Goal: Task Accomplishment & Management: Manage account settings

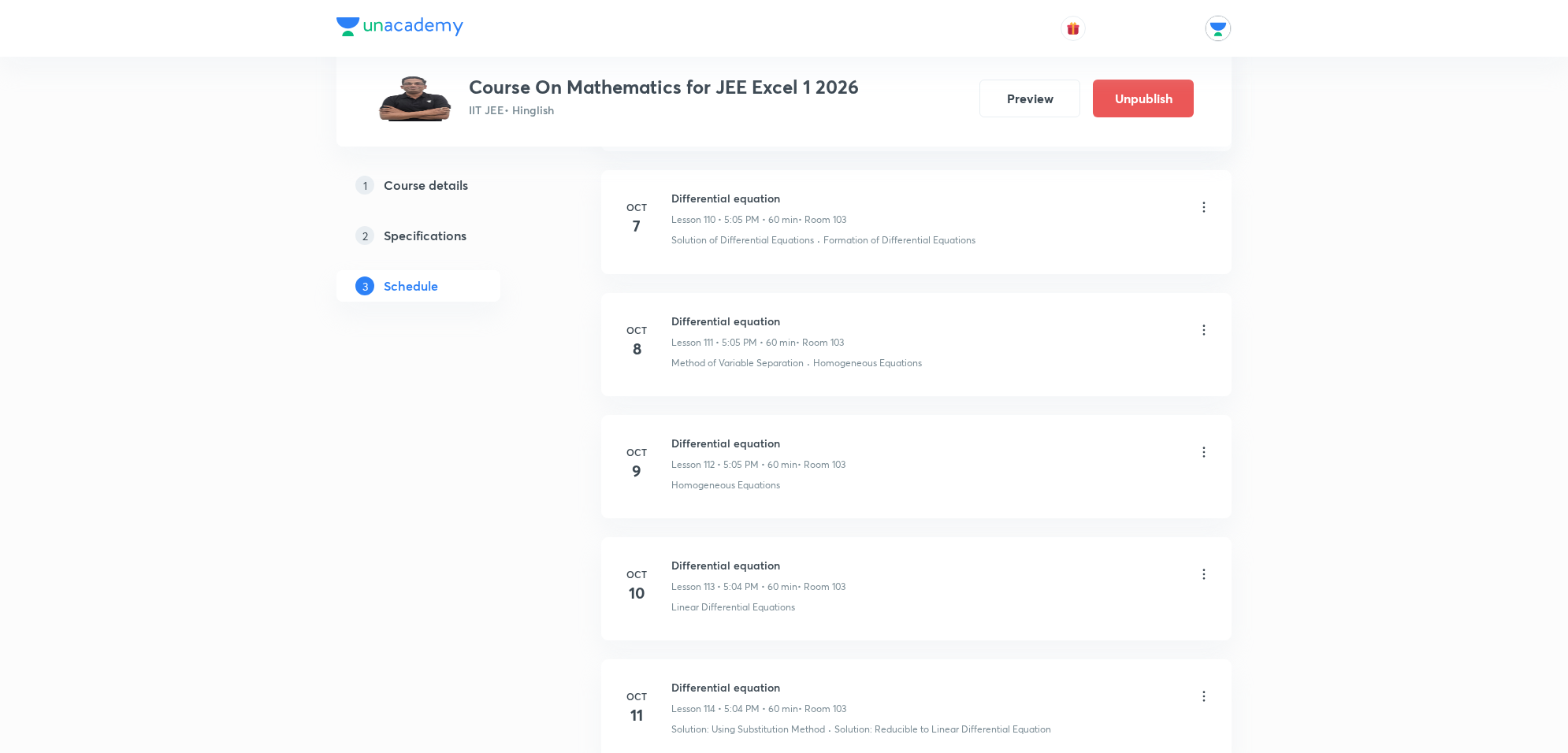
scroll to position [14286, 0]
click at [1204, 460] on icon at bounding box center [1203, 451] width 16 height 16
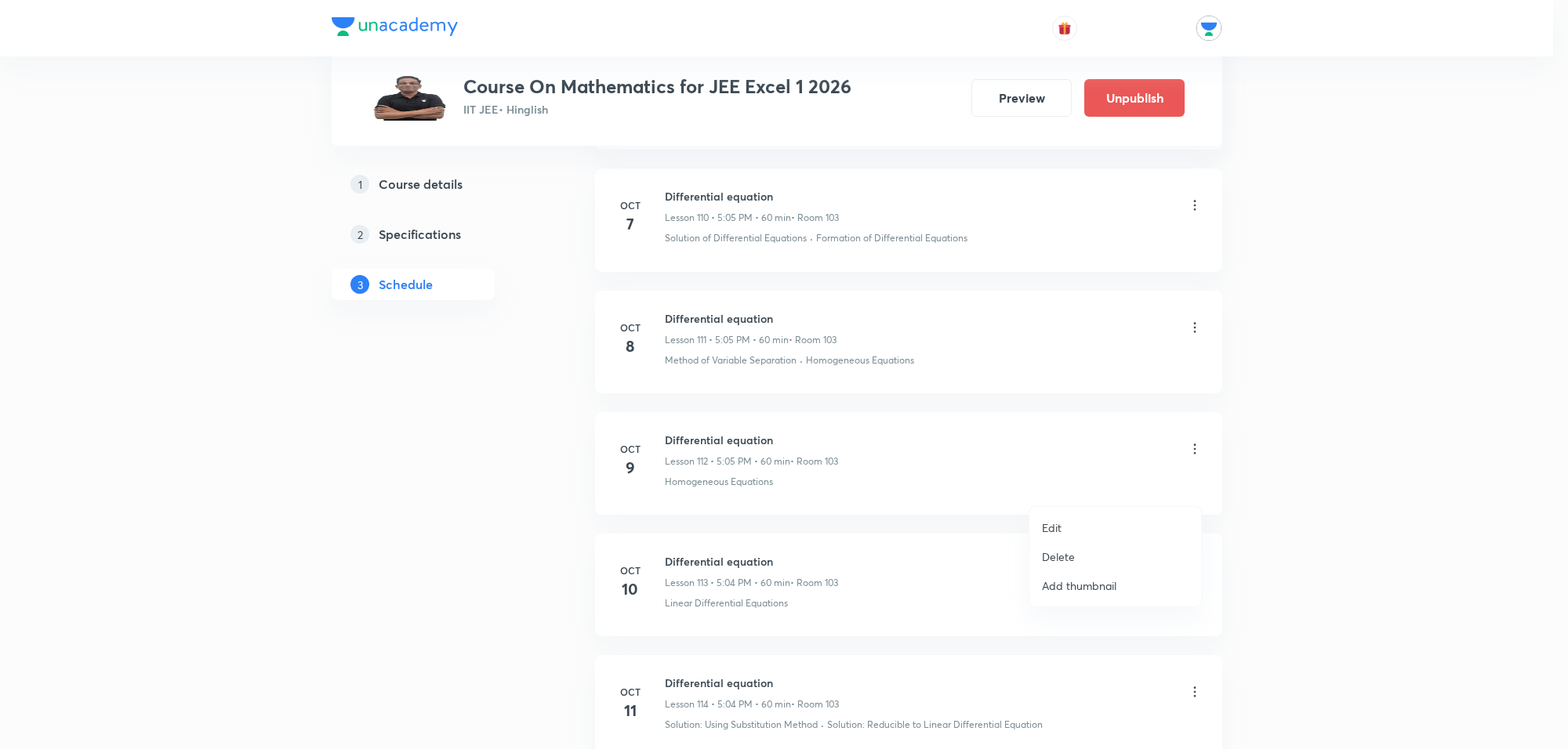
click at [1090, 528] on li "Edit" at bounding box center [1114, 528] width 172 height 29
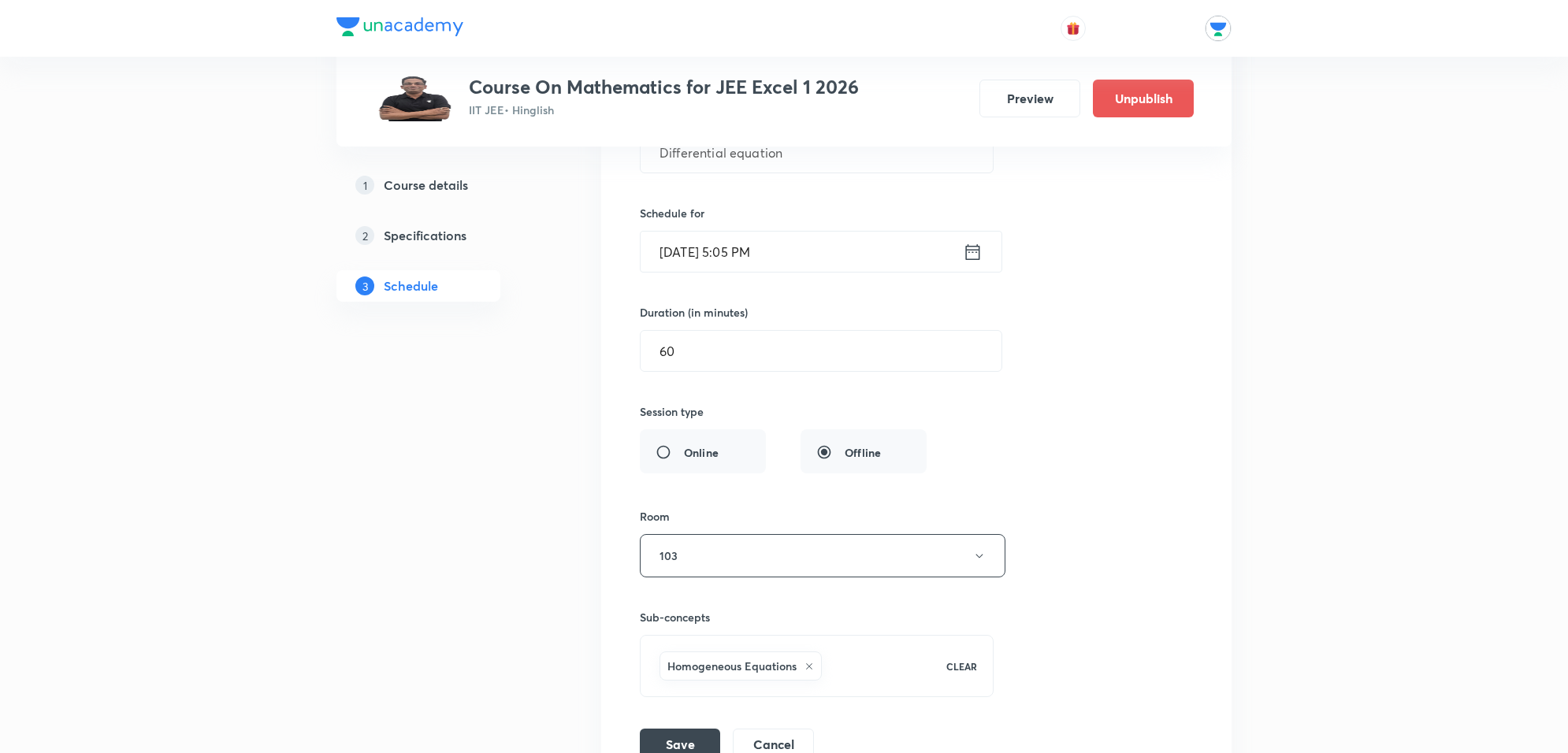
scroll to position [13892, 0]
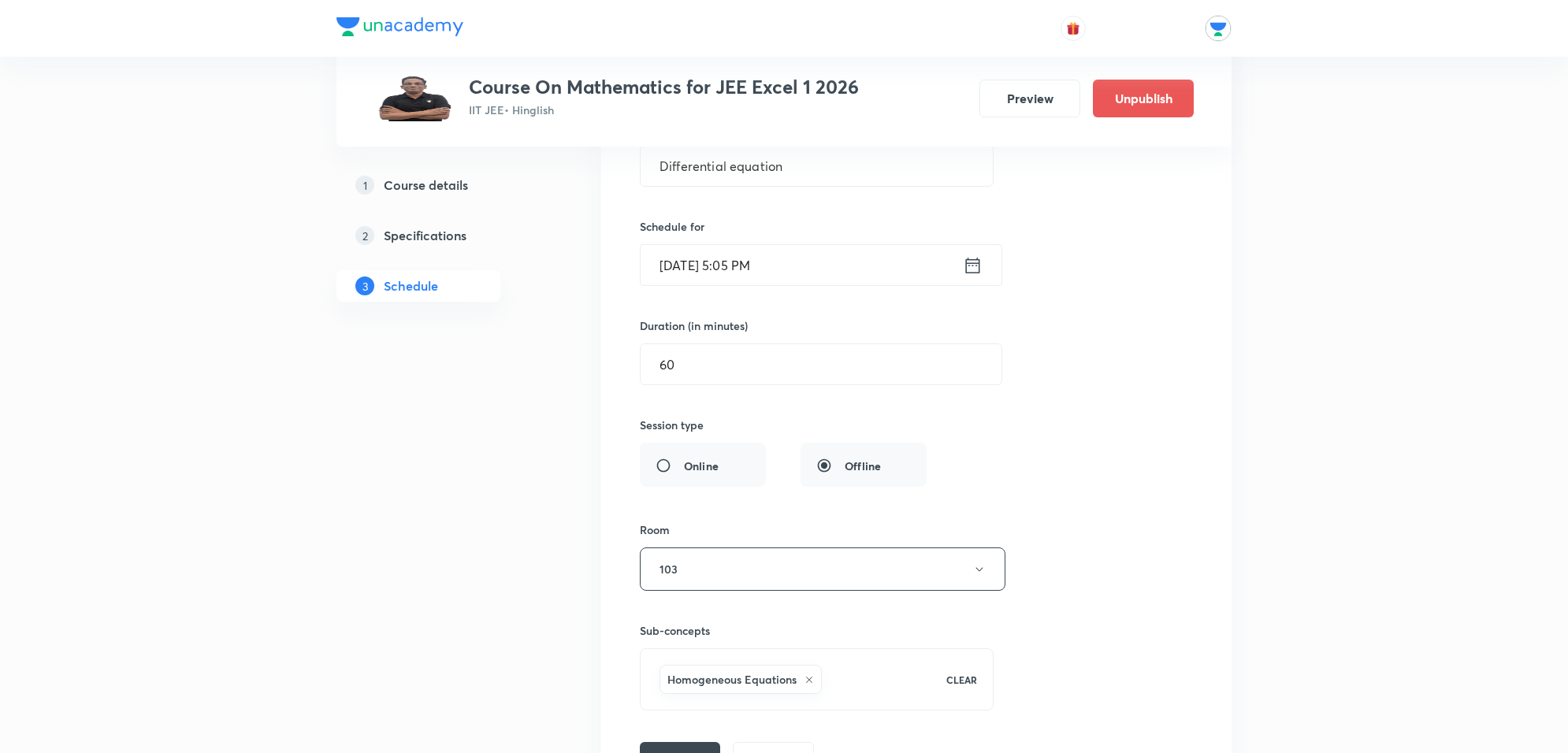
click at [843, 286] on input "Oct 9, 2025, 5:05 PM" at bounding box center [802, 265] width 322 height 41
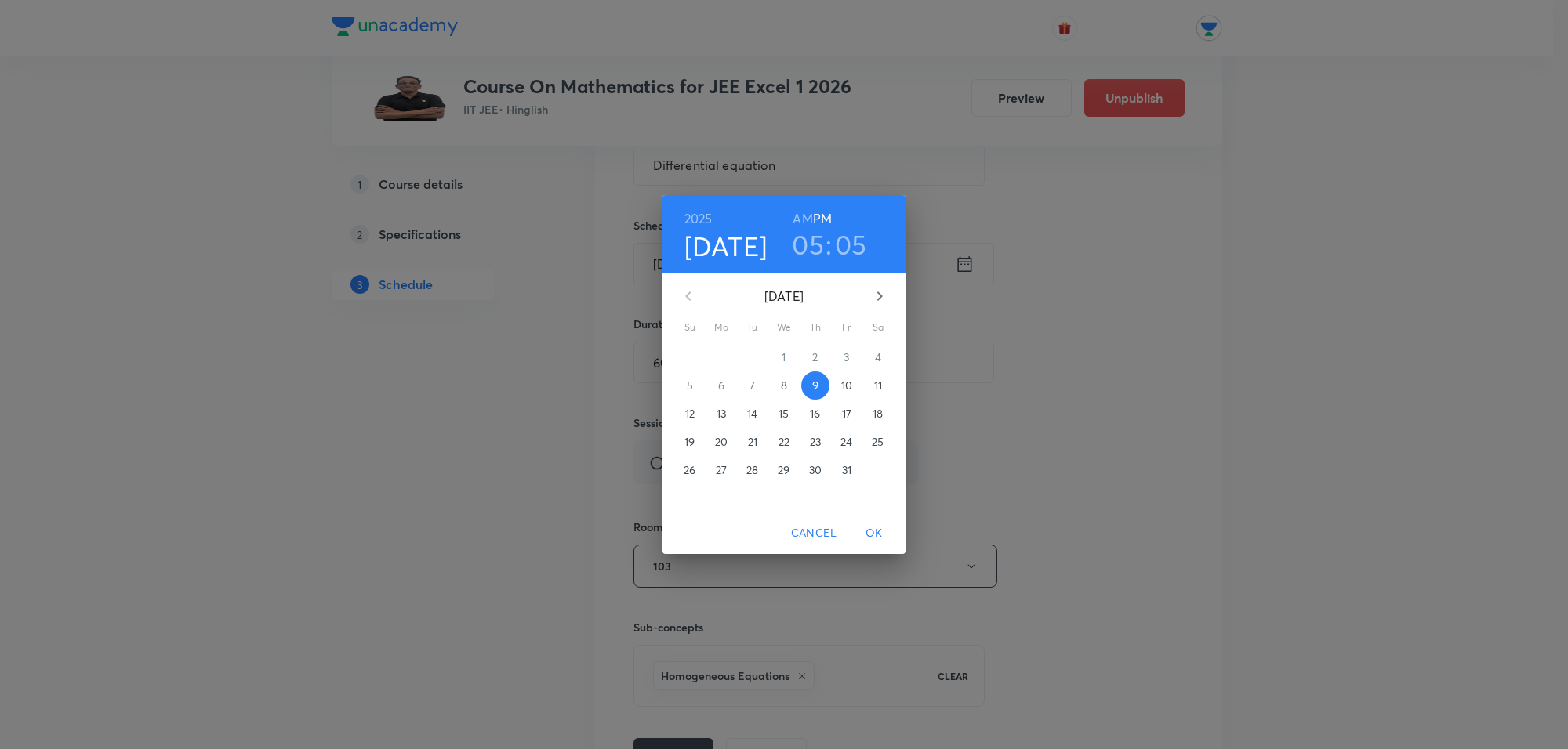
click at [720, 382] on div "6" at bounding box center [721, 385] width 31 height 28
click at [799, 246] on h3 "05" at bounding box center [808, 244] width 32 height 33
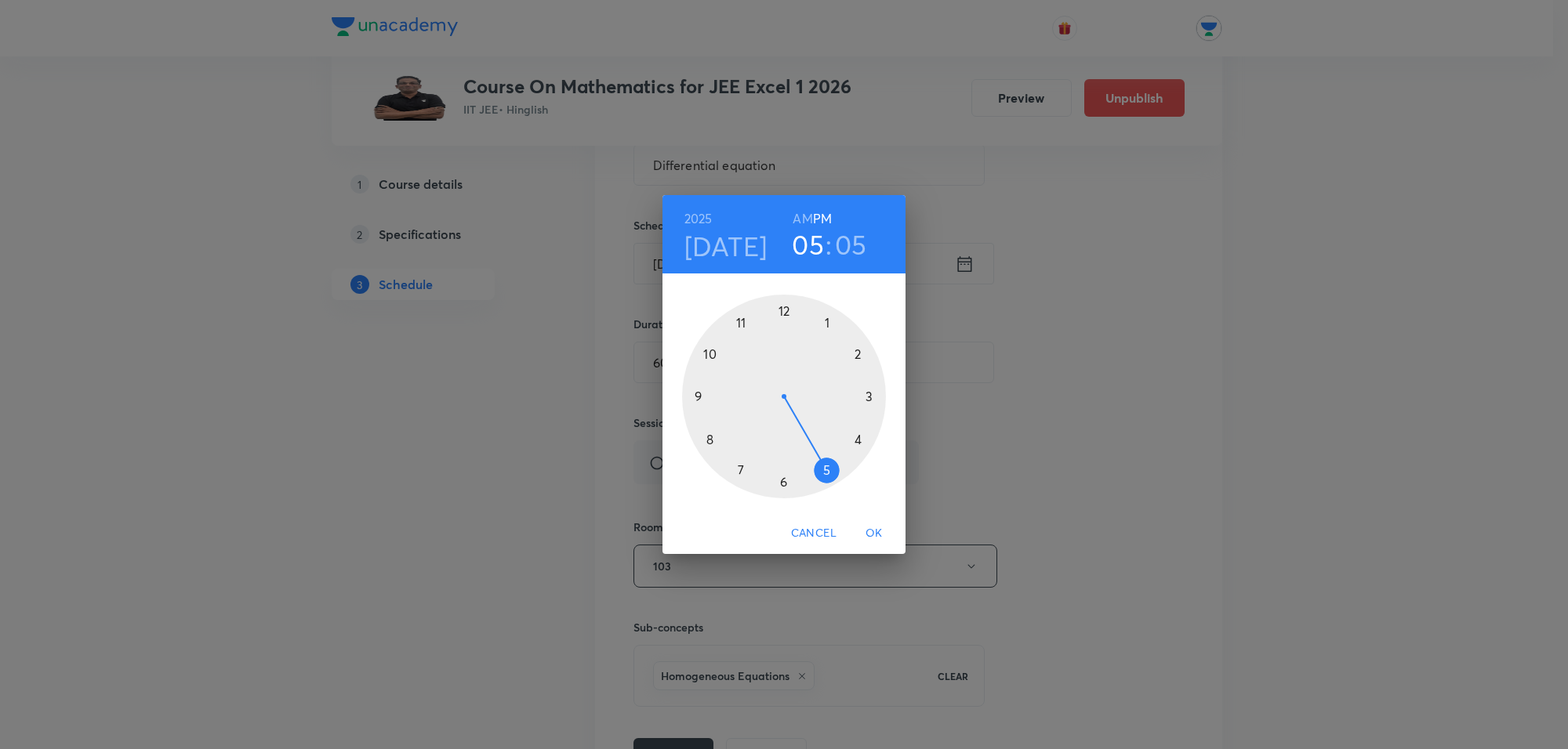
click at [784, 482] on div at bounding box center [784, 396] width 203 height 203
click at [800, 239] on h3 "06" at bounding box center [808, 244] width 33 height 33
click at [863, 437] on div at bounding box center [784, 396] width 203 height 203
click at [785, 304] on div at bounding box center [784, 396] width 203 height 203
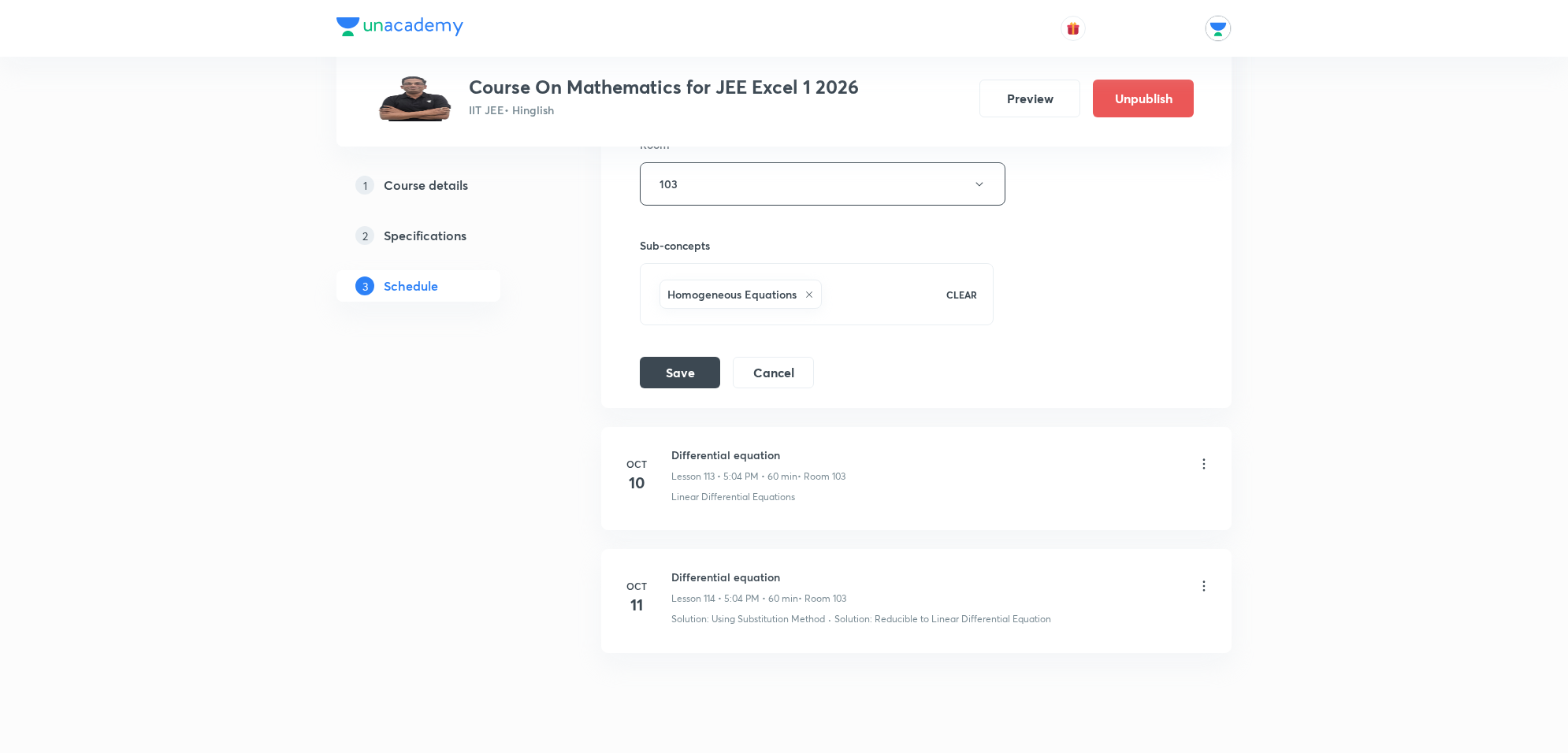
scroll to position [14364, 0]
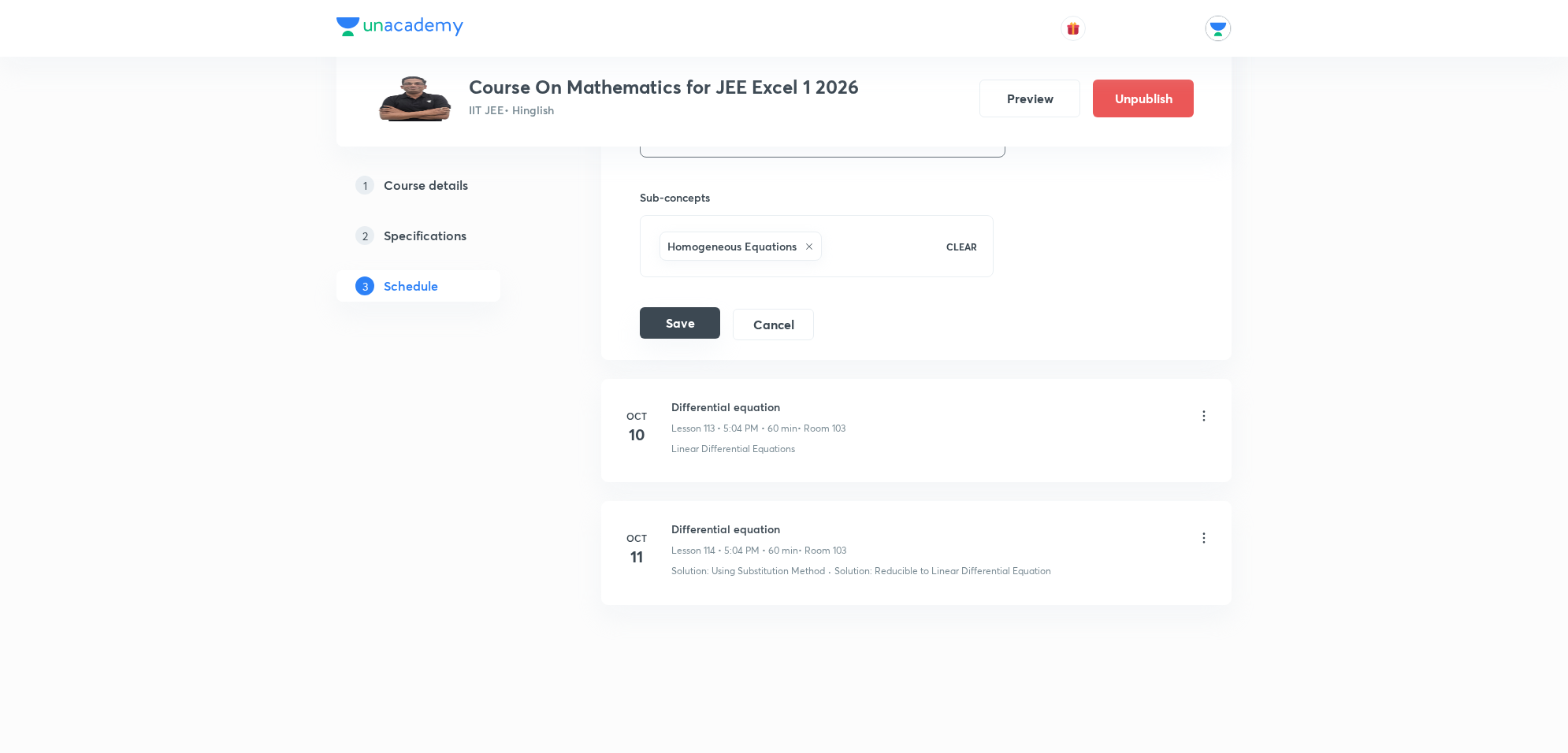
click at [670, 325] on button "Save" at bounding box center [679, 322] width 80 height 31
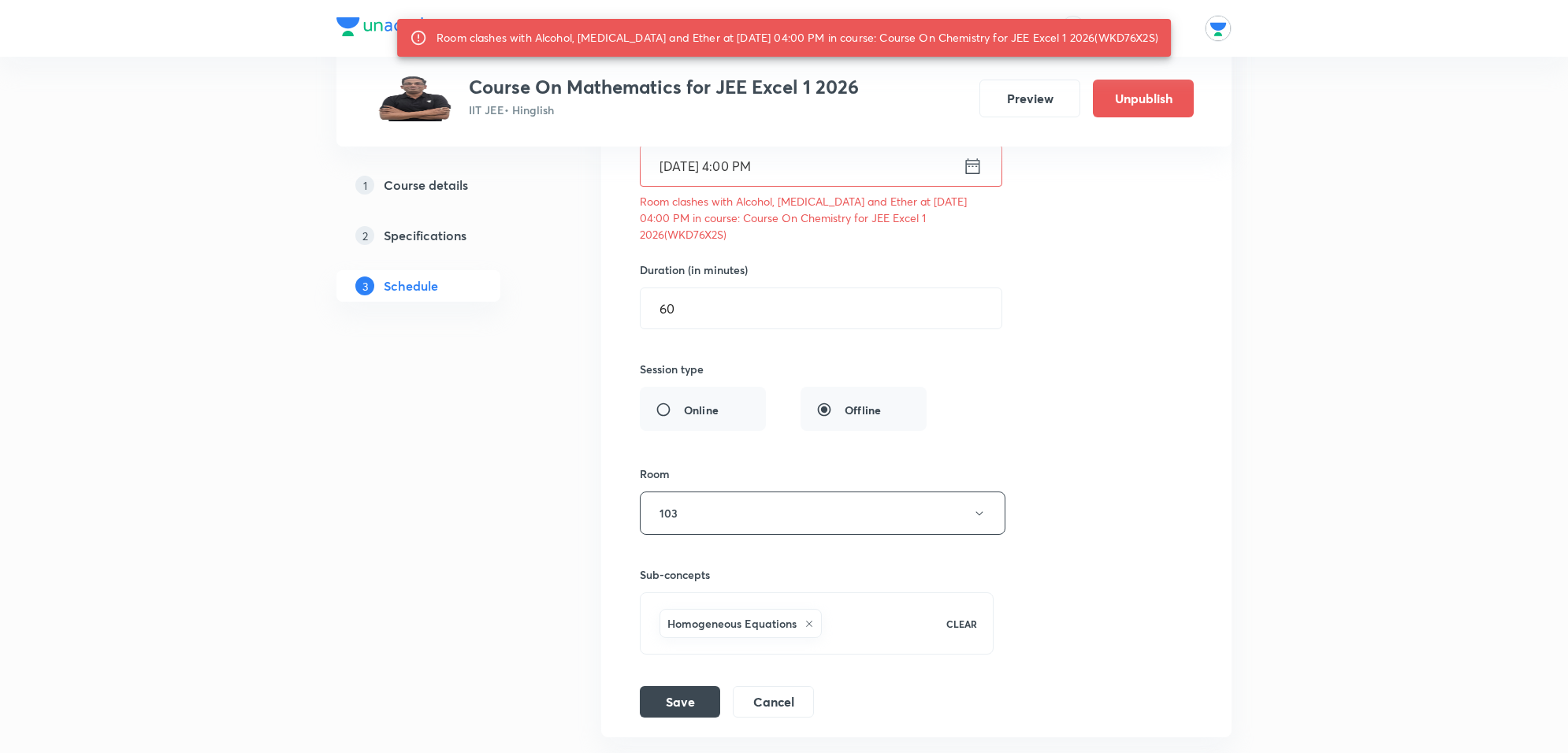
scroll to position [13971, 0]
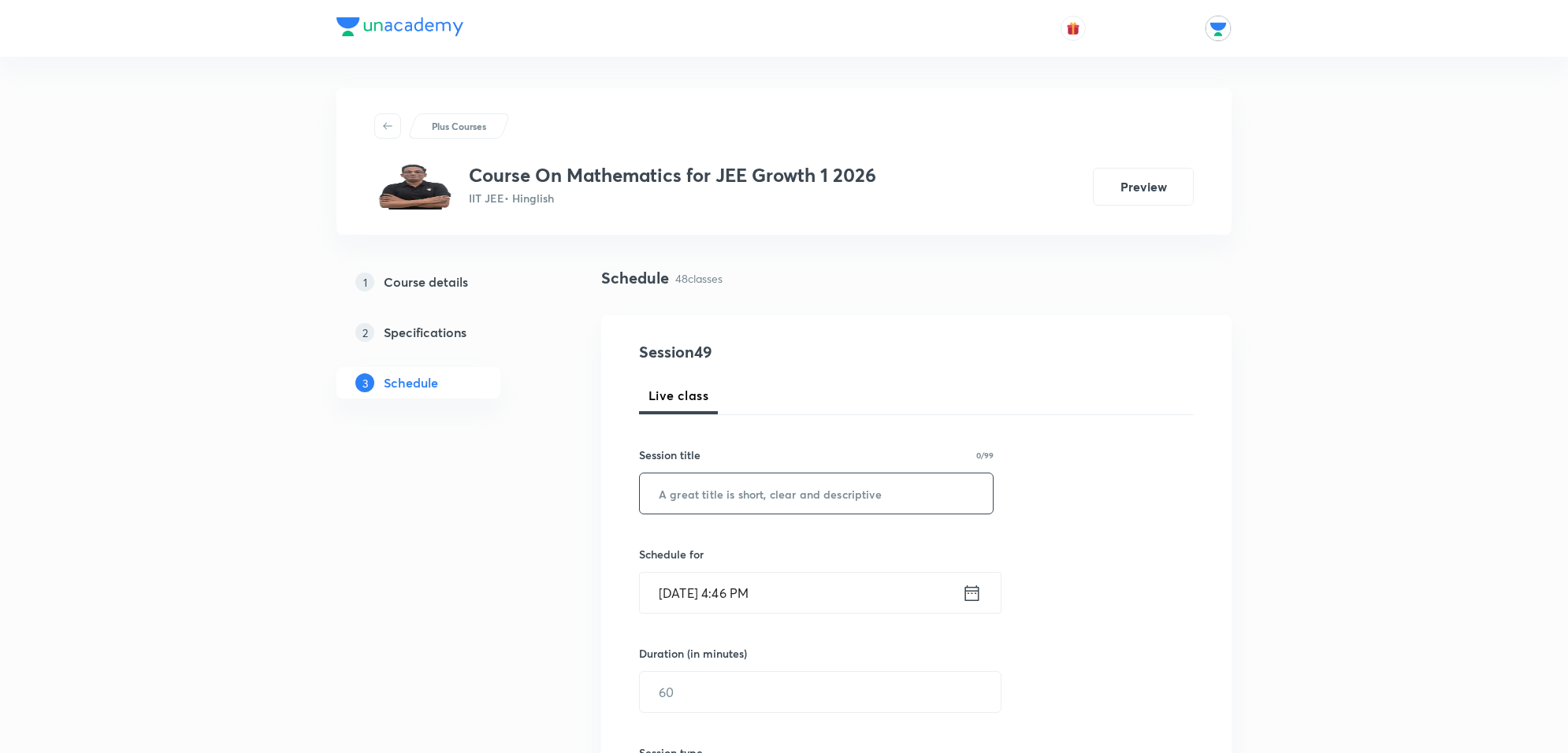
click at [787, 507] on input "text" at bounding box center [816, 494] width 353 height 41
type input "Binomial Theorem"
click at [867, 594] on input "Oct 8, 2025, 4:46 PM" at bounding box center [801, 593] width 322 height 41
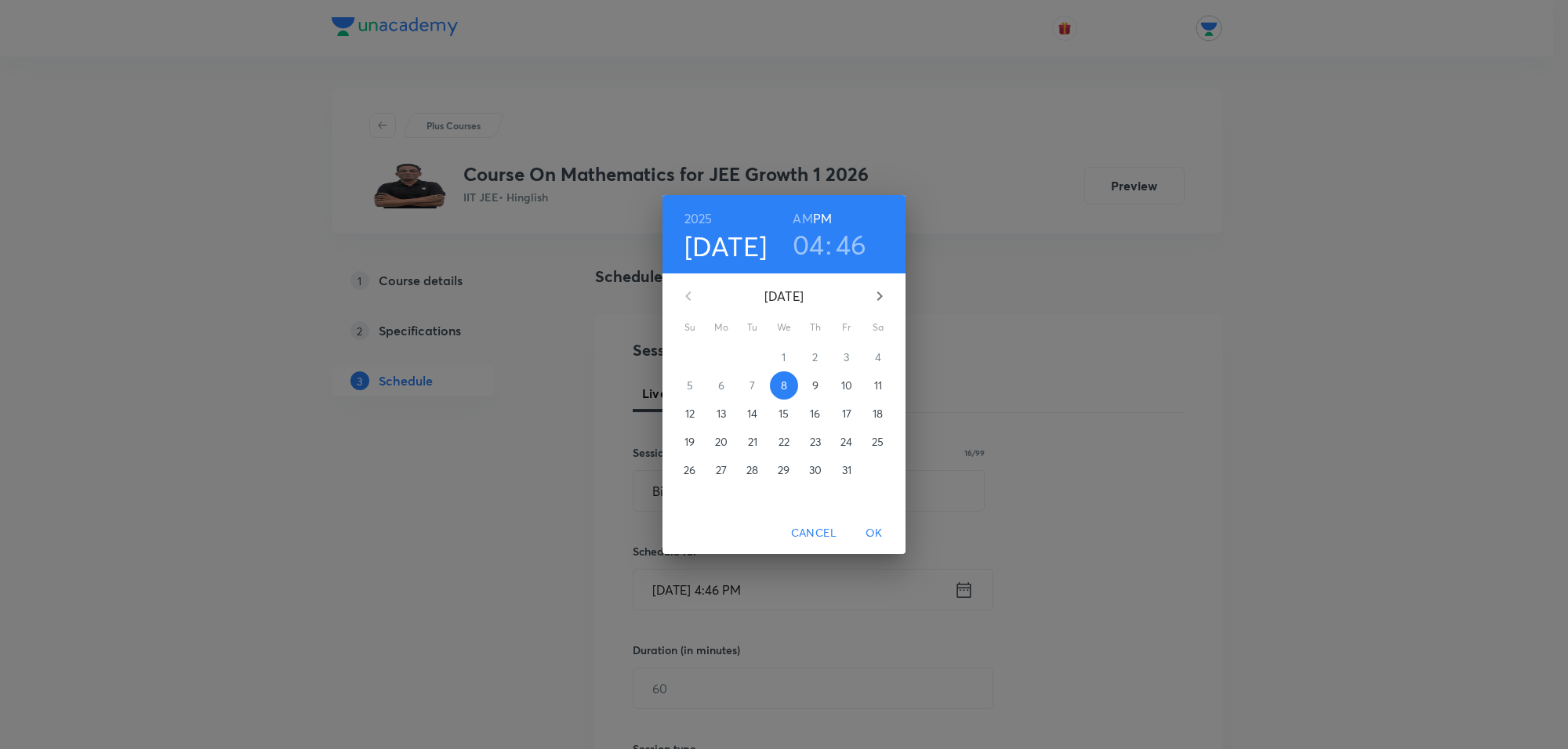
click at [815, 384] on p "9" at bounding box center [814, 385] width 7 height 16
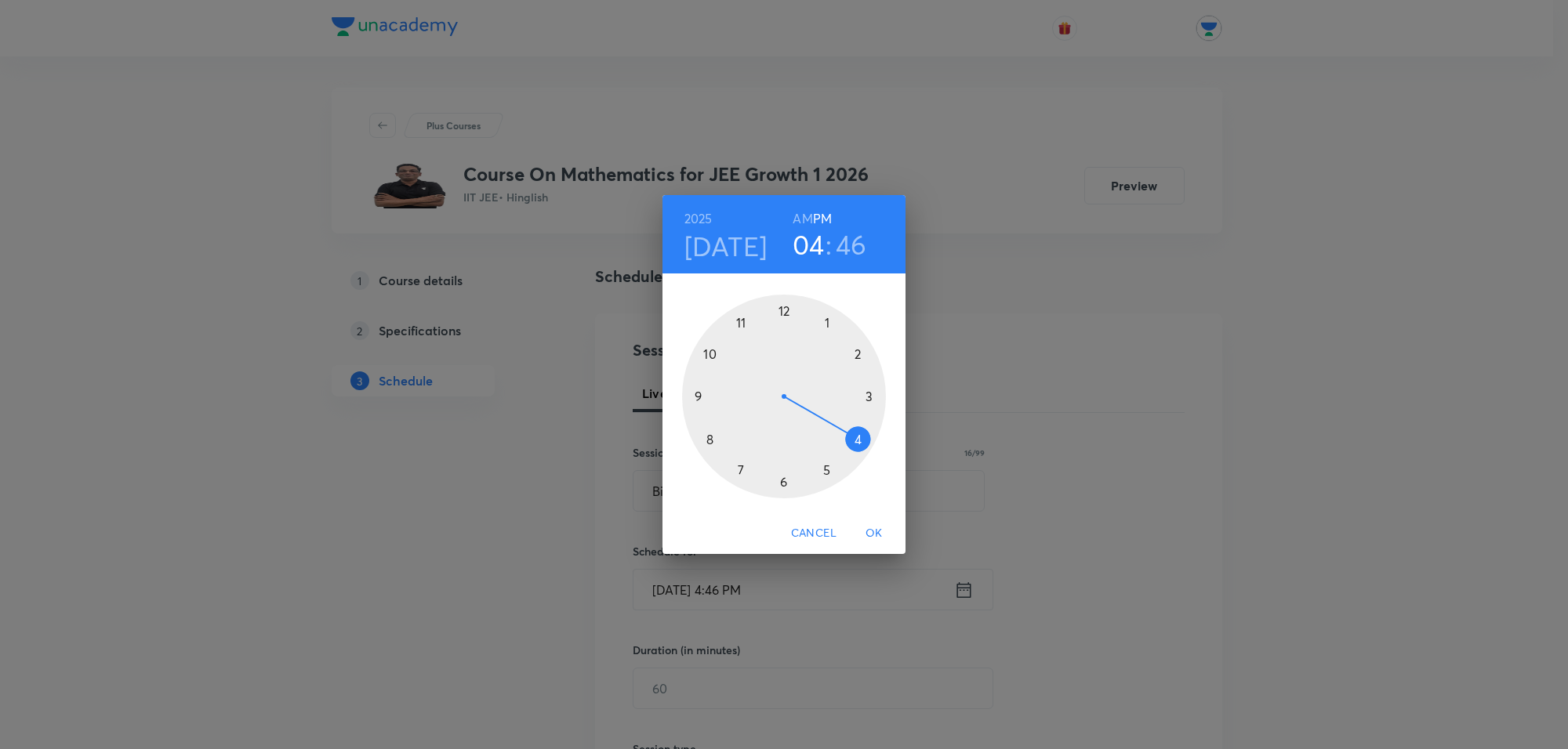
click at [828, 326] on div at bounding box center [784, 396] width 203 height 203
click at [784, 312] on div at bounding box center [784, 396] width 203 height 203
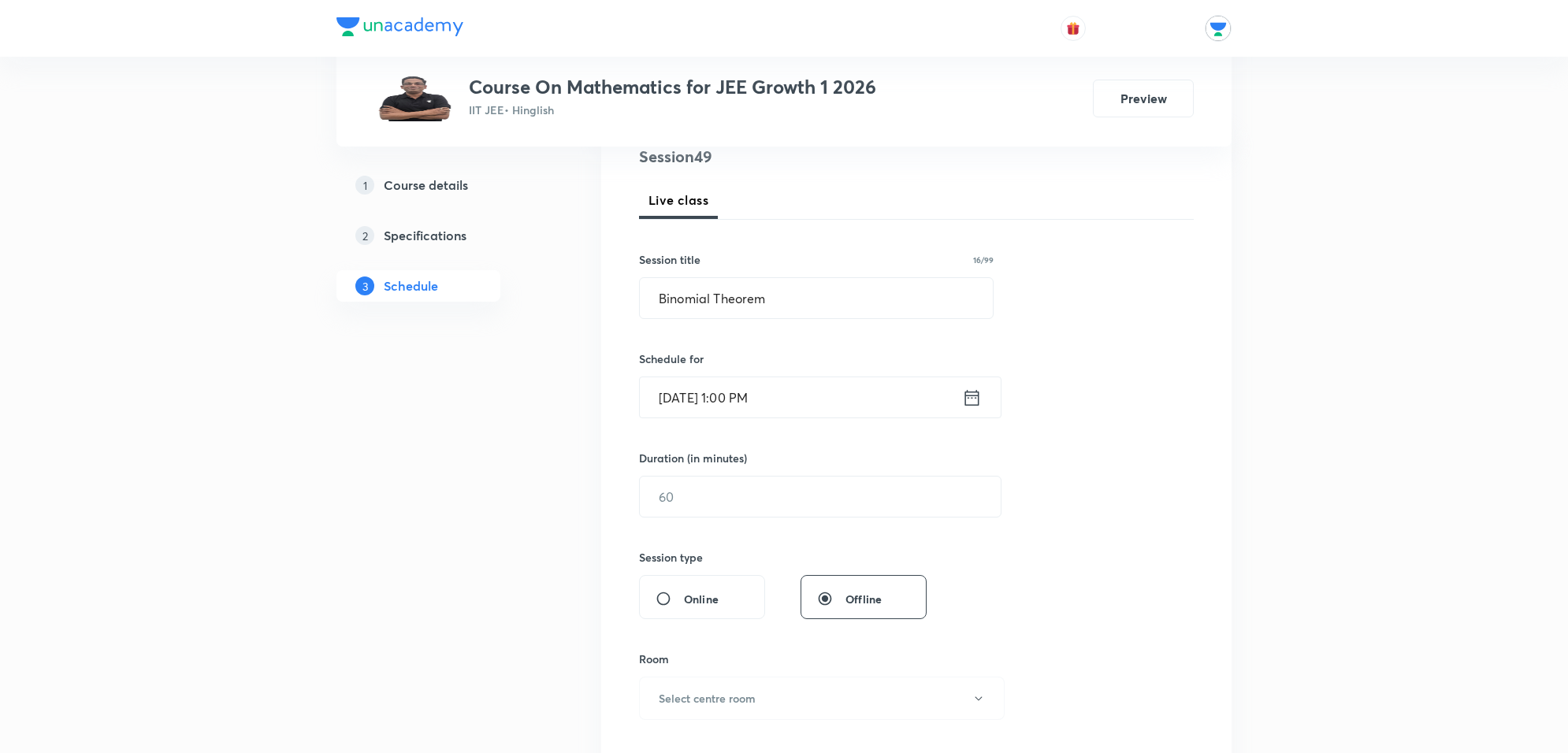
scroll to position [197, 0]
click at [802, 494] on input "text" at bounding box center [820, 495] width 361 height 41
click at [812, 401] on input "Oct 9, 2025, 1:00 PM" at bounding box center [801, 396] width 322 height 41
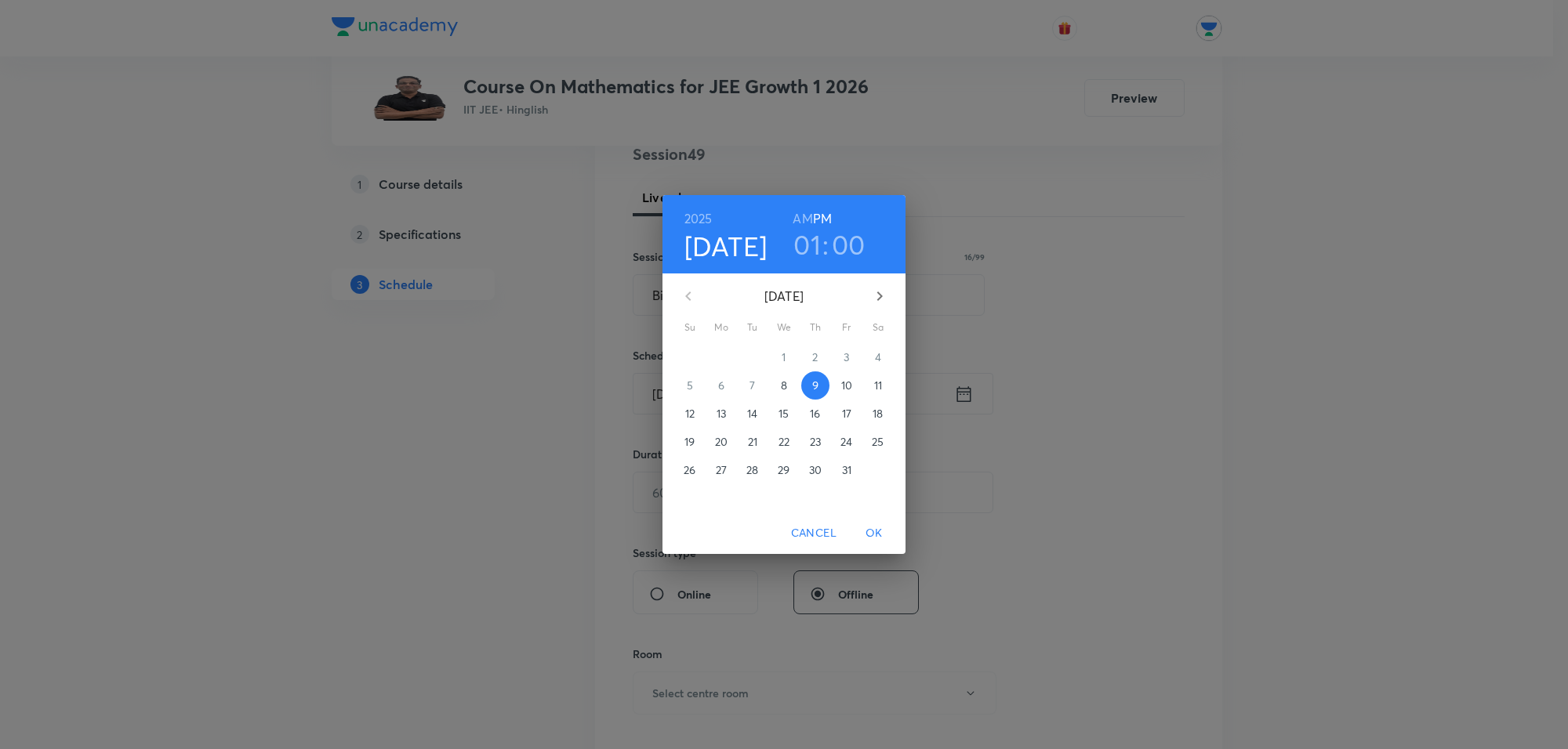
click at [855, 235] on h3 "00" at bounding box center [848, 244] width 34 height 33
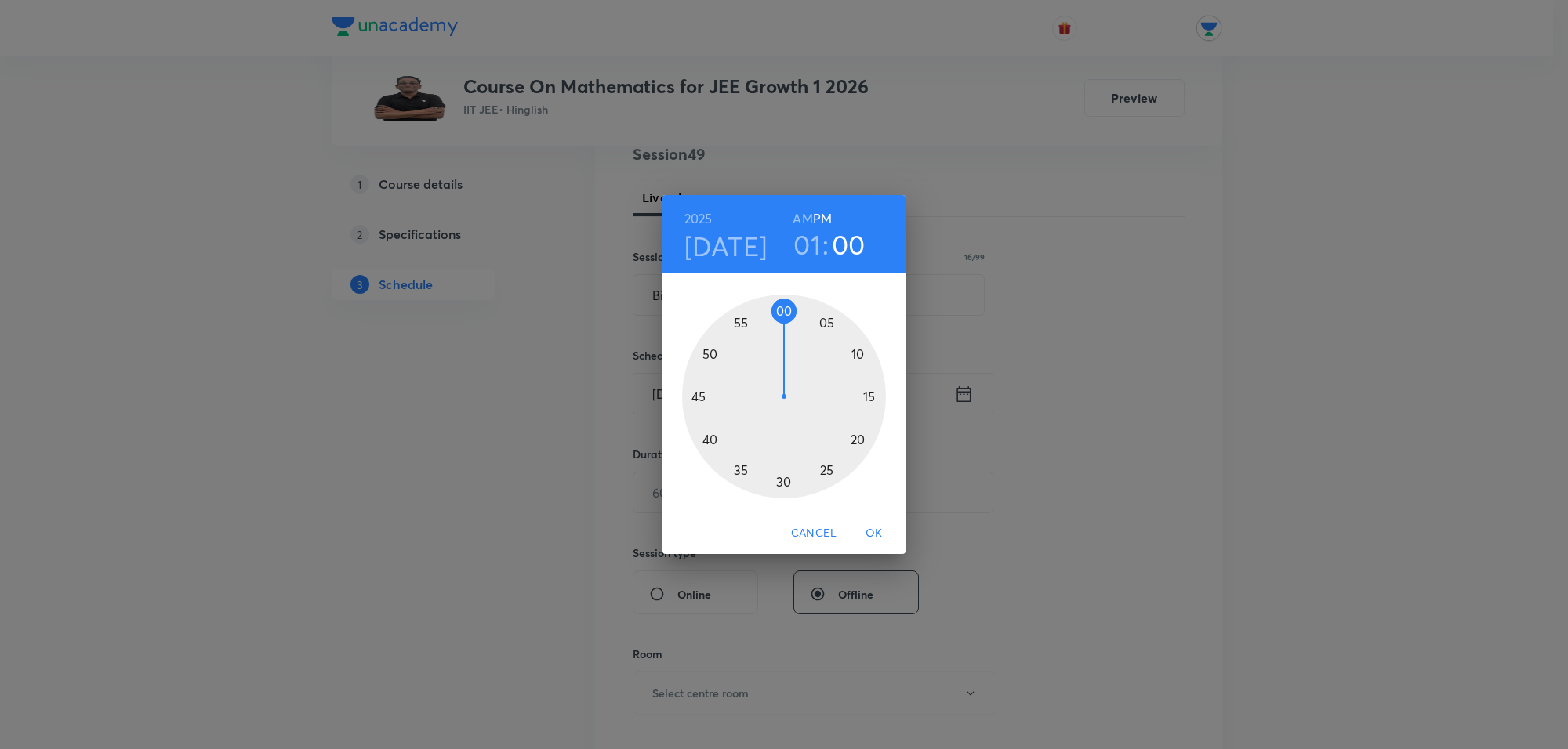
click at [826, 323] on div at bounding box center [784, 396] width 203 height 203
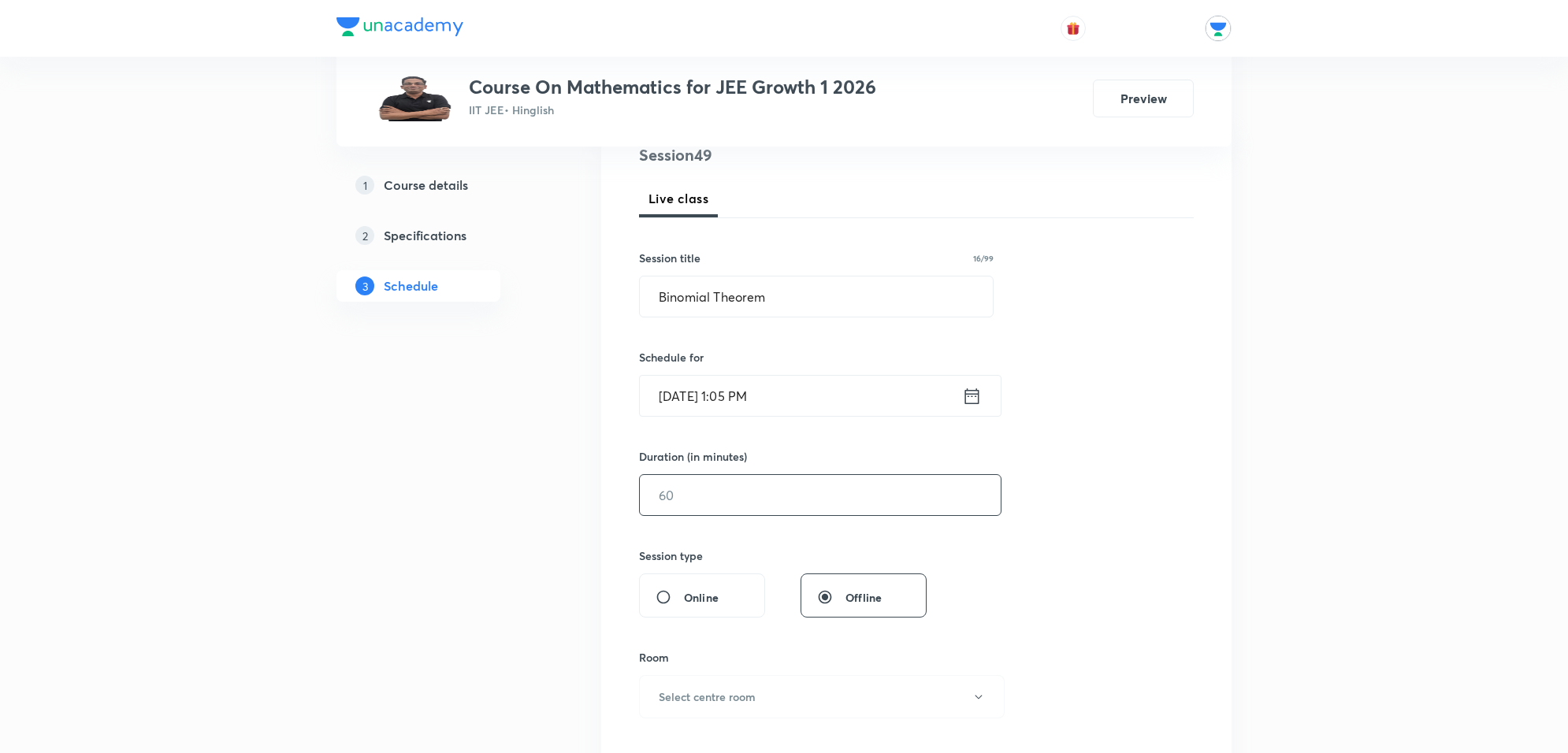
click at [869, 494] on input "text" at bounding box center [820, 495] width 361 height 41
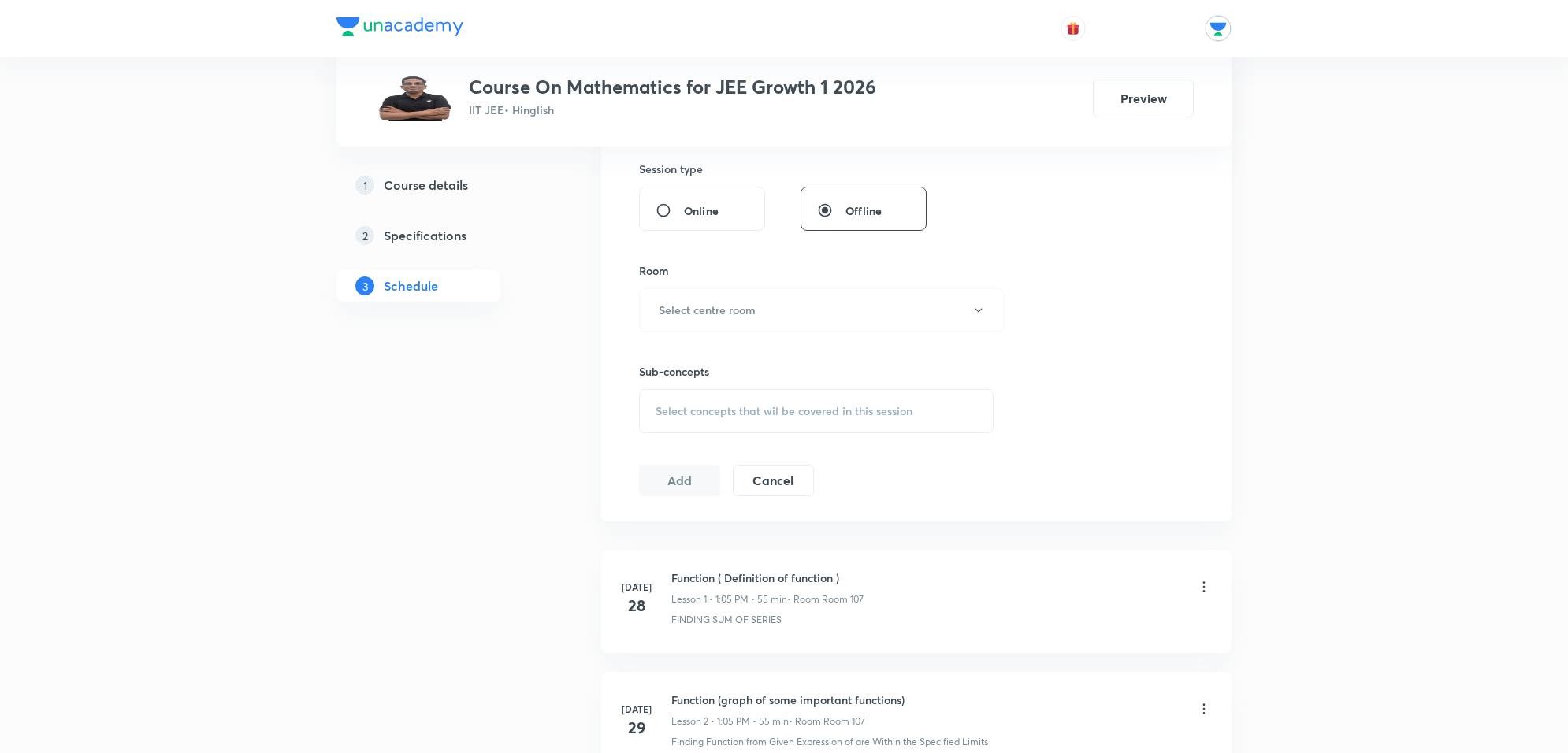
scroll to position [591, 0]
type input "55"
click at [816, 310] on button "Select centre room" at bounding box center [822, 303] width 366 height 43
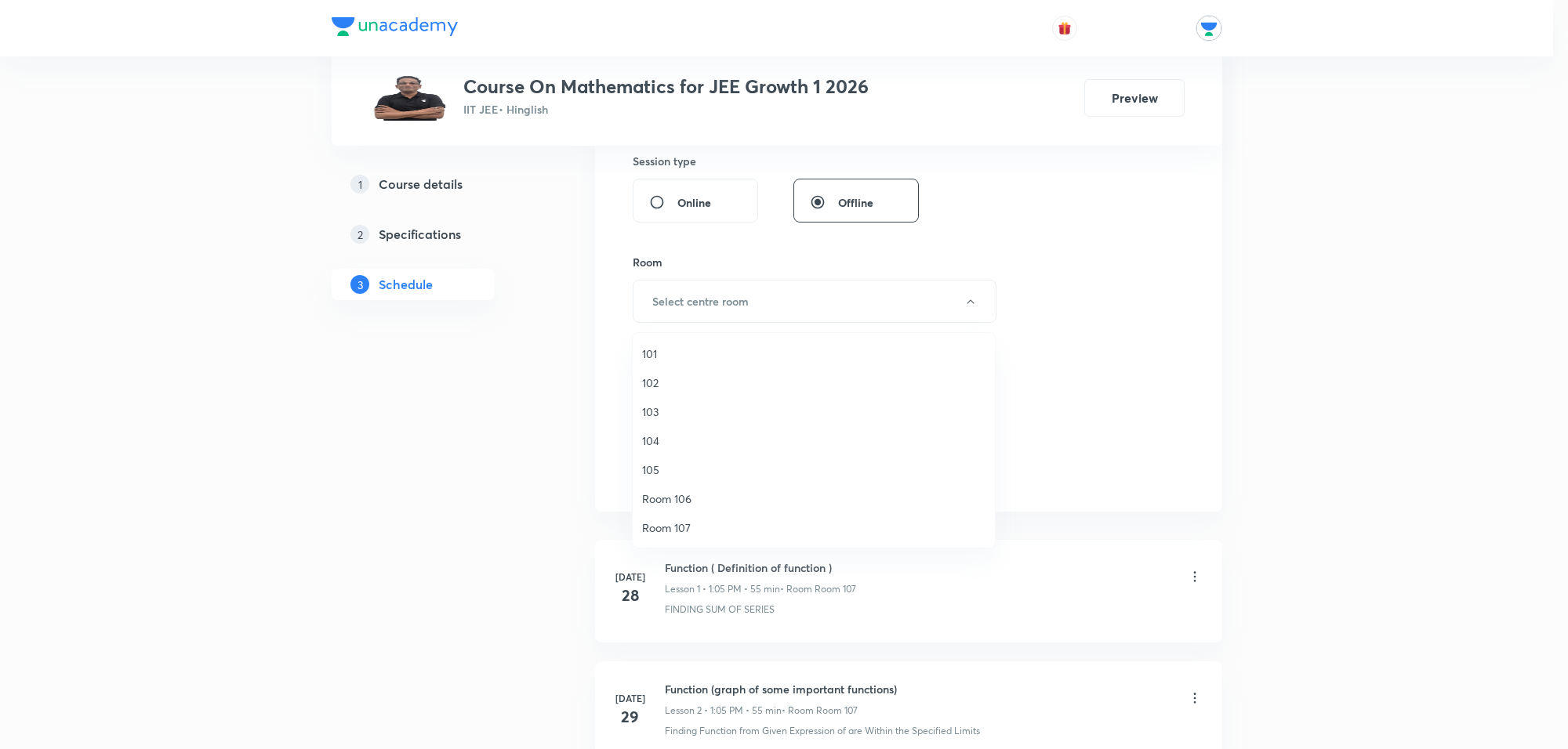
click at [694, 496] on span "Room 106" at bounding box center [814, 500] width 343 height 17
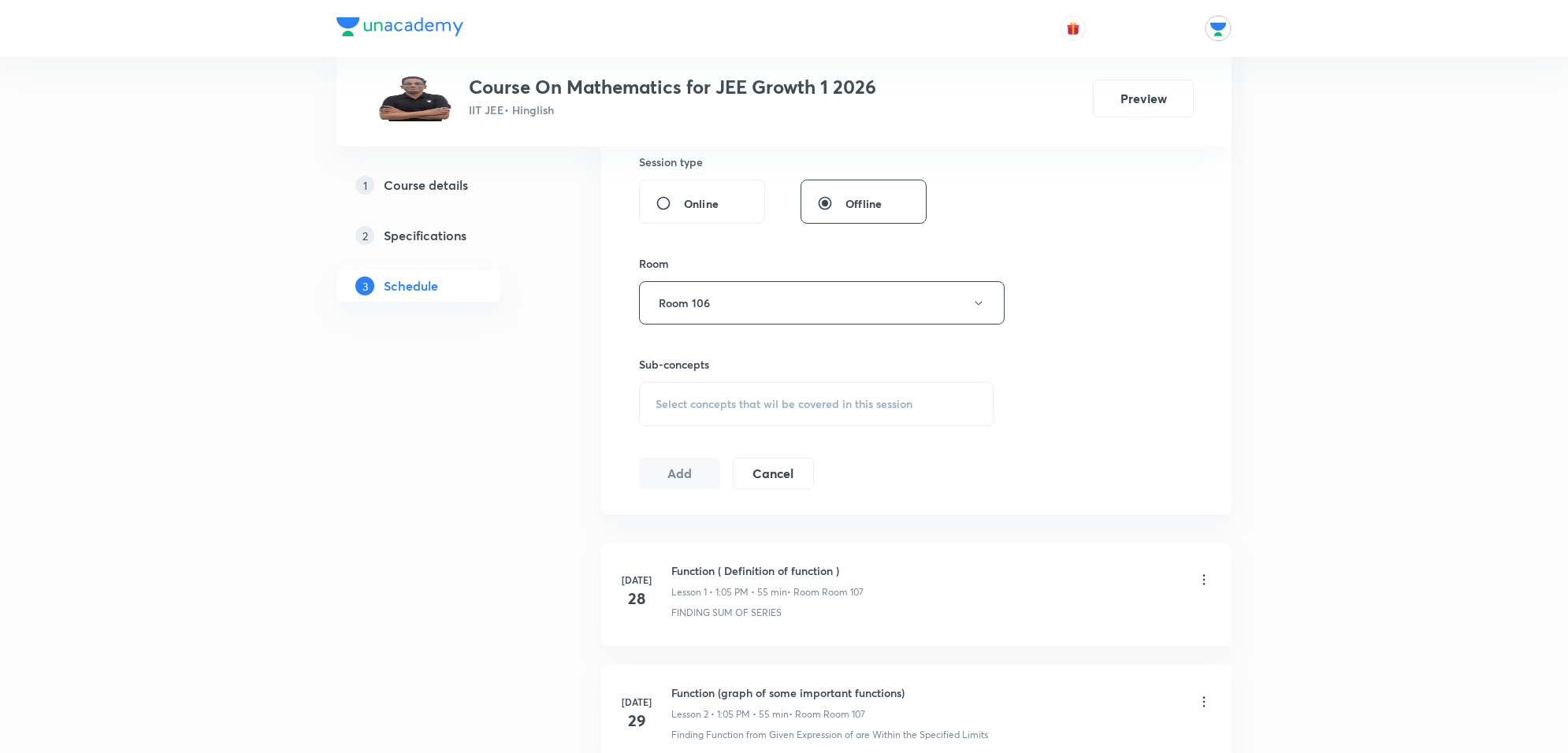
click at [763, 398] on span "Select concepts that wil be covered in this session" at bounding box center [784, 403] width 257 height 12
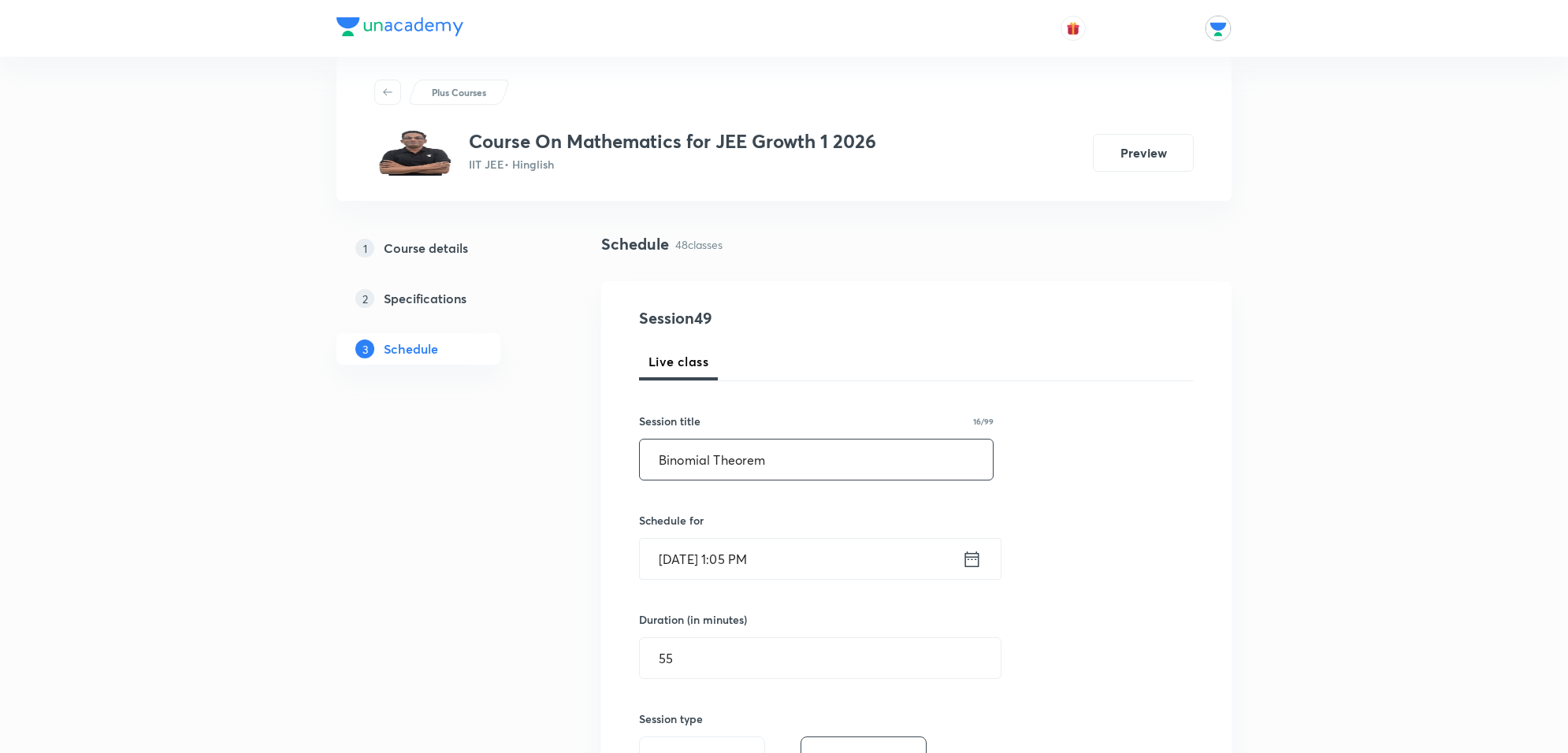
scroll to position [0, 0]
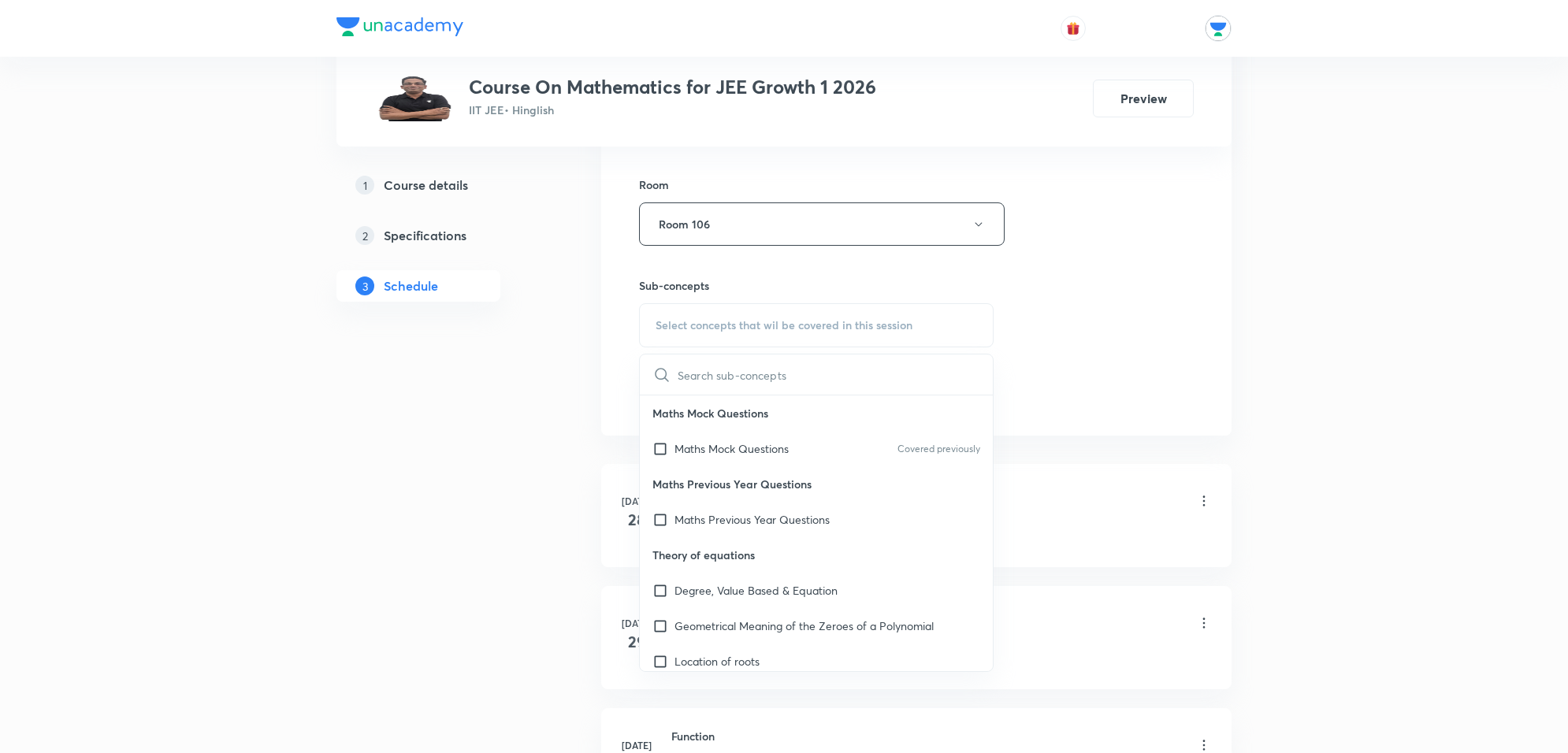
drag, startPoint x: 775, startPoint y: 484, endPoint x: 657, endPoint y: 479, distance: 118.1
click at [657, 411] on div "Session 49 Live class Session title 16/99 Binomial Theorem ​ Schedule for Oct 9…" at bounding box center [916, 40] width 555 height 740
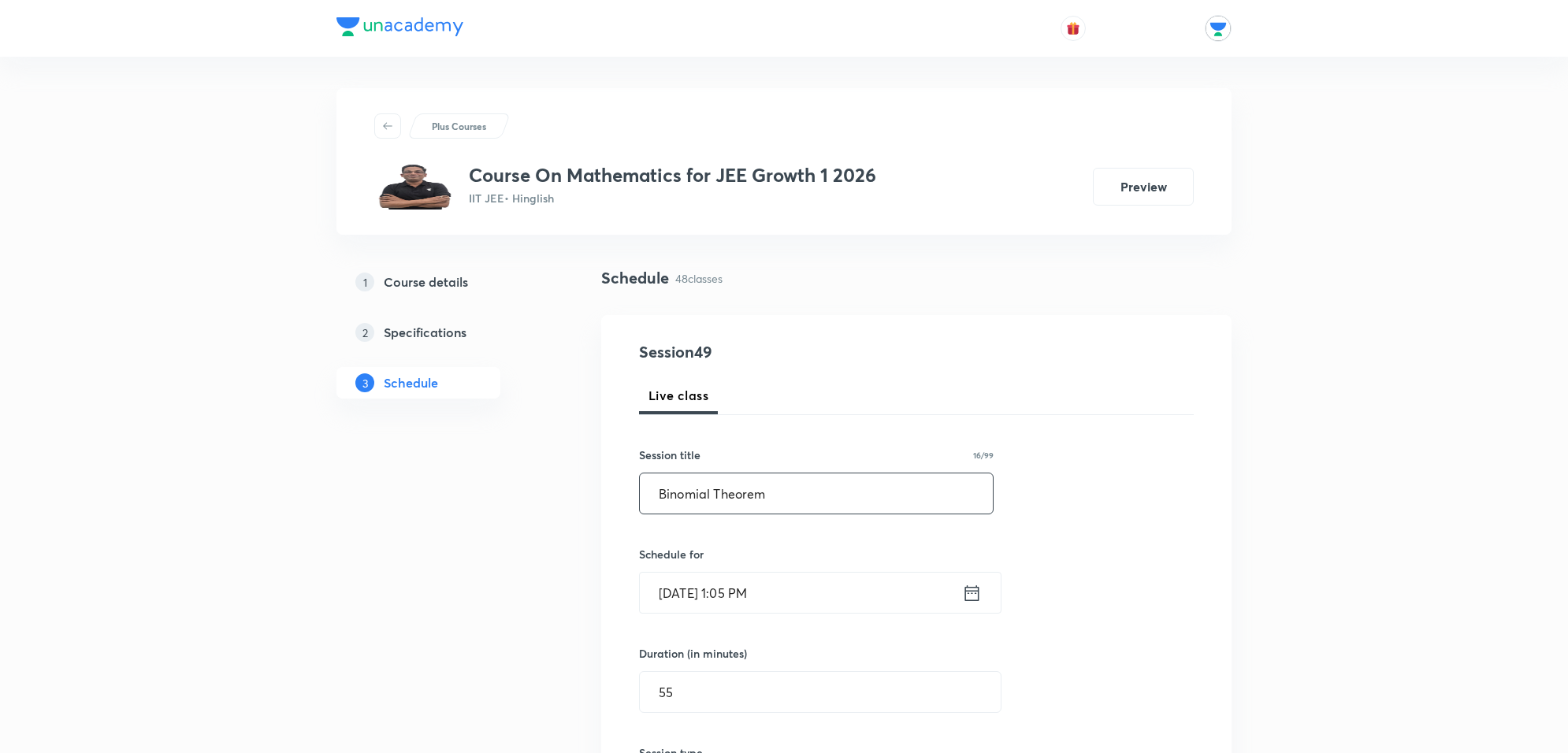
drag, startPoint x: 648, startPoint y: 486, endPoint x: 796, endPoint y: 499, distance: 148.6
click at [796, 499] on input "Binomial Theorem" at bounding box center [816, 494] width 353 height 41
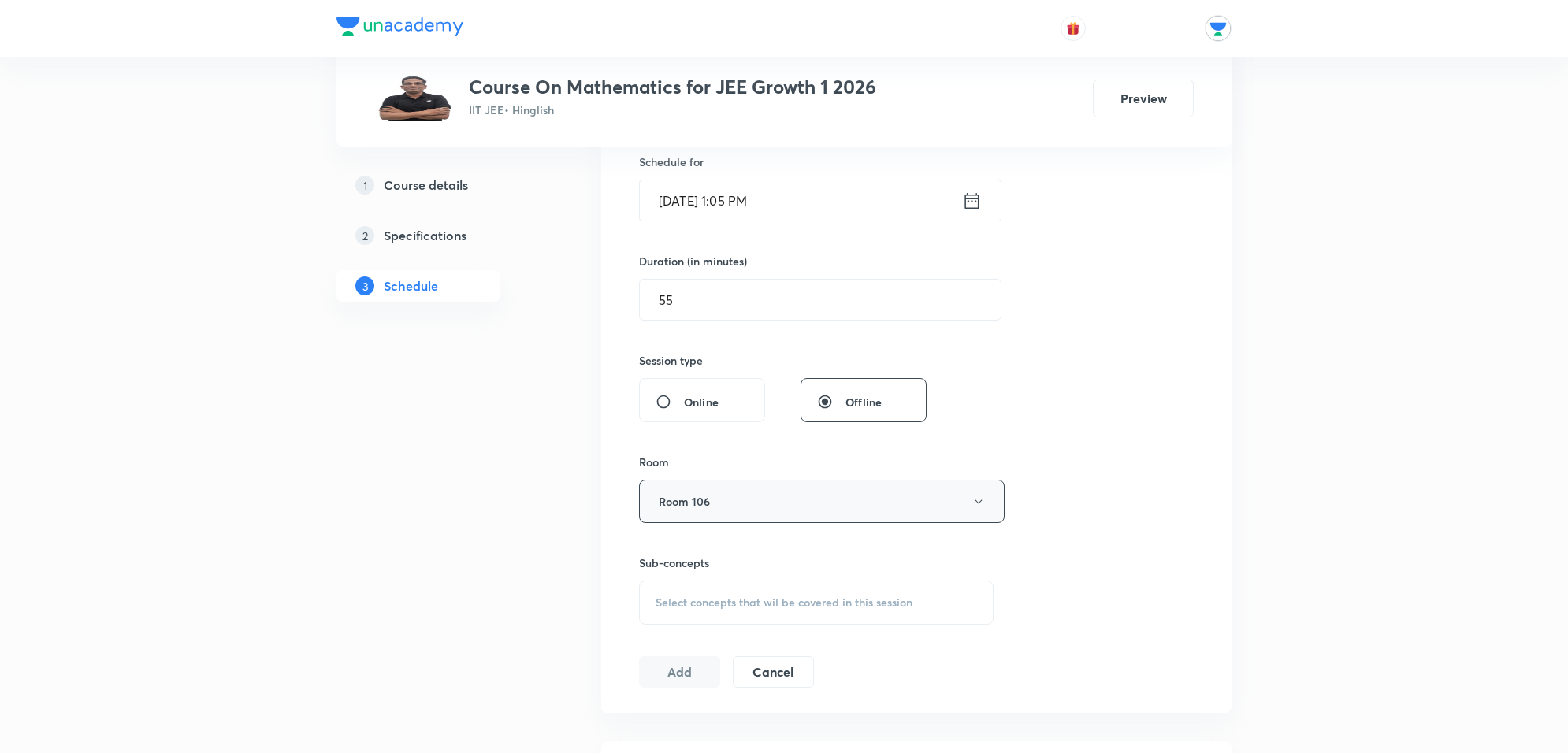
scroll to position [394, 0]
click at [749, 607] on span "Select concepts that wil be covered in this session" at bounding box center [784, 600] width 257 height 12
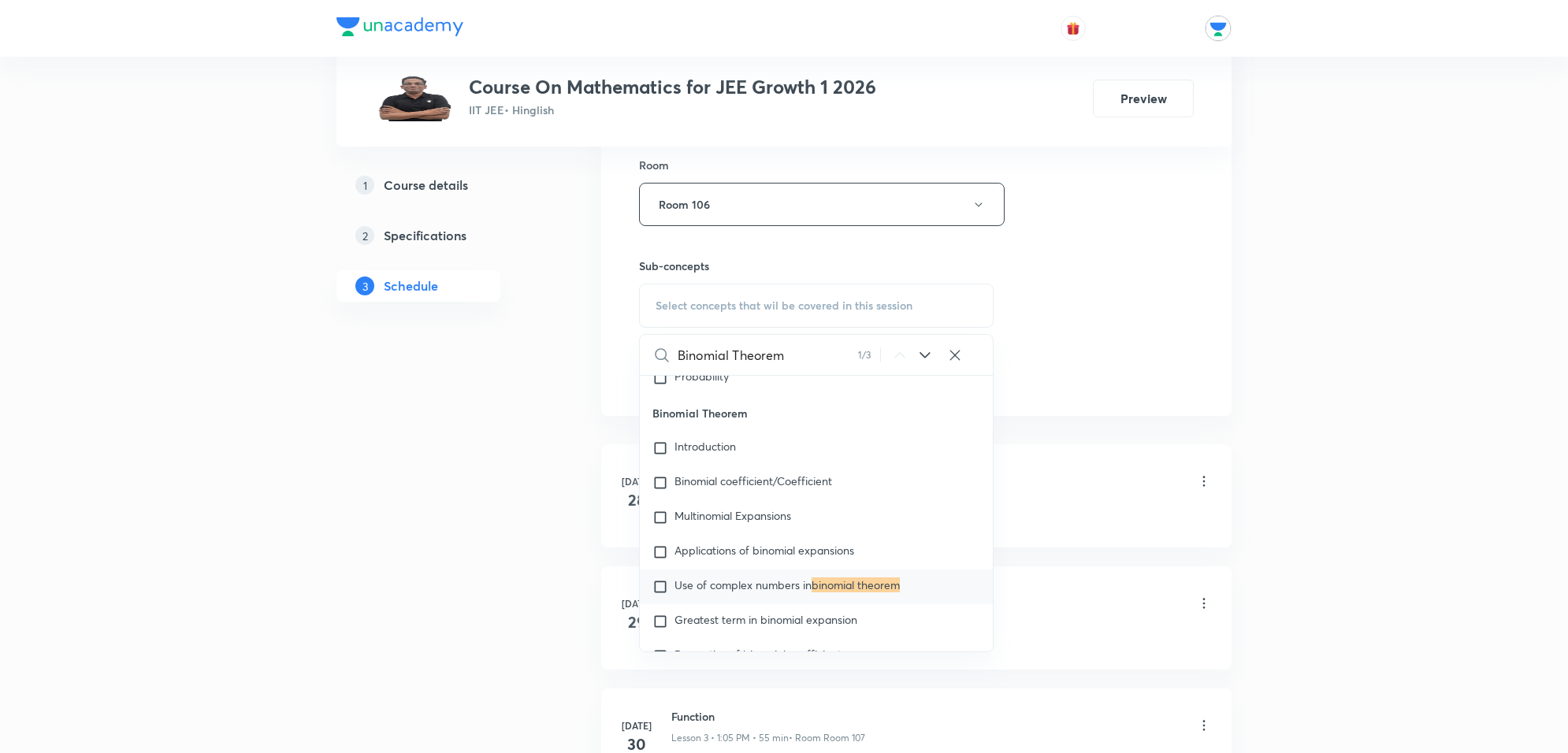
scroll to position [4926, 0]
type input "Binomial Theorem"
click at [926, 355] on icon at bounding box center [925, 355] width 19 height 19
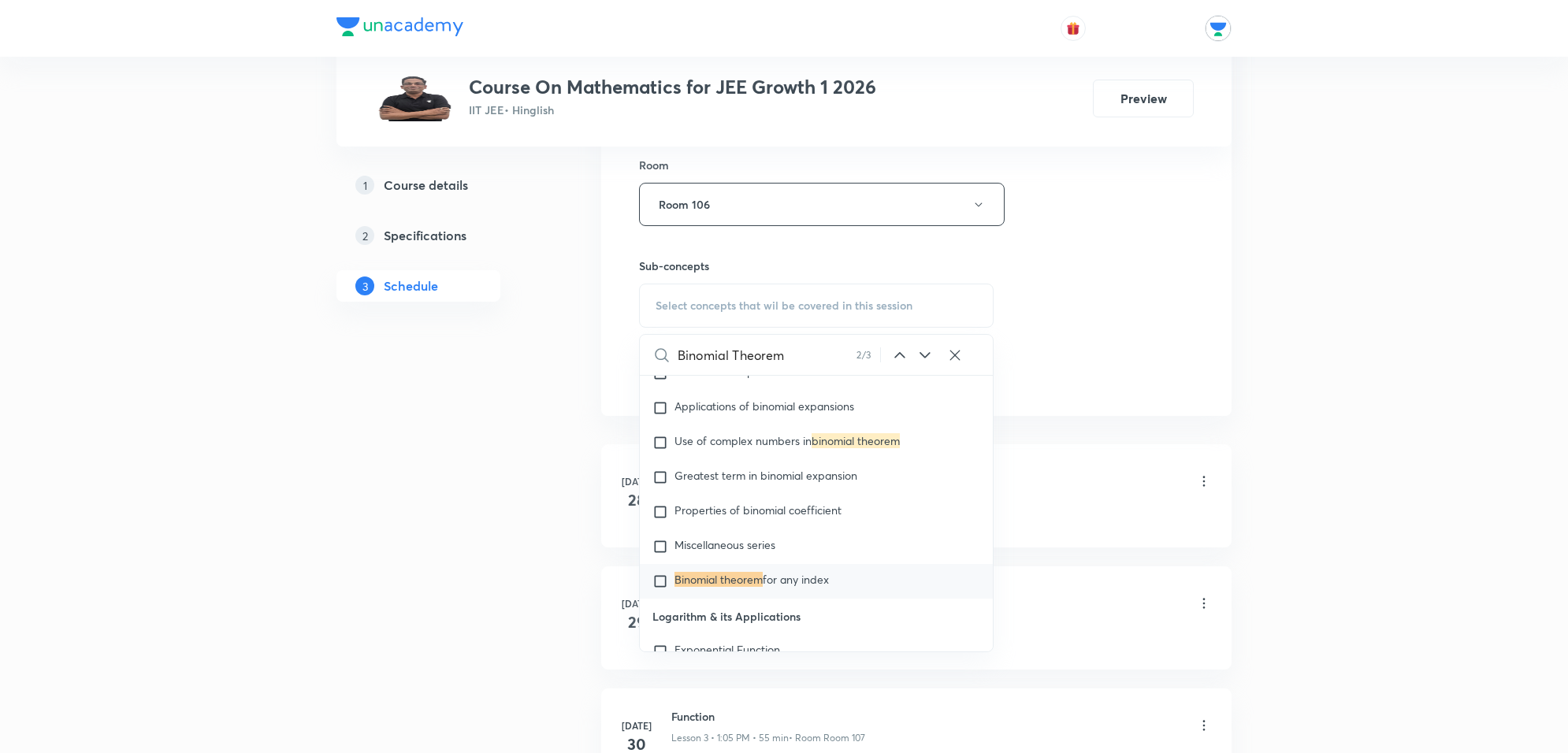
click at [926, 355] on icon at bounding box center [925, 355] width 19 height 19
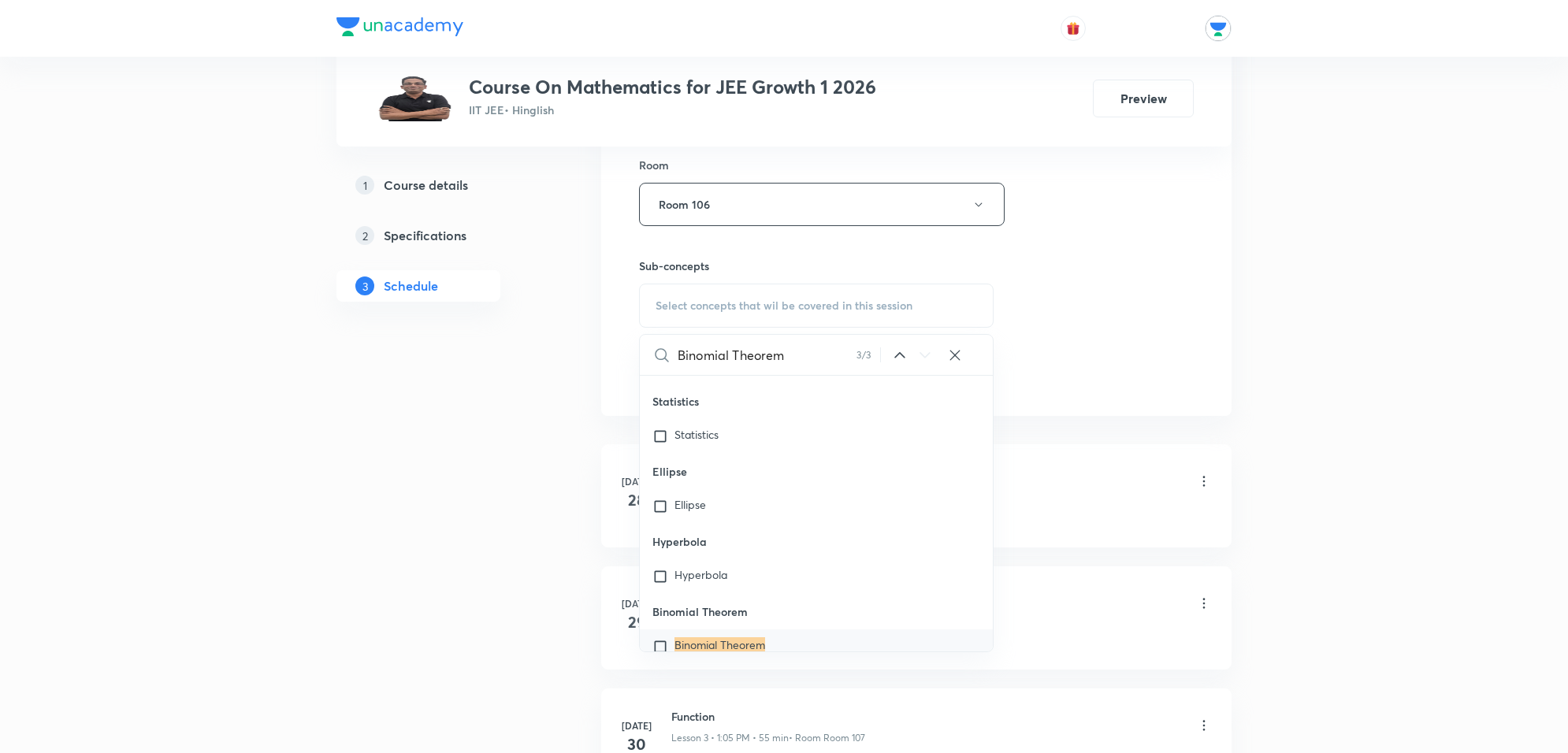
scroll to position [34841, 0]
click at [667, 571] on input "checkbox" at bounding box center [662, 564] width 22 height 16
checkbox input "true"
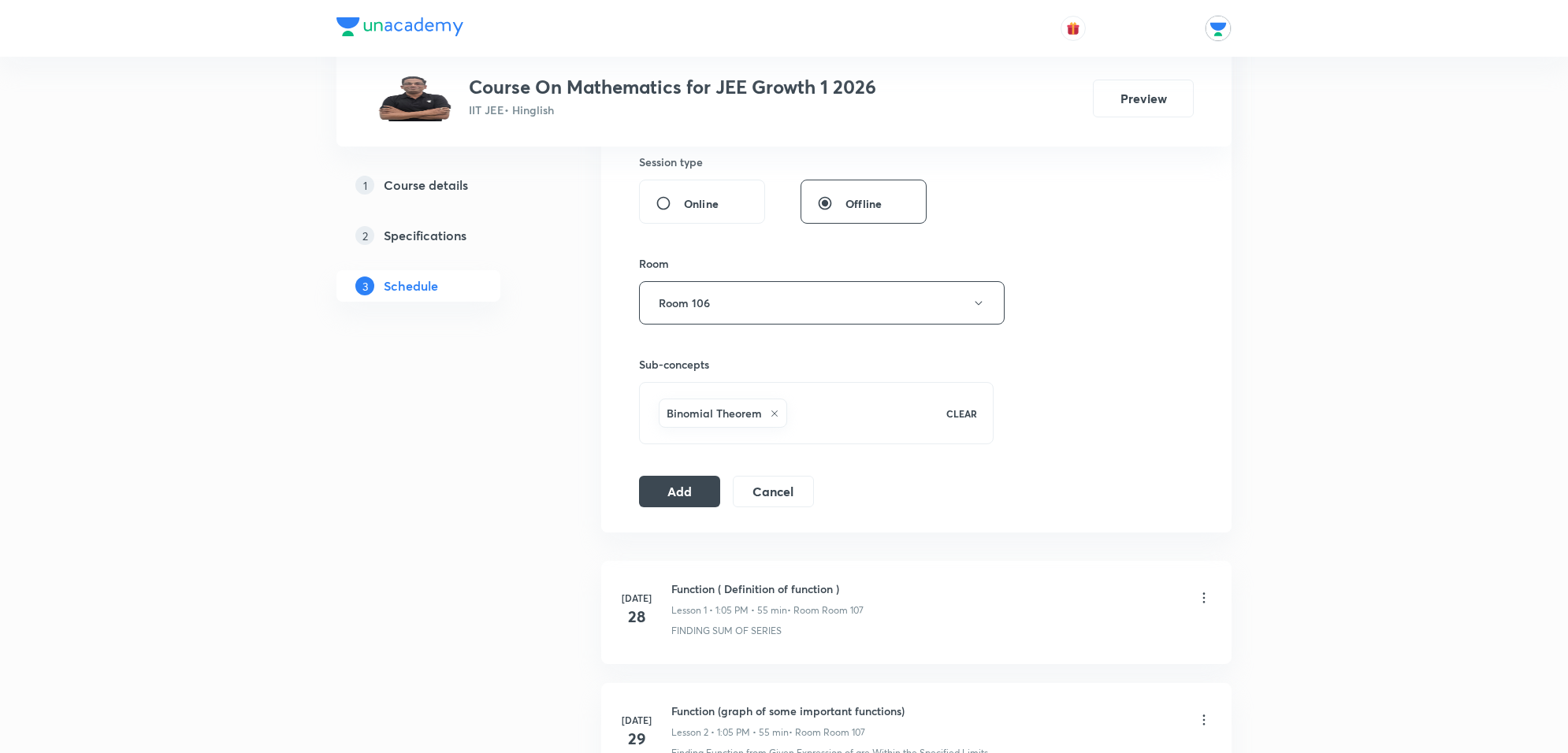
scroll to position [788, 0]
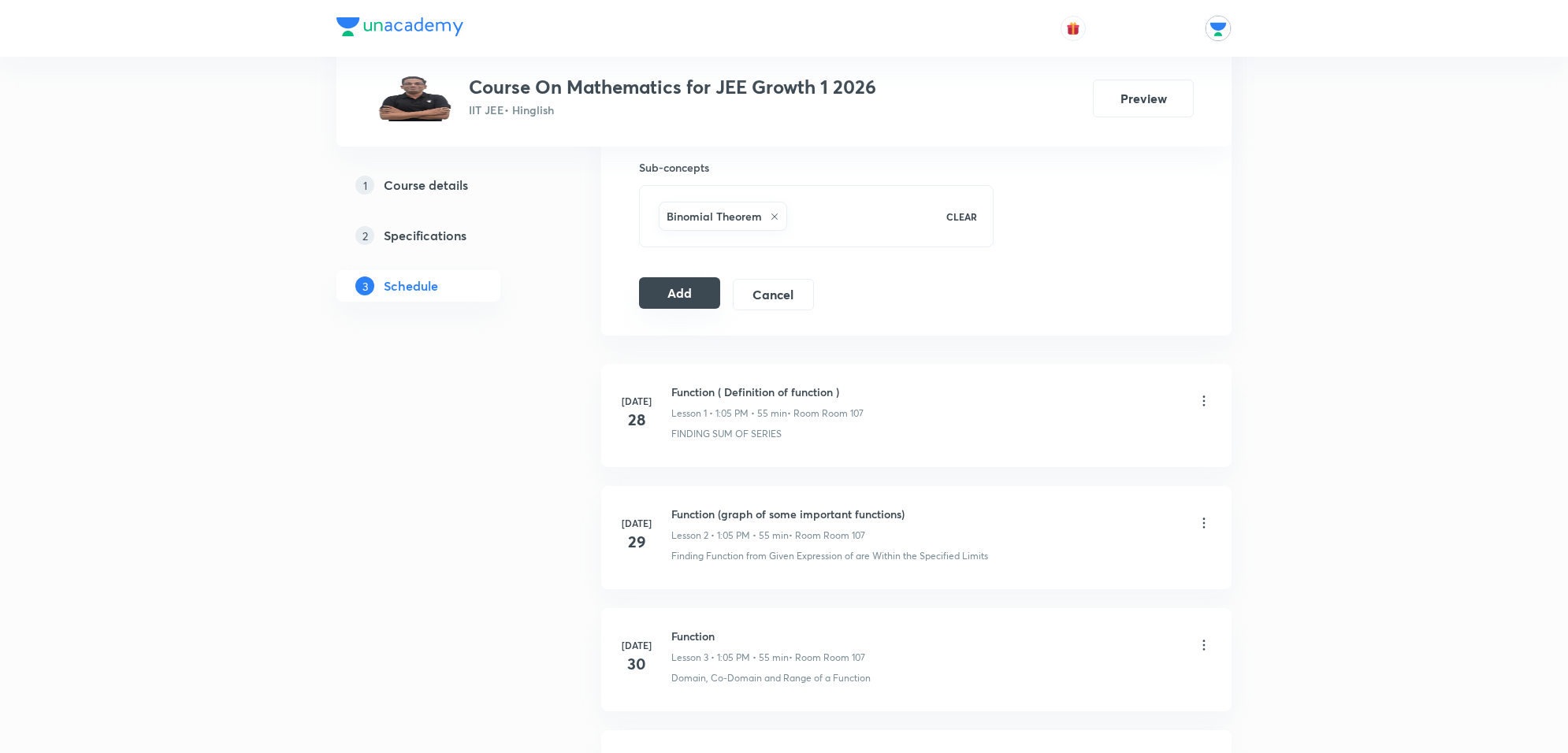
click at [668, 296] on button "Add" at bounding box center [679, 292] width 81 height 31
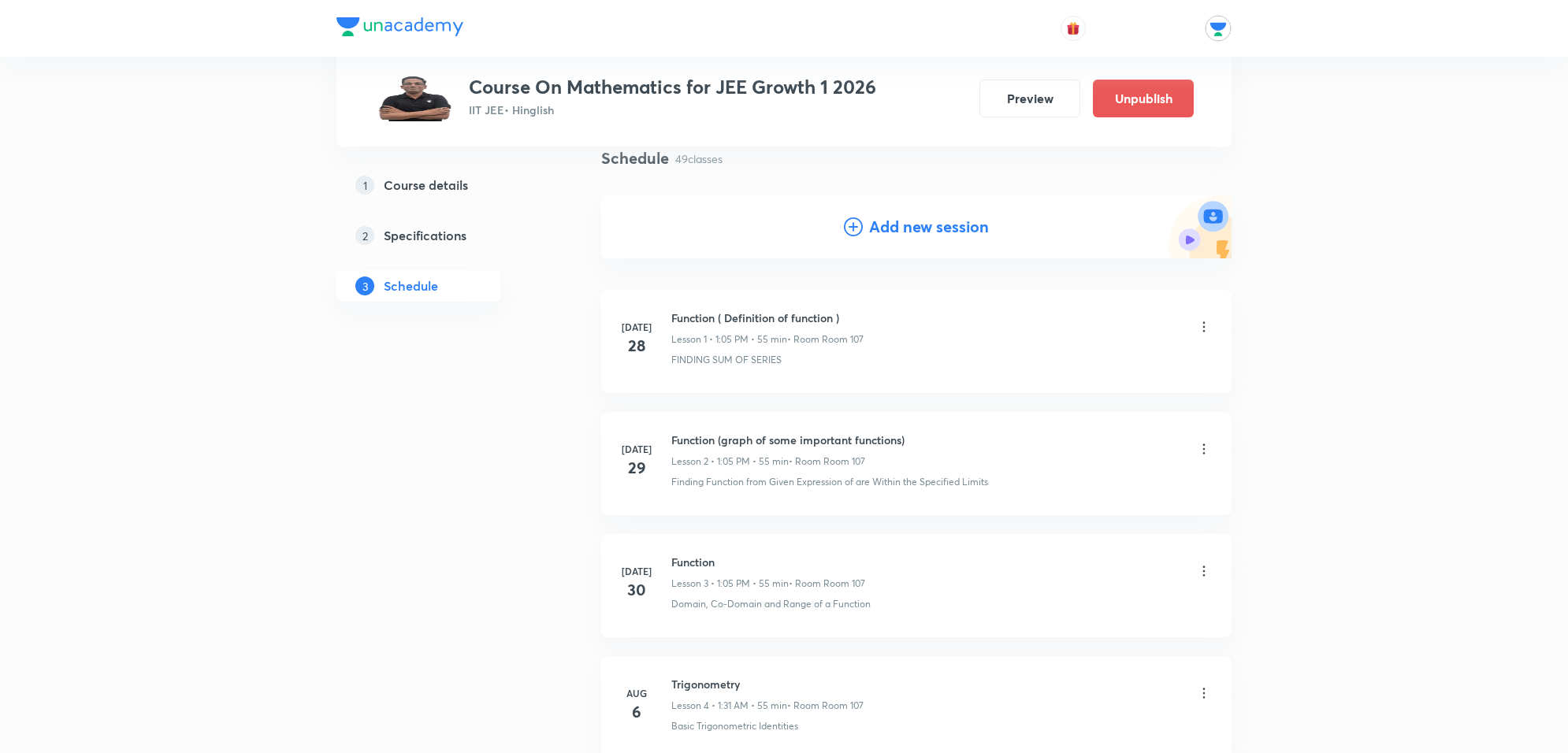
scroll to position [0, 0]
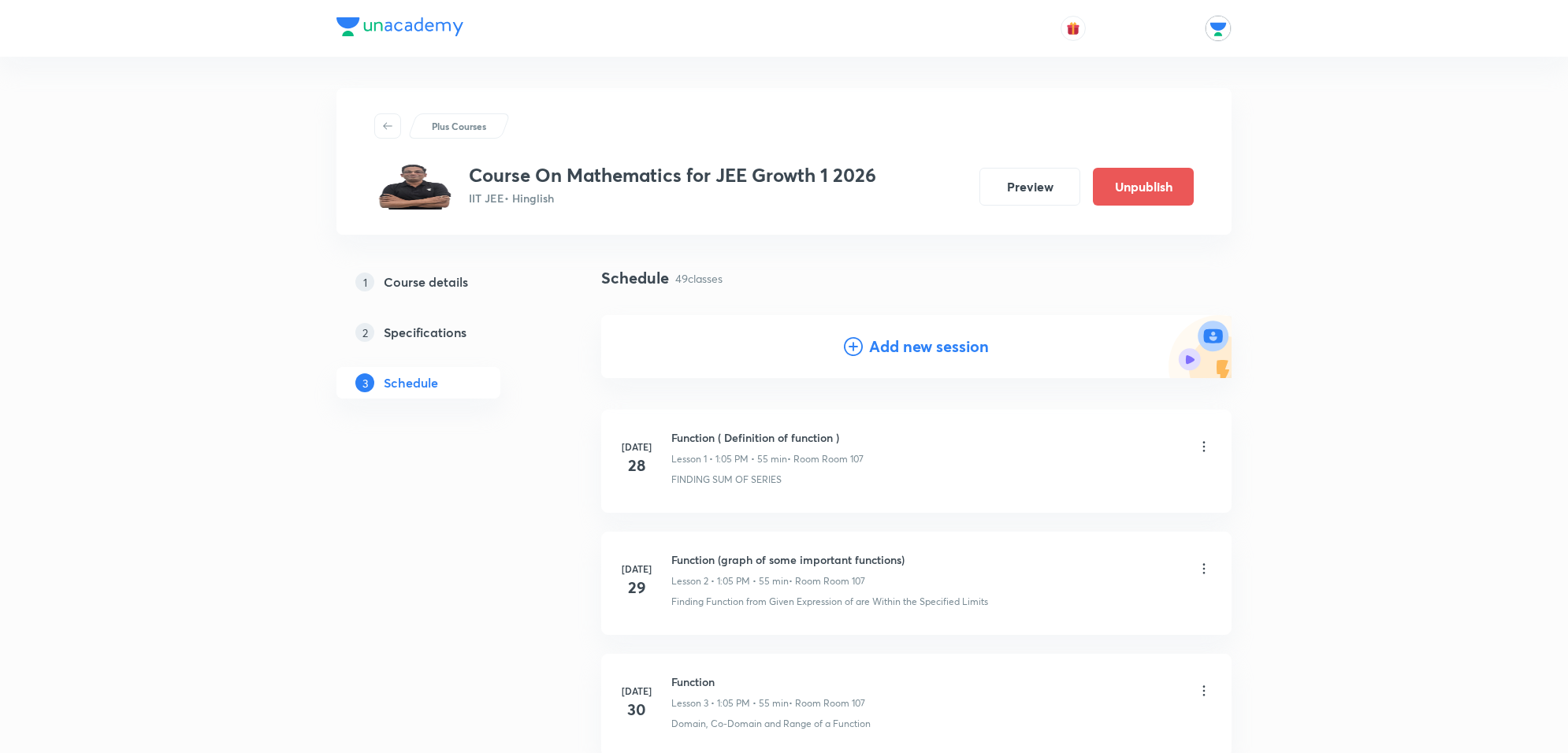
click at [855, 353] on icon at bounding box center [854, 347] width 19 height 19
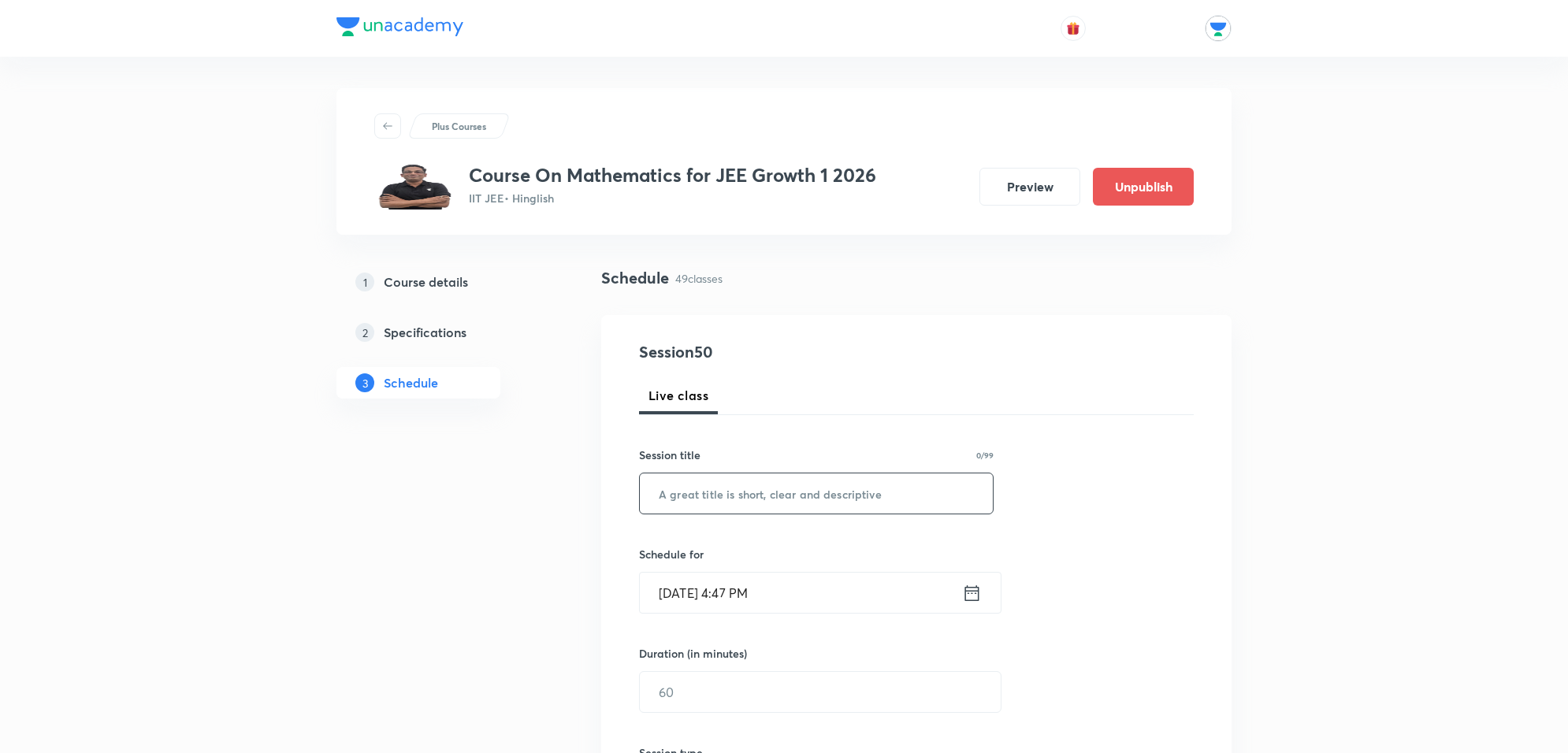
click at [771, 498] on input "text" at bounding box center [816, 494] width 353 height 41
paste input "Binomial Theorem"
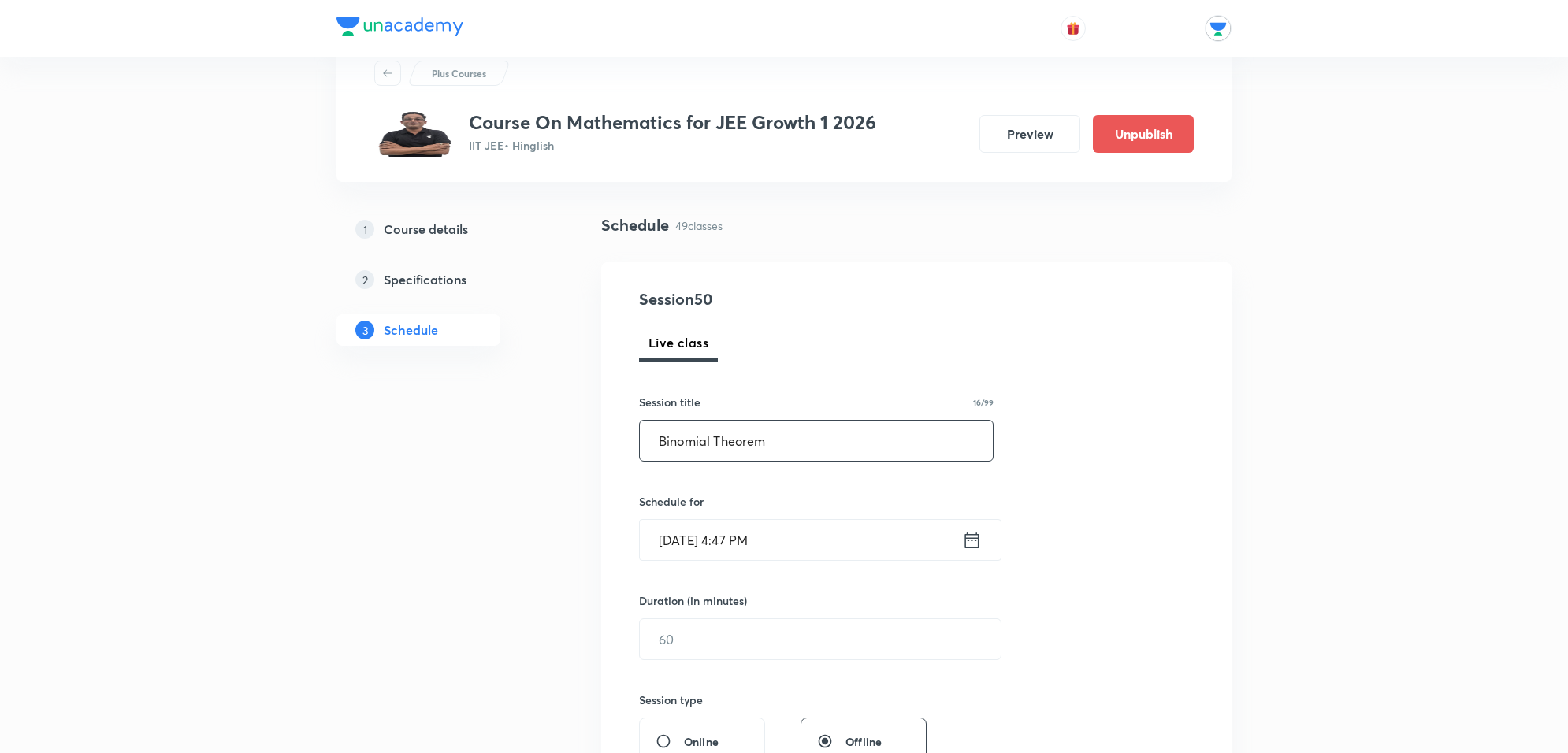
scroll to position [99, 0]
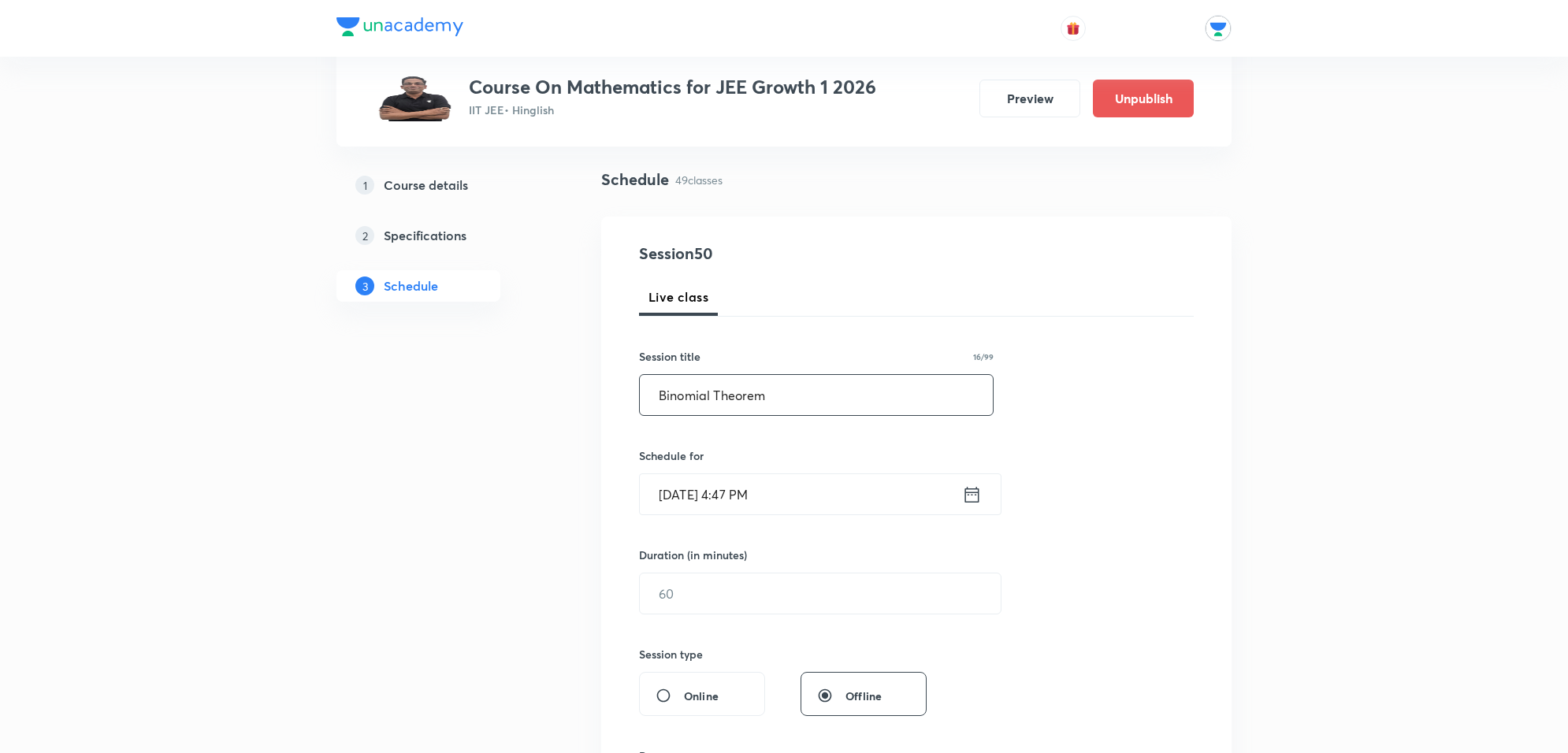
type input "Binomial Theorem"
click at [781, 494] on input "Oct 8, 2025, 4:47 PM" at bounding box center [801, 494] width 322 height 41
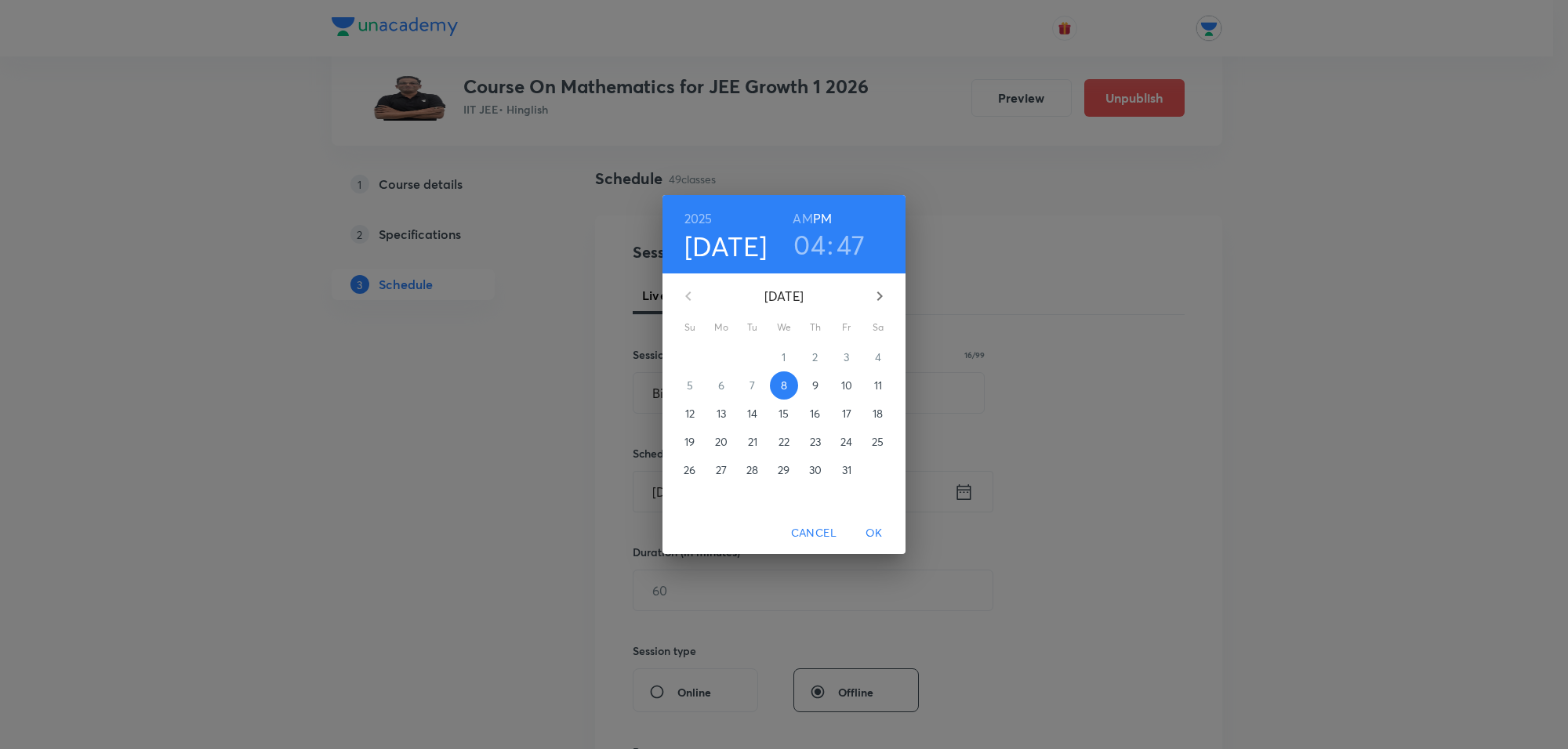
click at [846, 379] on p "10" at bounding box center [846, 385] width 11 height 16
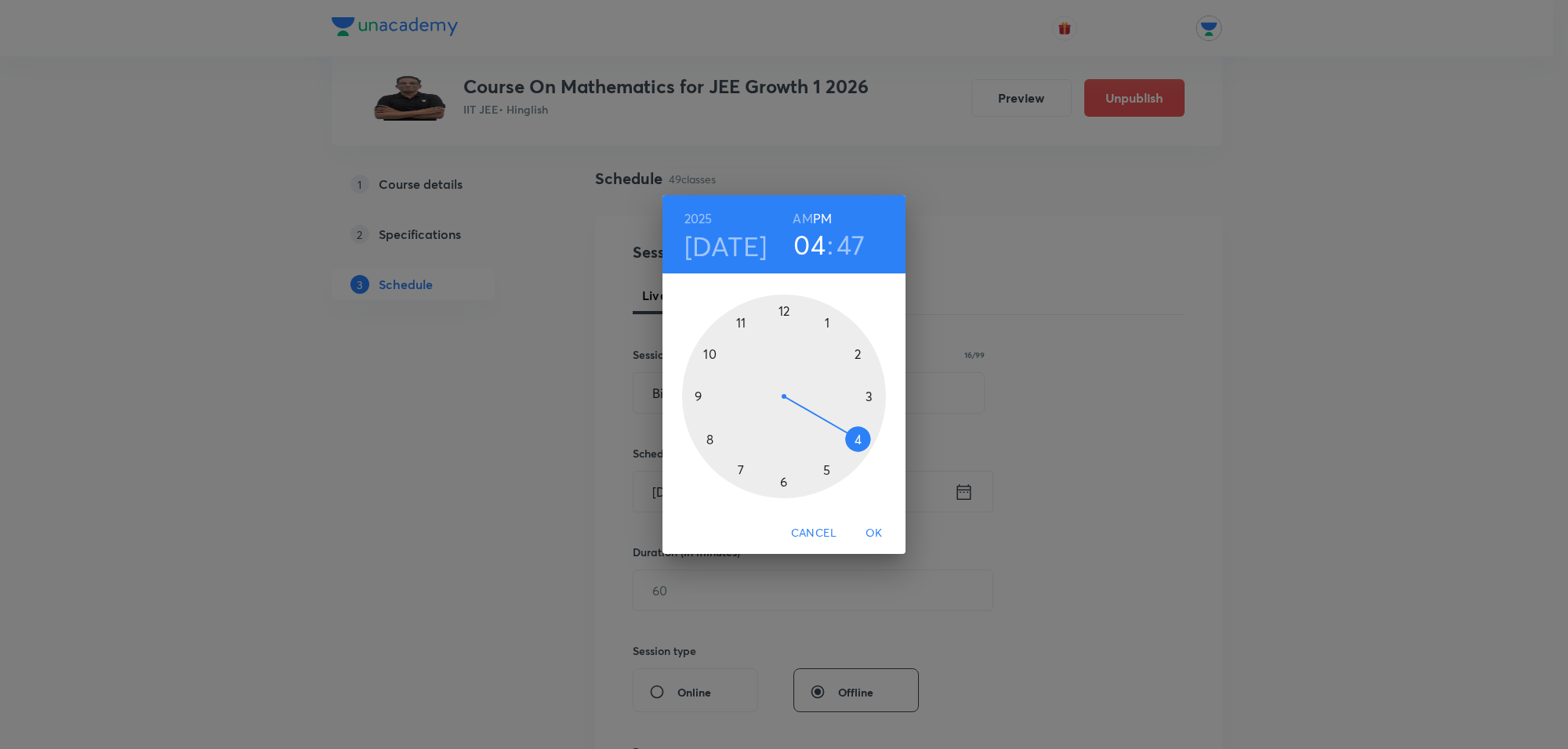
click at [829, 316] on div at bounding box center [784, 396] width 203 height 203
click at [823, 322] on div at bounding box center [784, 396] width 203 height 203
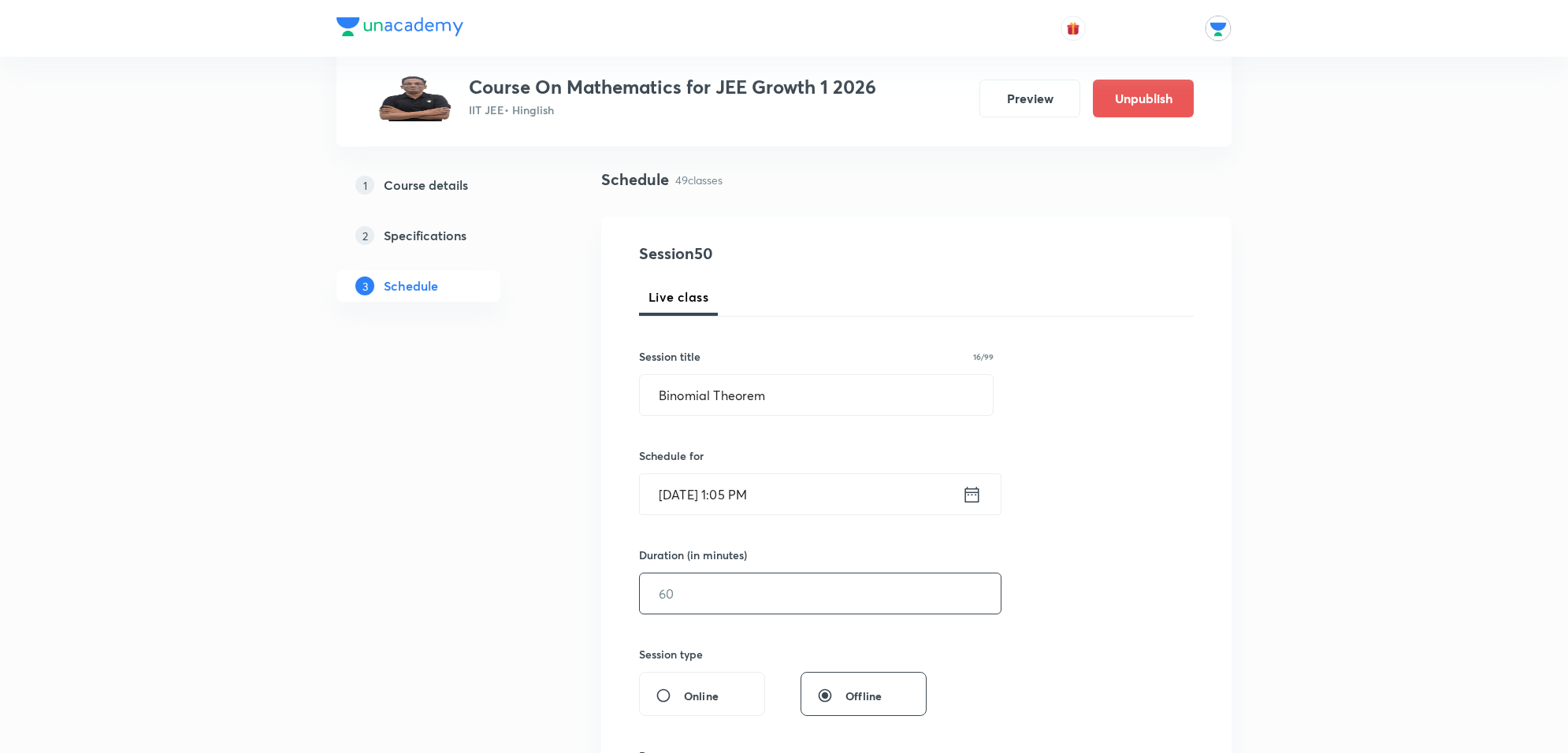
click at [788, 584] on input "text" at bounding box center [820, 594] width 361 height 41
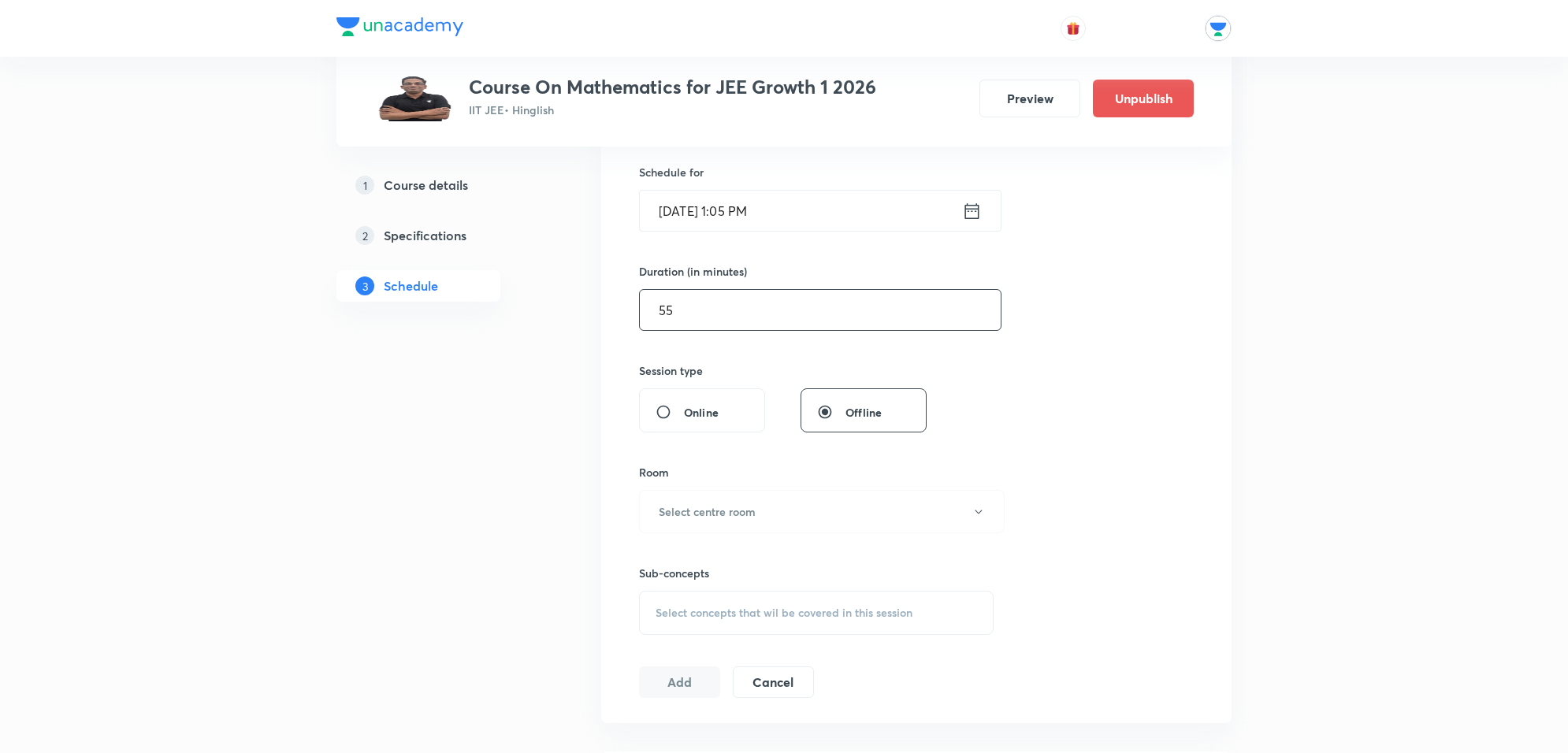
scroll to position [394, 0]
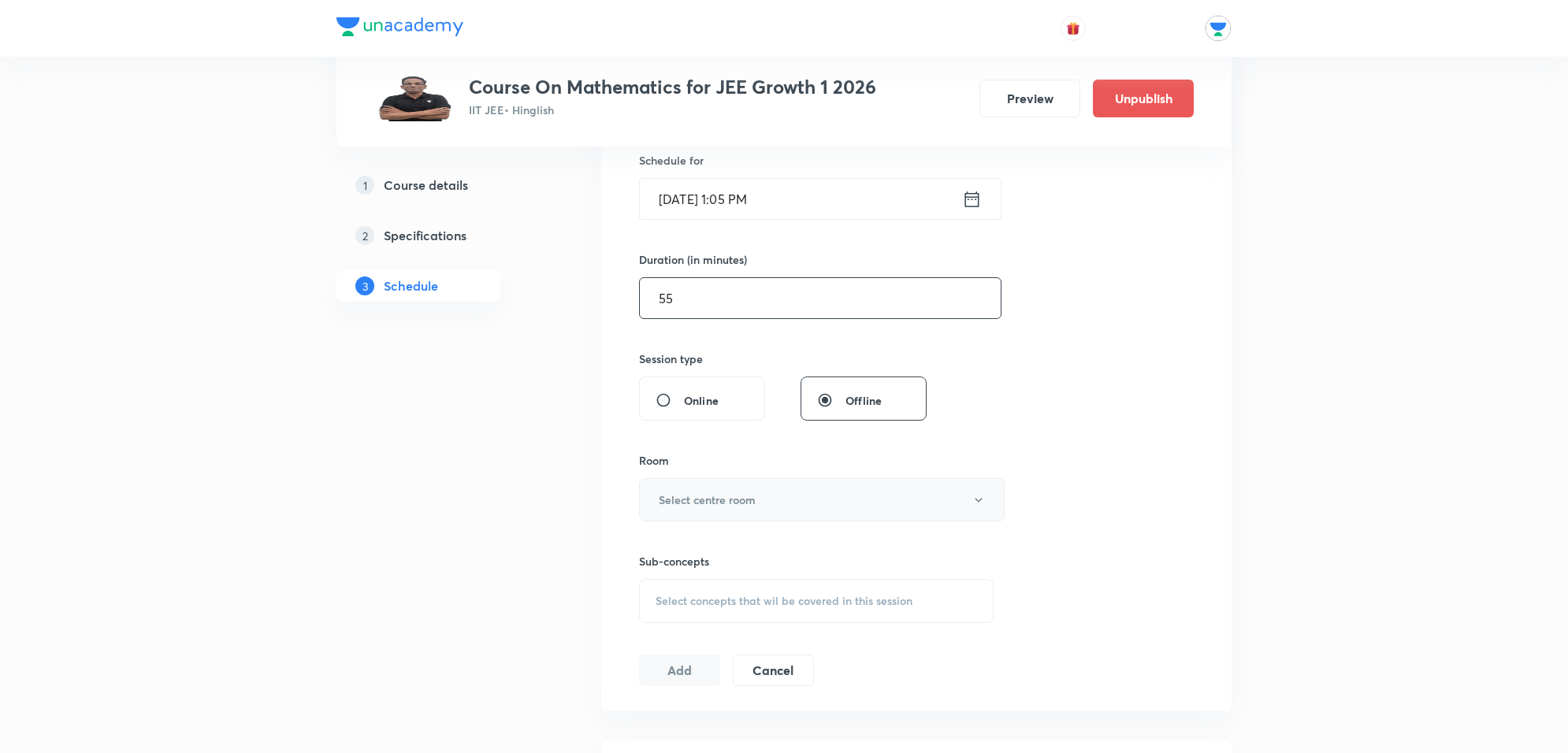
type input "55"
click at [759, 485] on button "Select centre room" at bounding box center [822, 500] width 366 height 43
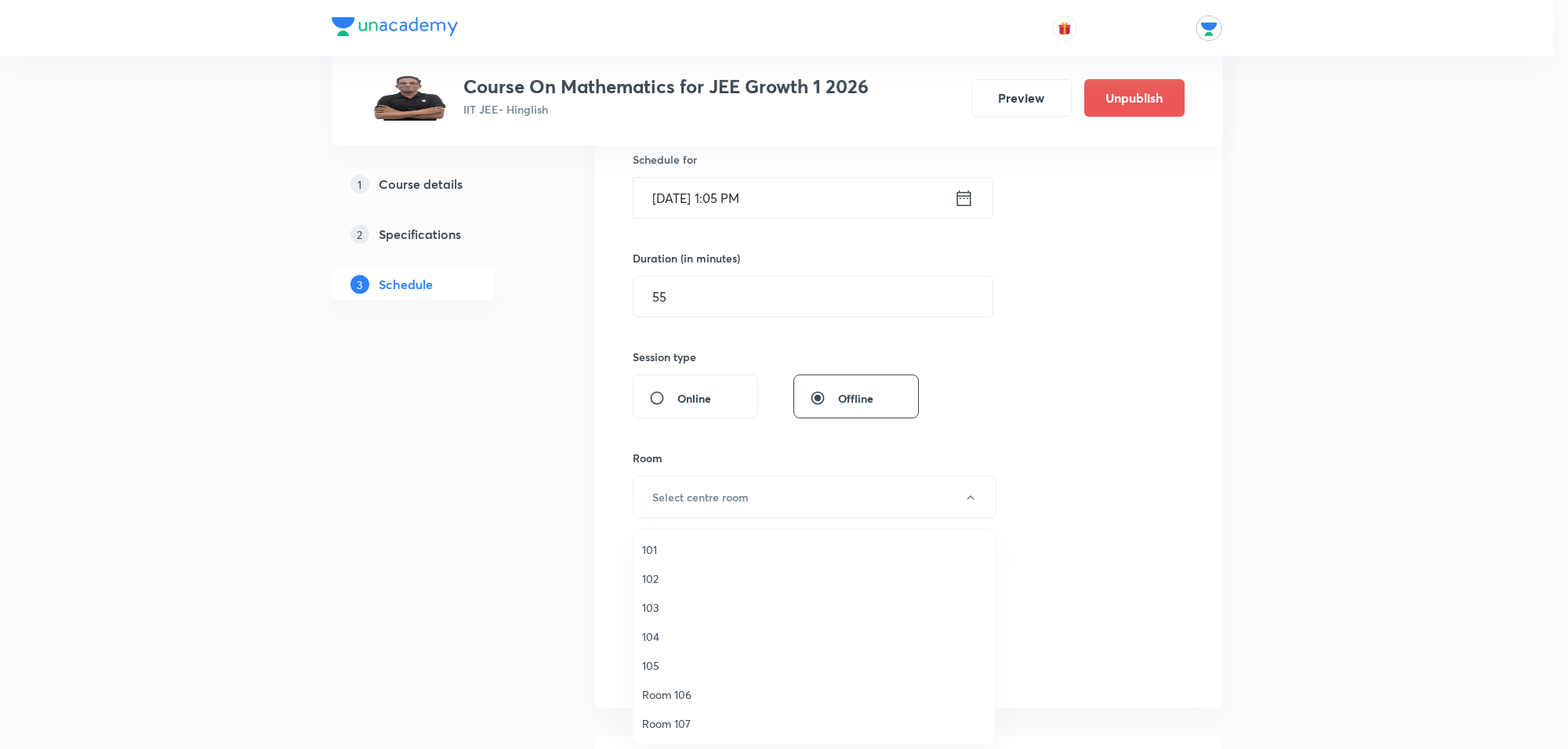
click at [686, 692] on span "Room 106" at bounding box center [814, 696] width 343 height 17
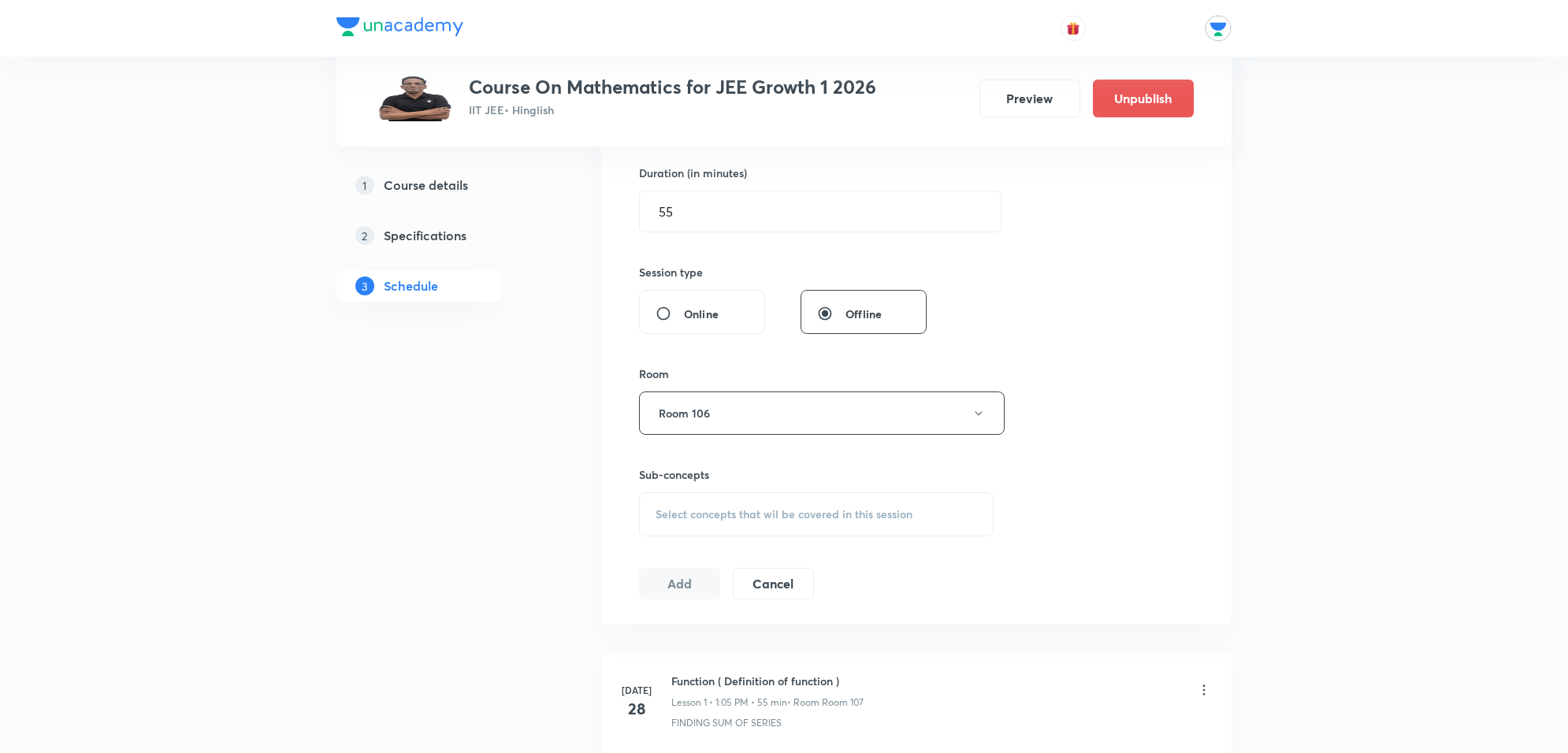
scroll to position [591, 0]
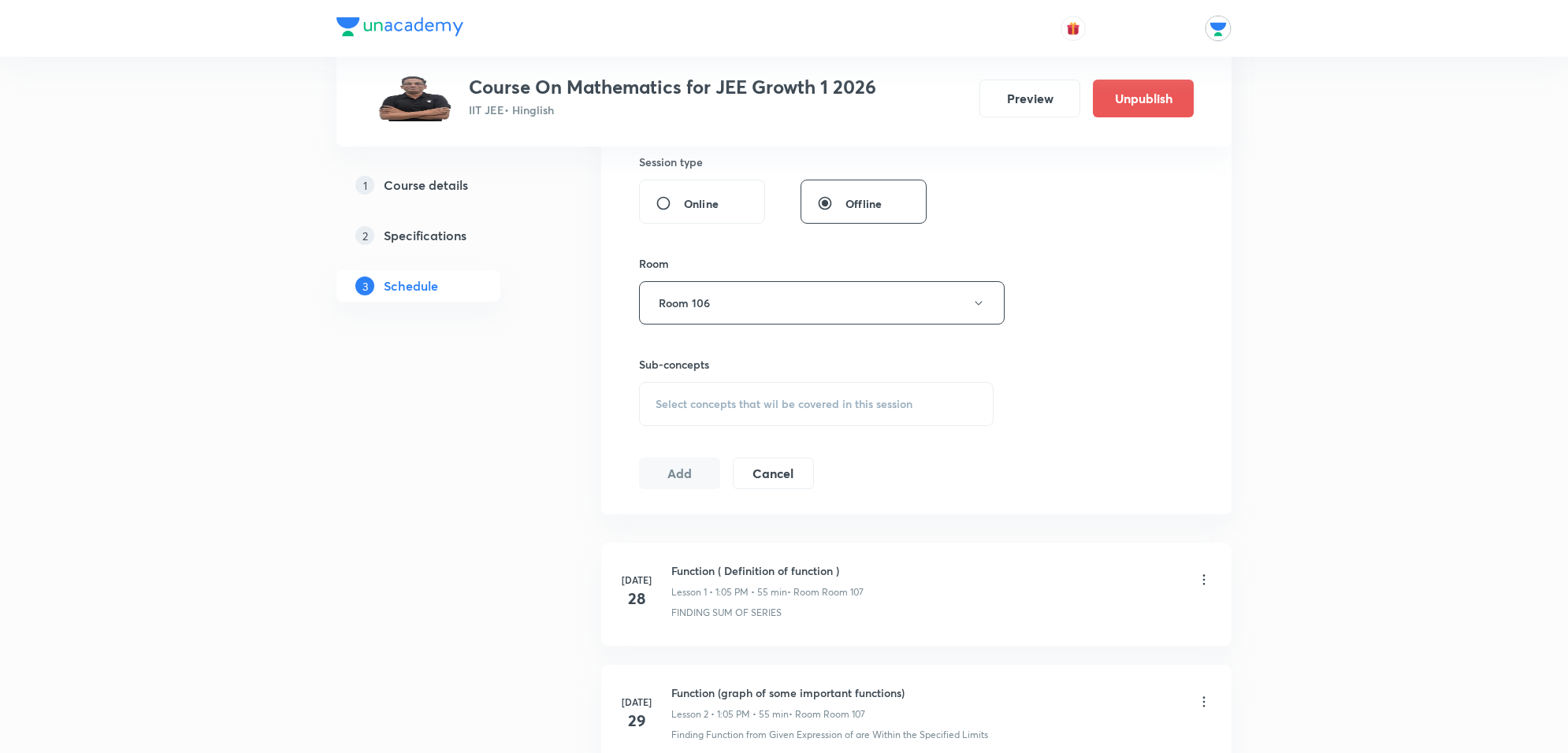
click at [775, 411] on span "Select concepts that wil be covered in this session" at bounding box center [784, 403] width 257 height 12
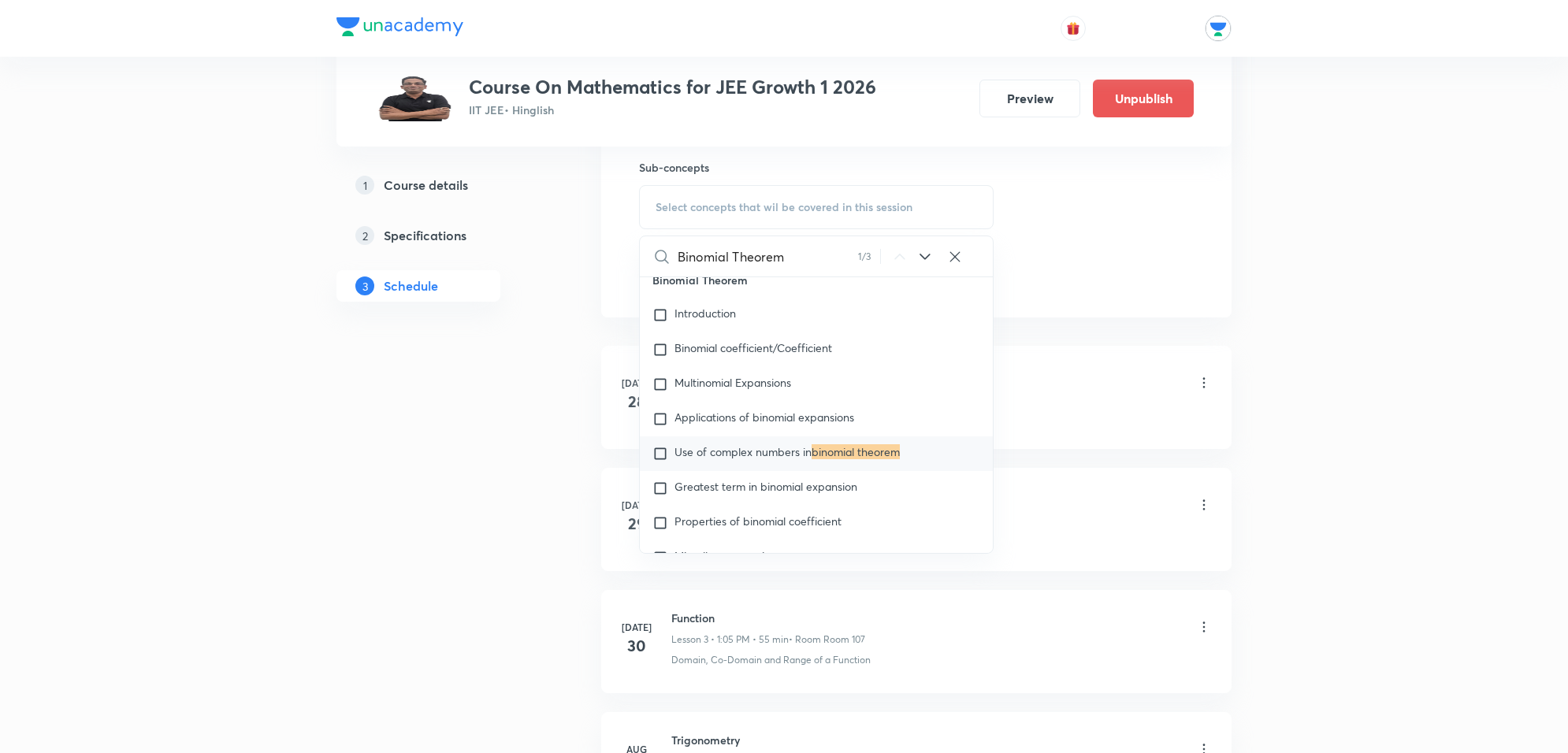
scroll to position [4926, 0]
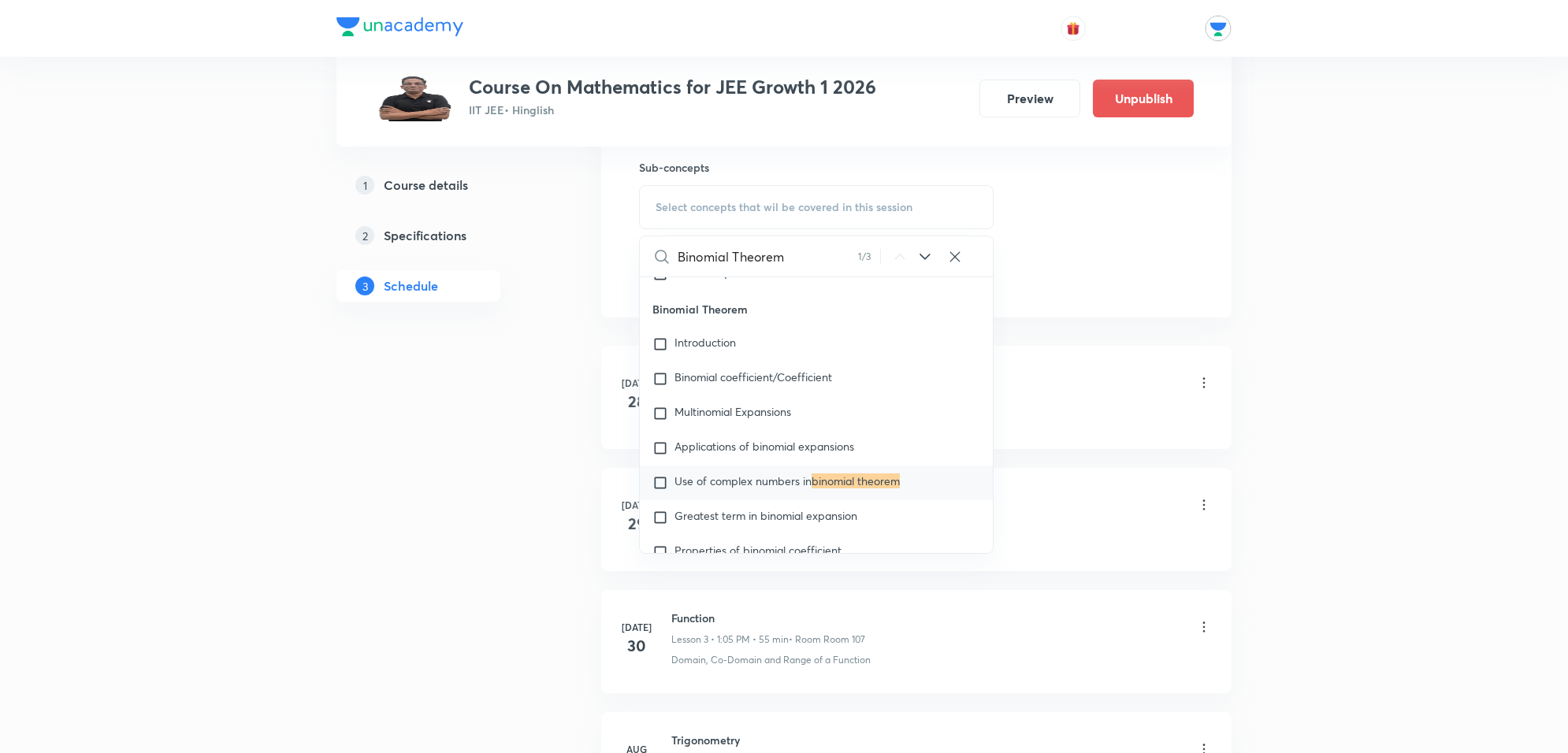
type input "Binomial Theorem"
click at [922, 258] on icon at bounding box center [925, 257] width 19 height 19
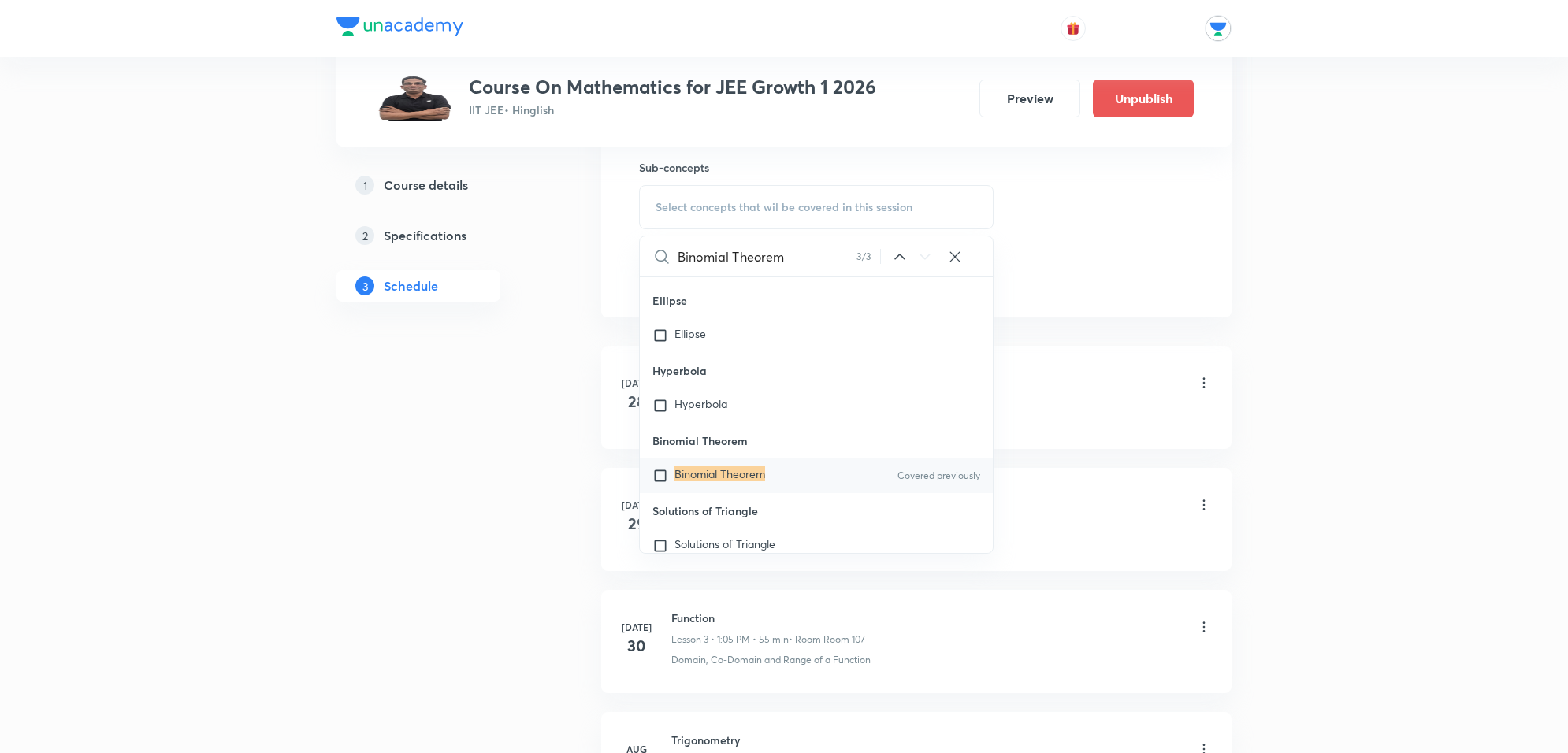
scroll to position [34841, 0]
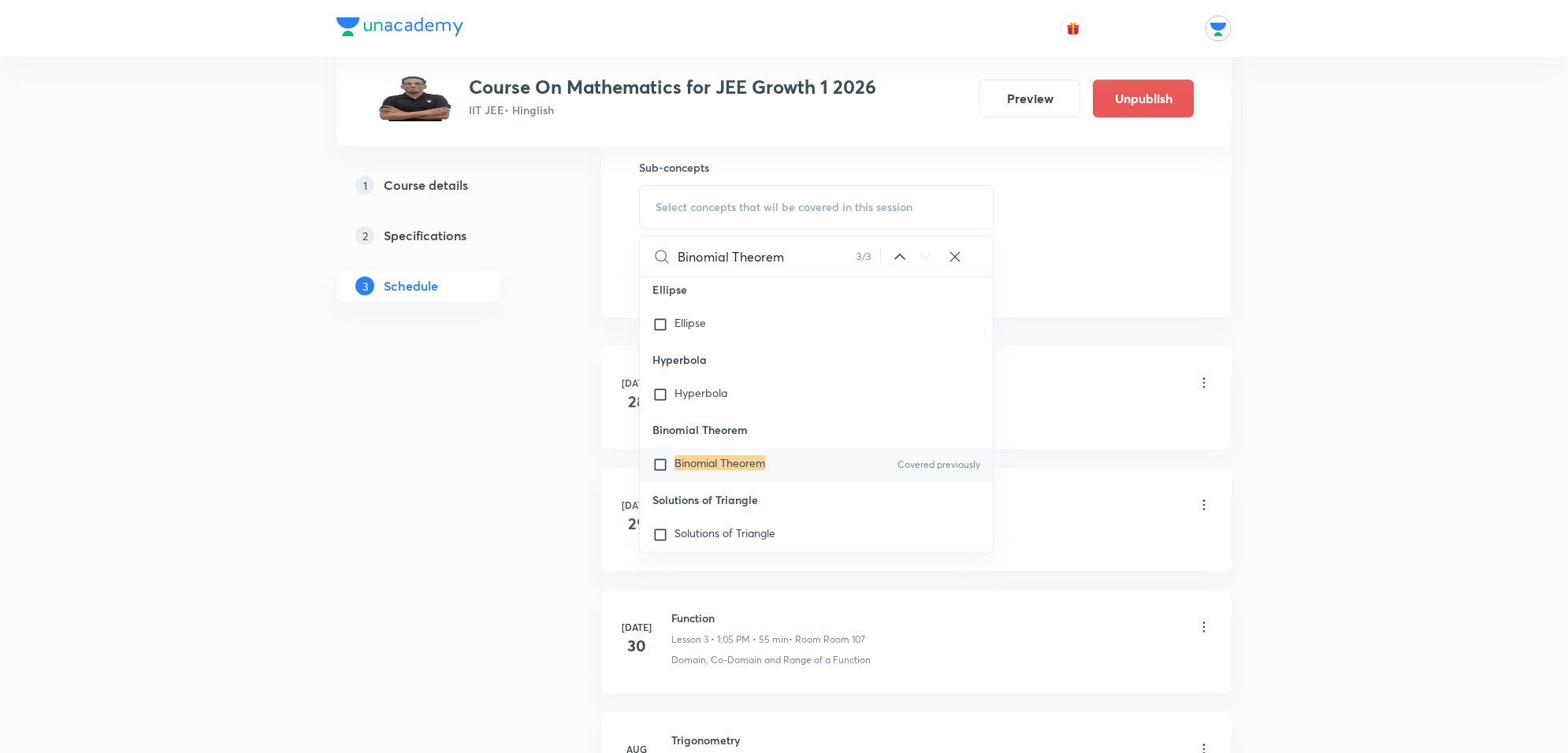
click at [672, 473] on input "checkbox" at bounding box center [662, 465] width 22 height 16
checkbox input "true"
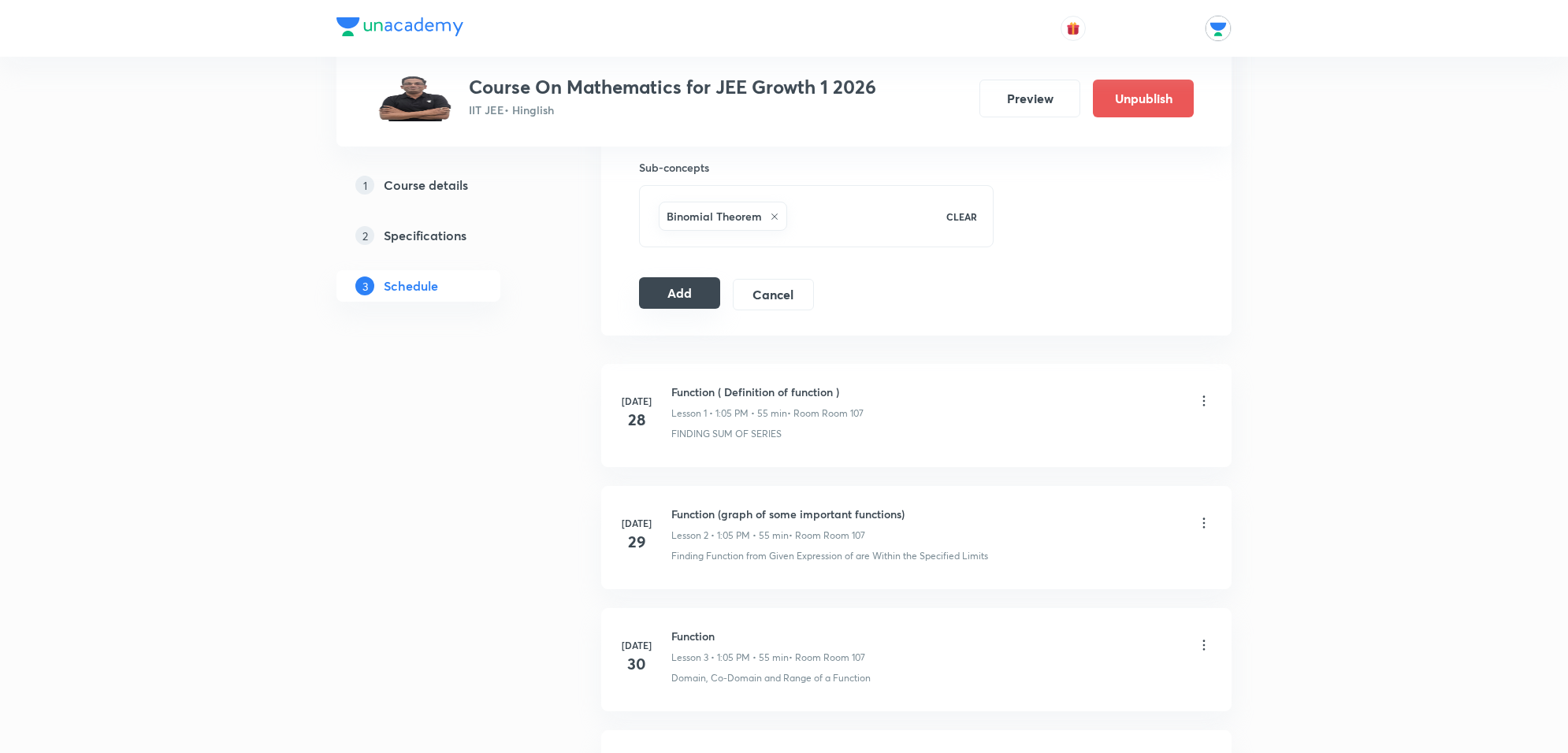
click at [677, 292] on button "Add" at bounding box center [679, 292] width 81 height 31
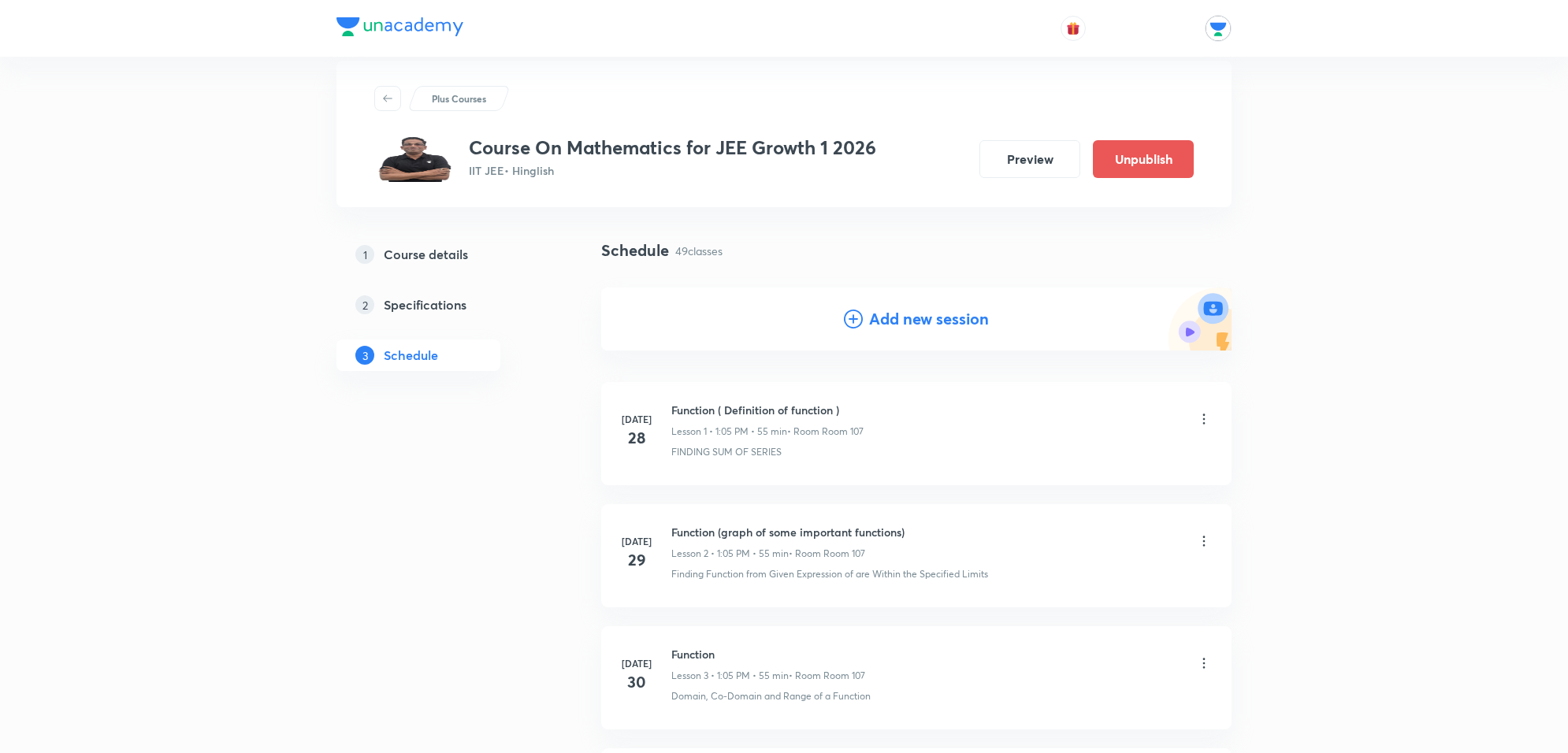
scroll to position [0, 0]
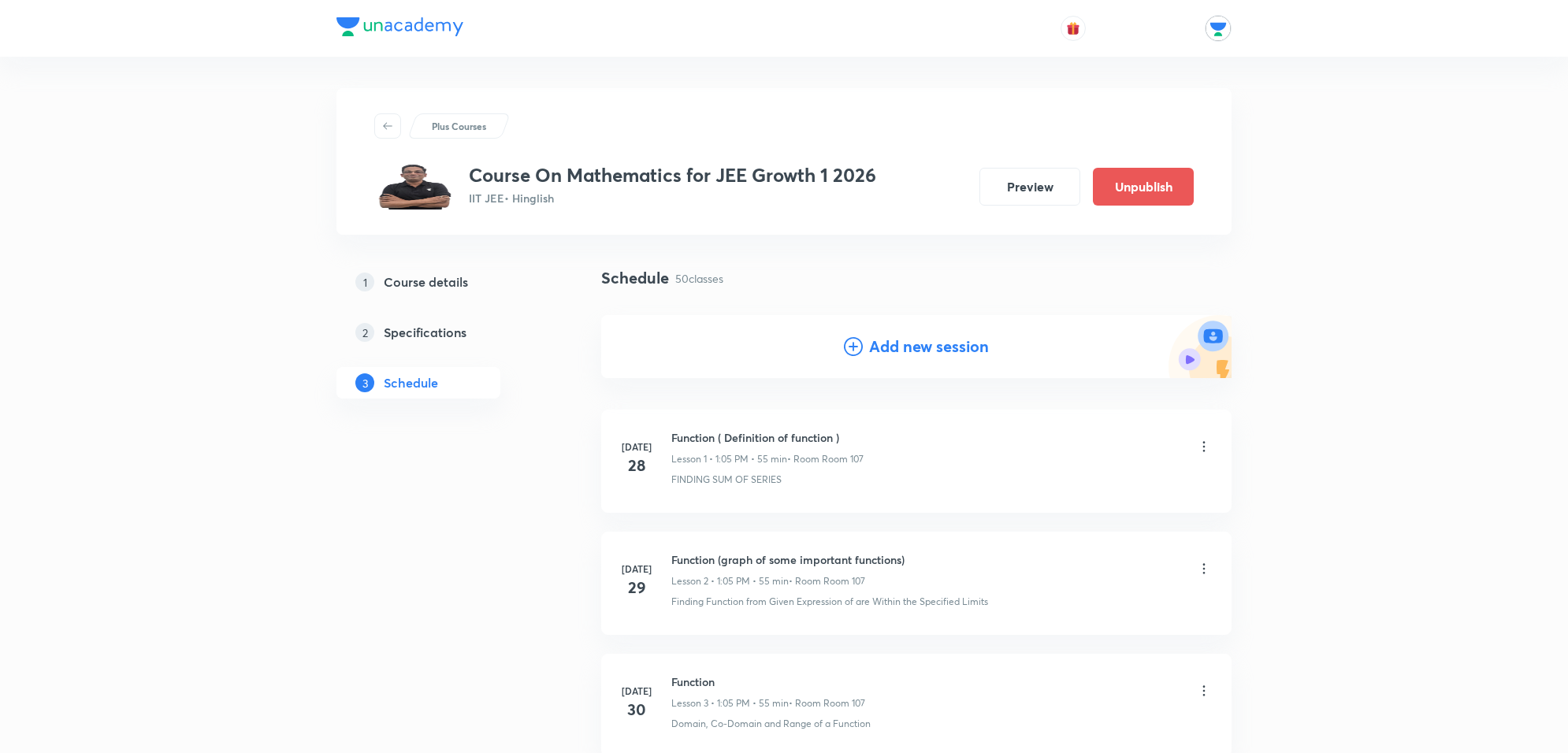
click at [869, 336] on h4 "Add new session" at bounding box center [928, 346] width 120 height 24
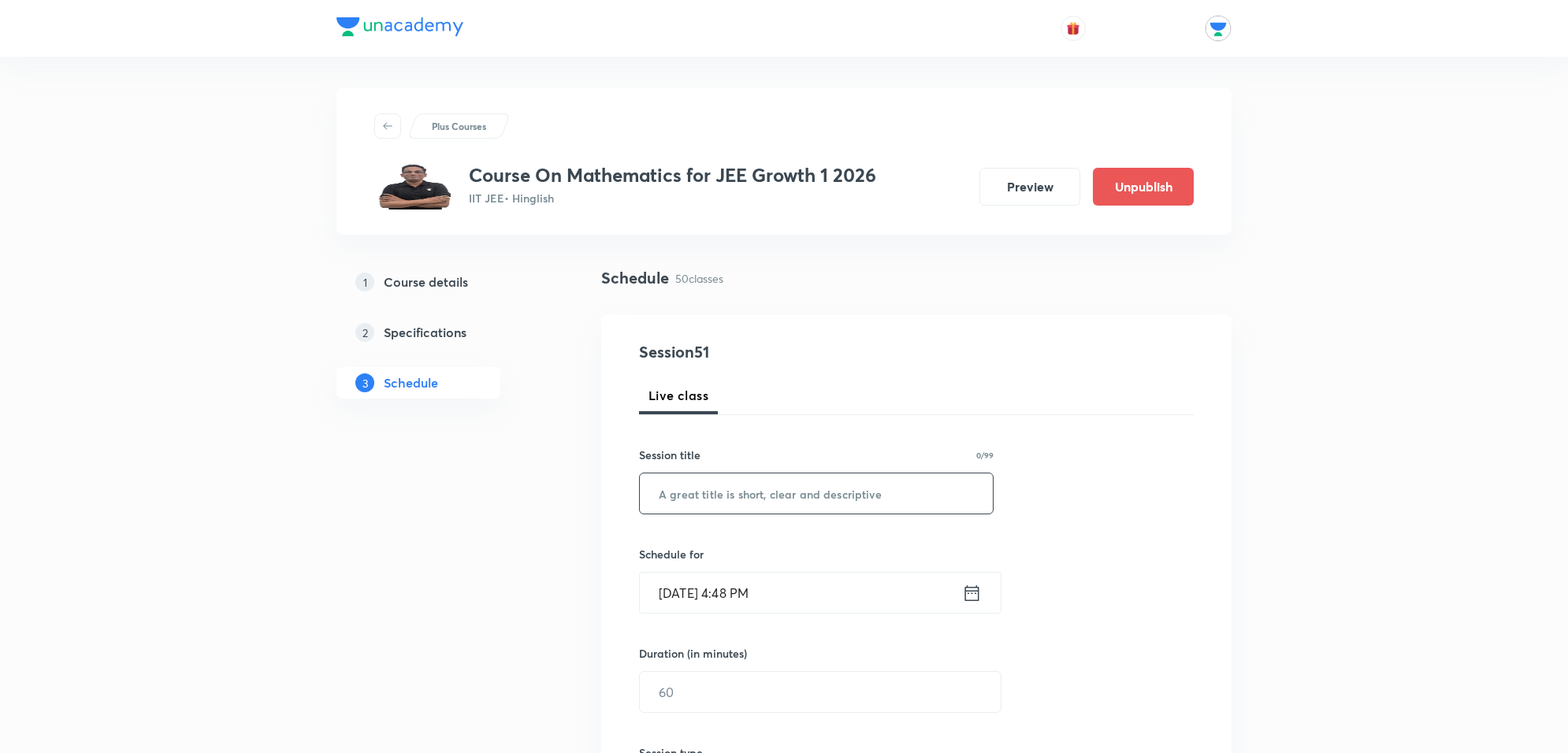
click at [731, 489] on input "text" at bounding box center [816, 494] width 353 height 41
paste input "Binomial Theorem"
type input "Binomial Theorem"
click at [845, 572] on div "Oct 8, 2025, 4:48 PM ​" at bounding box center [820, 593] width 363 height 41
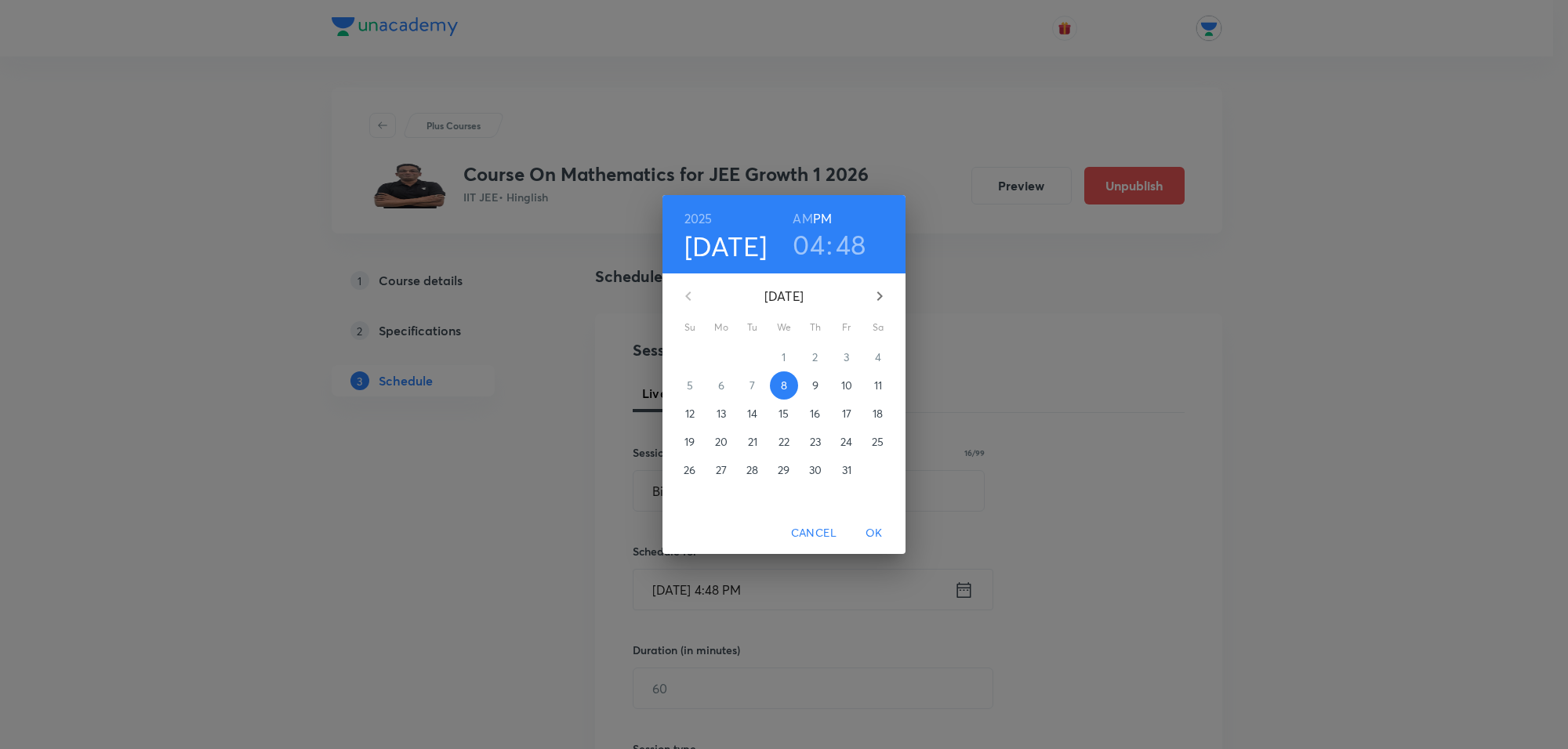
click at [871, 382] on span "11" at bounding box center [878, 385] width 28 height 16
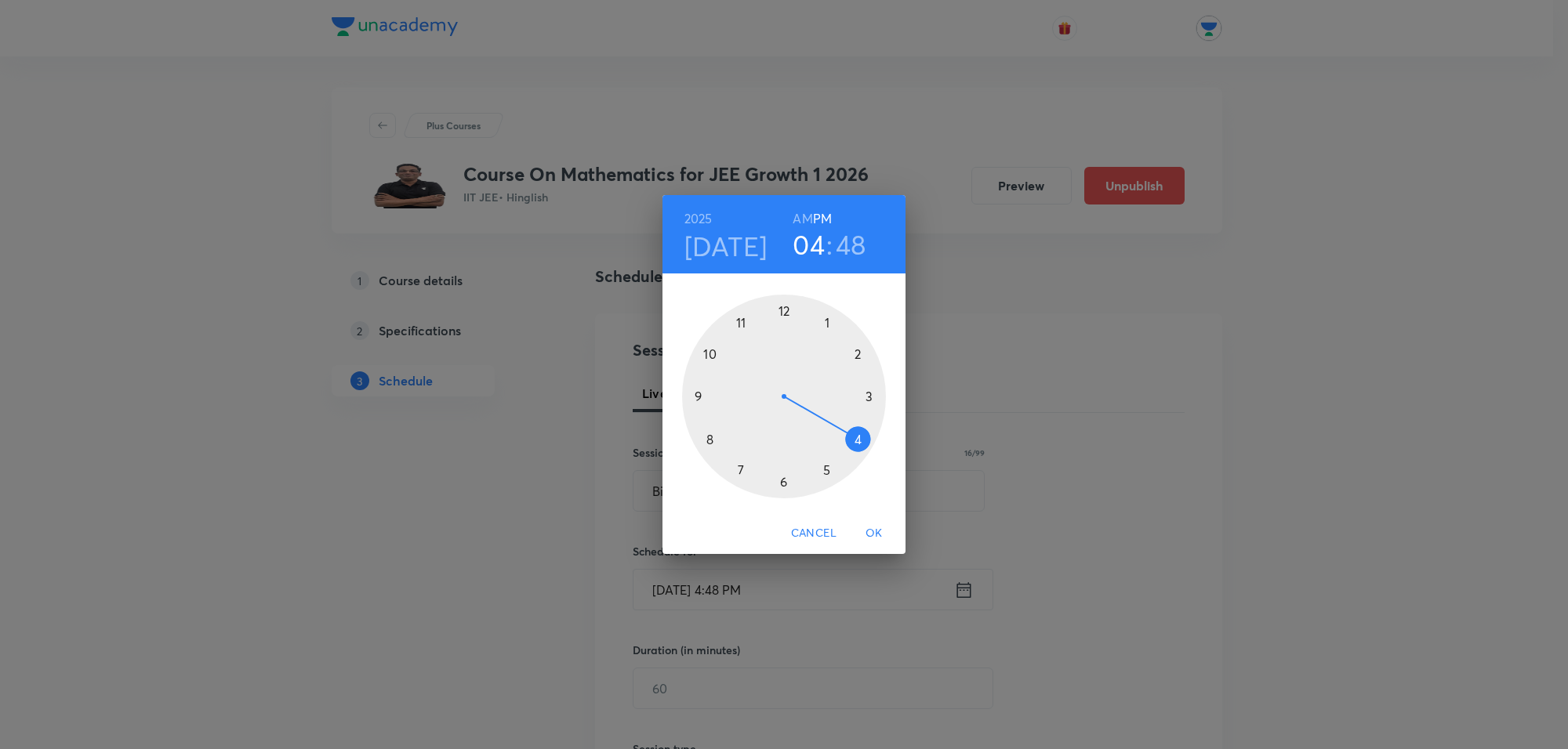
click at [826, 327] on div at bounding box center [784, 396] width 203 height 203
click at [827, 323] on div at bounding box center [784, 396] width 203 height 203
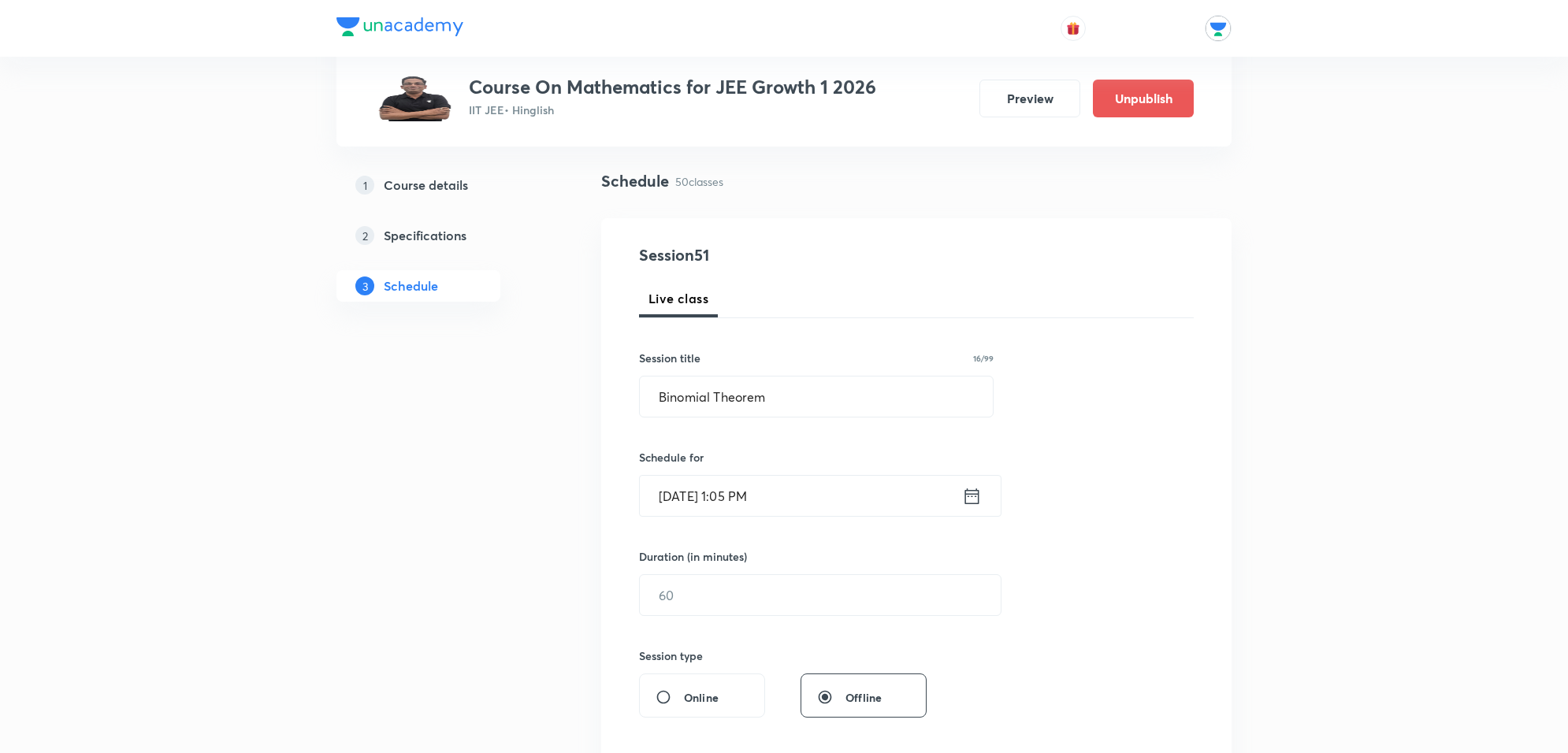
scroll to position [99, 0]
click at [761, 569] on div "Duration (in minutes) ​" at bounding box center [782, 581] width 287 height 68
click at [759, 576] on input "text" at bounding box center [820, 594] width 361 height 41
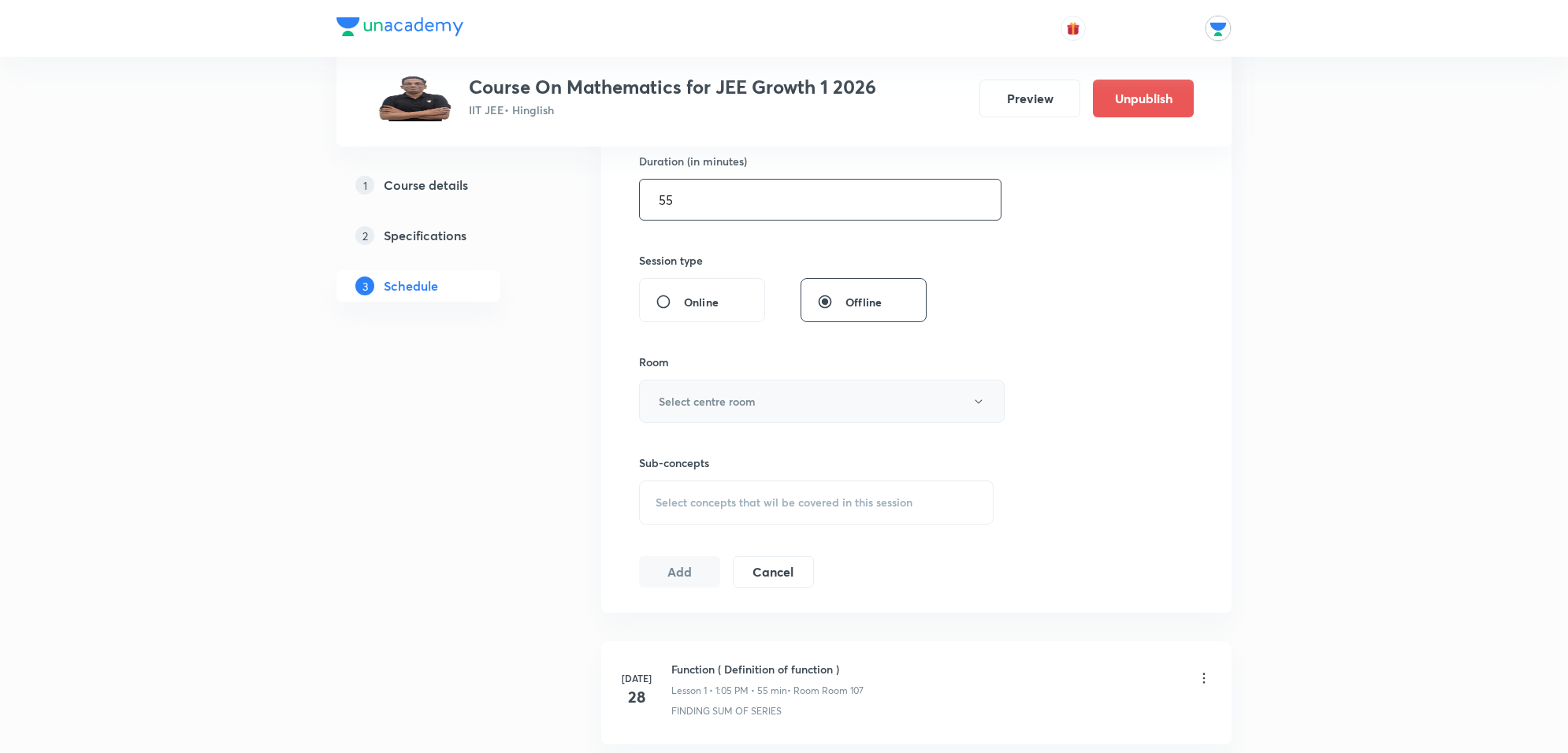
type input "55"
click at [771, 404] on button "Select centre room" at bounding box center [822, 401] width 366 height 43
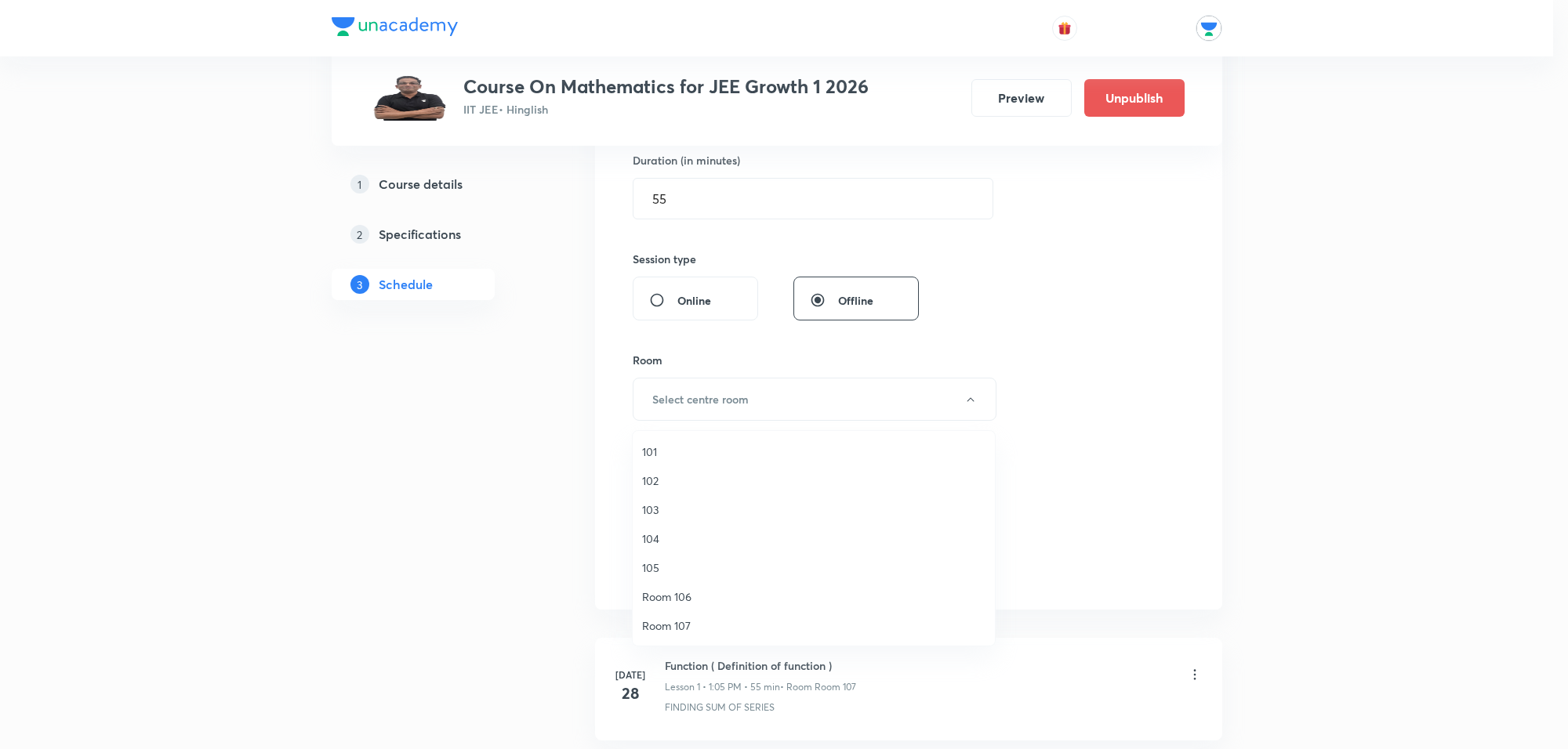
click at [656, 591] on span "Room 106" at bounding box center [814, 597] width 343 height 17
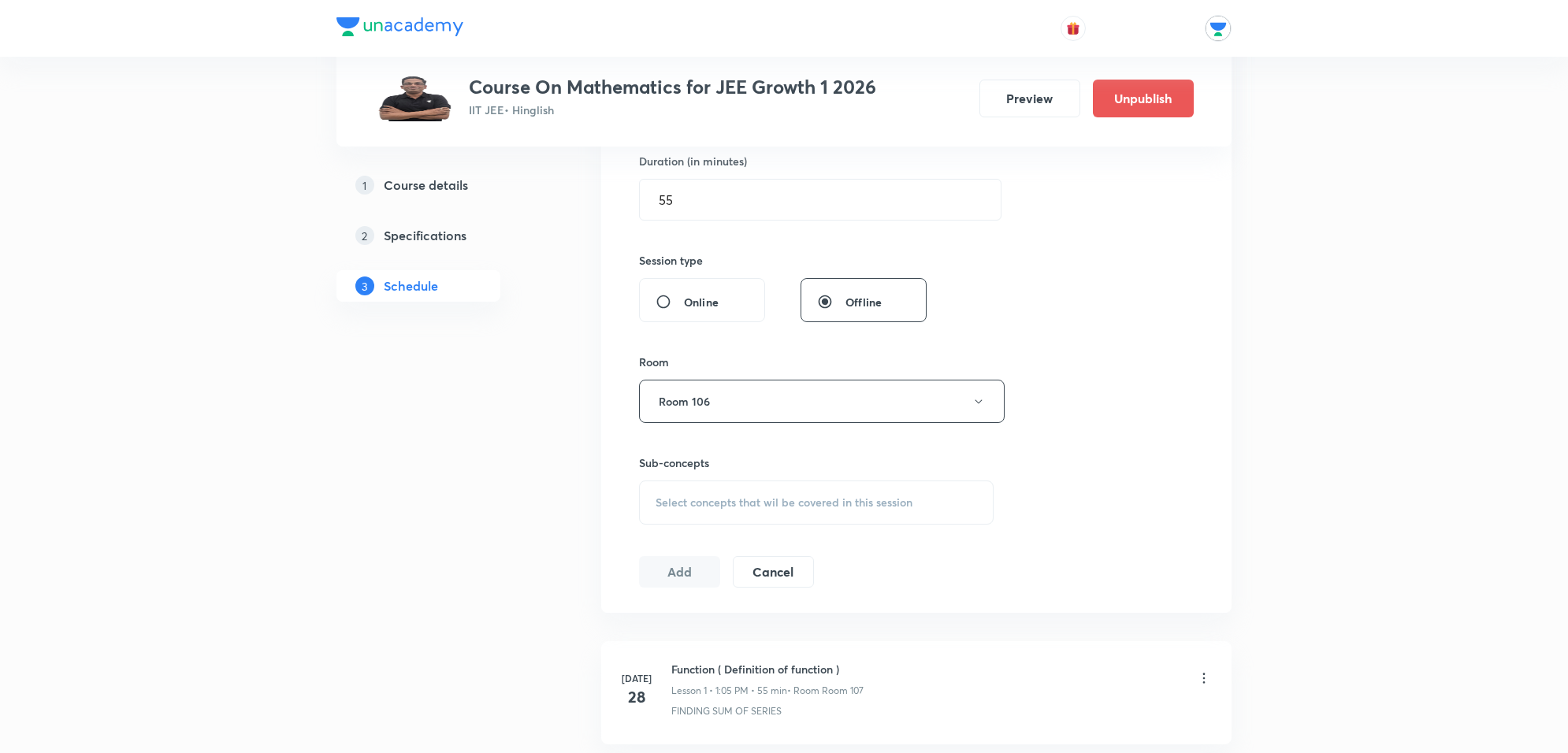
scroll to position [591, 0]
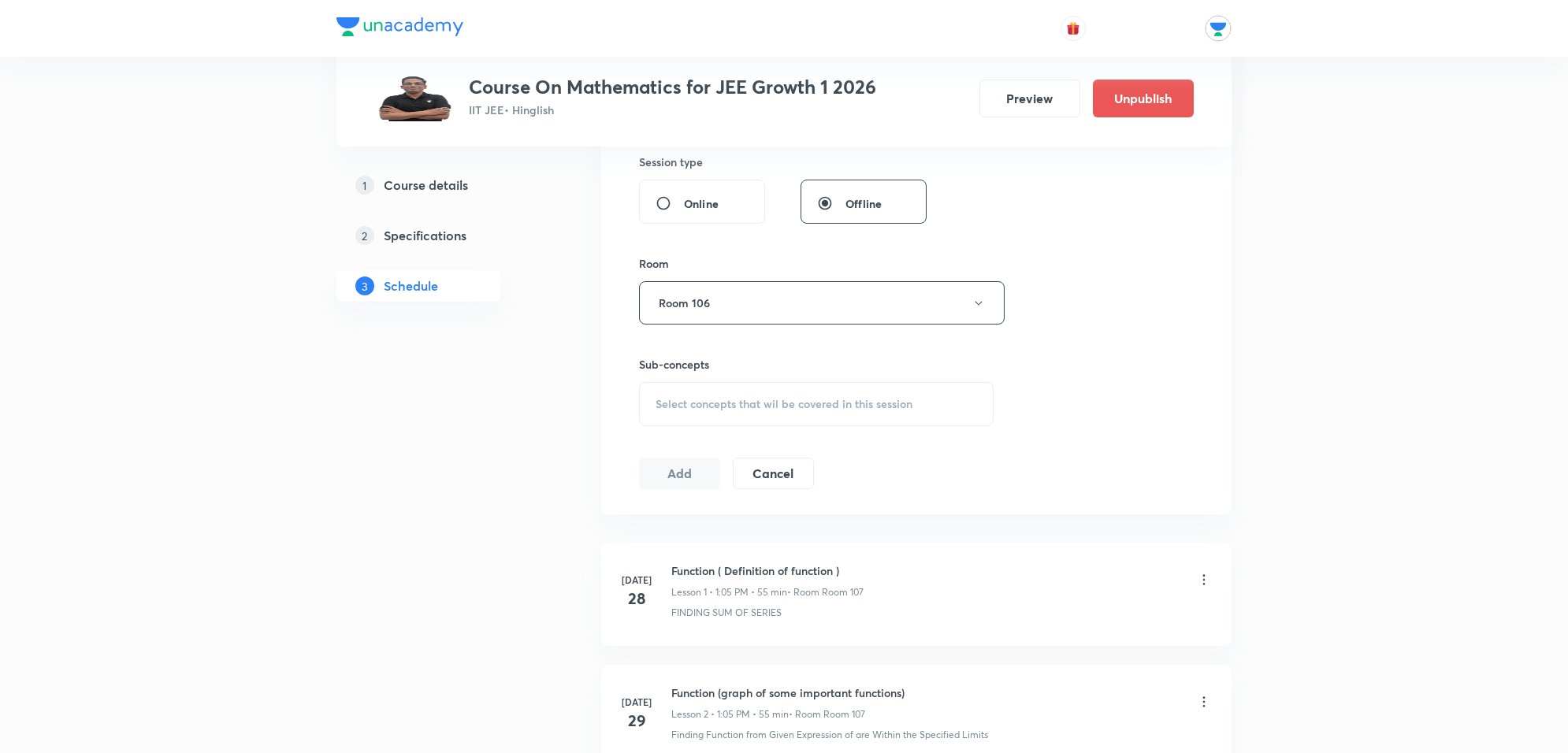
click at [715, 401] on span "Select concepts that wil be covered in this session" at bounding box center [784, 403] width 257 height 12
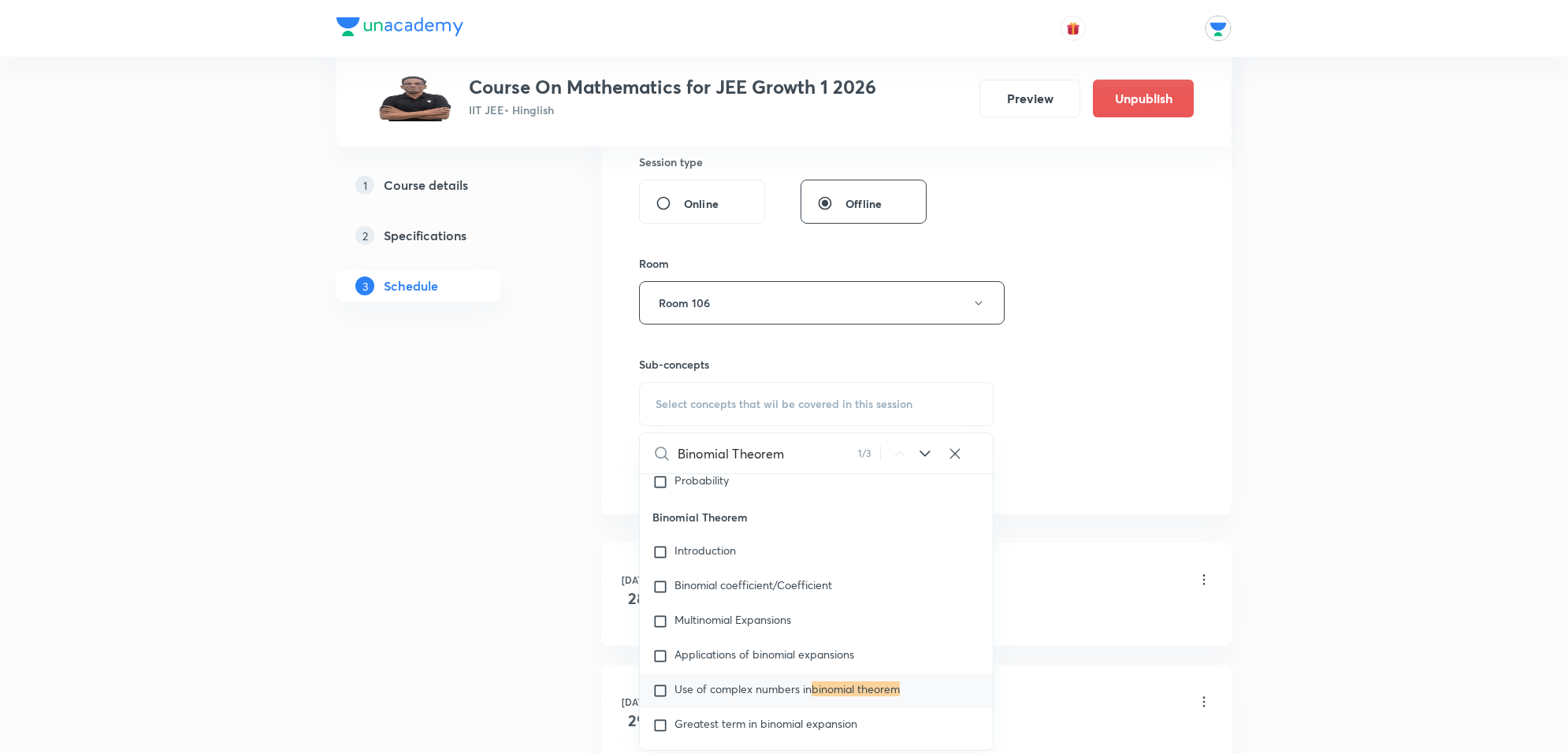
scroll to position [4926, 0]
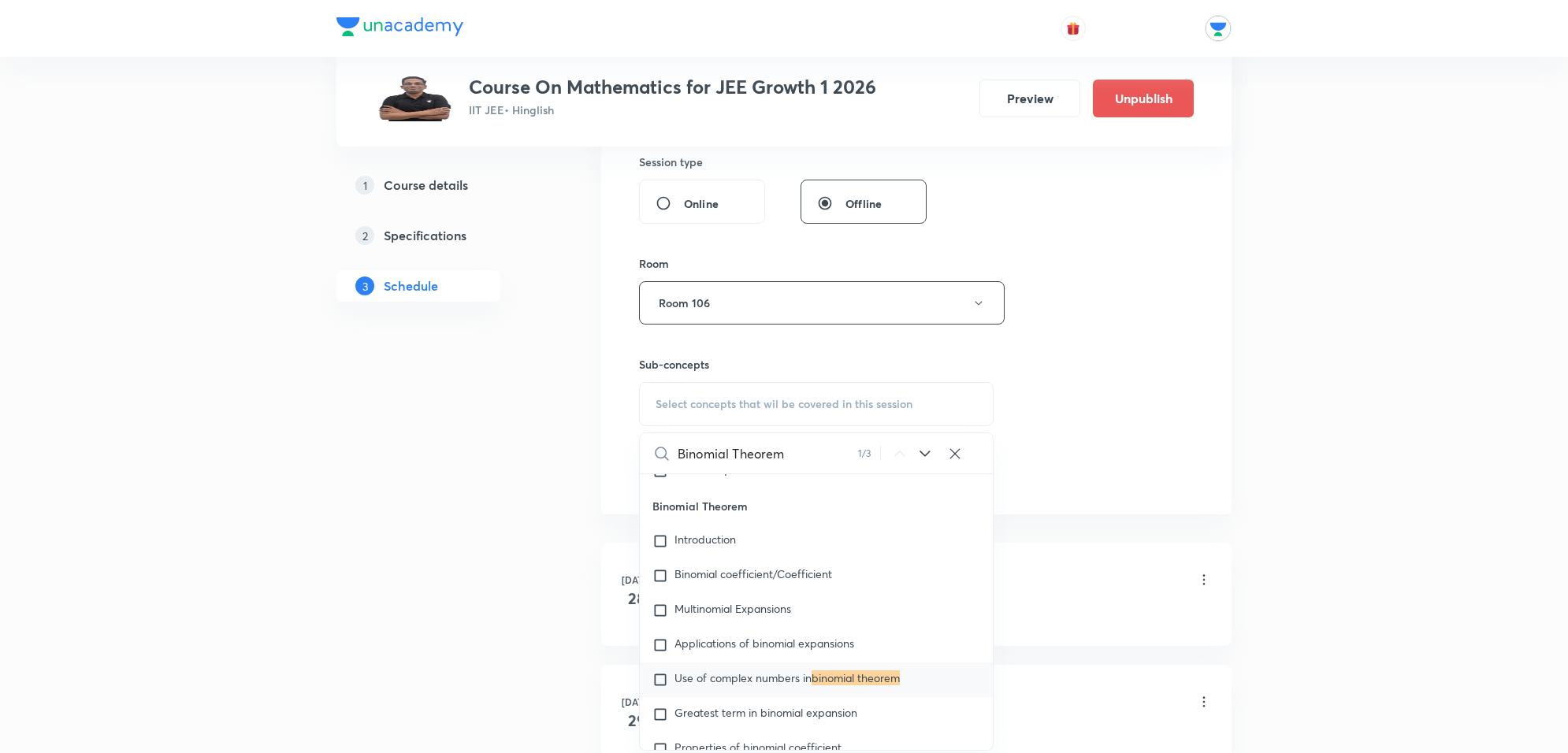
type input "Binomial Theorem"
click at [914, 454] on div "Binomial Theorem 1 / 3 ​" at bounding box center [816, 453] width 353 height 41
click at [921, 453] on icon at bounding box center [924, 453] width 10 height 7
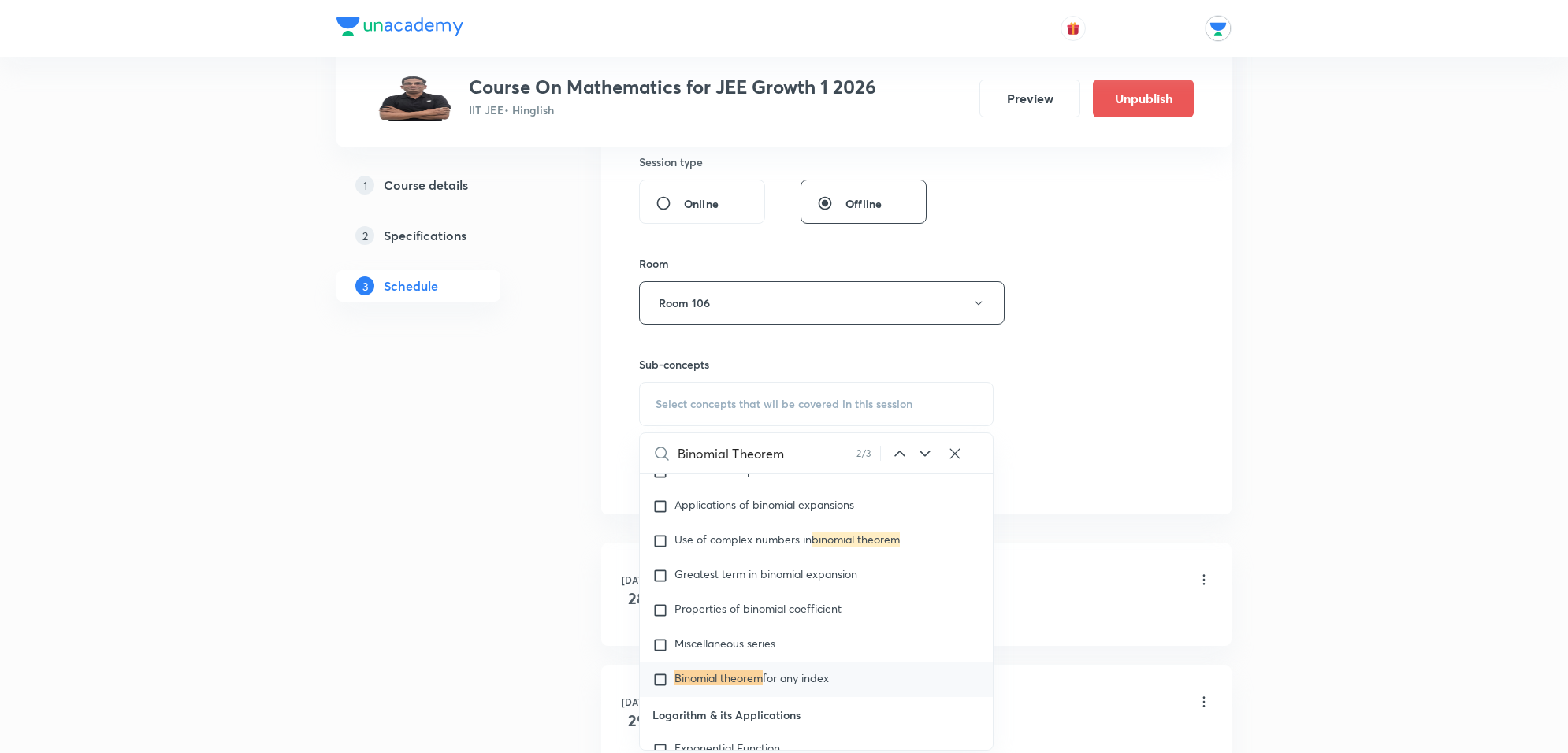
click at [921, 453] on icon at bounding box center [924, 453] width 10 height 7
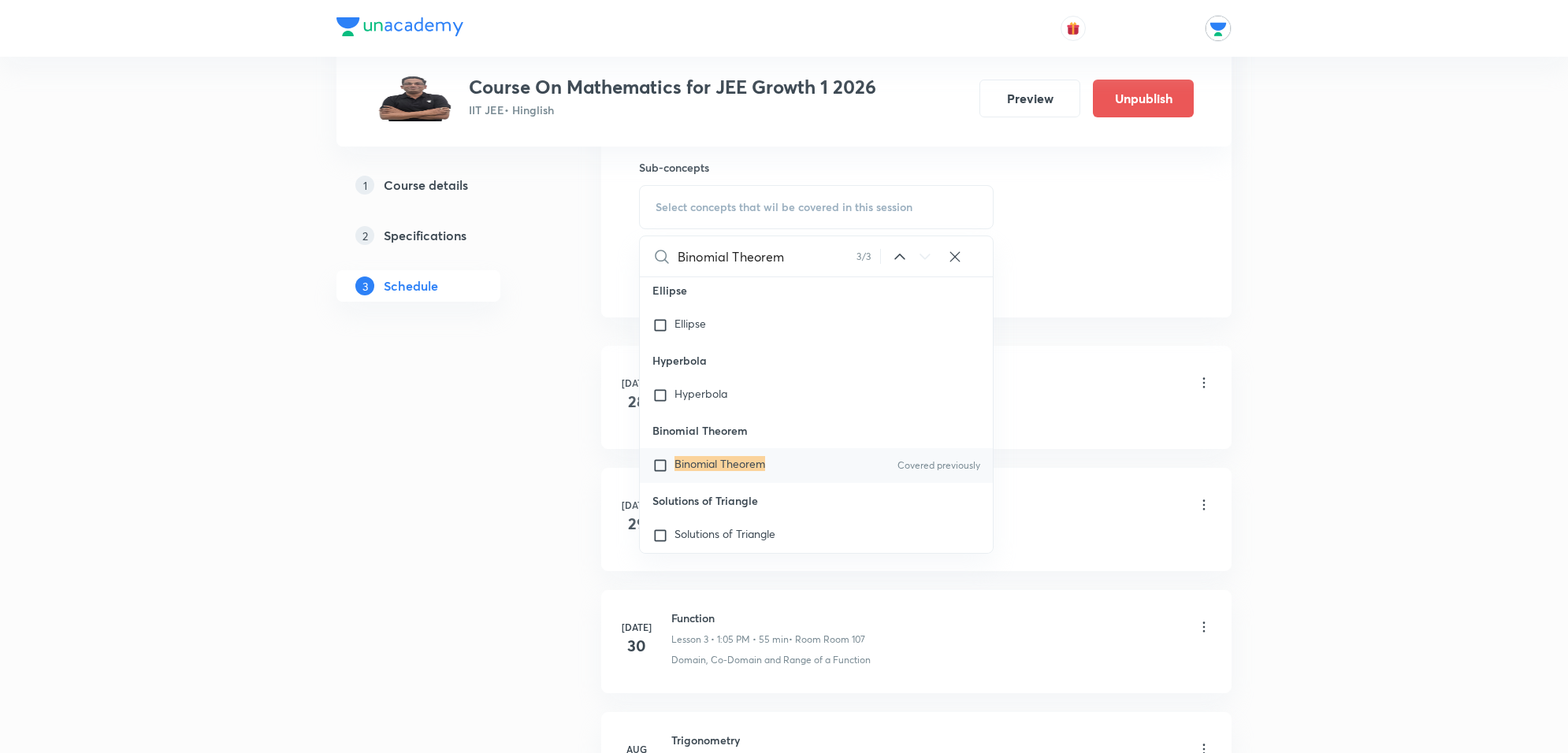
scroll to position [34841, 0]
click at [753, 469] on div "Binomial Theorem Covered previously" at bounding box center [816, 465] width 353 height 35
checkbox input "true"
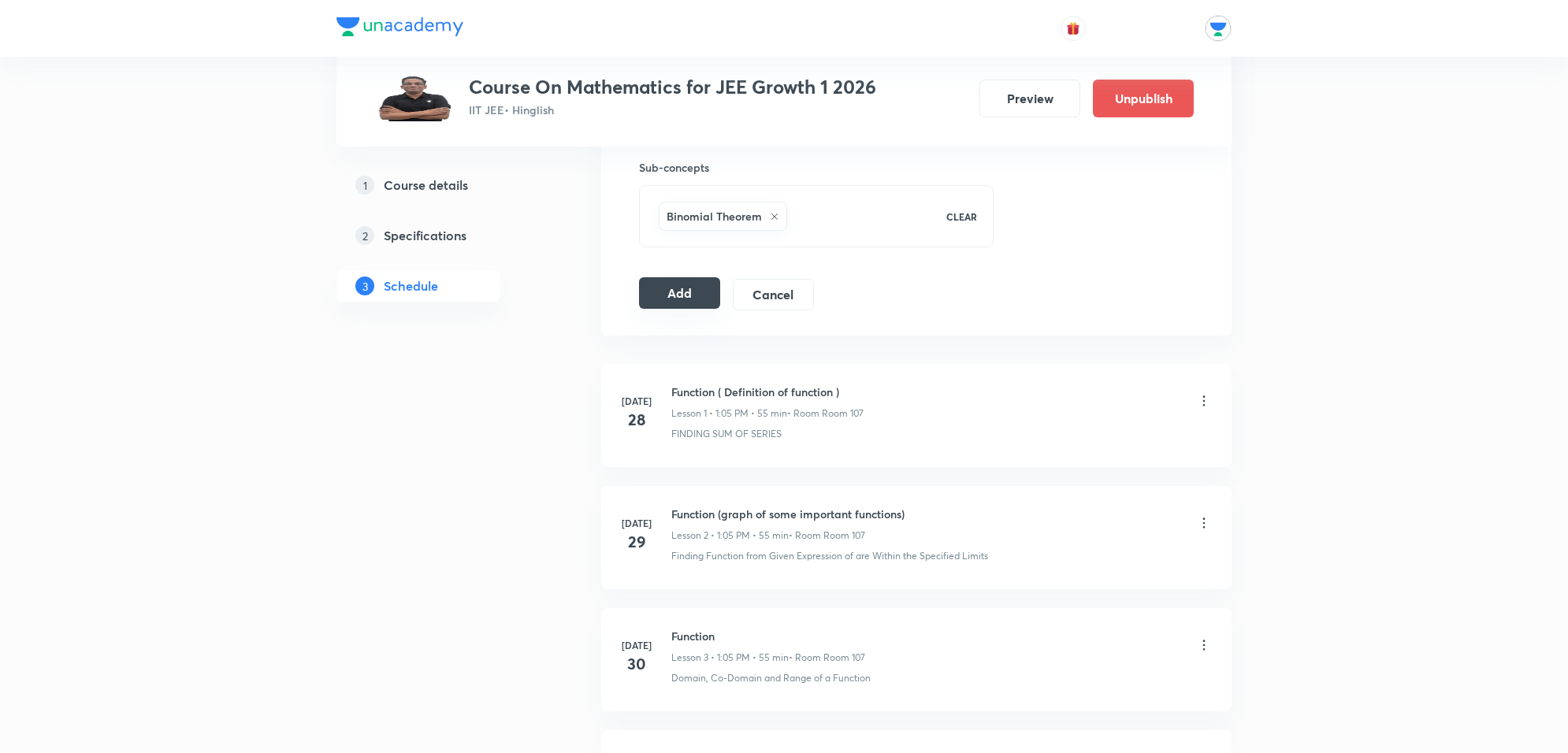
click at [695, 300] on button "Add" at bounding box center [679, 292] width 81 height 31
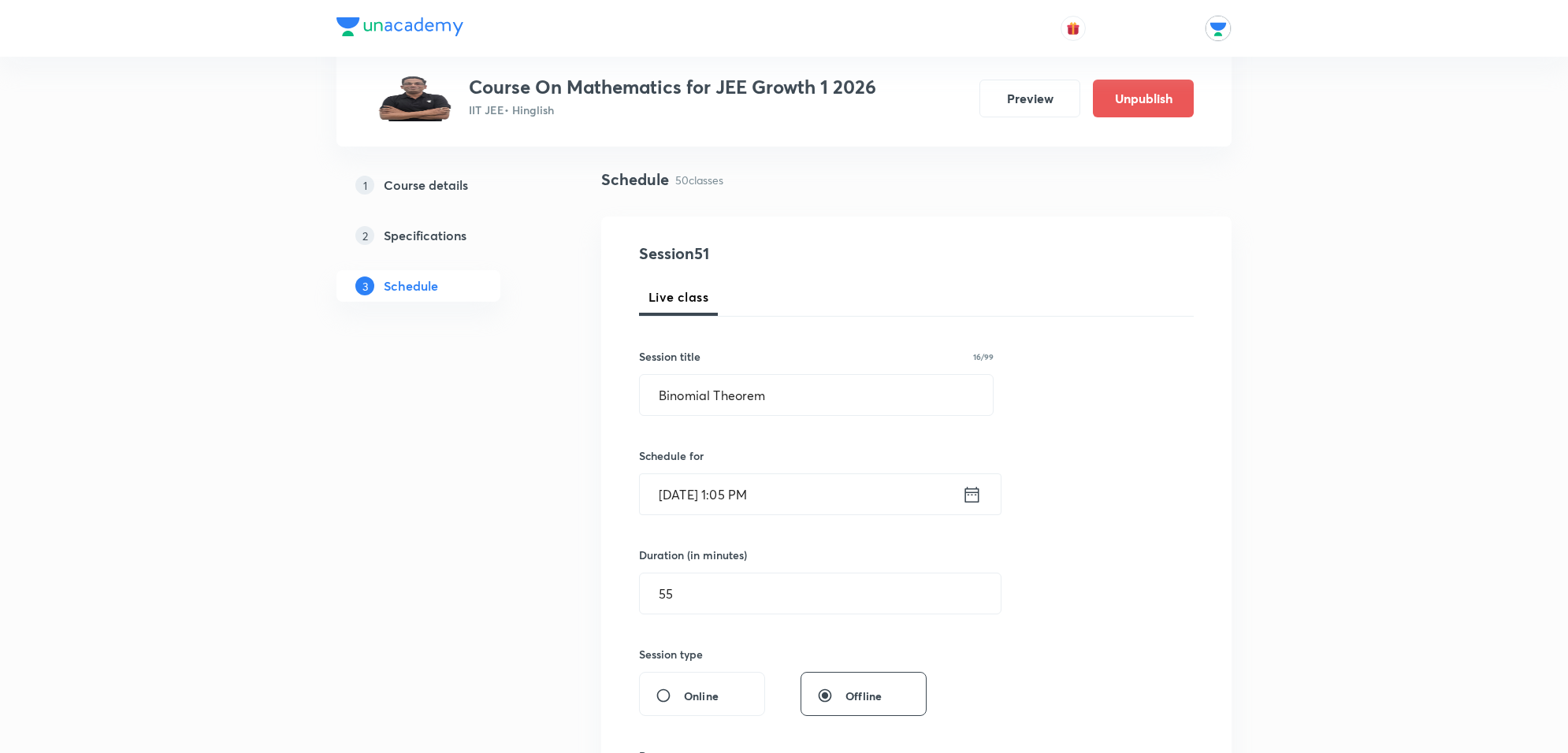
scroll to position [0, 0]
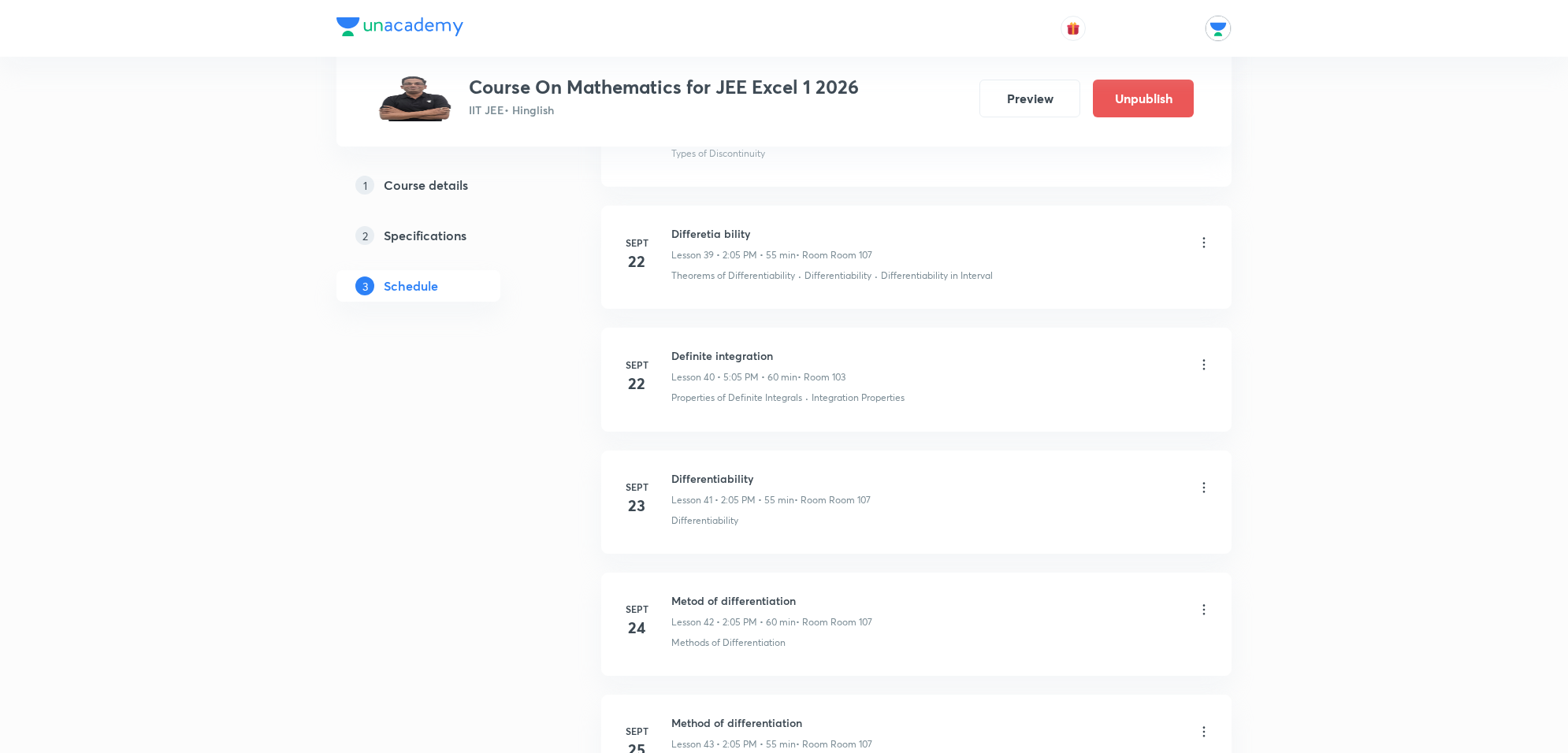
scroll to position [7251, 0]
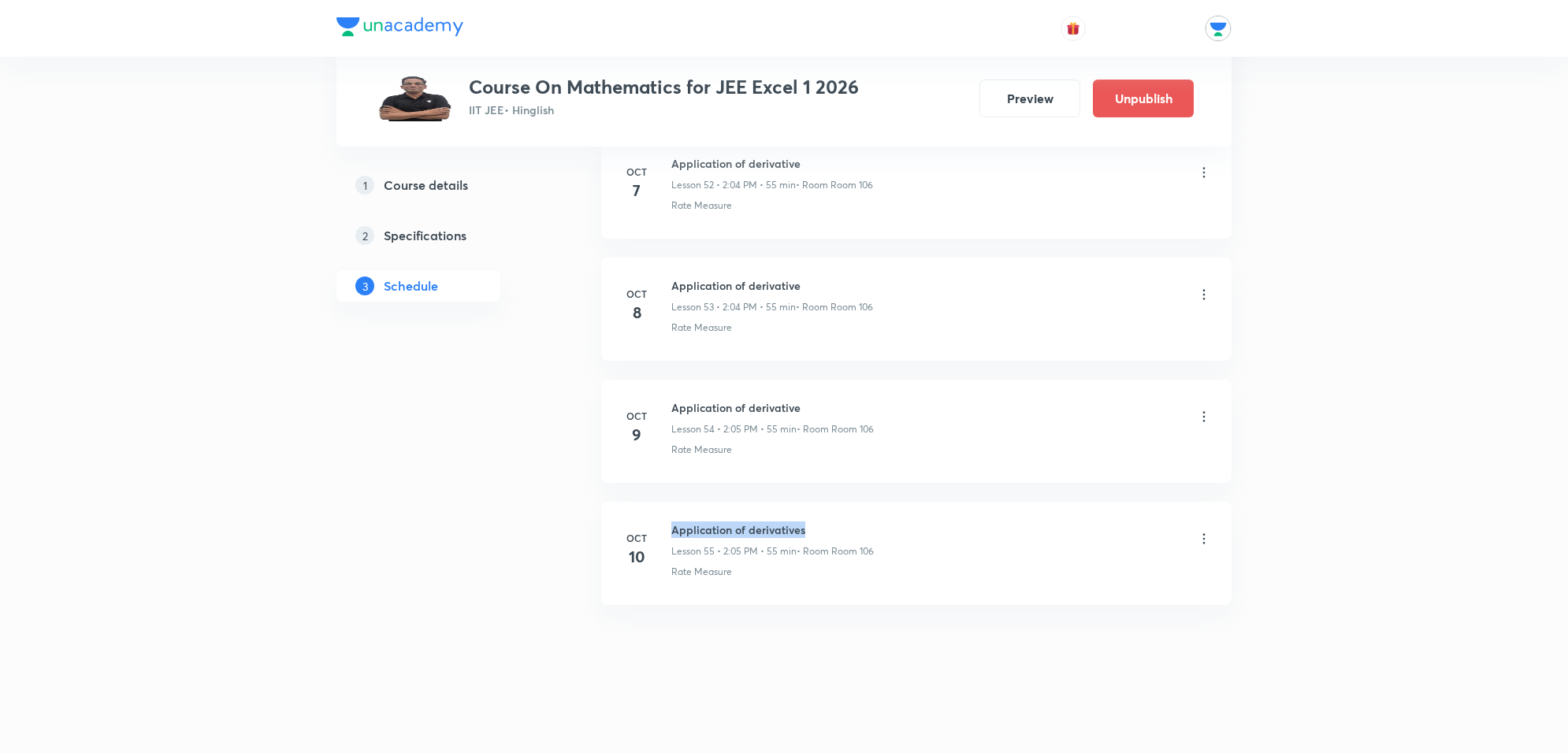
drag, startPoint x: 672, startPoint y: 522, endPoint x: 829, endPoint y: 501, distance: 158.4
click at [829, 502] on li "Oct 10 Application of derivatives Lesson 55 • 2:05 PM • 55 min • Room Room 106 …" at bounding box center [916, 554] width 630 height 104
copy h6 "Application of derivatives"
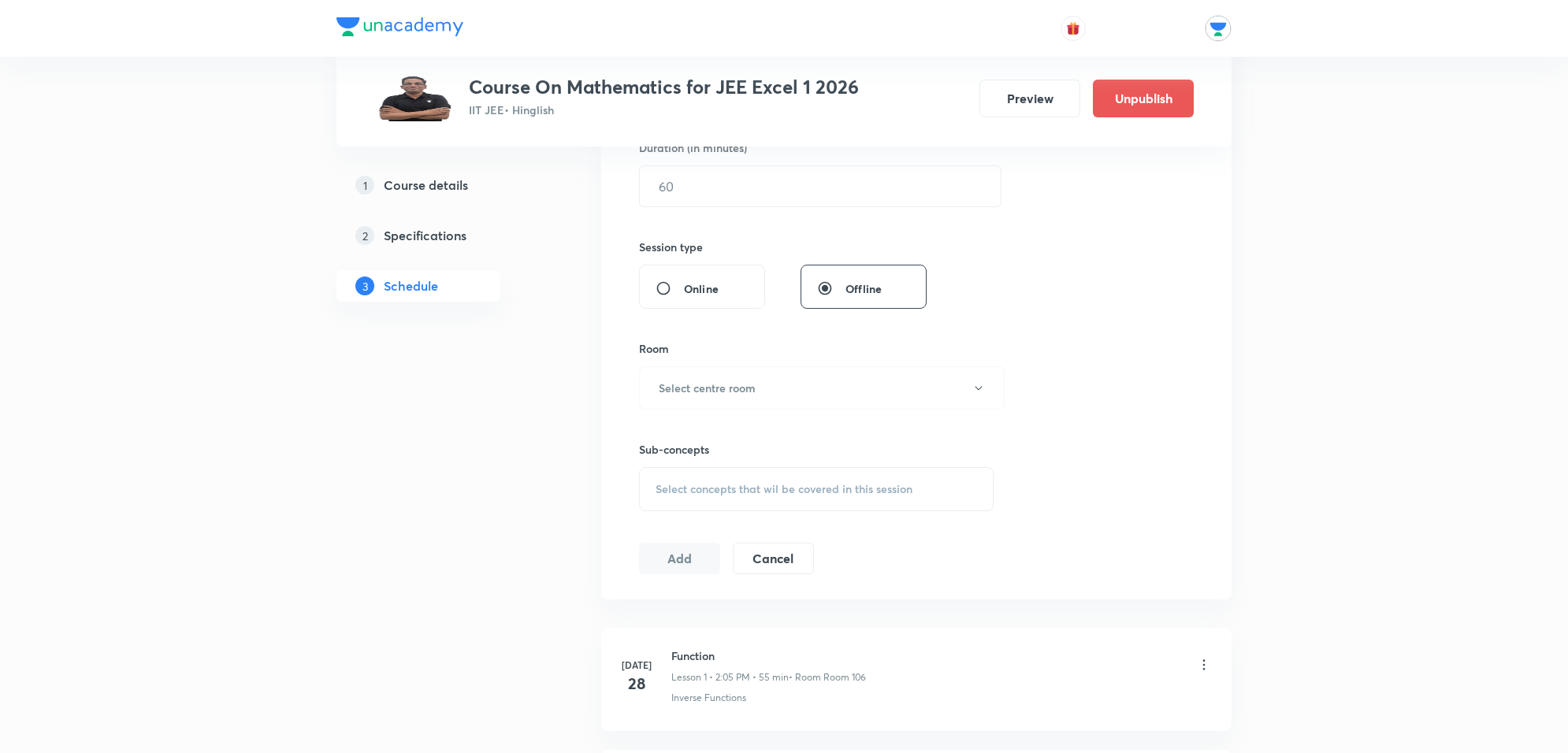
scroll to position [0, 0]
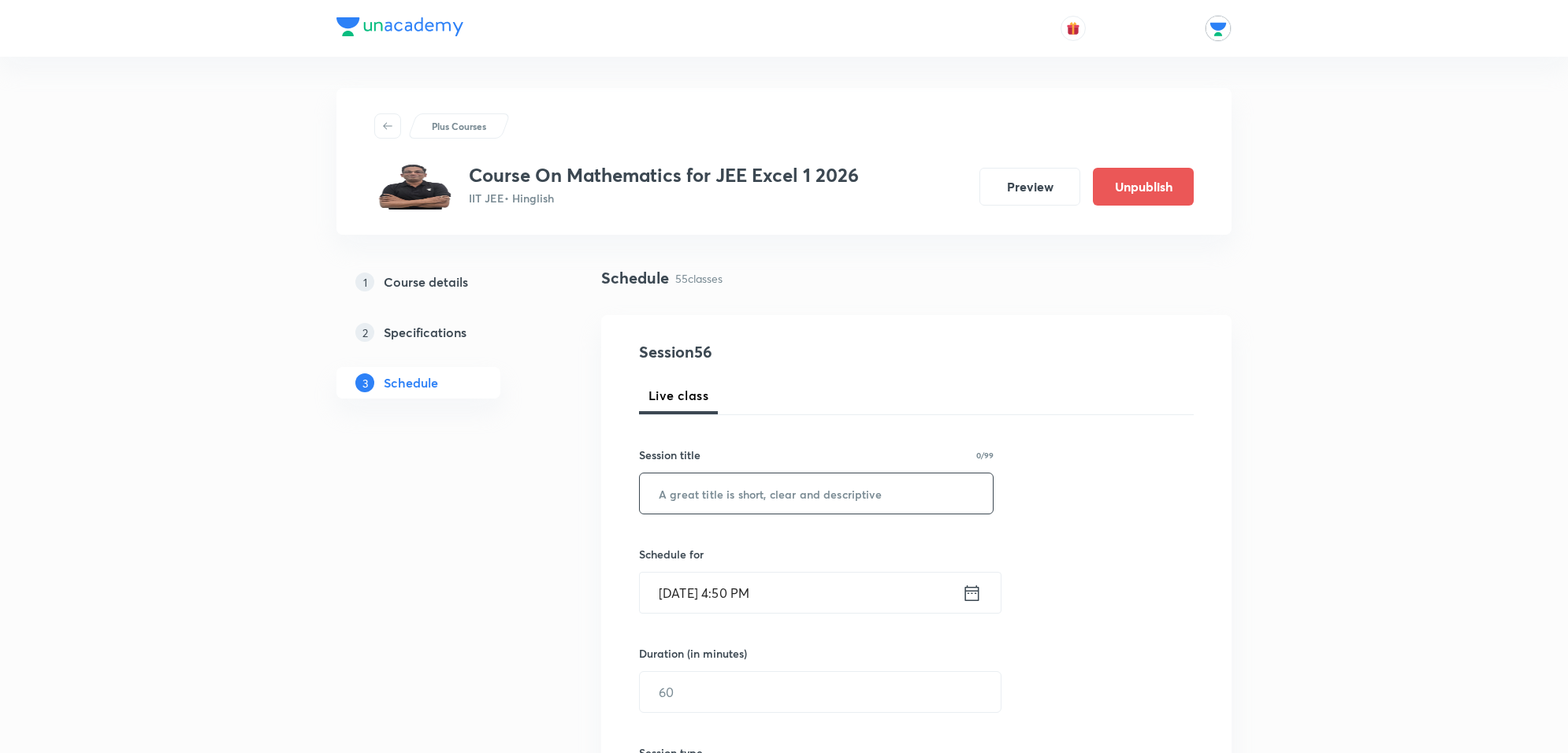
click at [845, 486] on input "text" at bounding box center [816, 494] width 353 height 41
paste input "Application of derivatives"
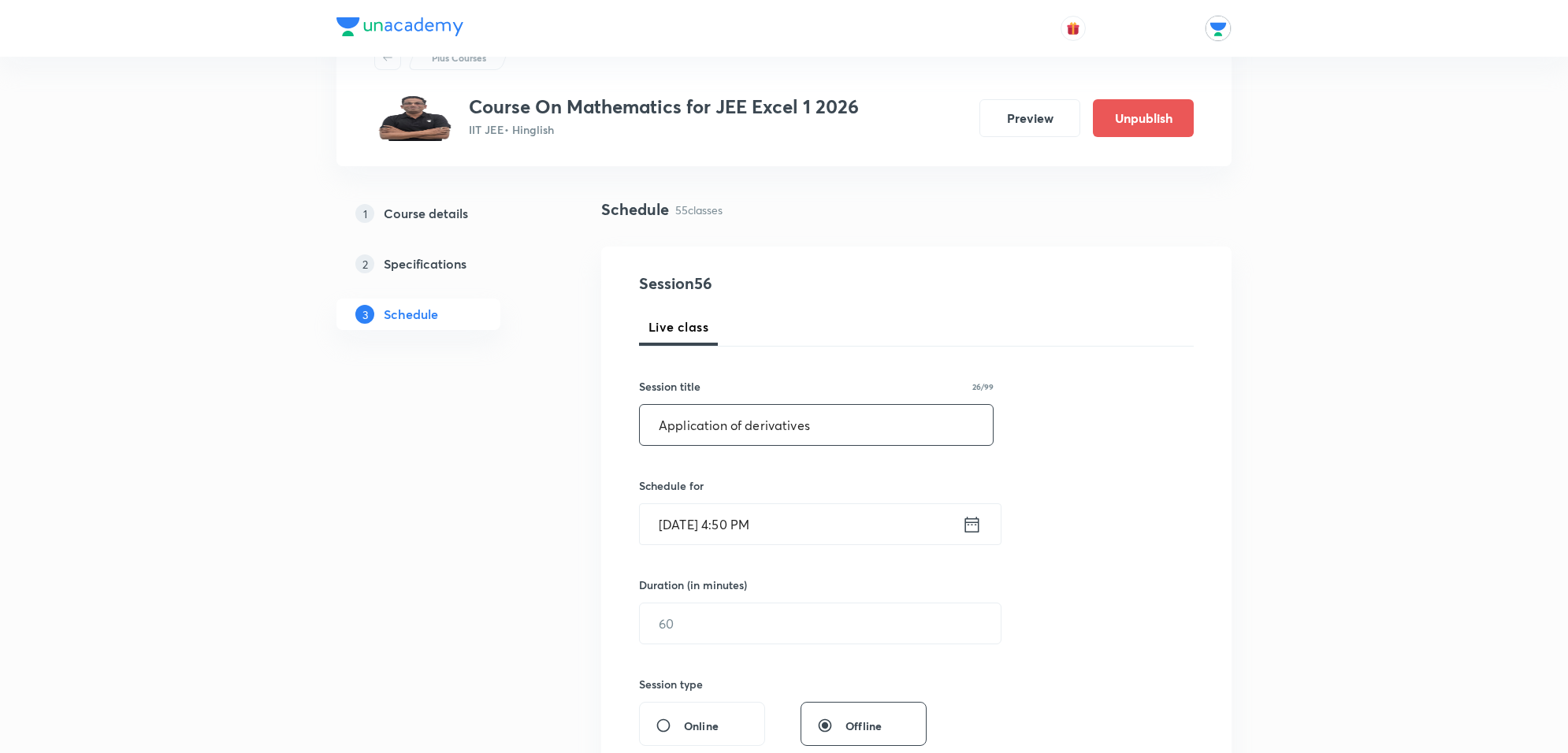
scroll to position [99, 0]
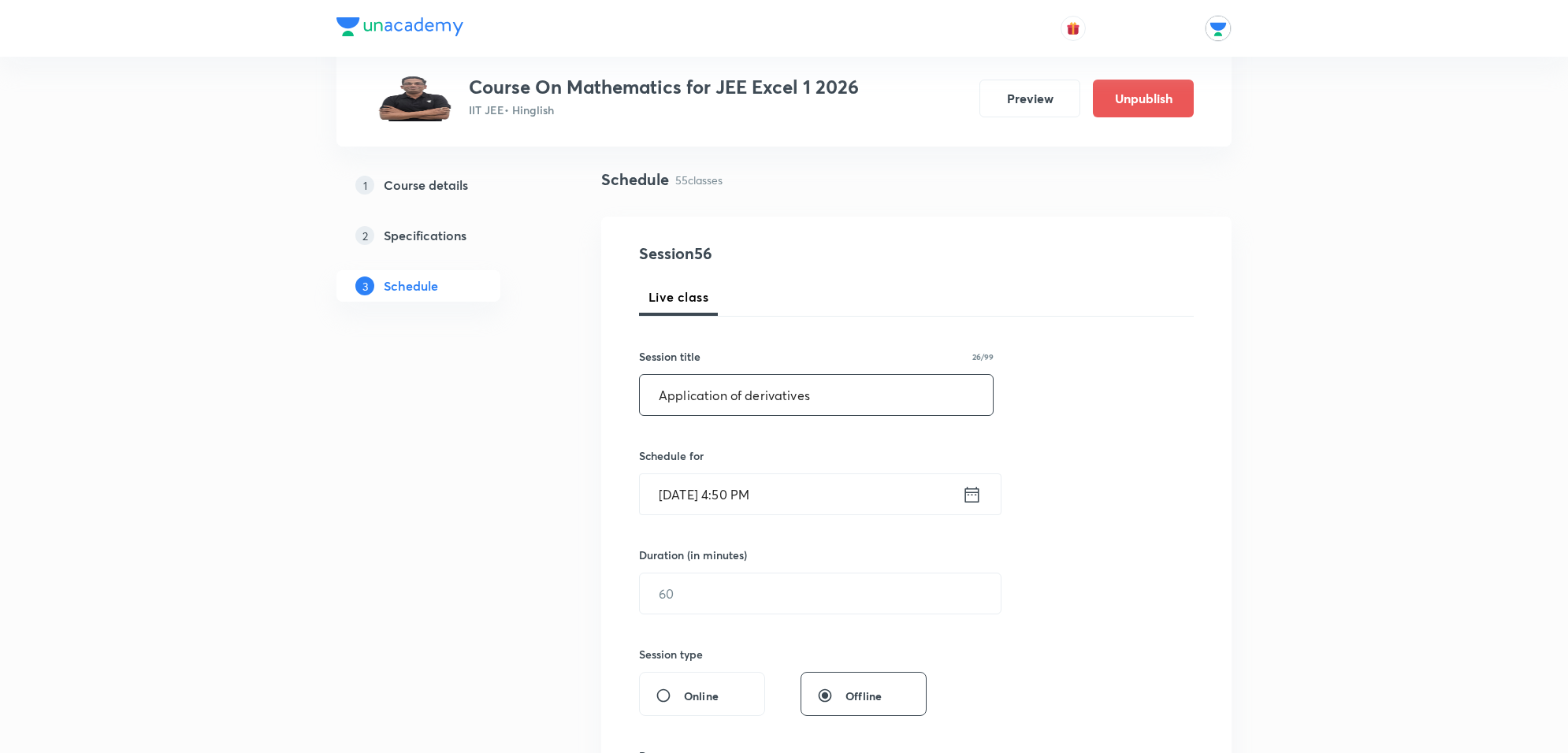
type input "Application of derivatives"
click at [845, 503] on input "Oct 8, 2025, 4:50 PM" at bounding box center [801, 494] width 322 height 41
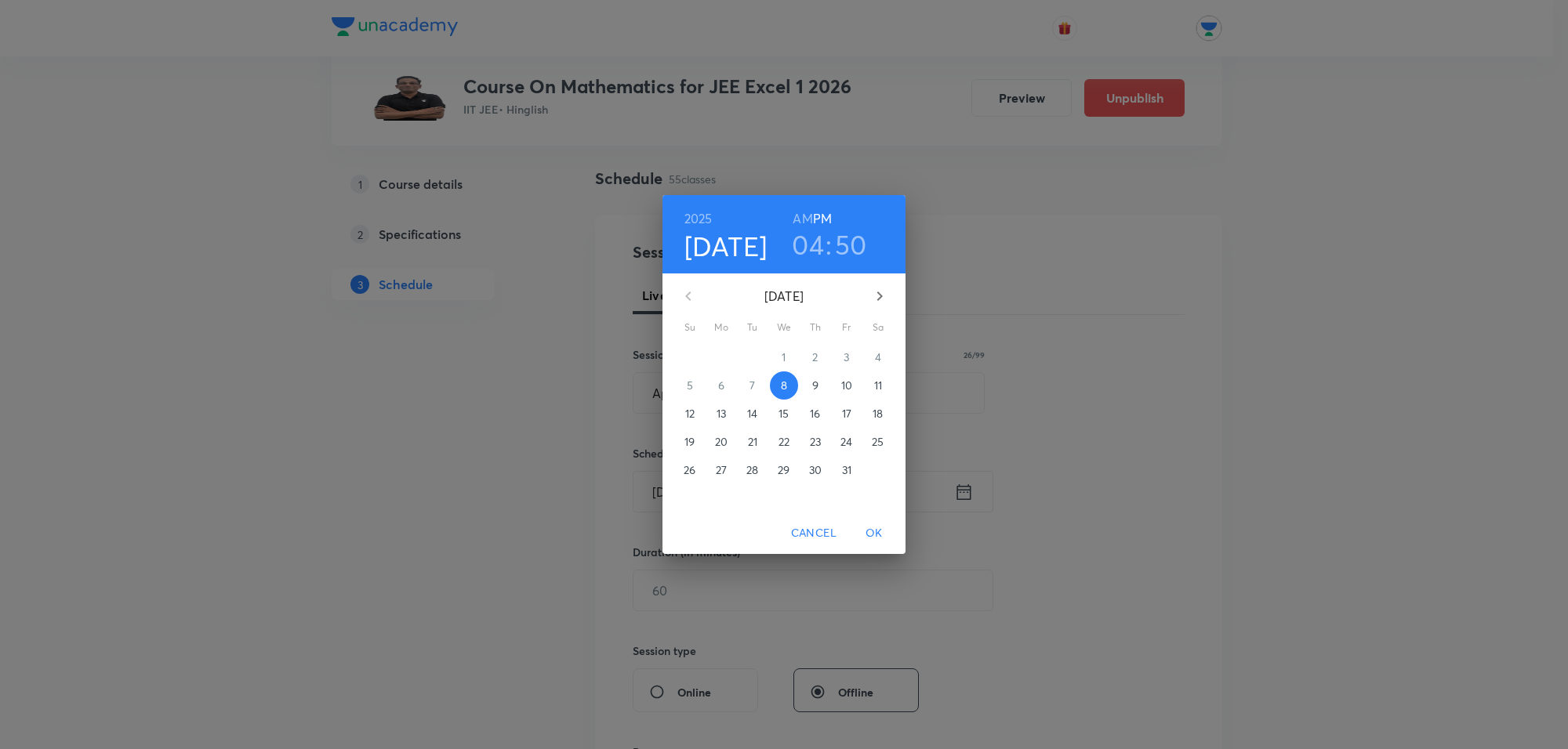
click at [875, 378] on p "11" at bounding box center [877, 385] width 7 height 16
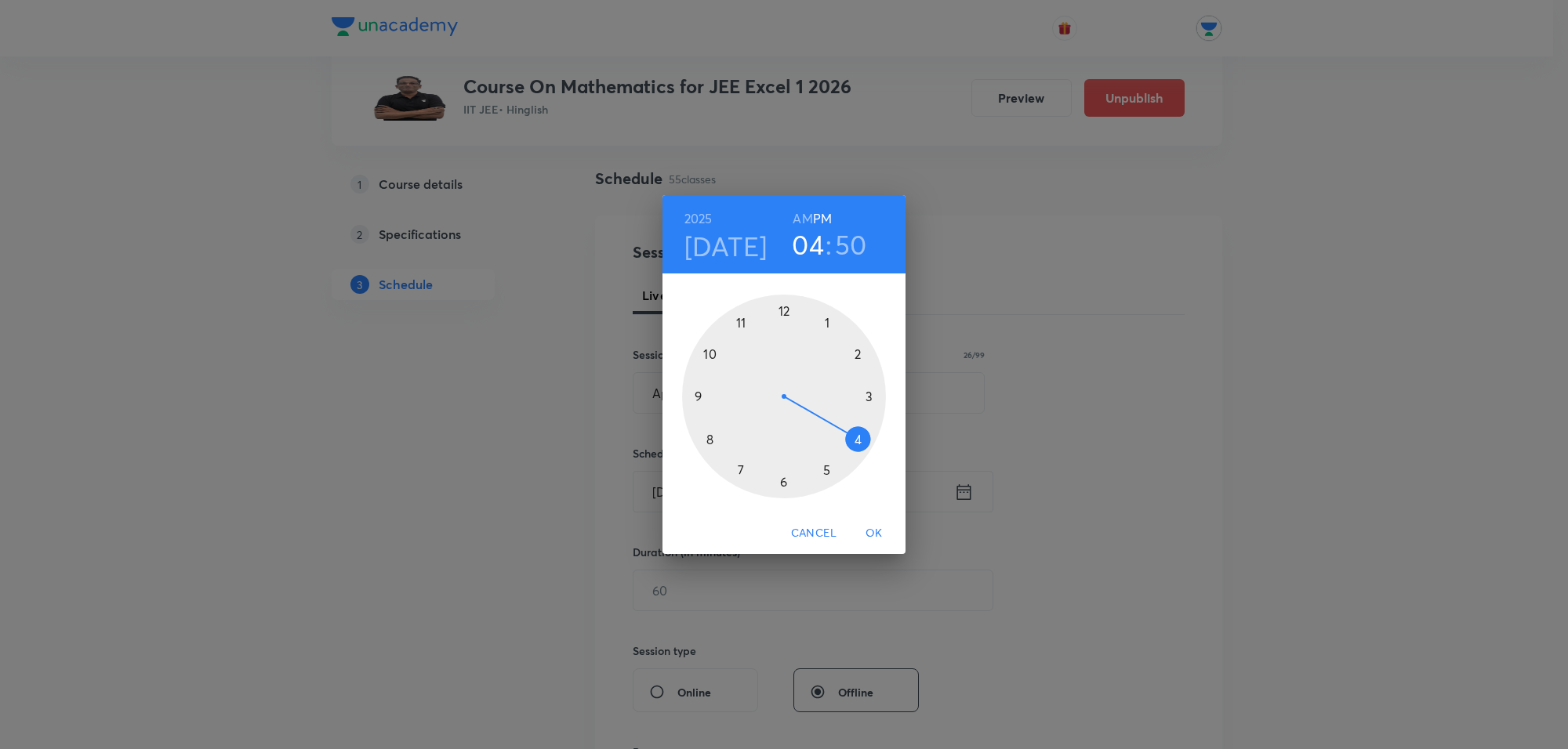
click at [857, 352] on div at bounding box center [784, 396] width 203 height 203
click at [827, 322] on div at bounding box center [784, 396] width 203 height 203
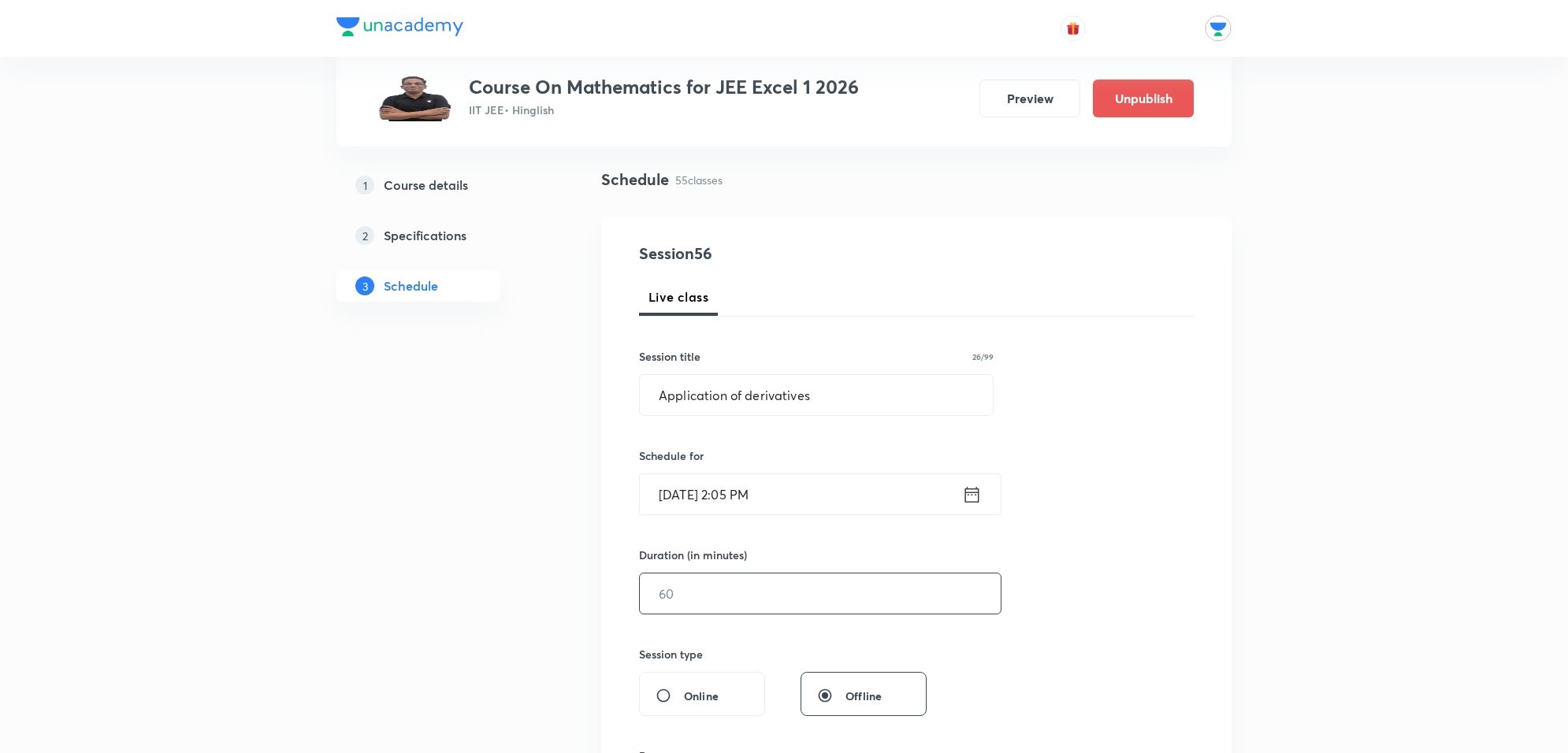
click at [747, 604] on input "text" at bounding box center [820, 594] width 361 height 41
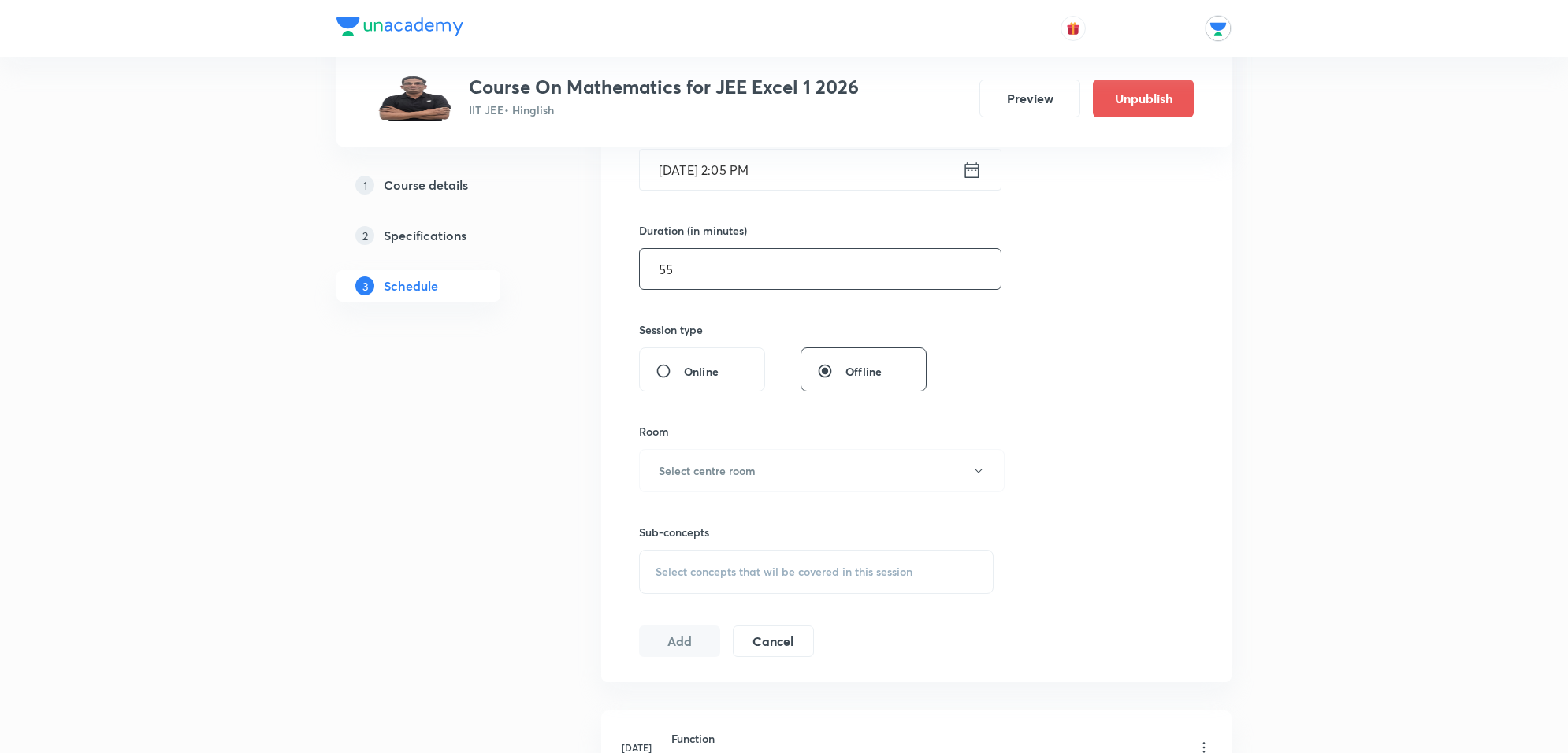
scroll to position [493, 0]
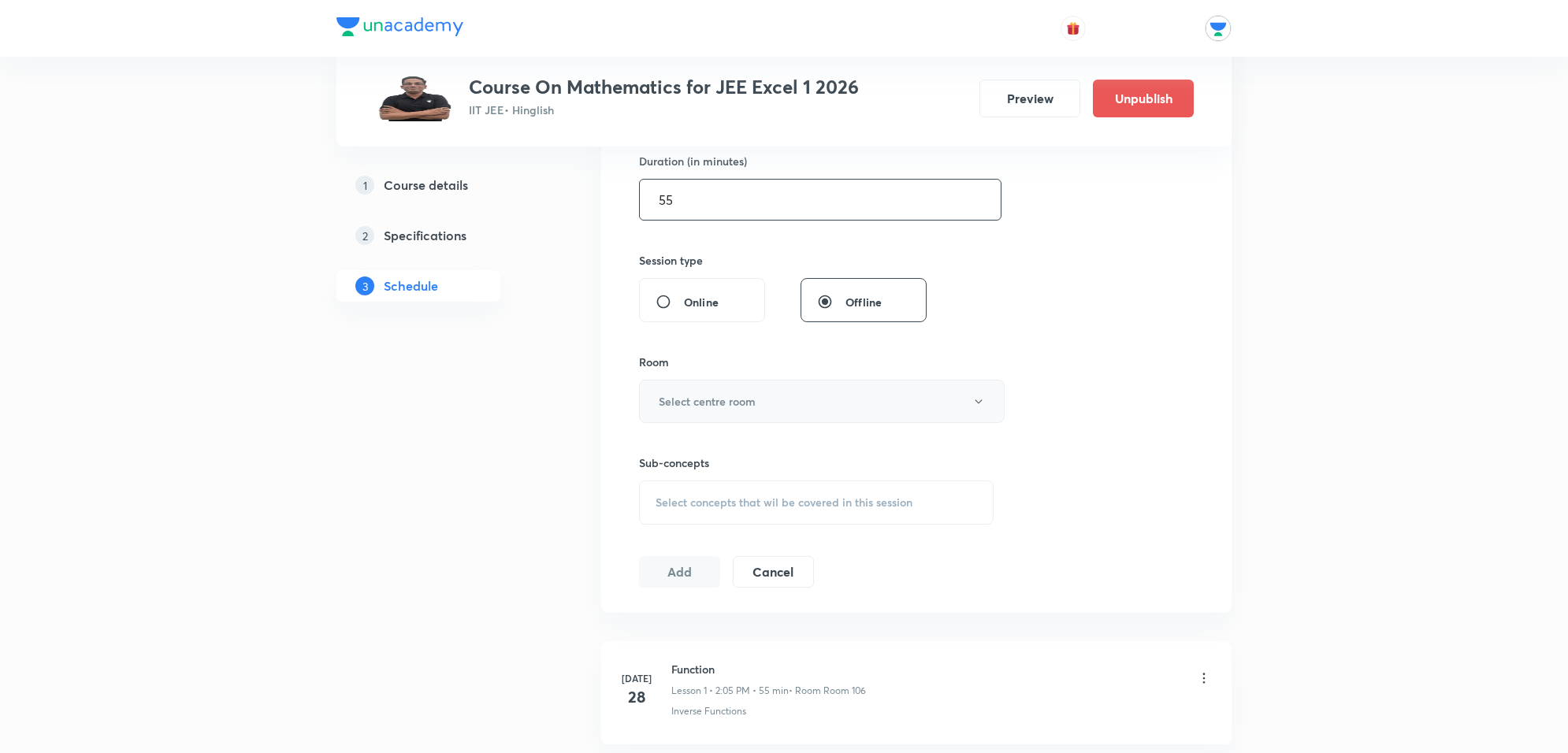
type input "55"
click at [753, 403] on h6 "Select centre room" at bounding box center [707, 401] width 97 height 17
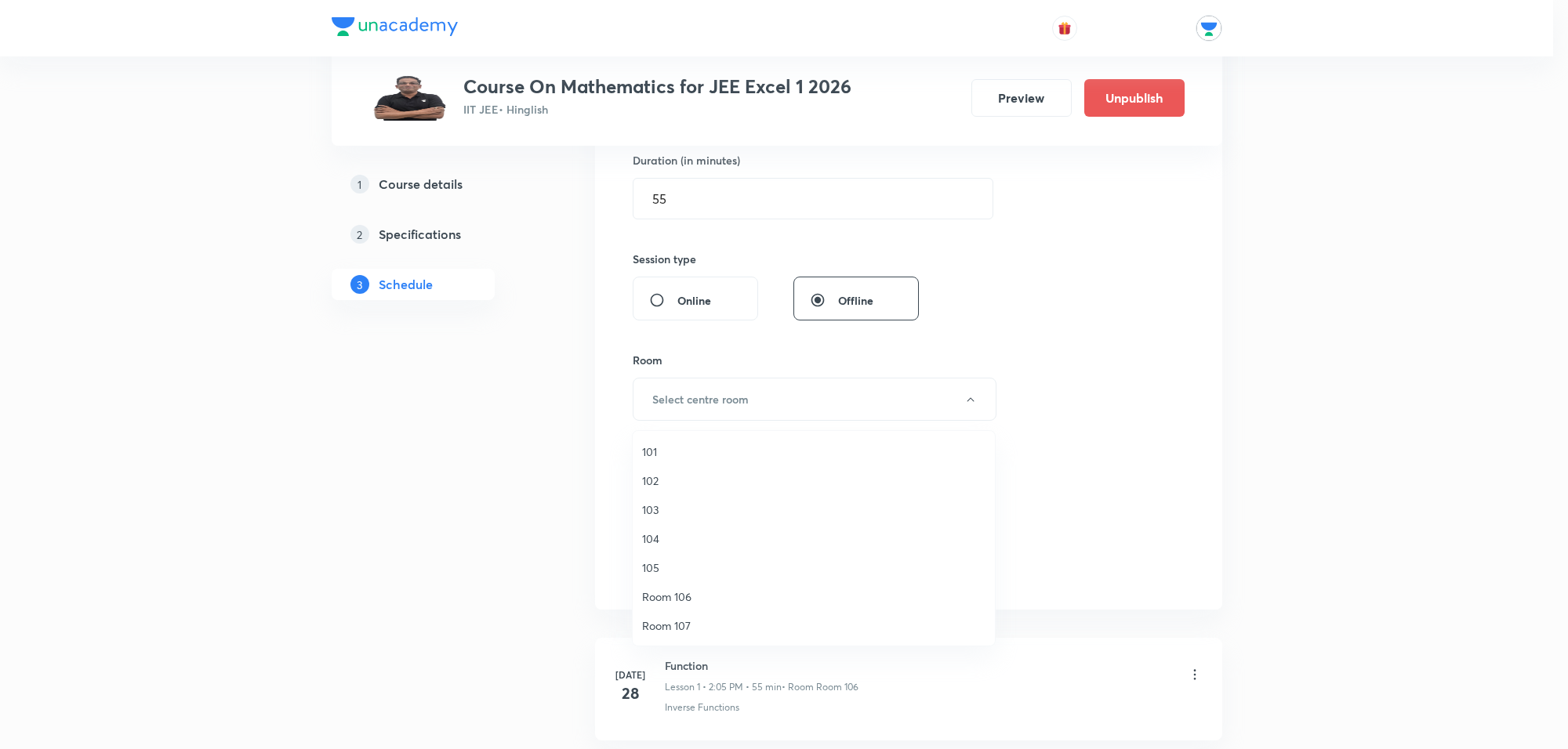
click at [684, 620] on span "Room 107" at bounding box center [814, 626] width 343 height 17
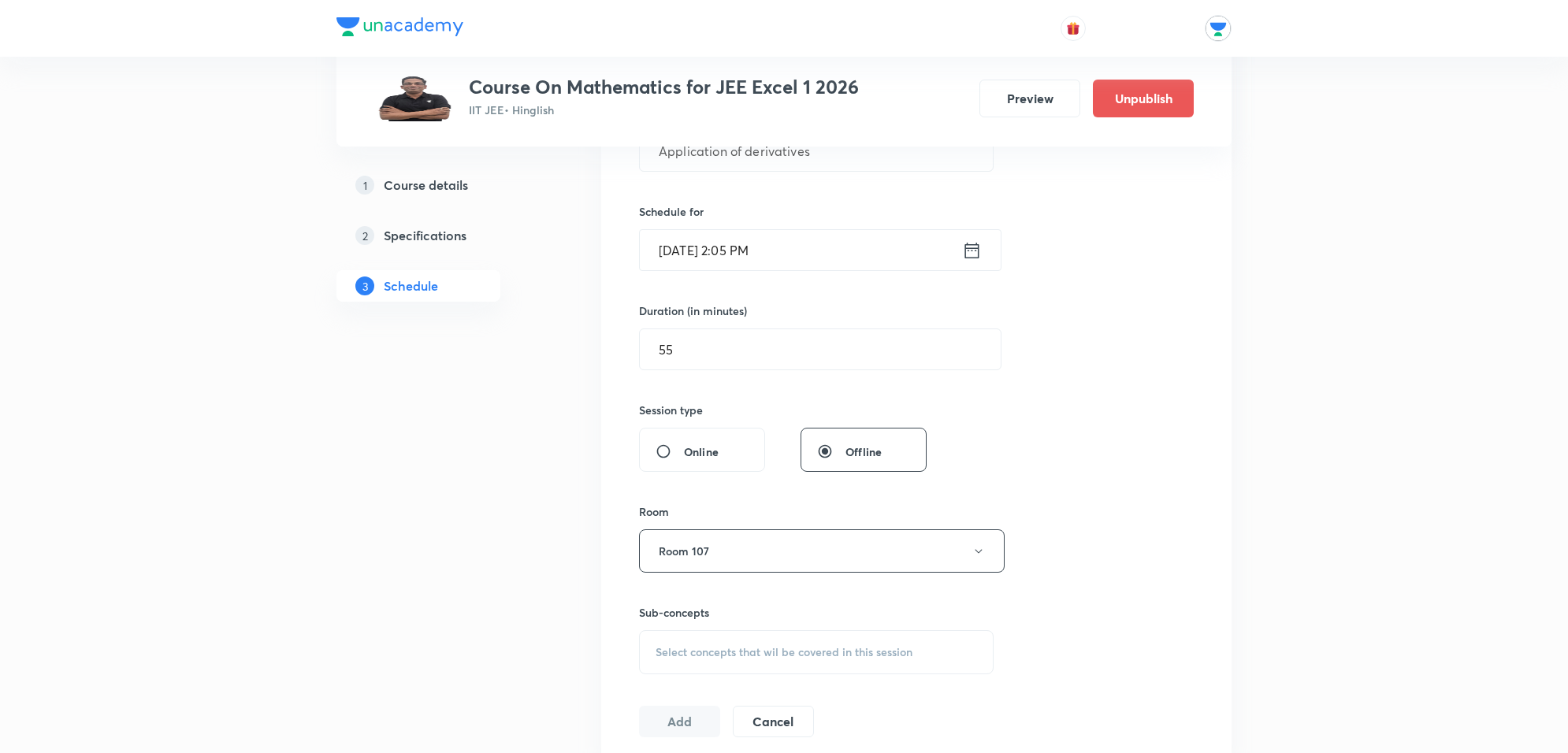
scroll to position [394, 0]
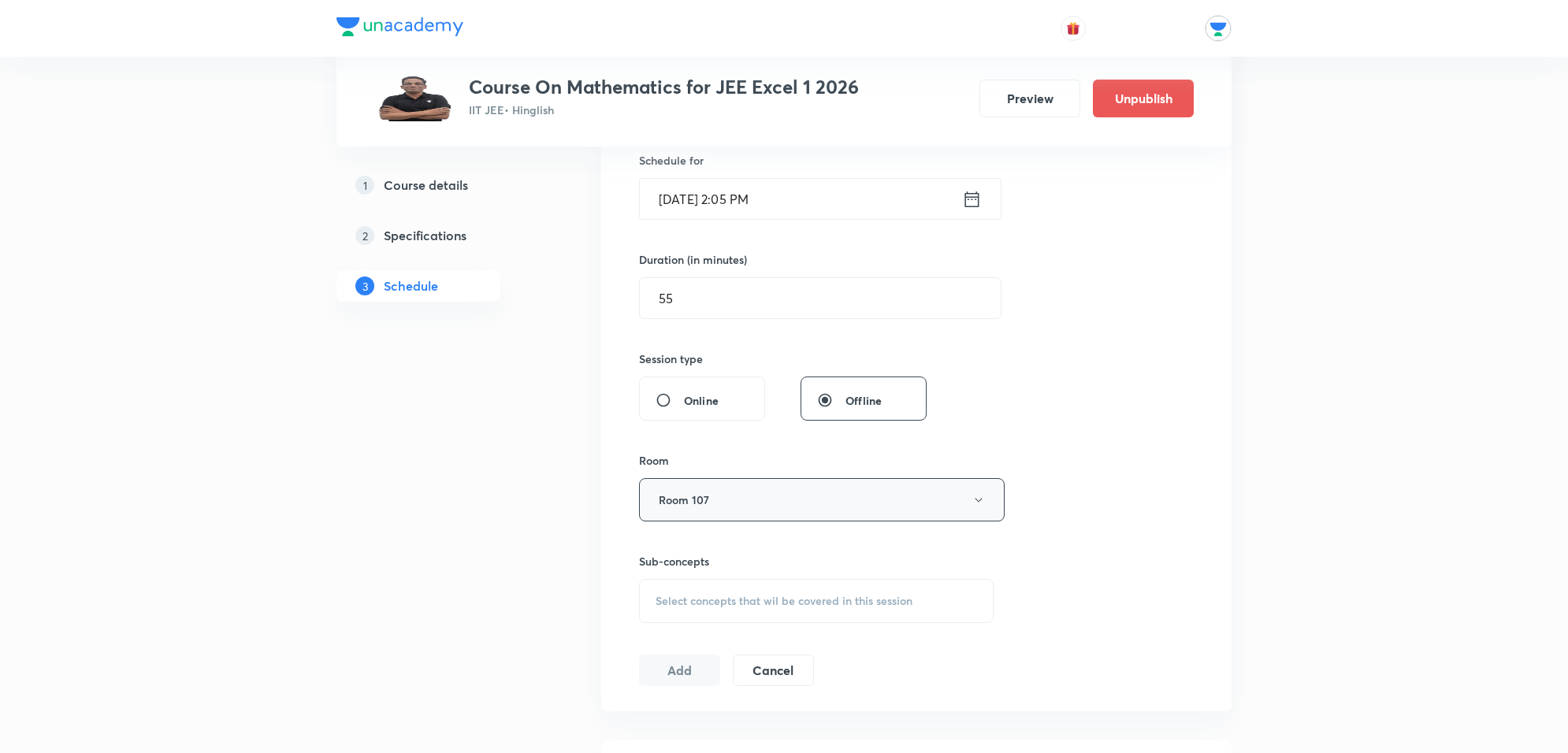
click at [741, 500] on button "Room 107" at bounding box center [822, 500] width 366 height 43
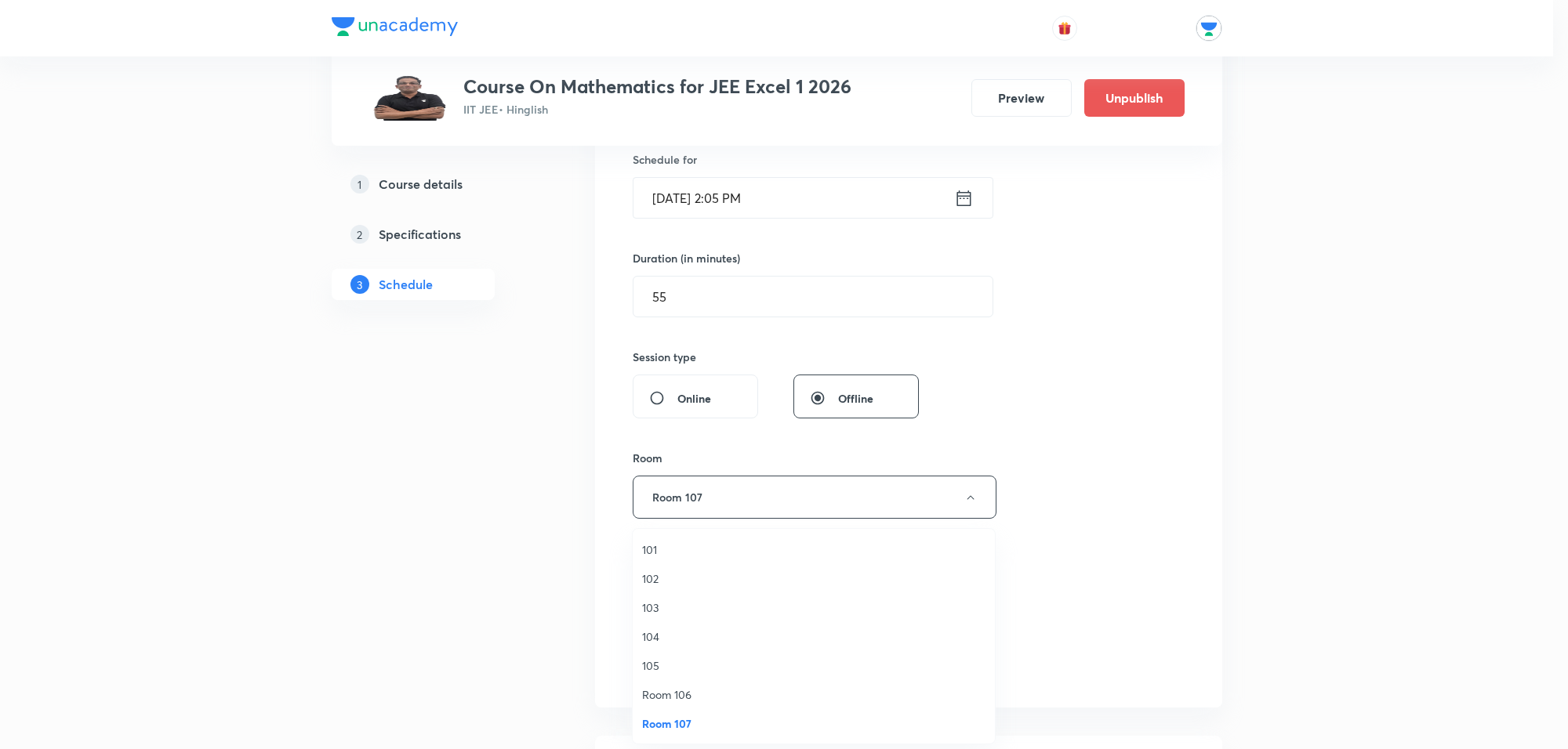
click at [682, 701] on span "Room 106" at bounding box center [814, 696] width 343 height 17
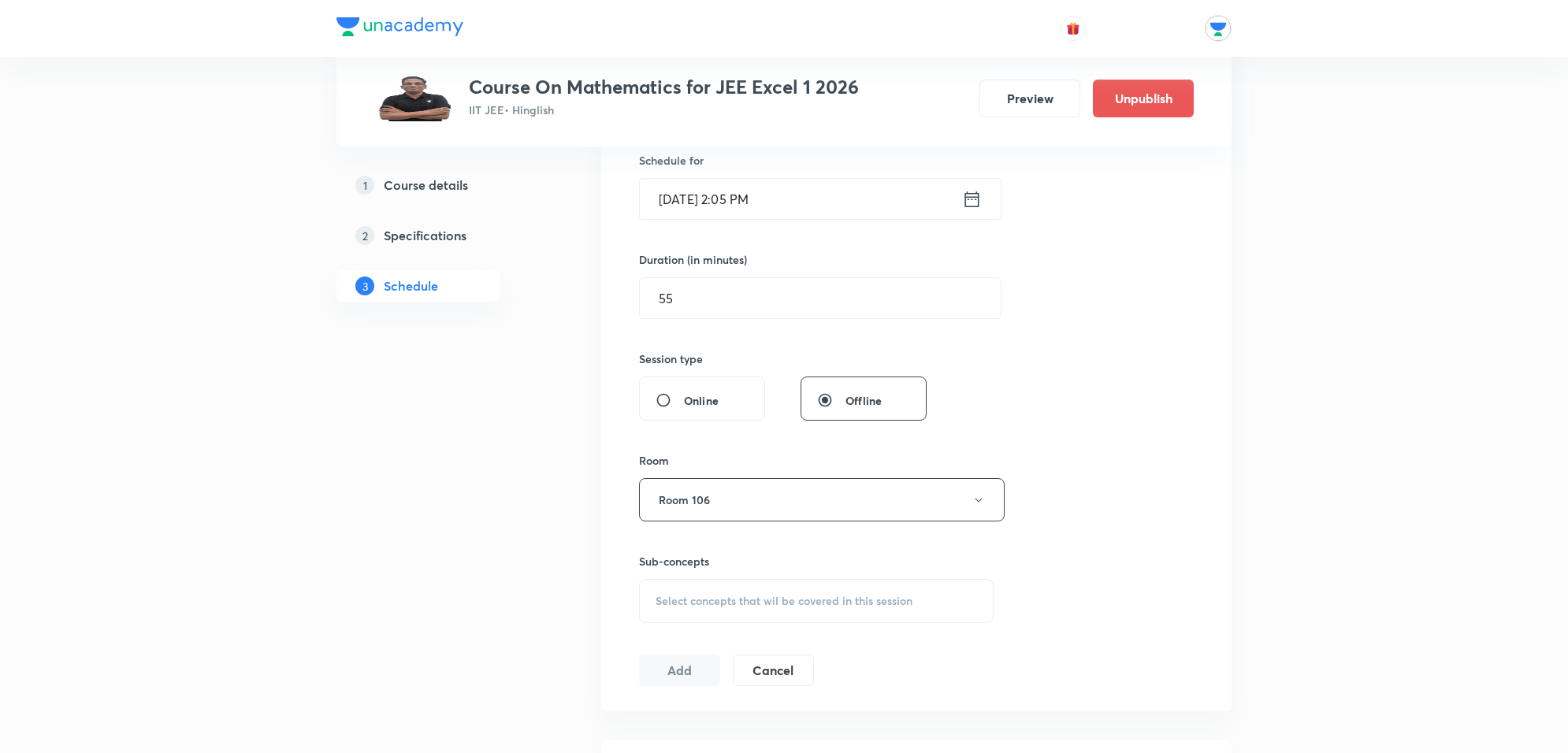
click at [679, 591] on div "Select concepts that wil be covered in this session" at bounding box center [816, 601] width 354 height 44
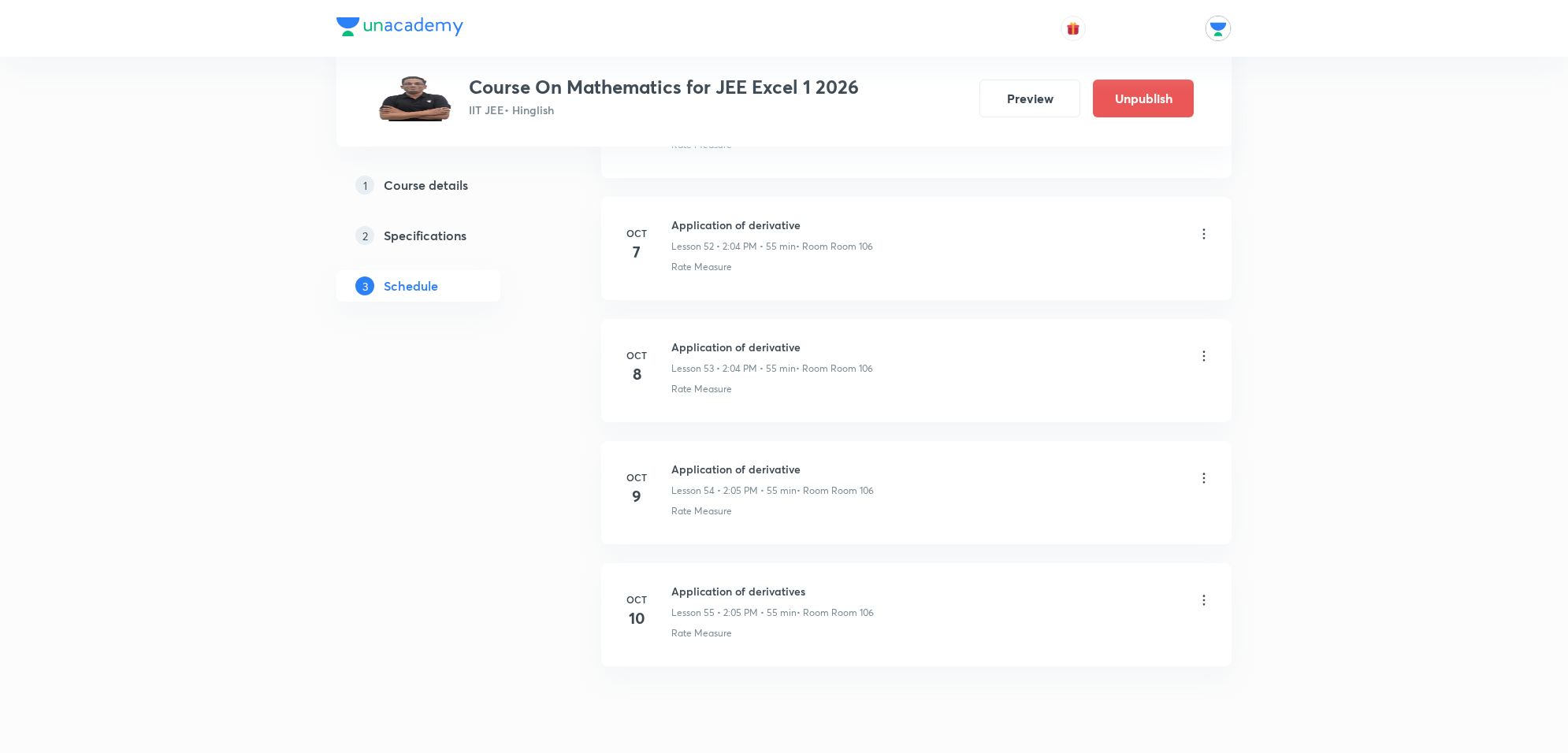
scroll to position [7251, 0]
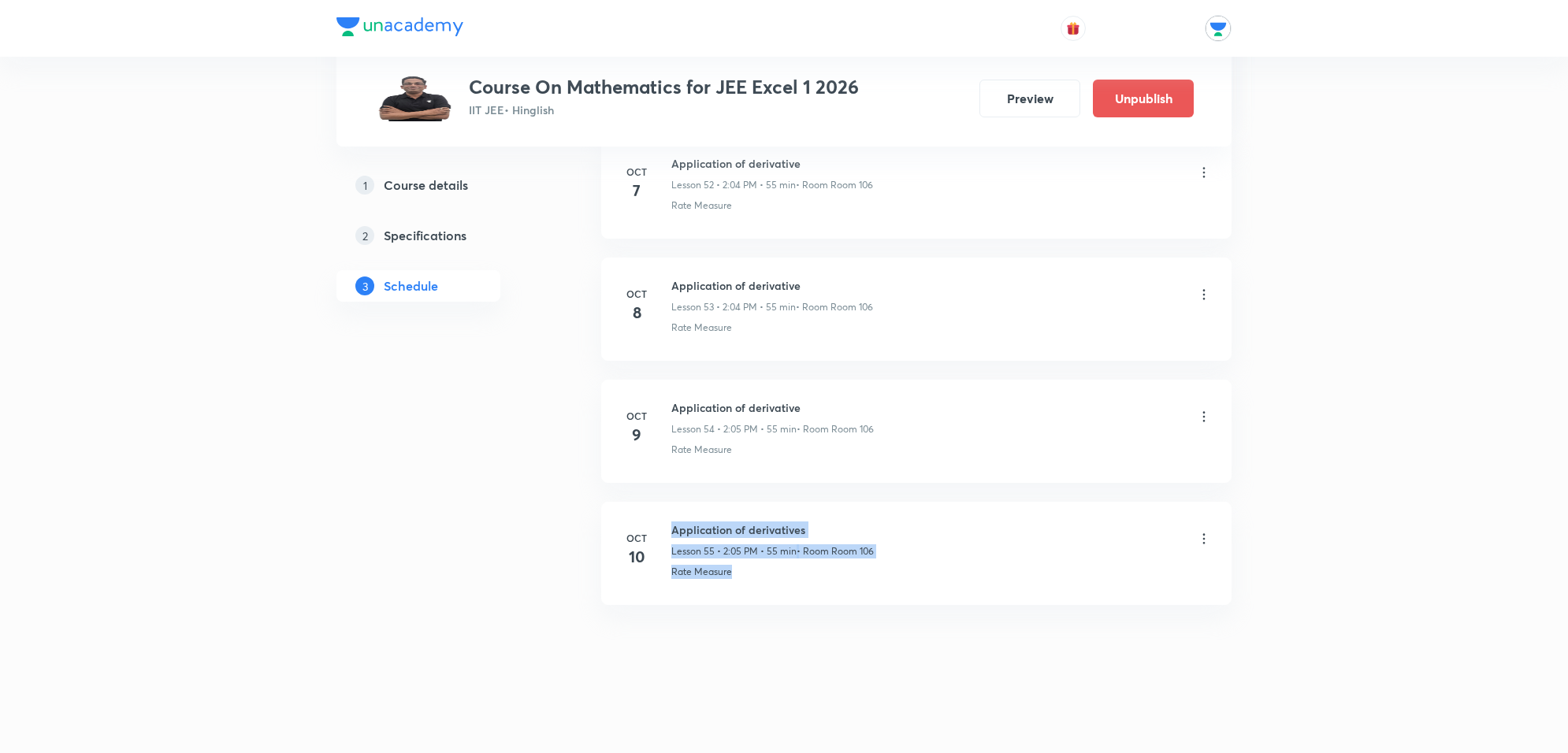
drag, startPoint x: 663, startPoint y: 565, endPoint x: 743, endPoint y: 577, distance: 80.9
click at [743, 577] on div "Oct 10 Application of derivatives Lesson 55 • 2:05 PM • 55 min • Room Room 106 …" at bounding box center [916, 550] width 591 height 57
click at [746, 576] on div "Rate Measure" at bounding box center [942, 572] width 541 height 14
drag, startPoint x: 746, startPoint y: 574, endPoint x: 656, endPoint y: 590, distance: 91.4
click at [656, 590] on li "Oct 10 Application of derivatives Lesson 55 • 2:05 PM • 55 min • Room Room 106 …" at bounding box center [916, 554] width 630 height 104
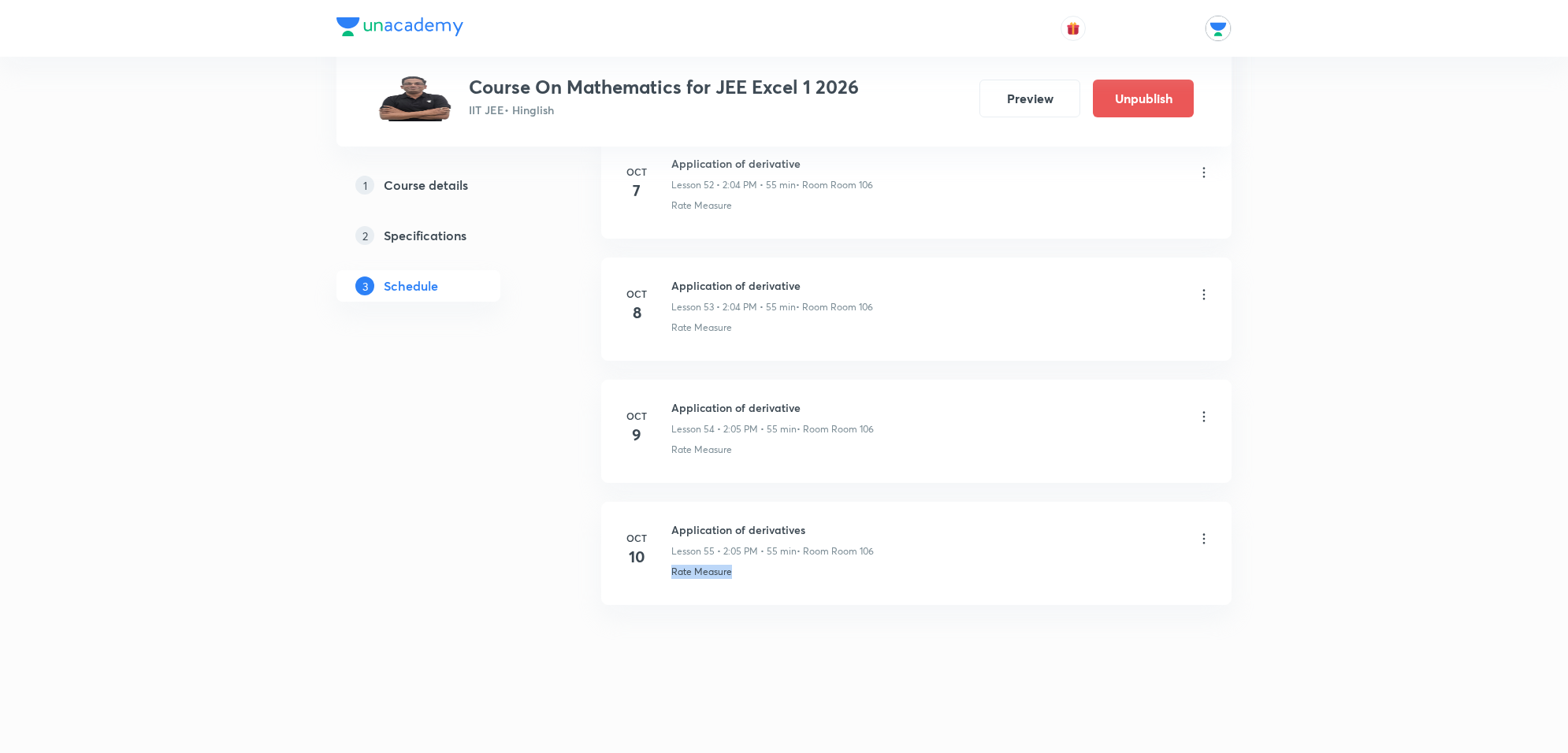
copy p "Rate Measure"
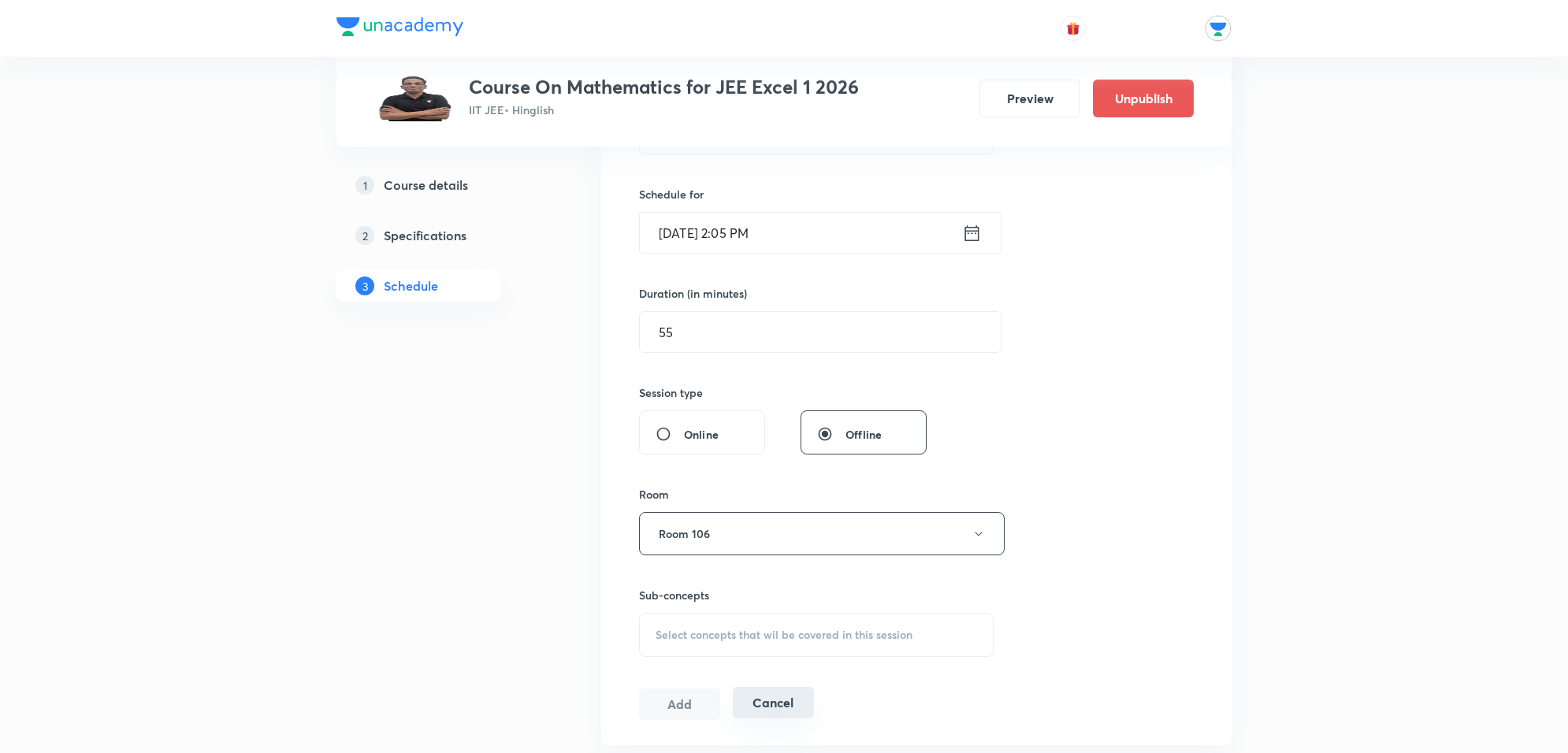
scroll to position [493, 0]
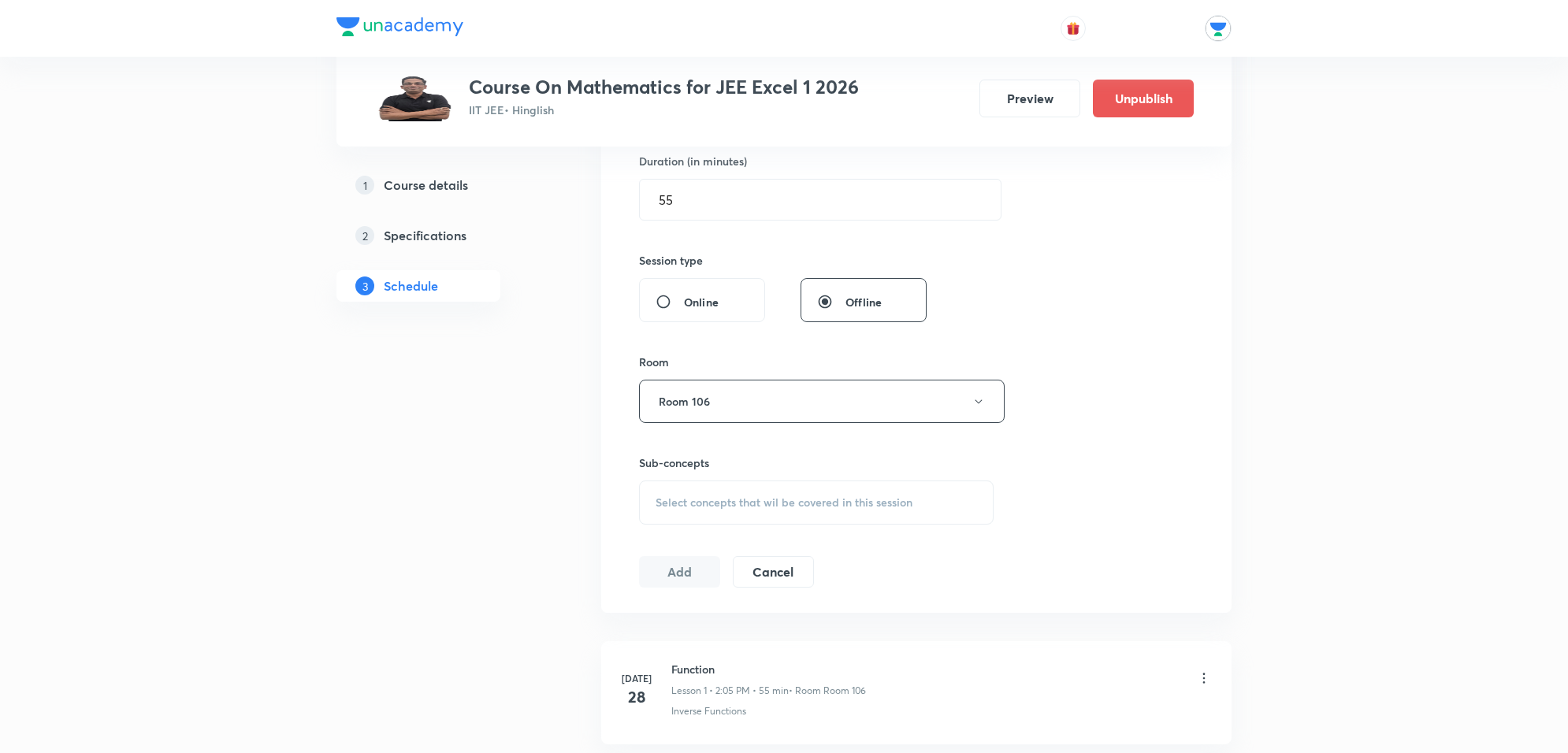
click at [780, 500] on span "Select concepts that wil be covered in this session" at bounding box center [784, 502] width 257 height 12
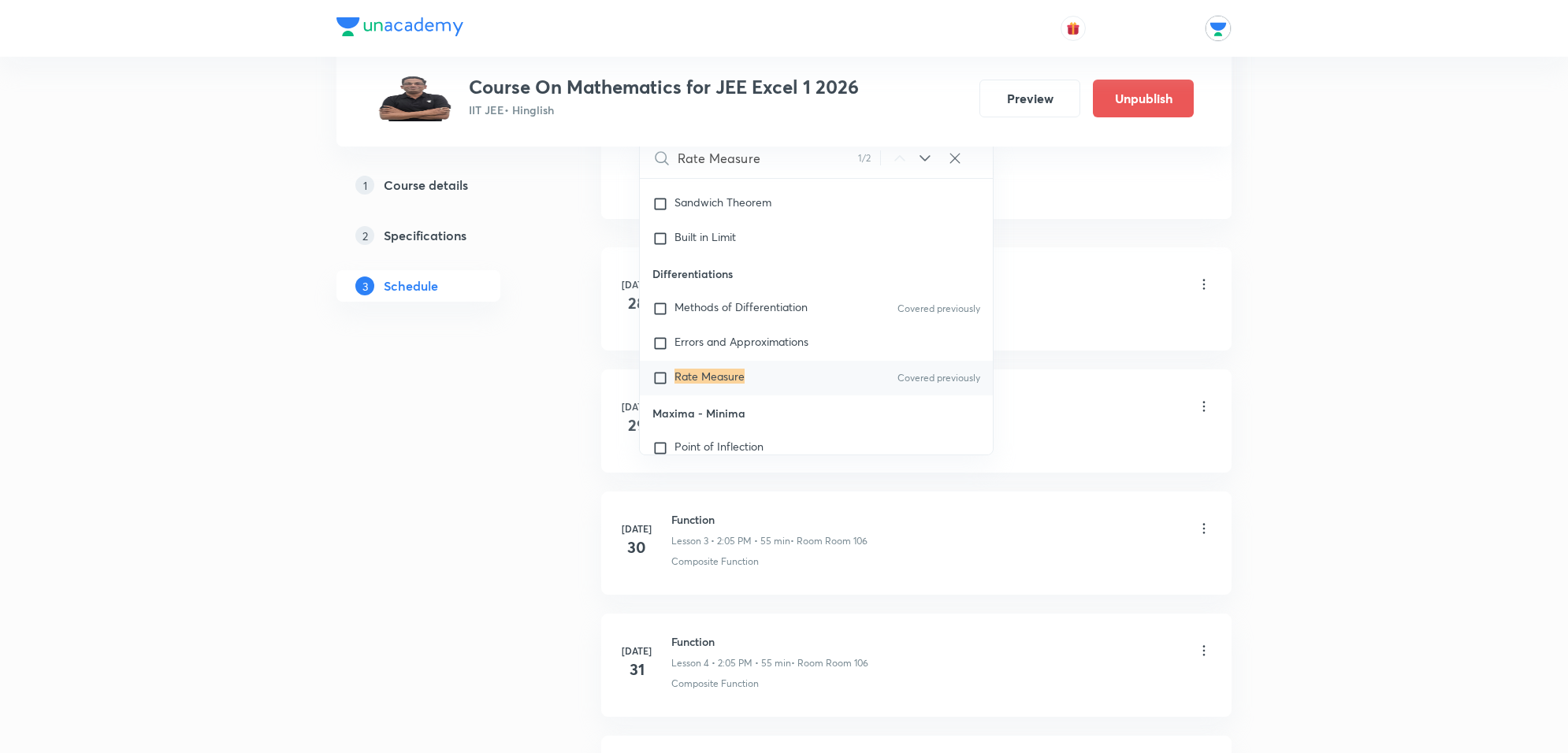
scroll to position [12336, 0]
type input "Rate Measure"
click at [727, 377] on mark "Rate Measure" at bounding box center [710, 375] width 70 height 15
checkbox input "true"
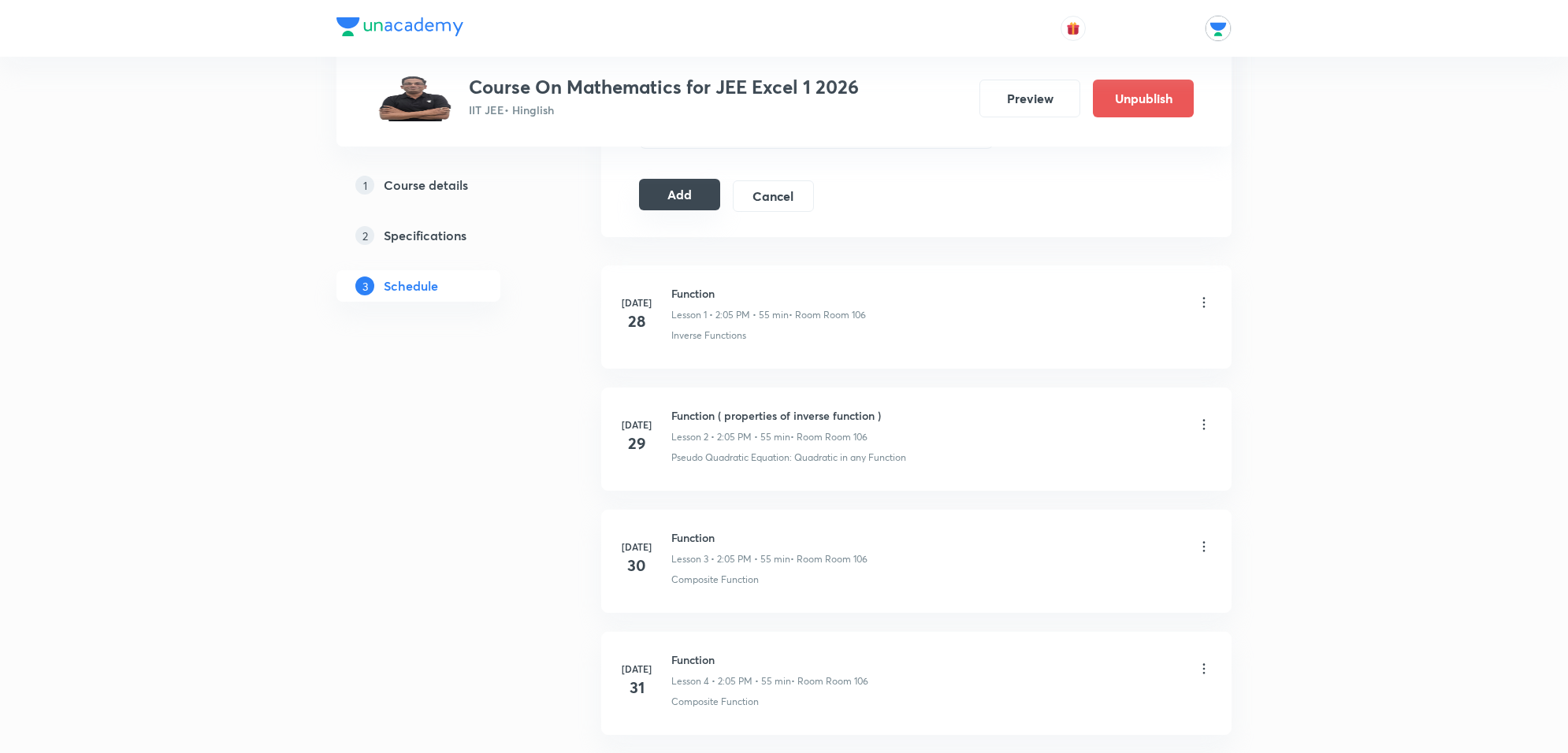
drag, startPoint x: 691, startPoint y: 189, endPoint x: 690, endPoint y: 198, distance: 9.1
click at [687, 189] on button "Add" at bounding box center [679, 194] width 81 height 31
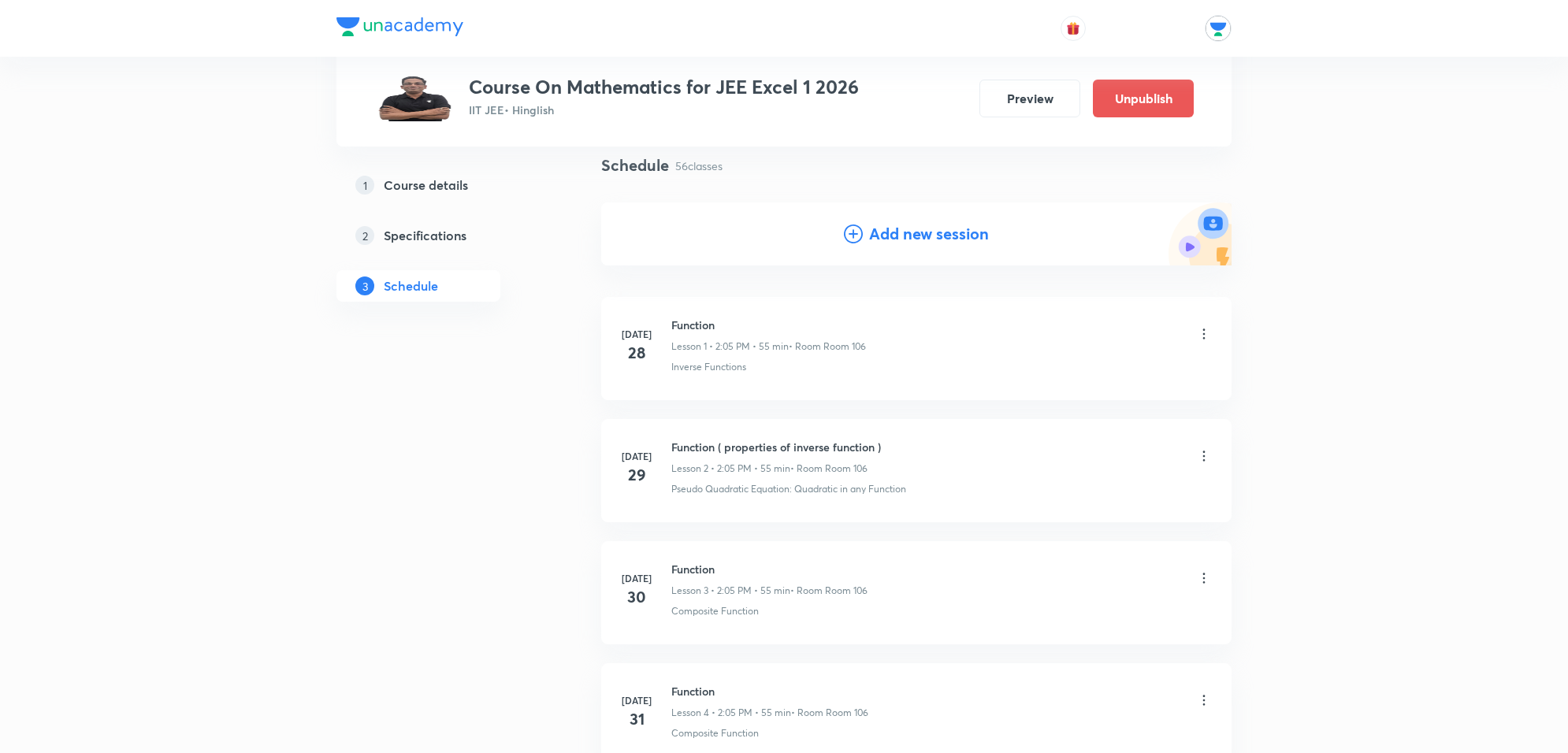
scroll to position [0, 0]
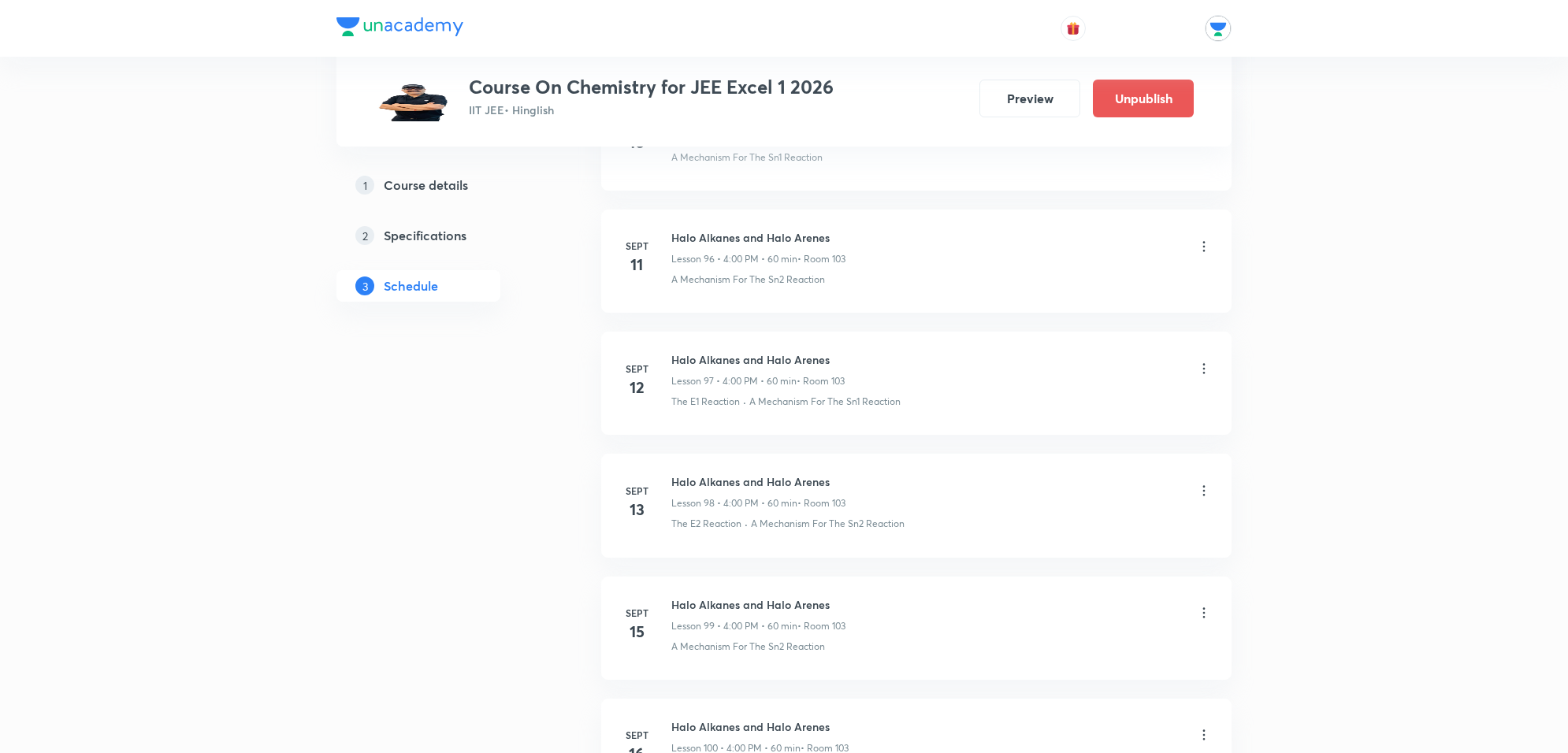
scroll to position [15219, 0]
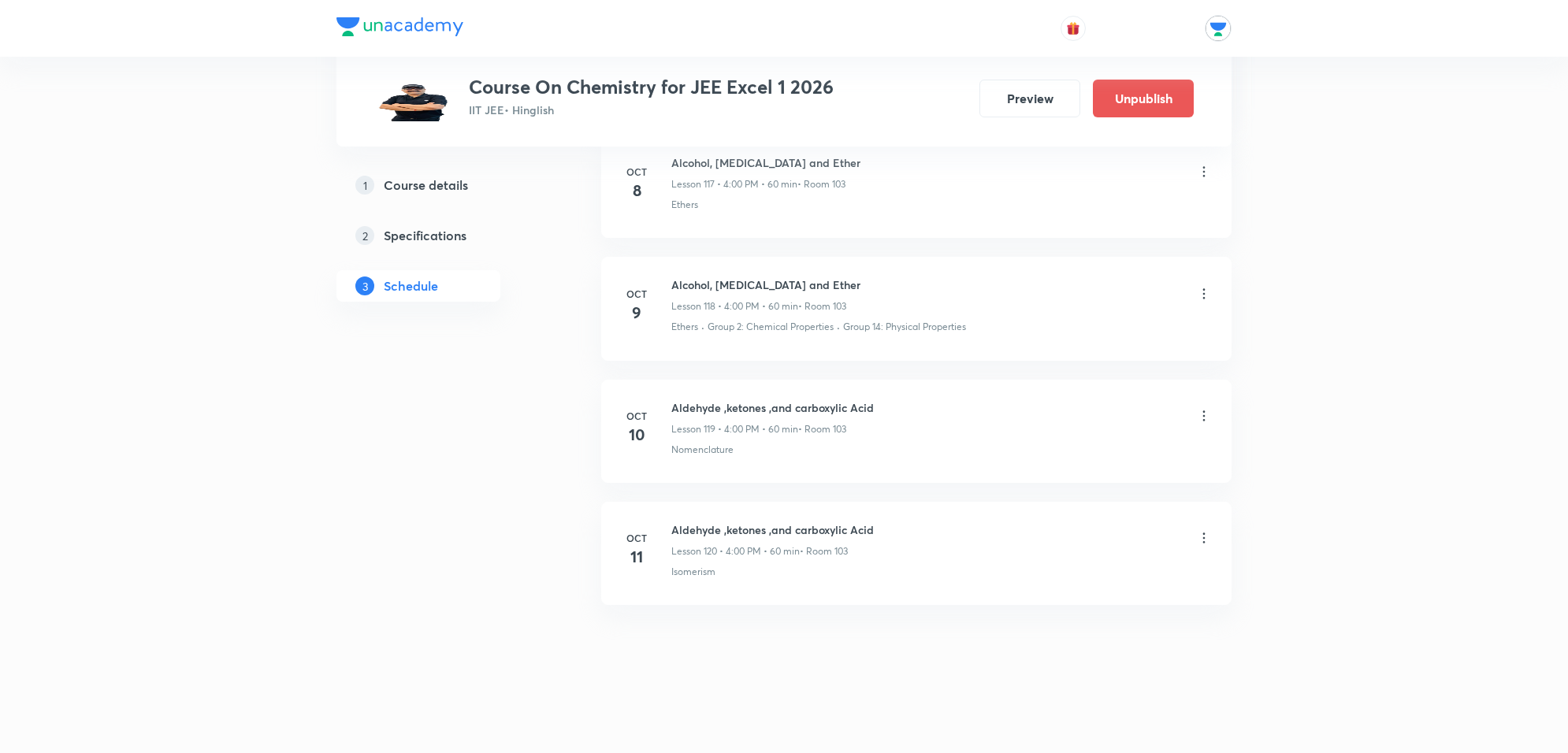
click at [1202, 532] on icon at bounding box center [1203, 538] width 16 height 16
click at [1064, 603] on p "Delete" at bounding box center [1063, 609] width 33 height 17
click at [1200, 414] on div at bounding box center [1203, 417] width 16 height 16
click at [1202, 302] on div at bounding box center [1203, 295] width 16 height 16
click at [1044, 719] on button "Delete" at bounding box center [1010, 720] width 139 height 38
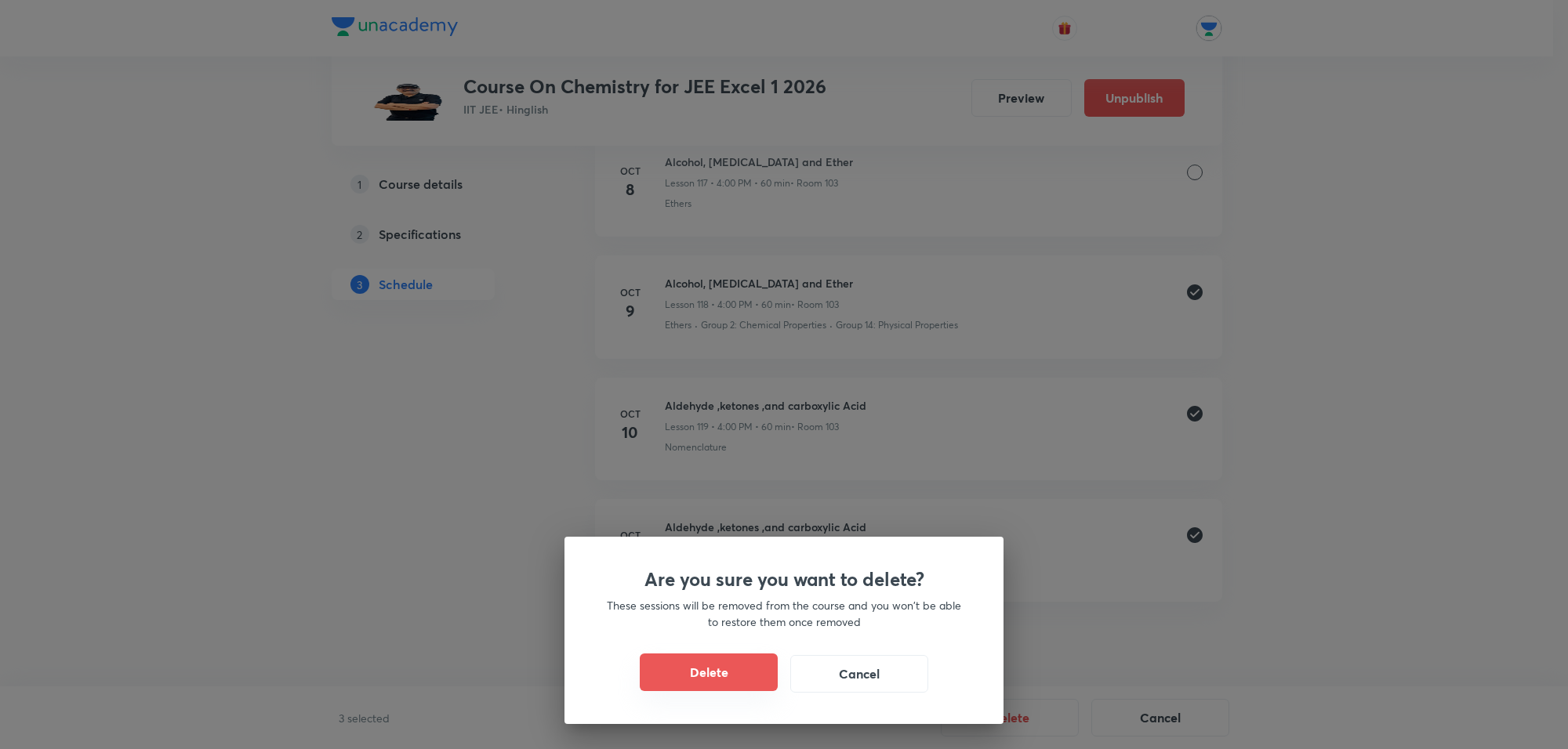
click at [686, 659] on button "Delete" at bounding box center [708, 672] width 138 height 37
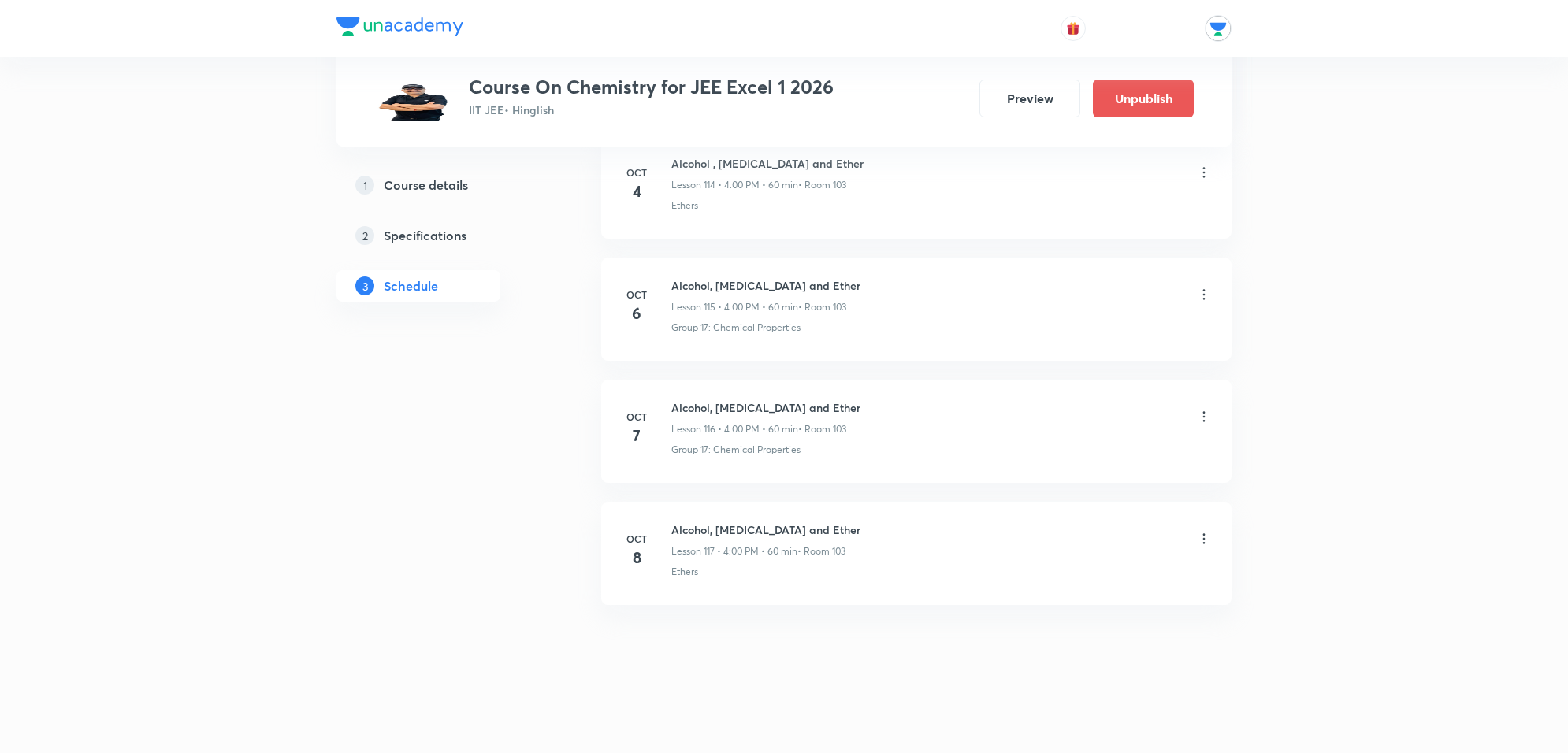
scroll to position [14851, 0]
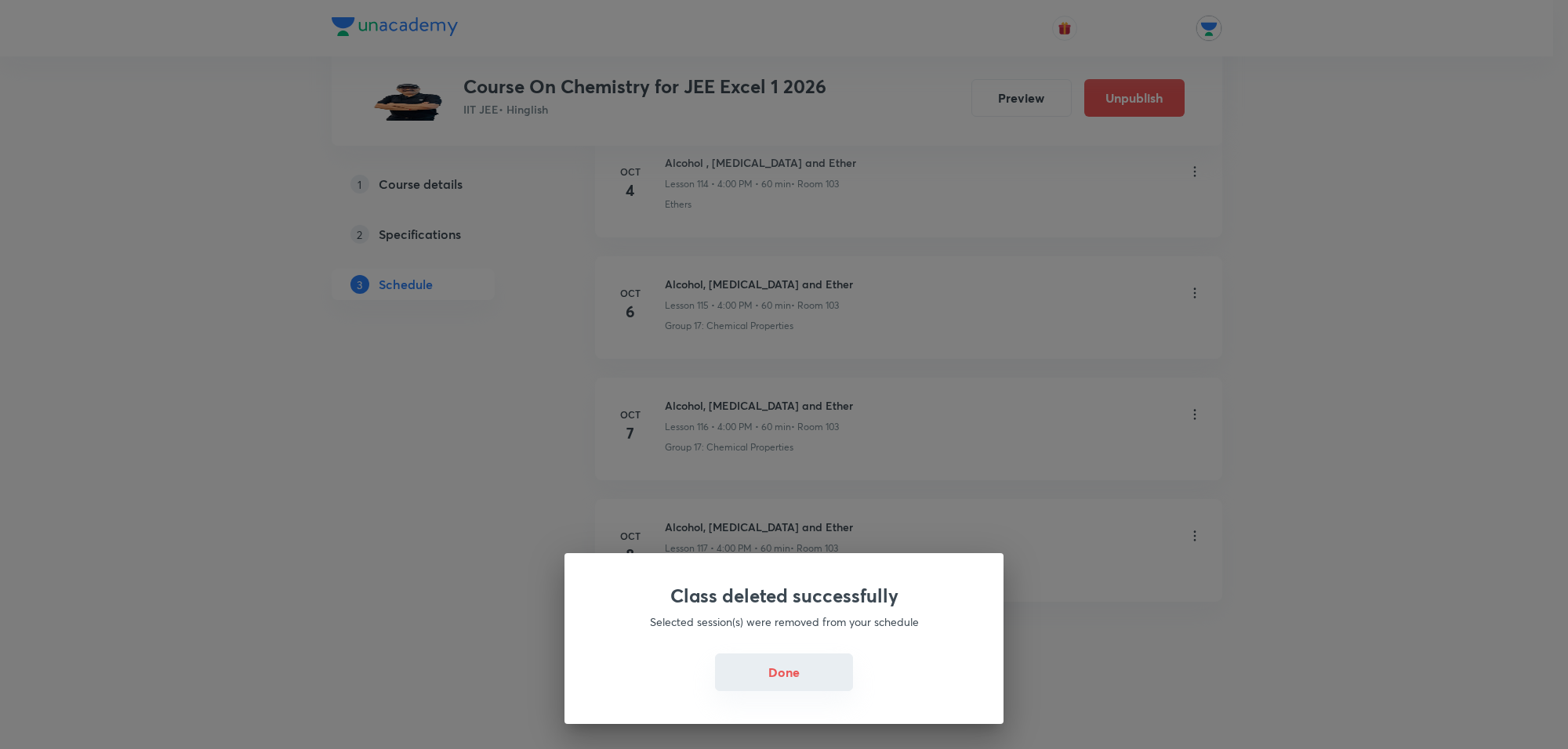
click at [764, 675] on button "Done" at bounding box center [784, 672] width 138 height 37
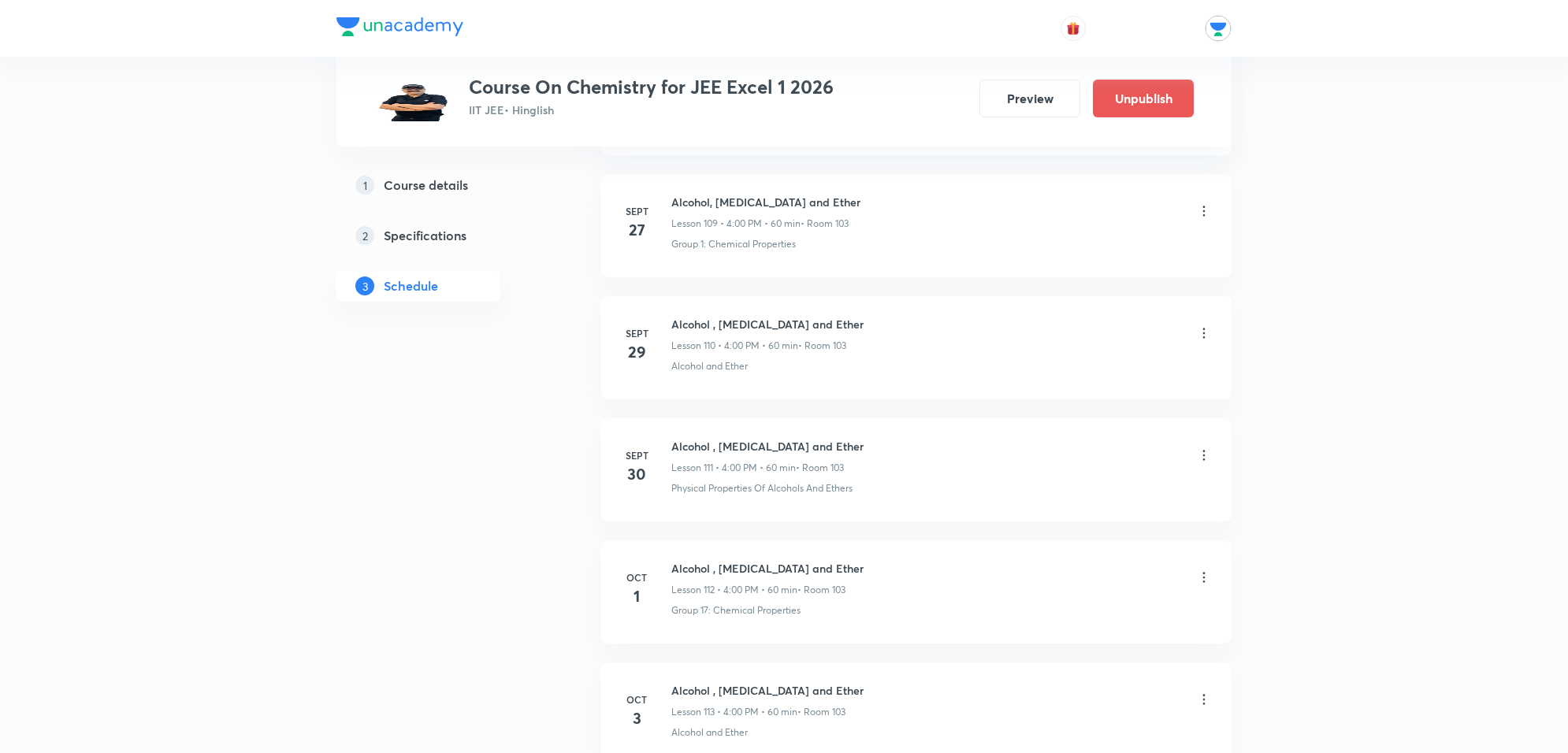
scroll to position [13964, 0]
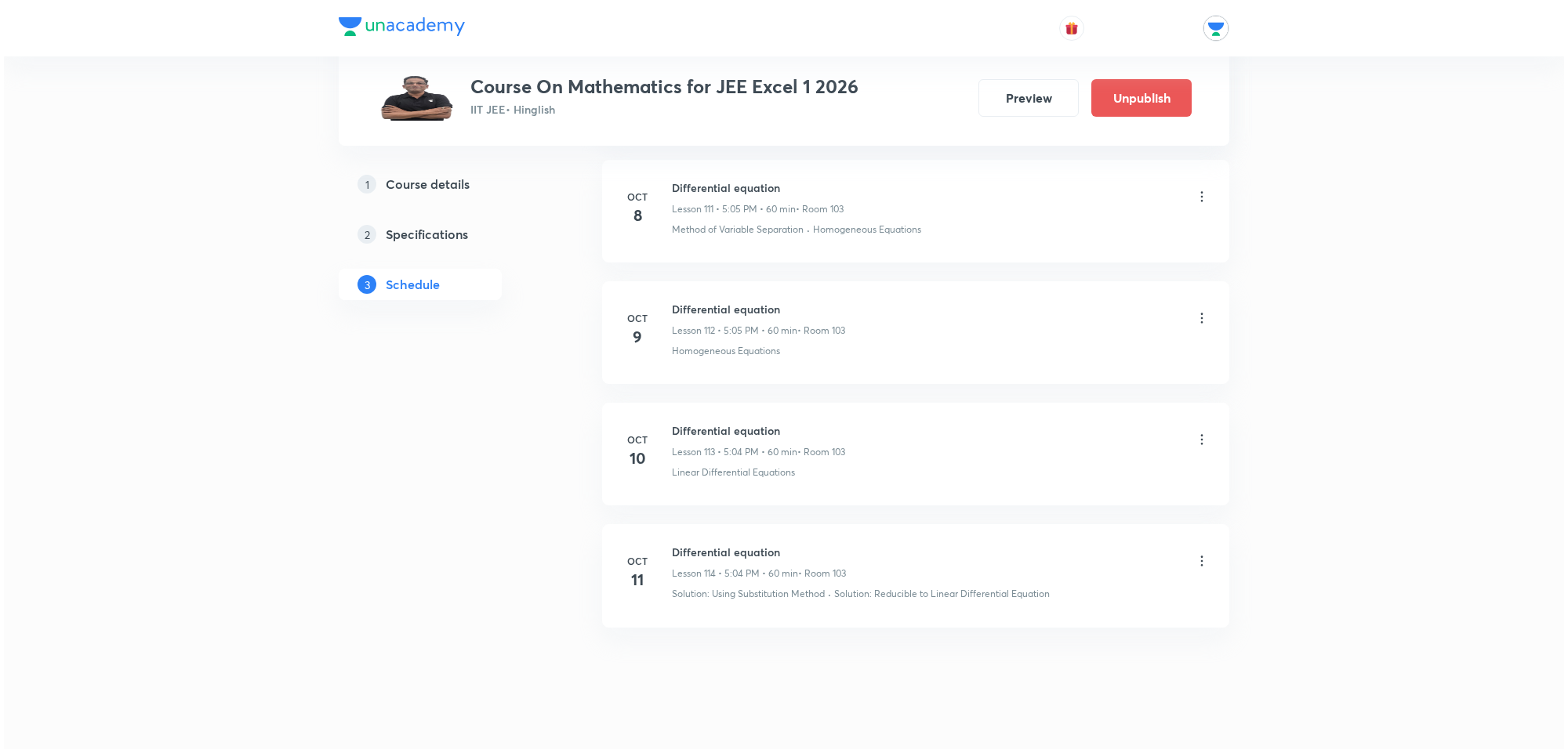
scroll to position [14308, 0]
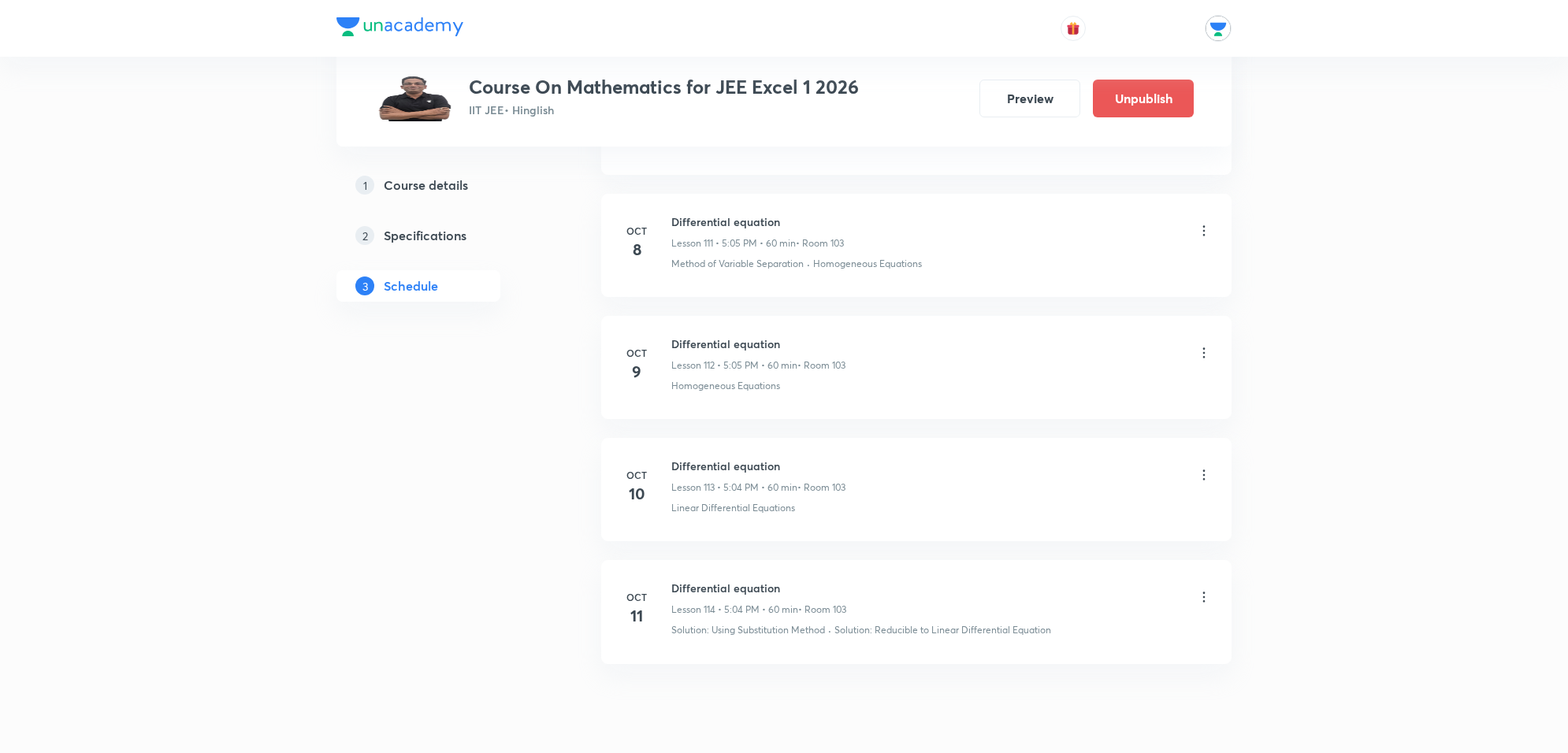
click at [1203, 361] on icon at bounding box center [1203, 352] width 16 height 16
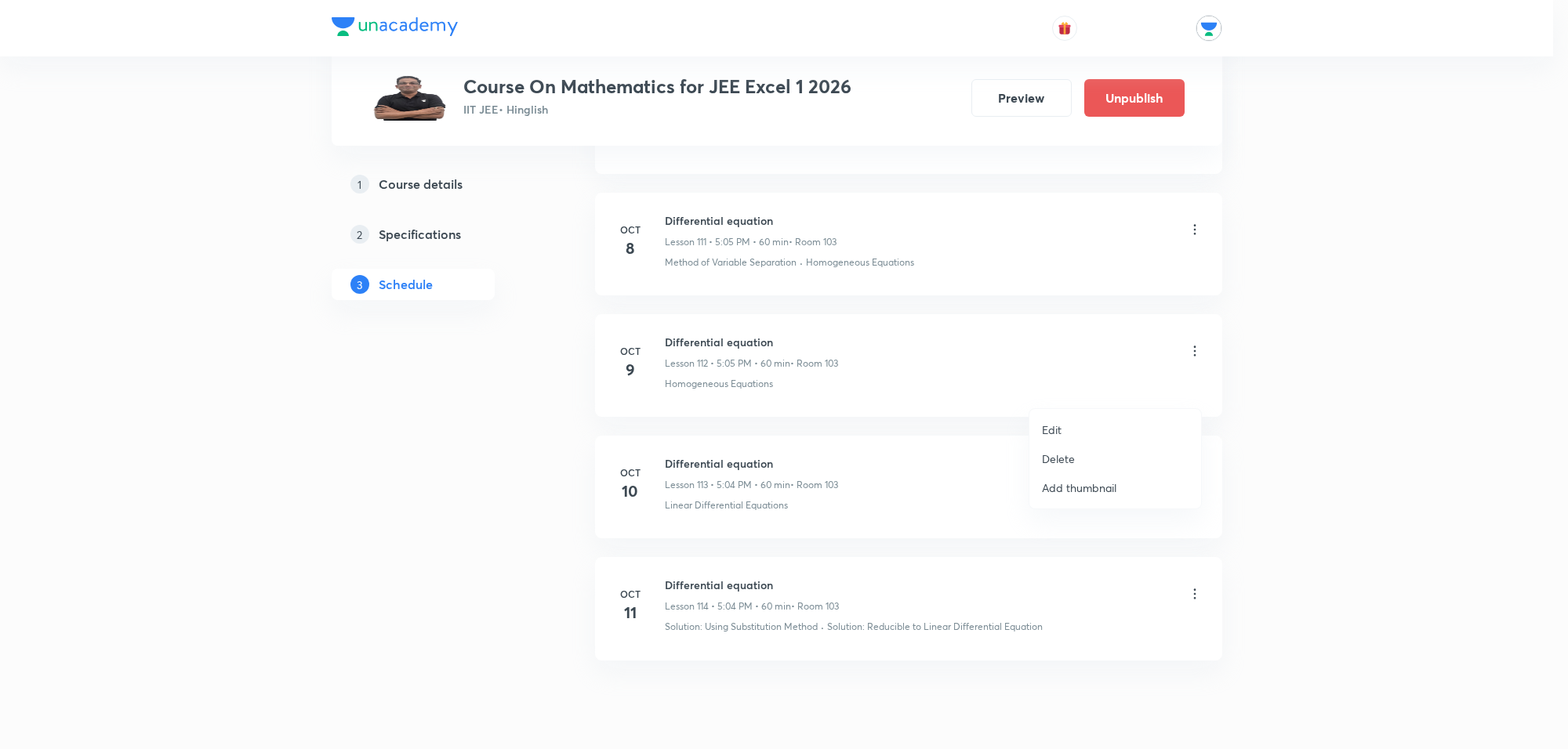
click at [1060, 425] on p "Edit" at bounding box center [1051, 430] width 20 height 17
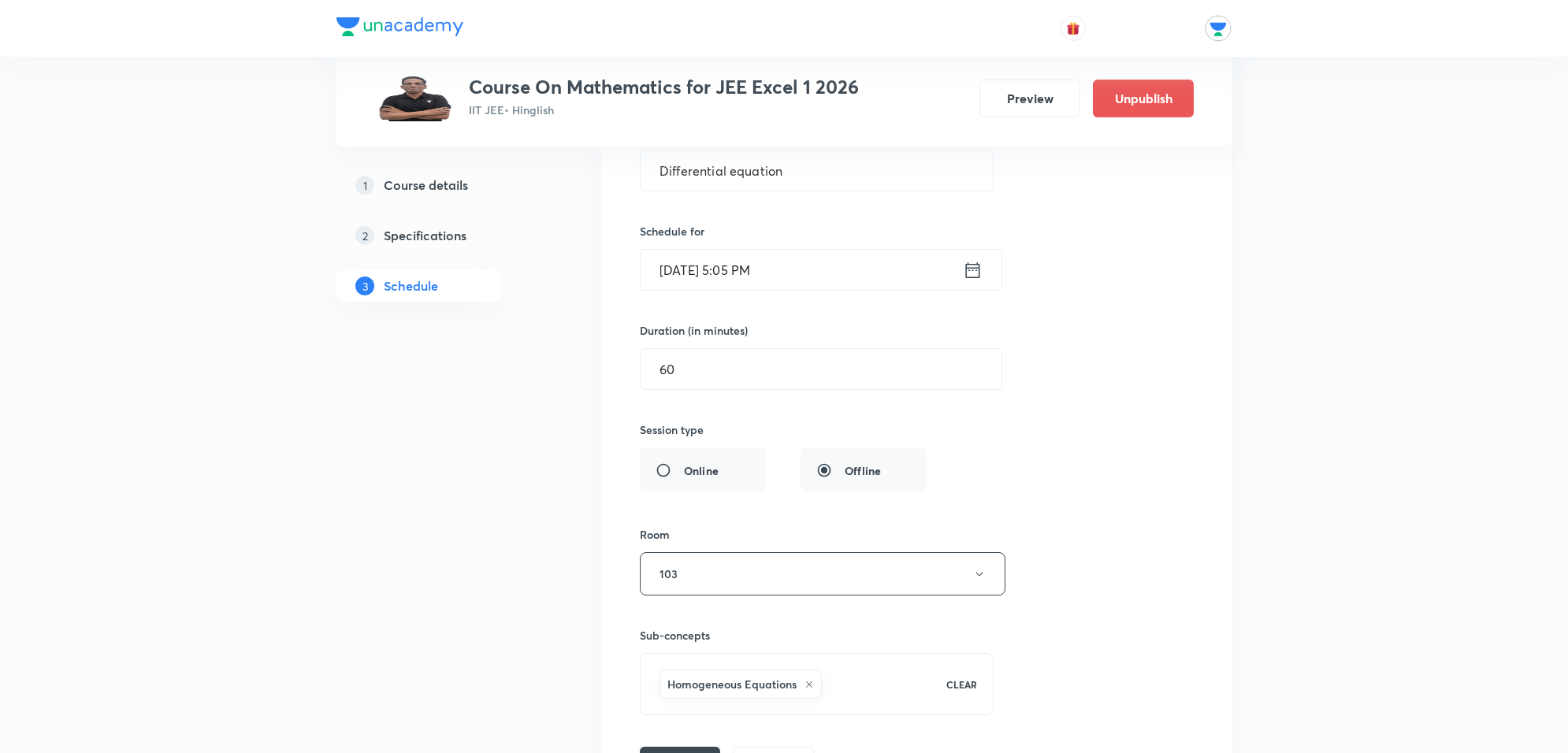
scroll to position [13873, 0]
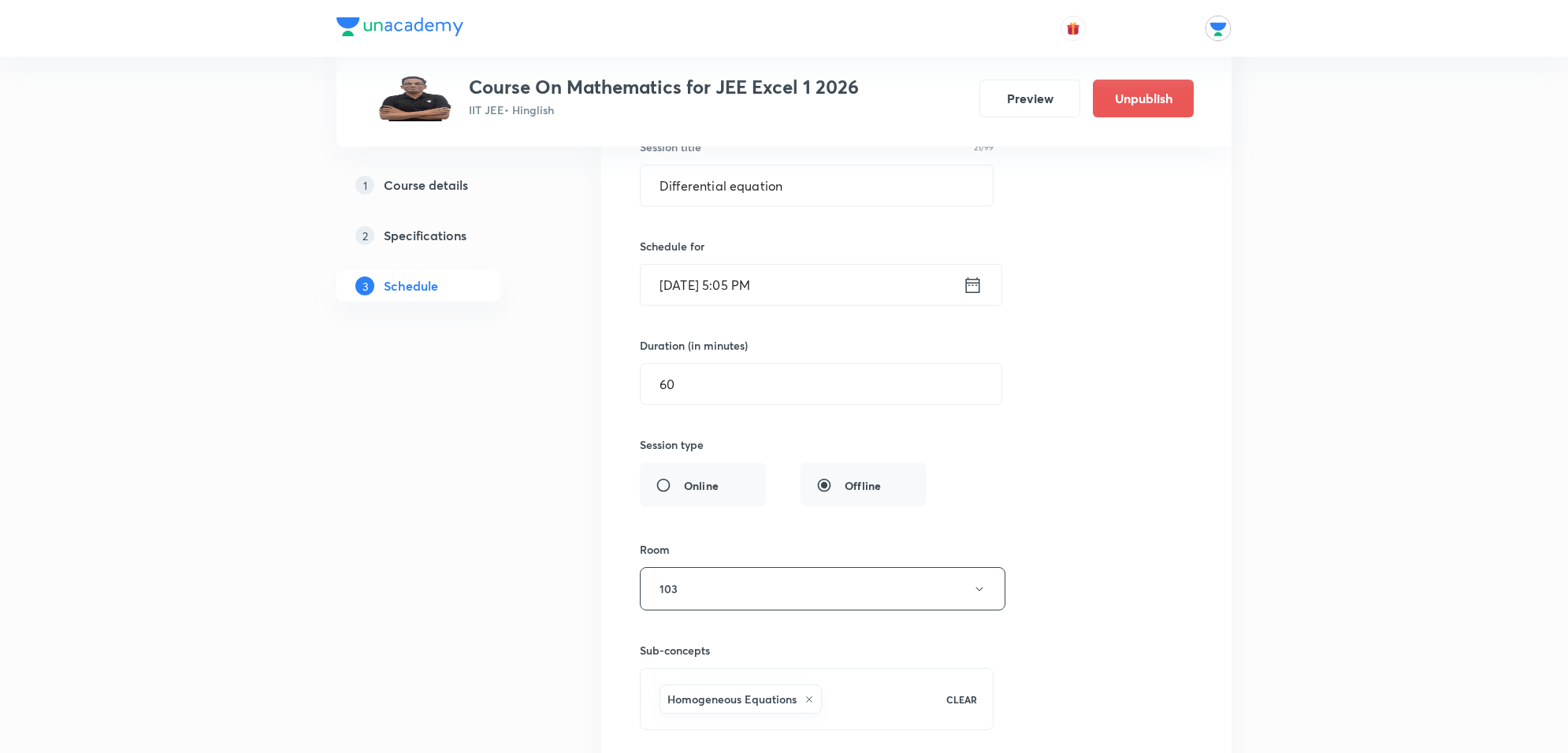
click at [805, 305] on input "[DATE] 5:05 PM" at bounding box center [802, 285] width 322 height 41
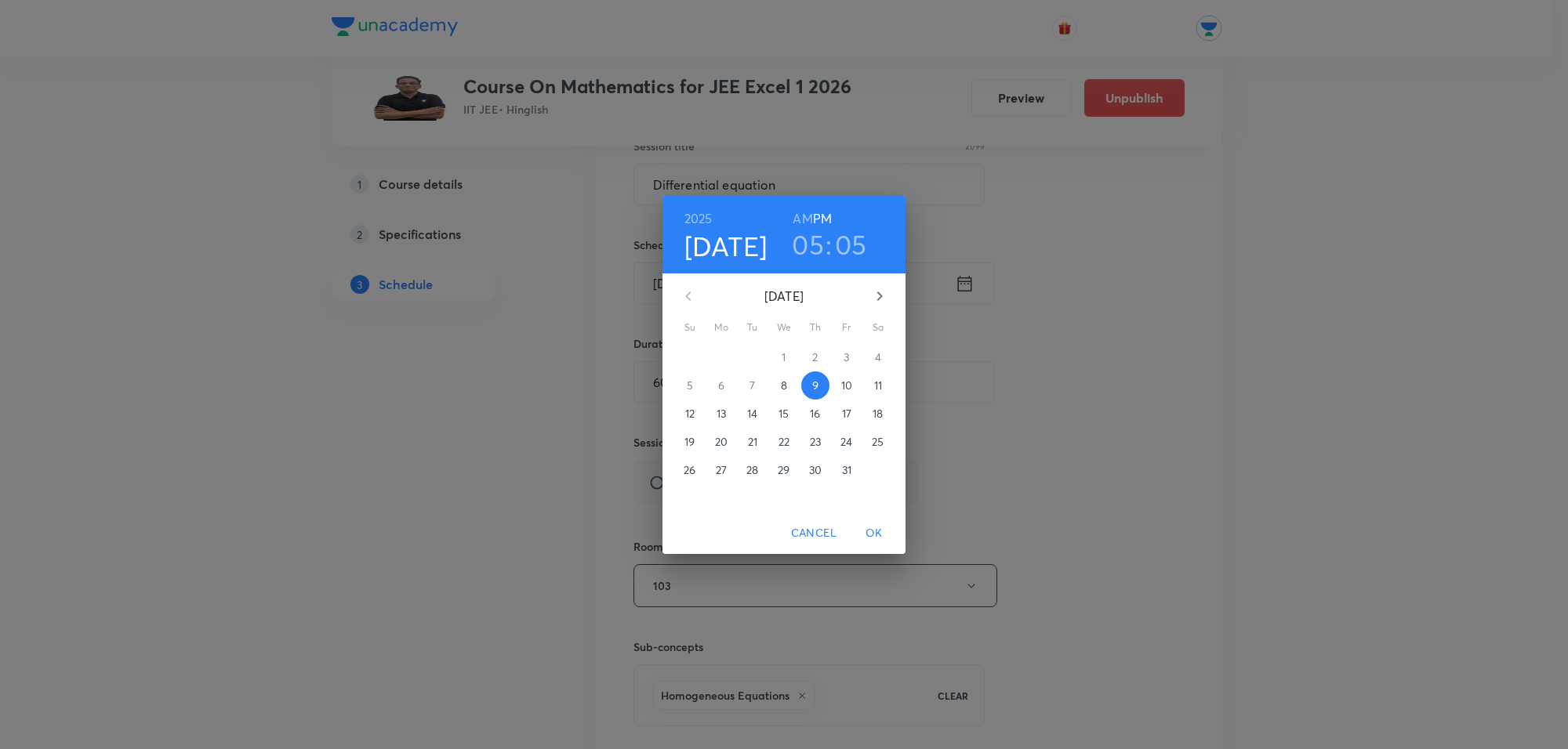
click at [812, 249] on h3 "05" at bounding box center [808, 244] width 32 height 33
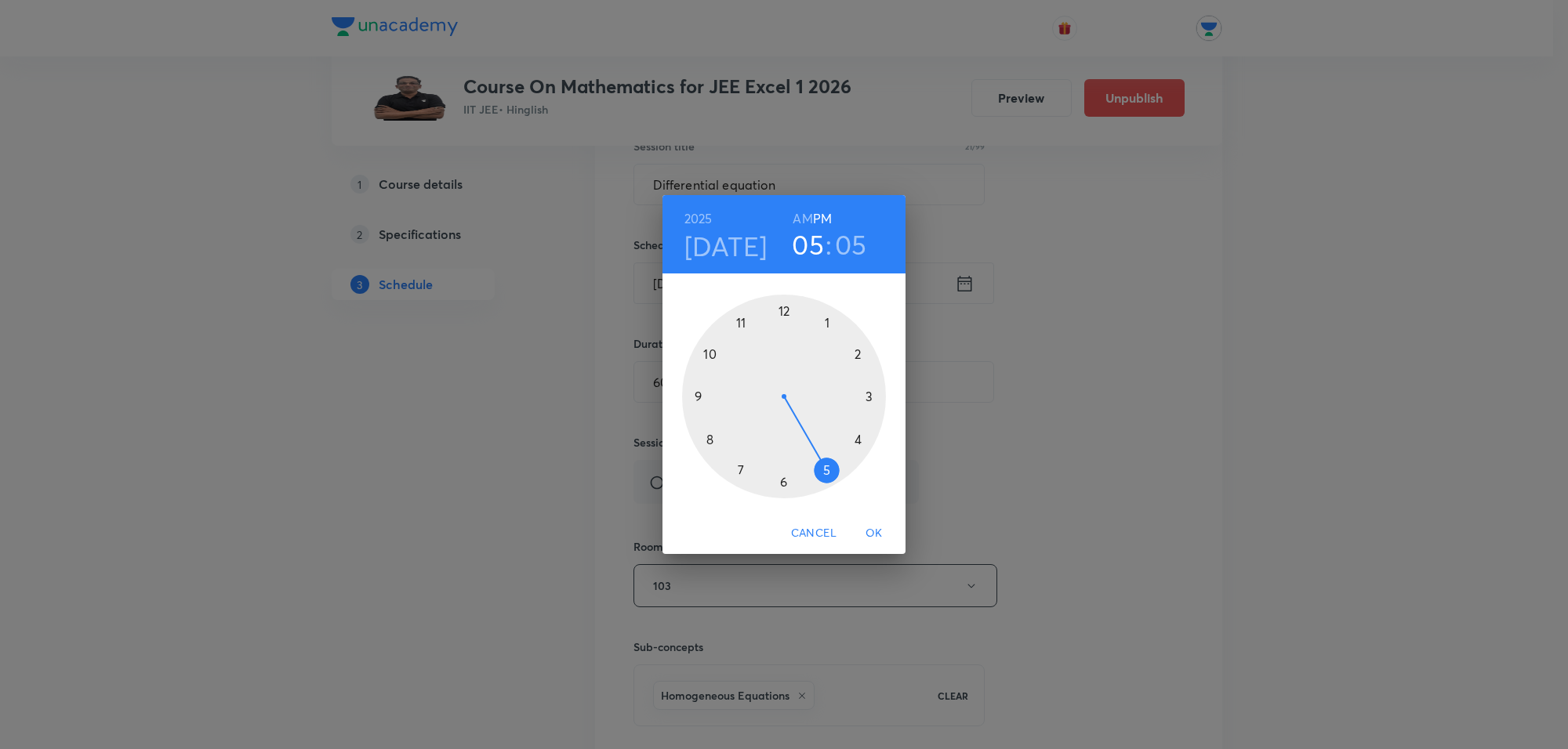
click at [859, 438] on div at bounding box center [784, 396] width 203 height 203
click at [786, 311] on div at bounding box center [784, 396] width 203 height 203
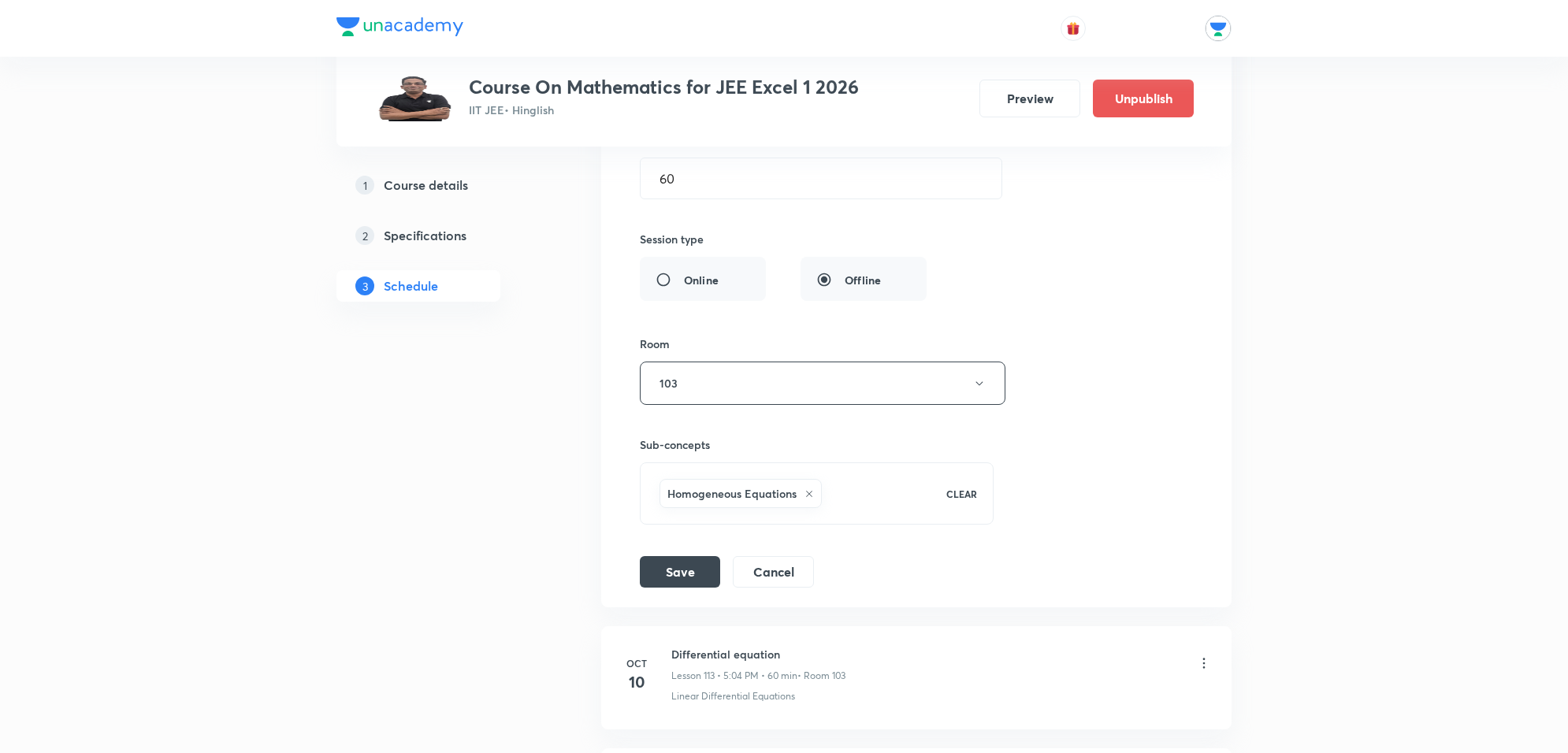
scroll to position [14168, 0]
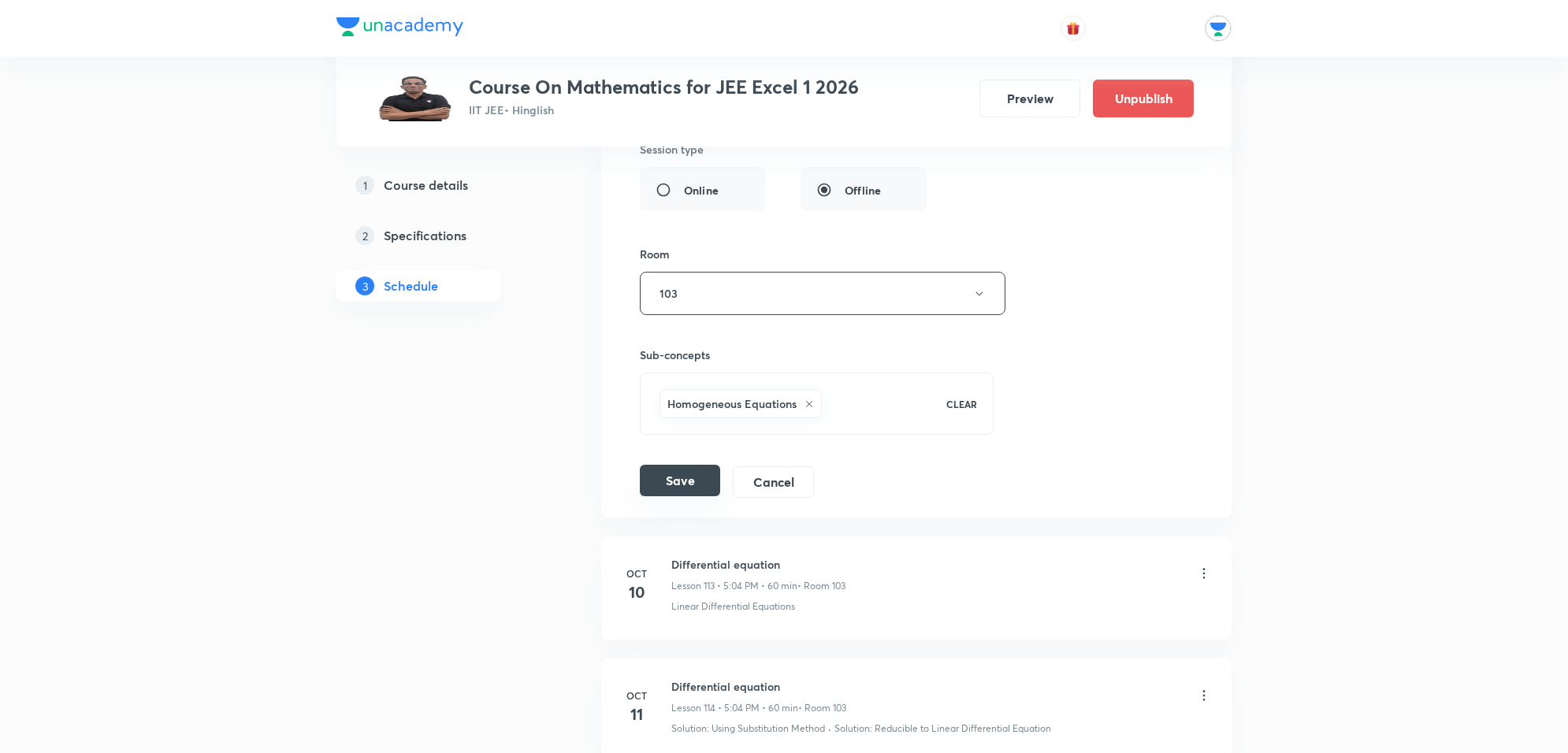
click at [697, 497] on button "Save" at bounding box center [679, 480] width 80 height 31
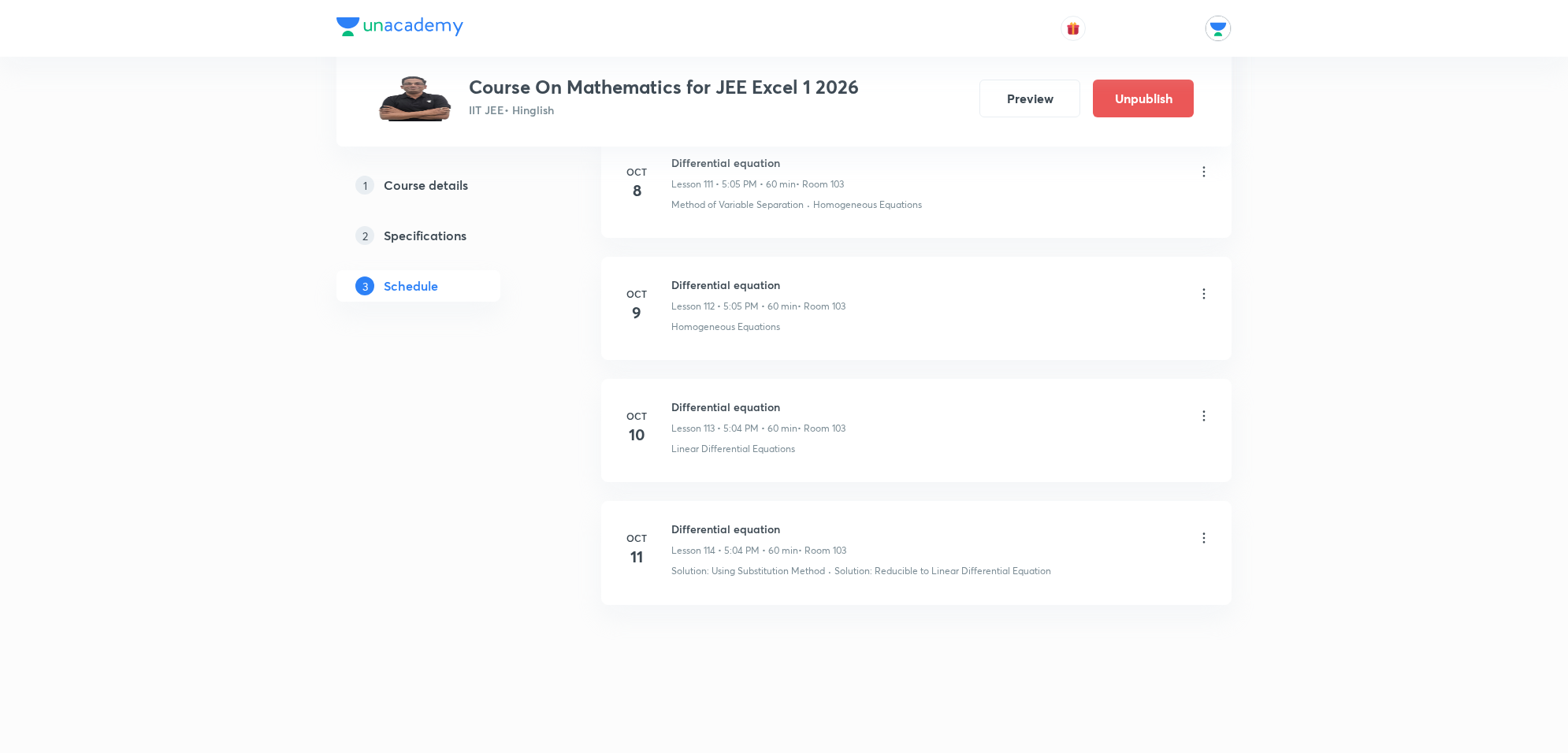
scroll to position [13758, 0]
click at [1201, 412] on icon at bounding box center [1203, 416] width 16 height 16
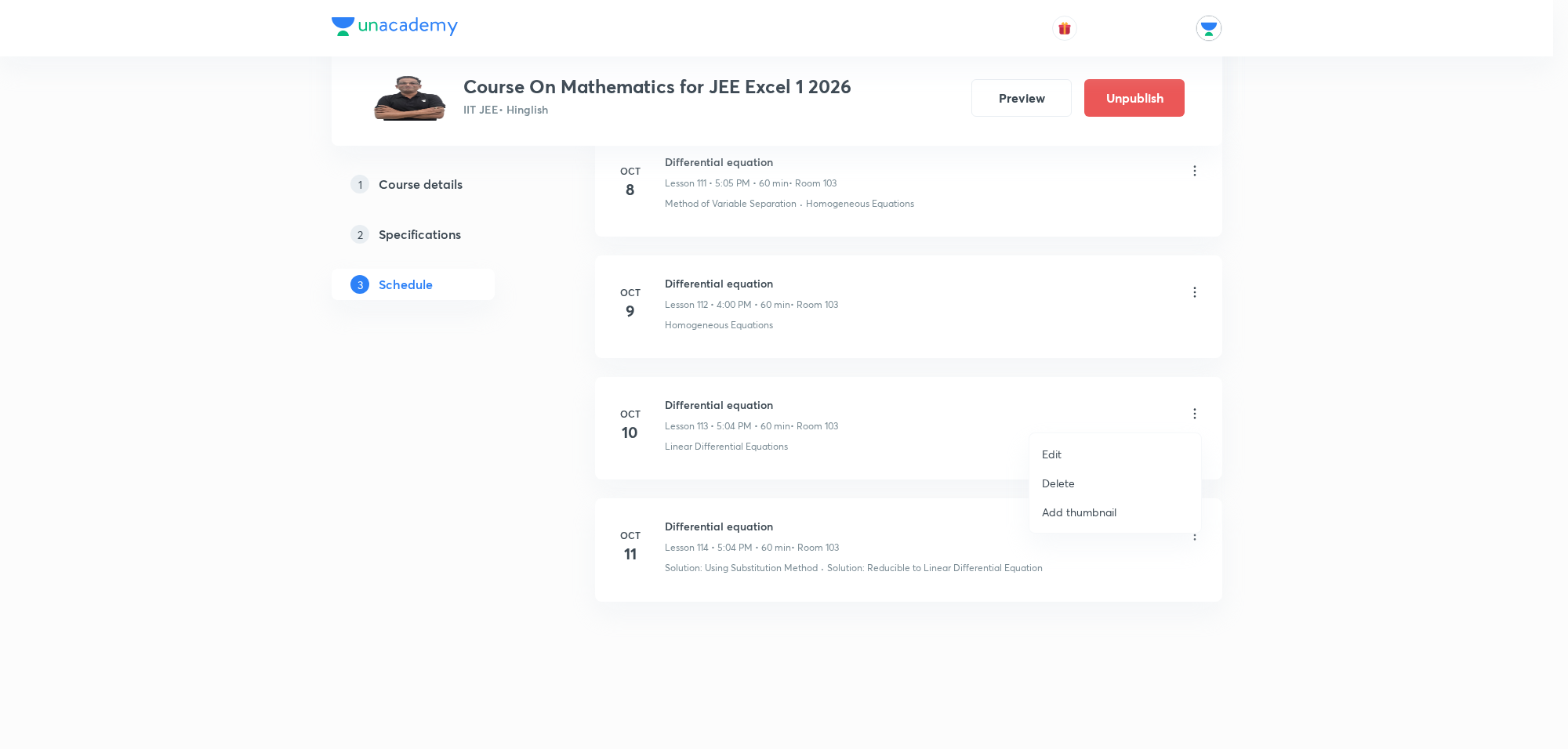
click at [1078, 453] on li "Edit" at bounding box center [1114, 454] width 172 height 29
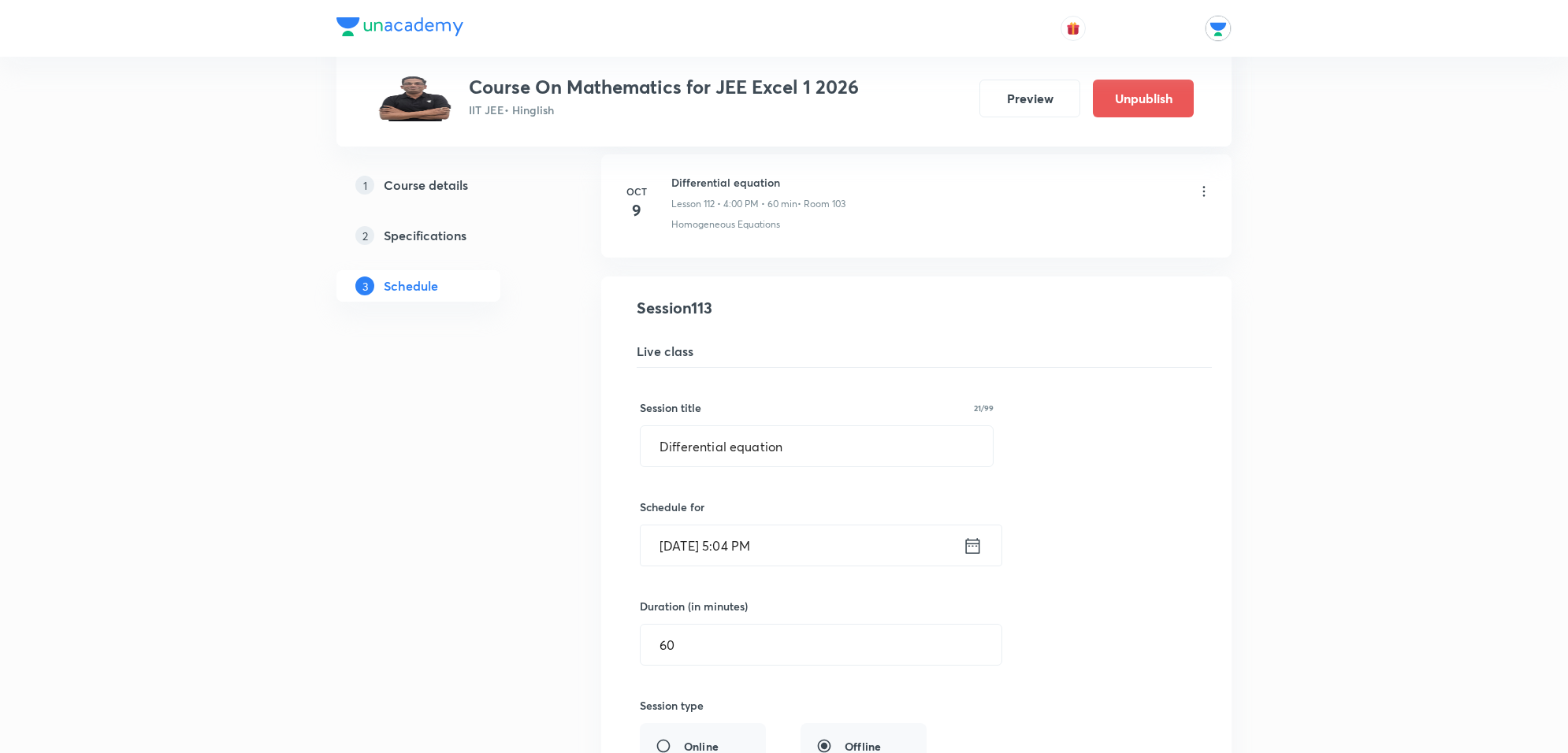
scroll to position [13955, 0]
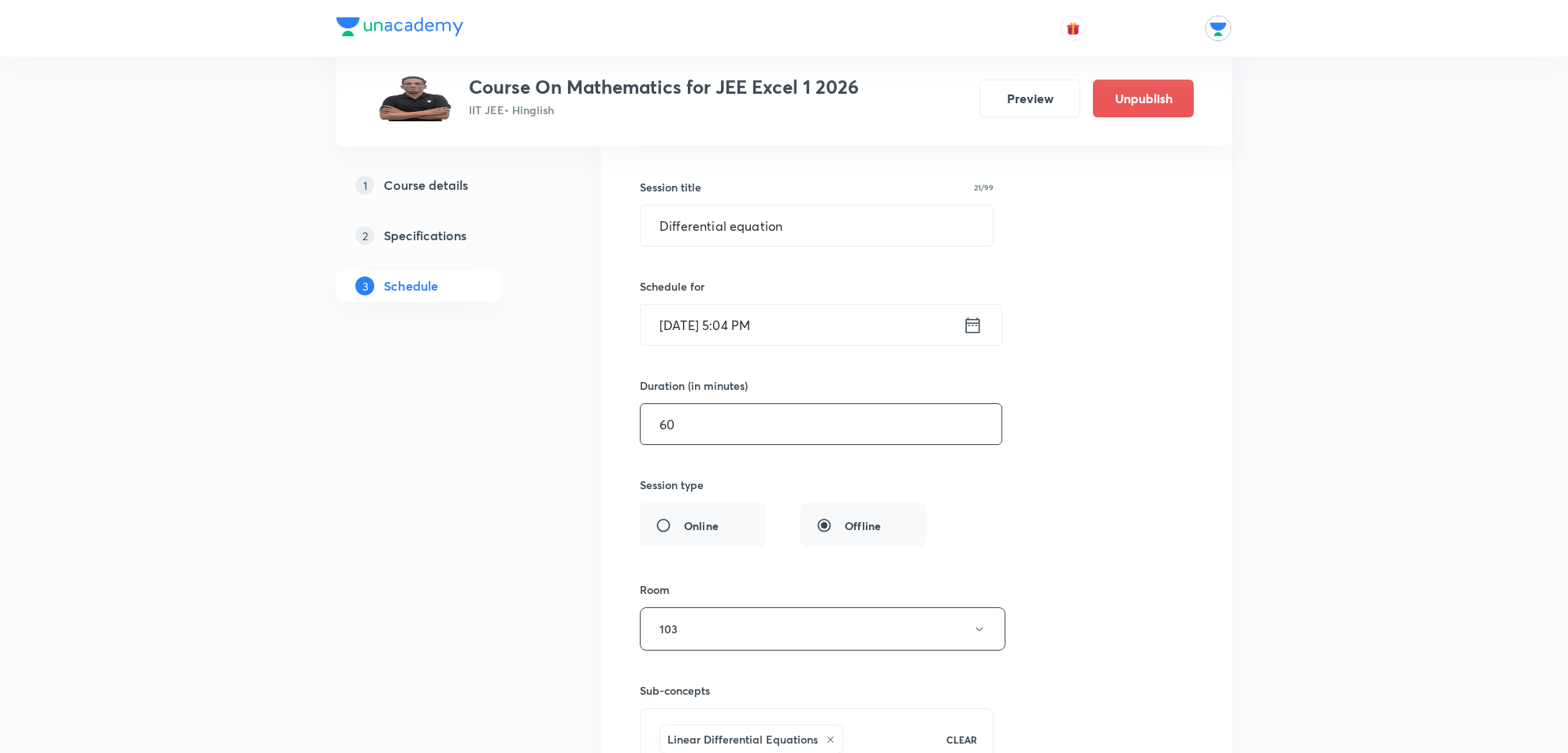
click at [813, 445] on input "60" at bounding box center [821, 424] width 361 height 41
click at [831, 345] on input "Oct 10, 2025, 5:04 PM" at bounding box center [802, 325] width 322 height 41
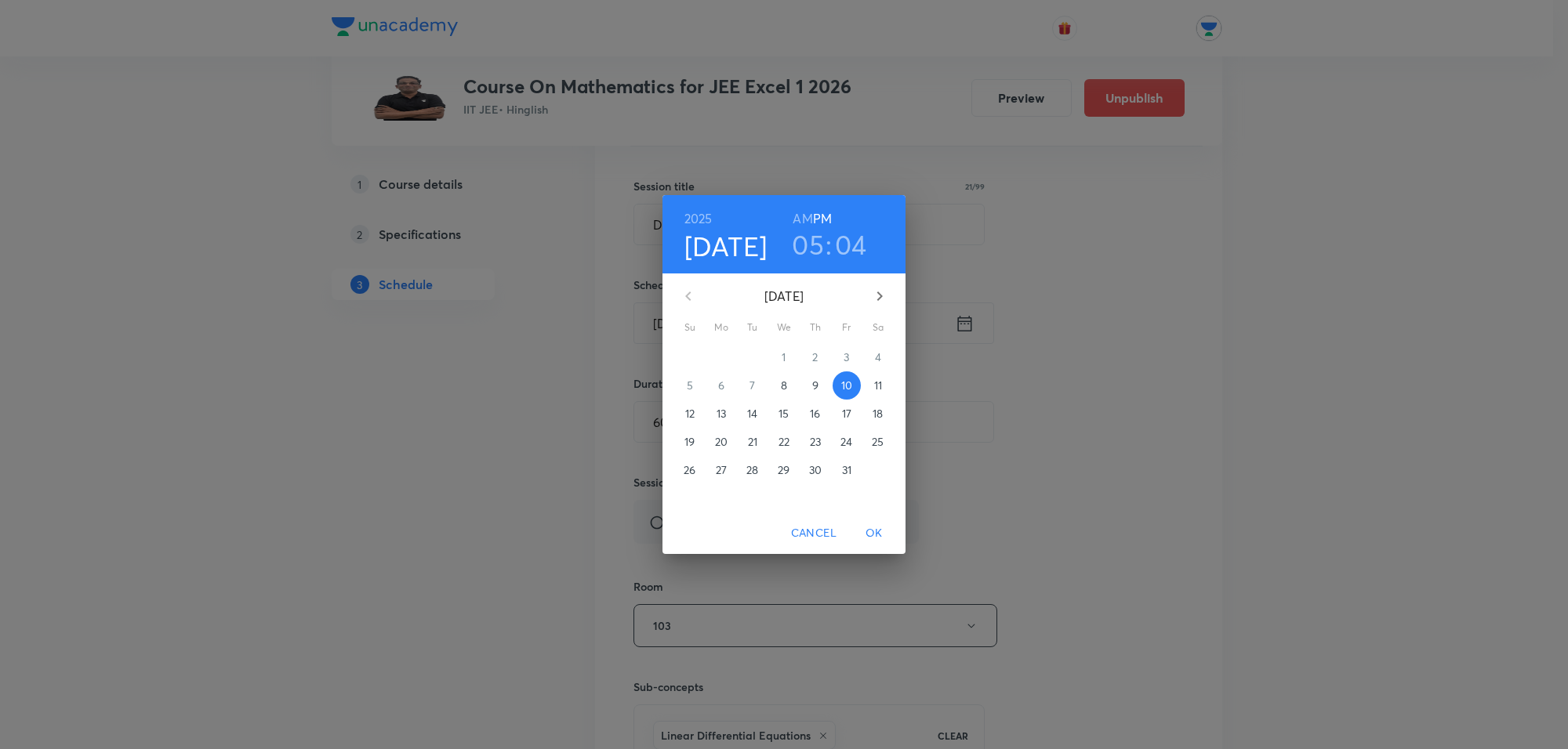
click at [820, 243] on h3 "05" at bounding box center [808, 244] width 32 height 33
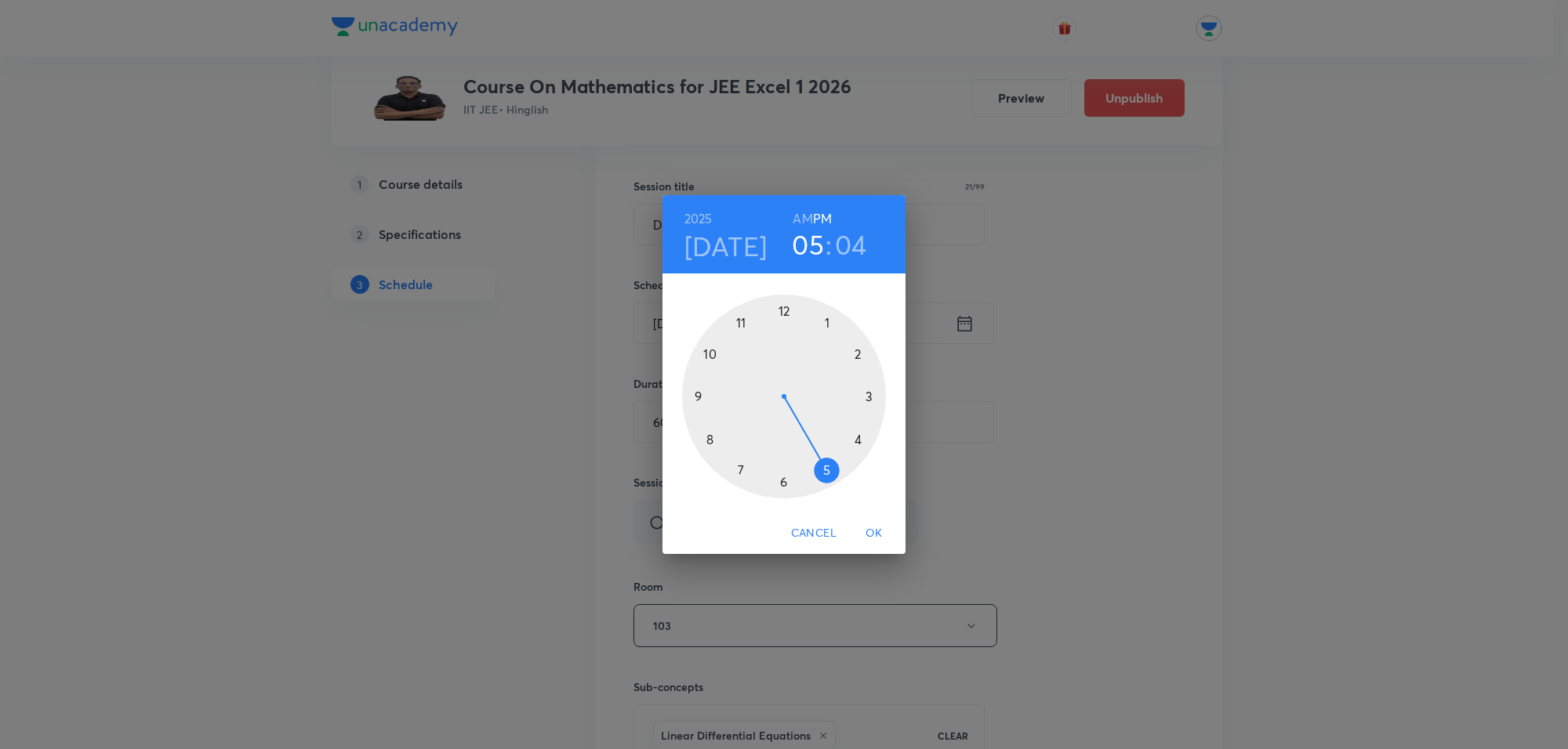
click at [859, 438] on div at bounding box center [784, 396] width 203 height 203
click at [855, 241] on h3 "04" at bounding box center [851, 244] width 32 height 33
click at [784, 310] on div at bounding box center [784, 396] width 203 height 203
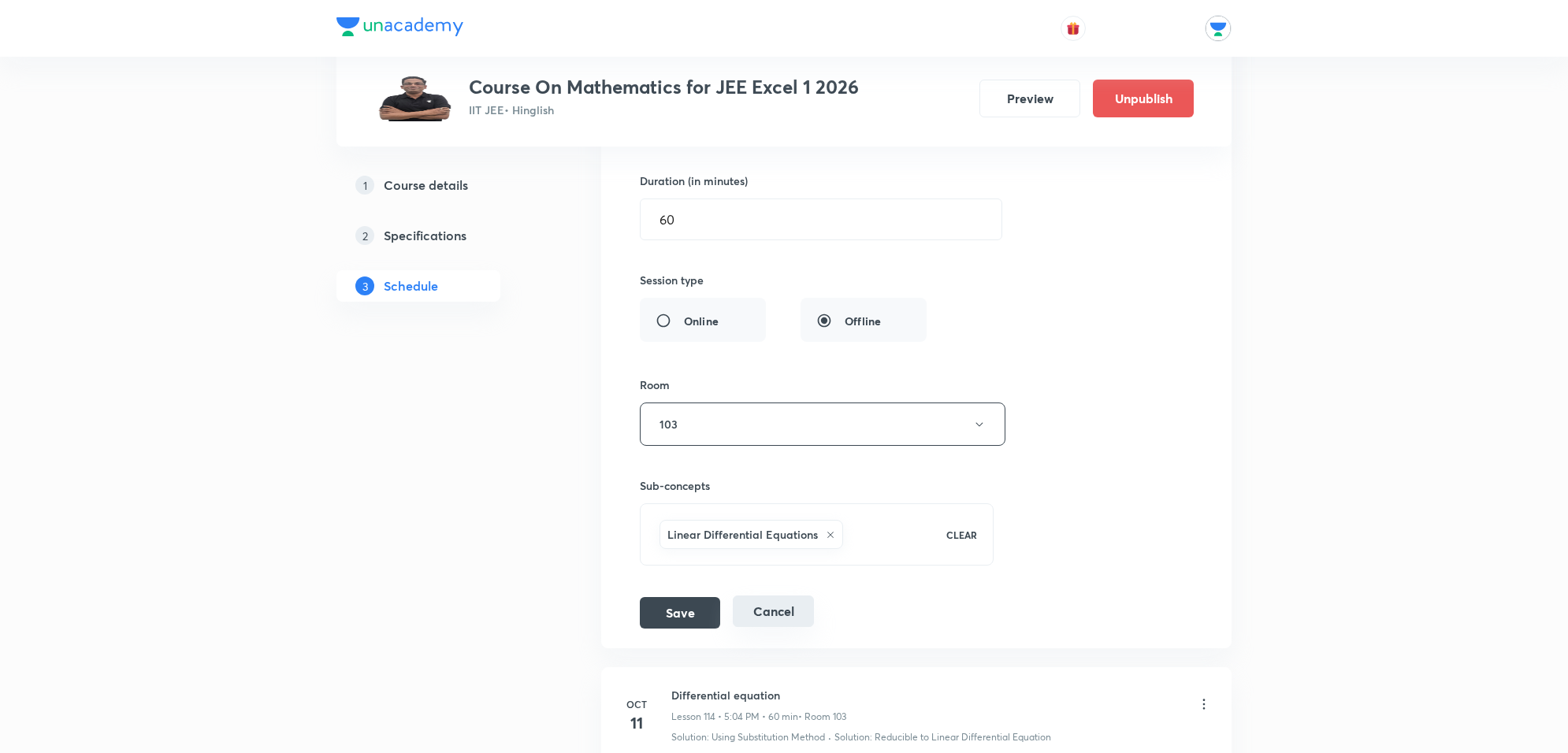
scroll to position [14348, 0]
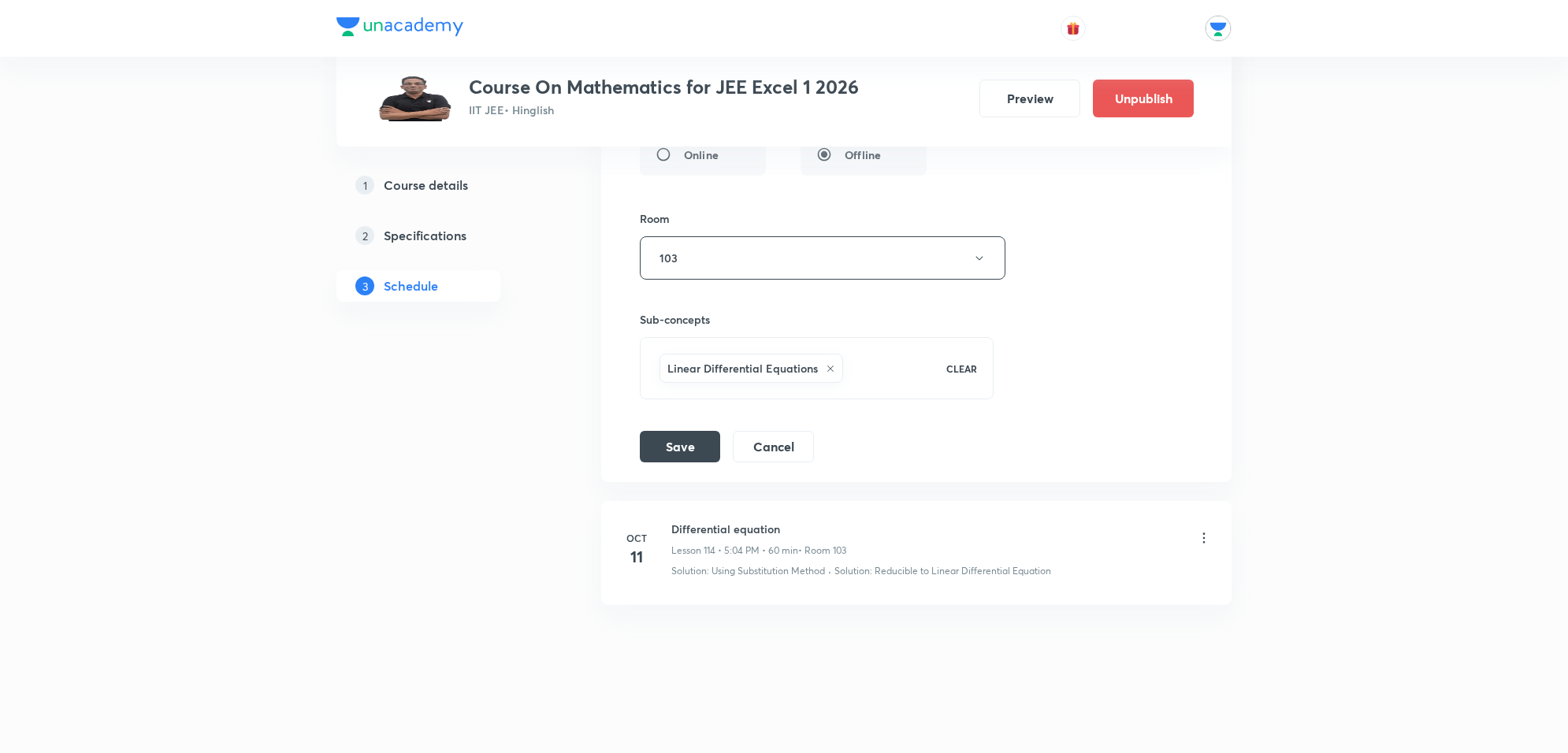
click at [661, 446] on div "Session title 21/99 Differential equation ​ Schedule for Oct 10, 2025, 4:00 PM …" at bounding box center [916, 119] width 553 height 686
click at [667, 461] on button "Save" at bounding box center [679, 445] width 80 height 31
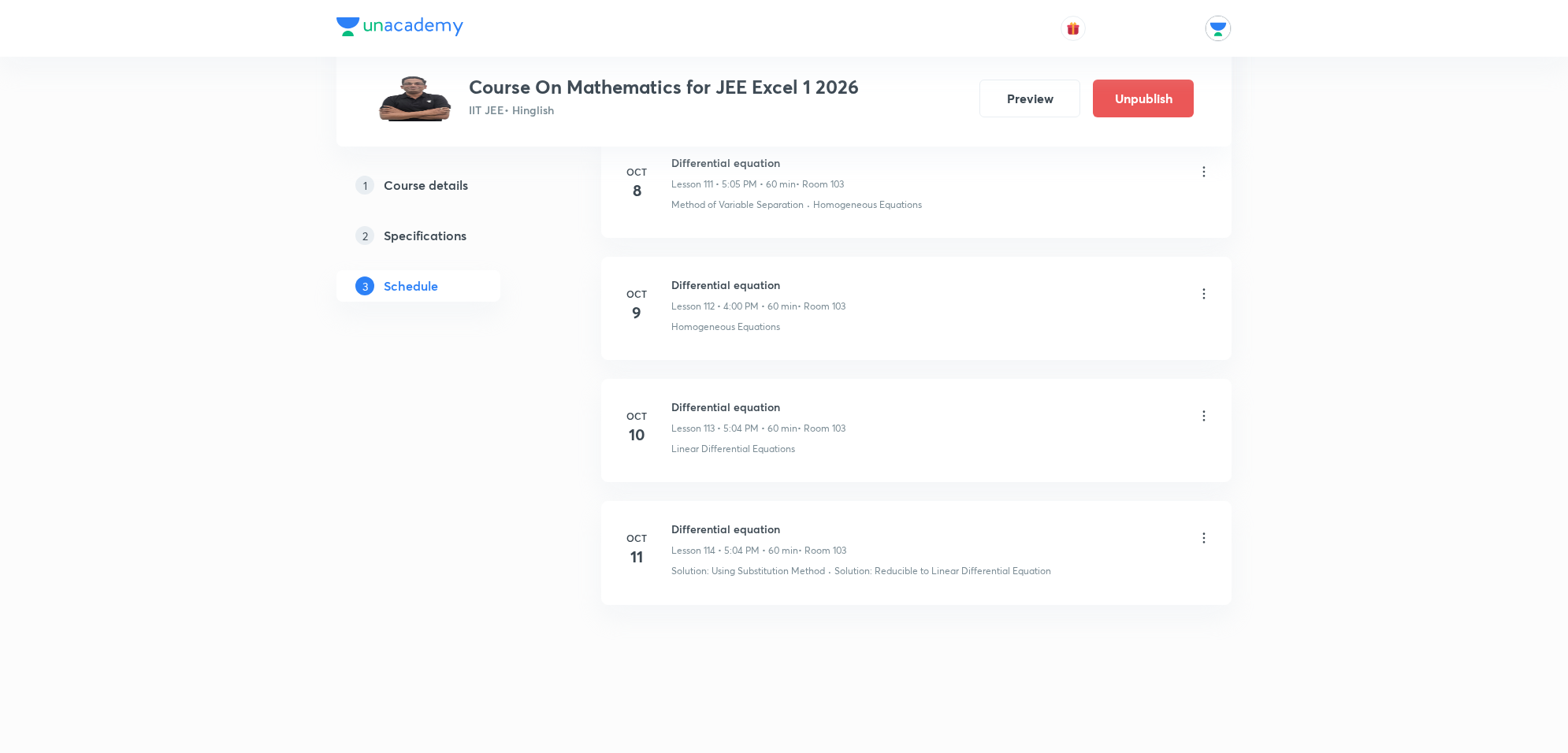
click at [1202, 540] on icon at bounding box center [1203, 538] width 16 height 16
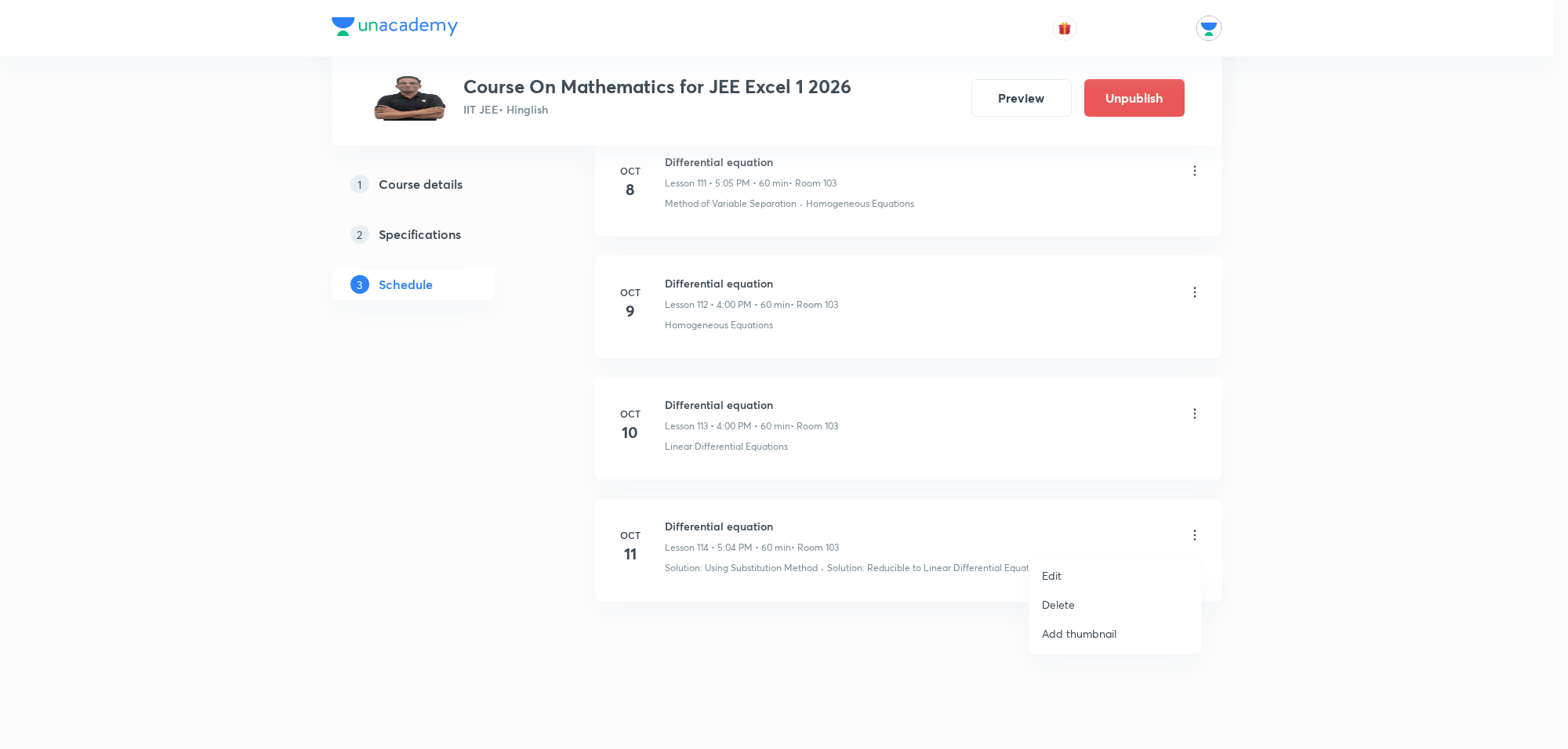
click at [1080, 571] on li "Edit" at bounding box center [1114, 576] width 172 height 29
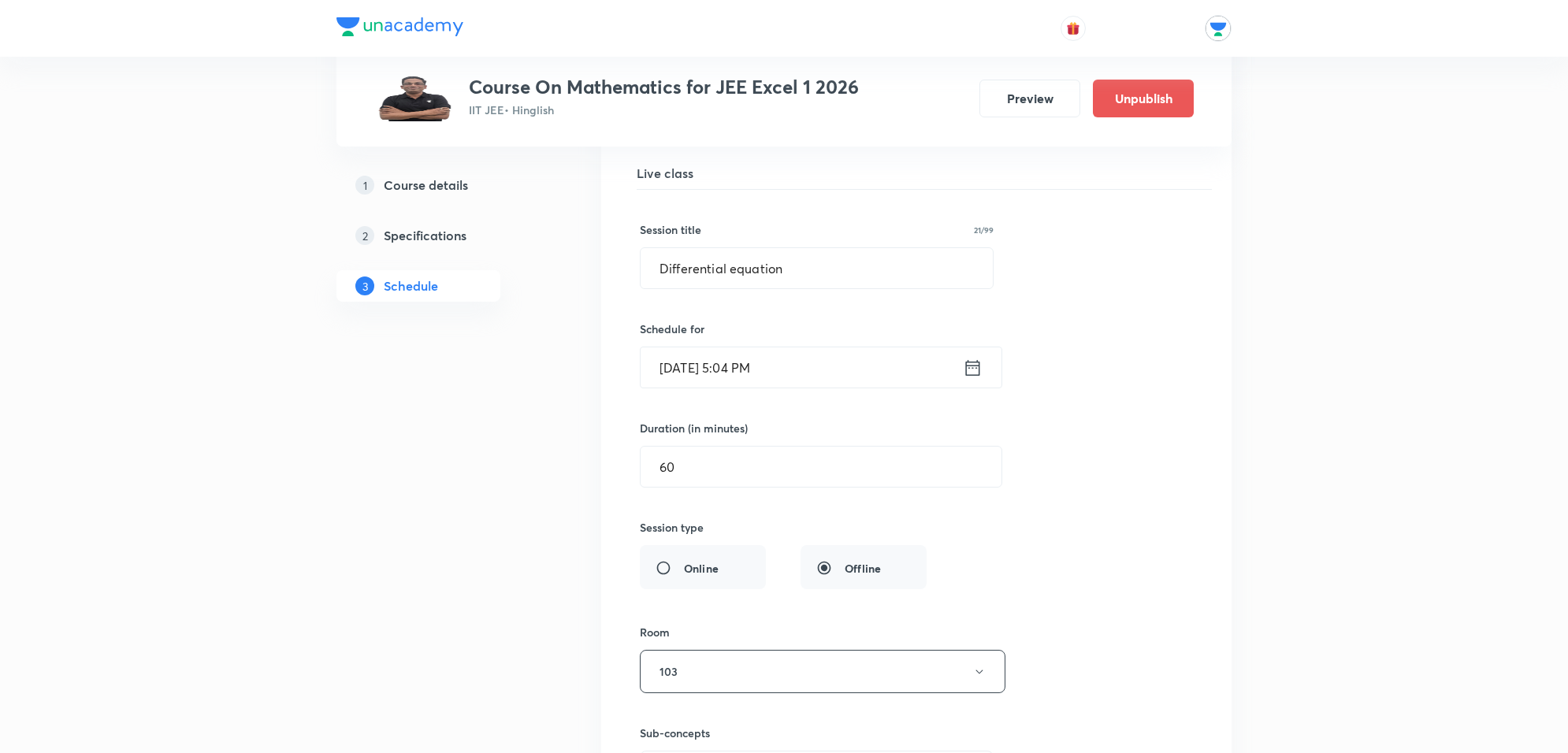
scroll to position [14053, 0]
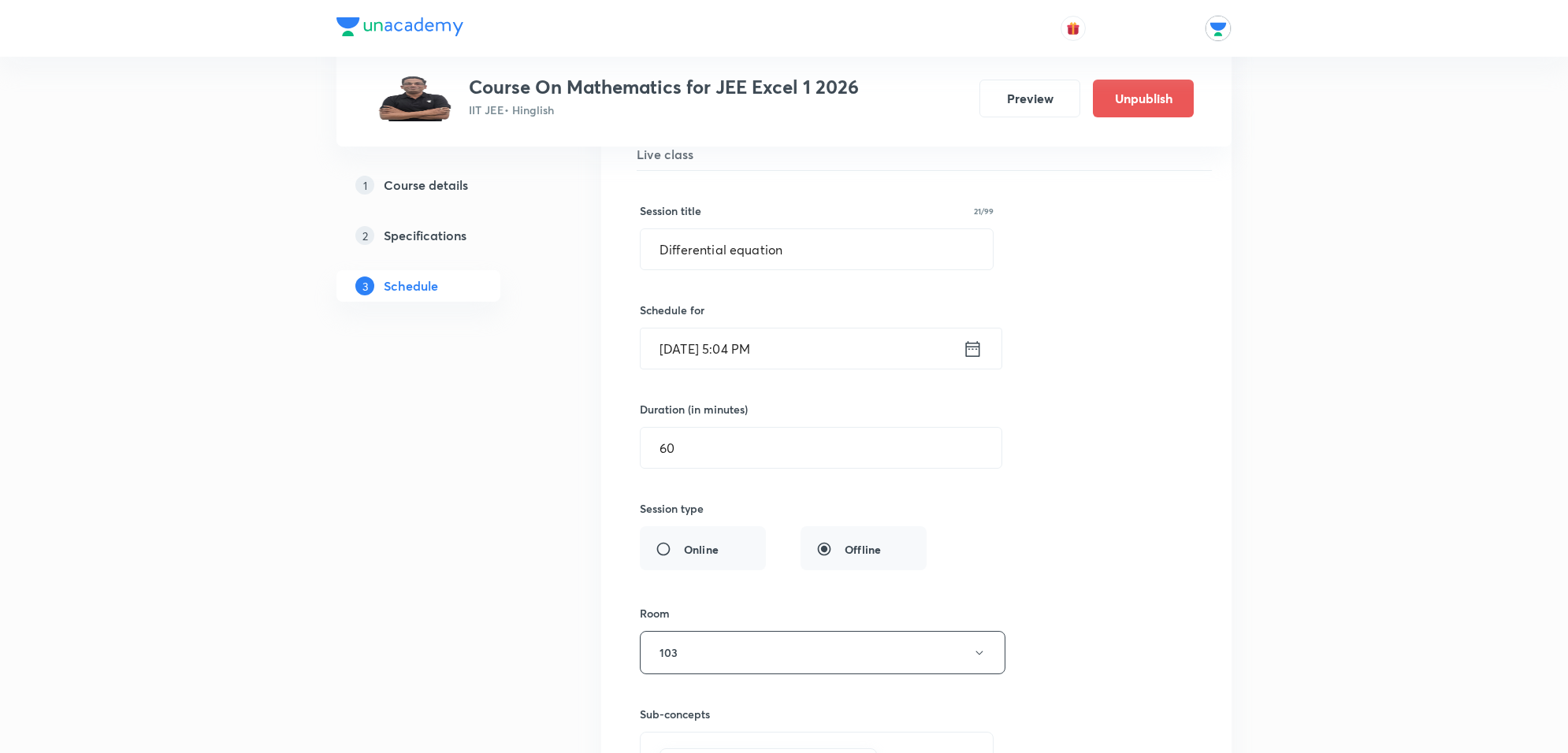
click at [806, 368] on input "Oct 11, 2025, 5:04 PM" at bounding box center [802, 349] width 322 height 41
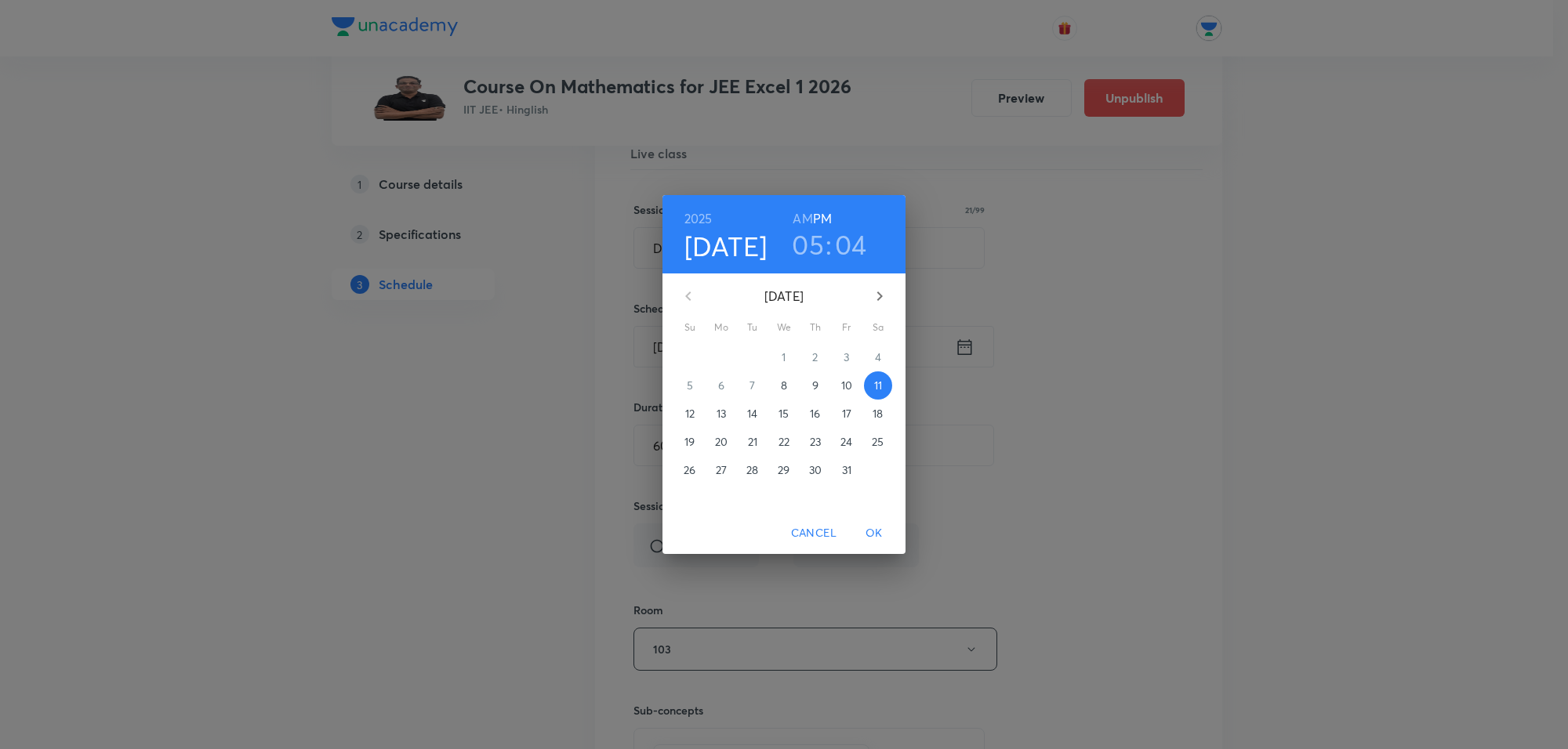
click at [801, 230] on h3 "05" at bounding box center [808, 244] width 32 height 33
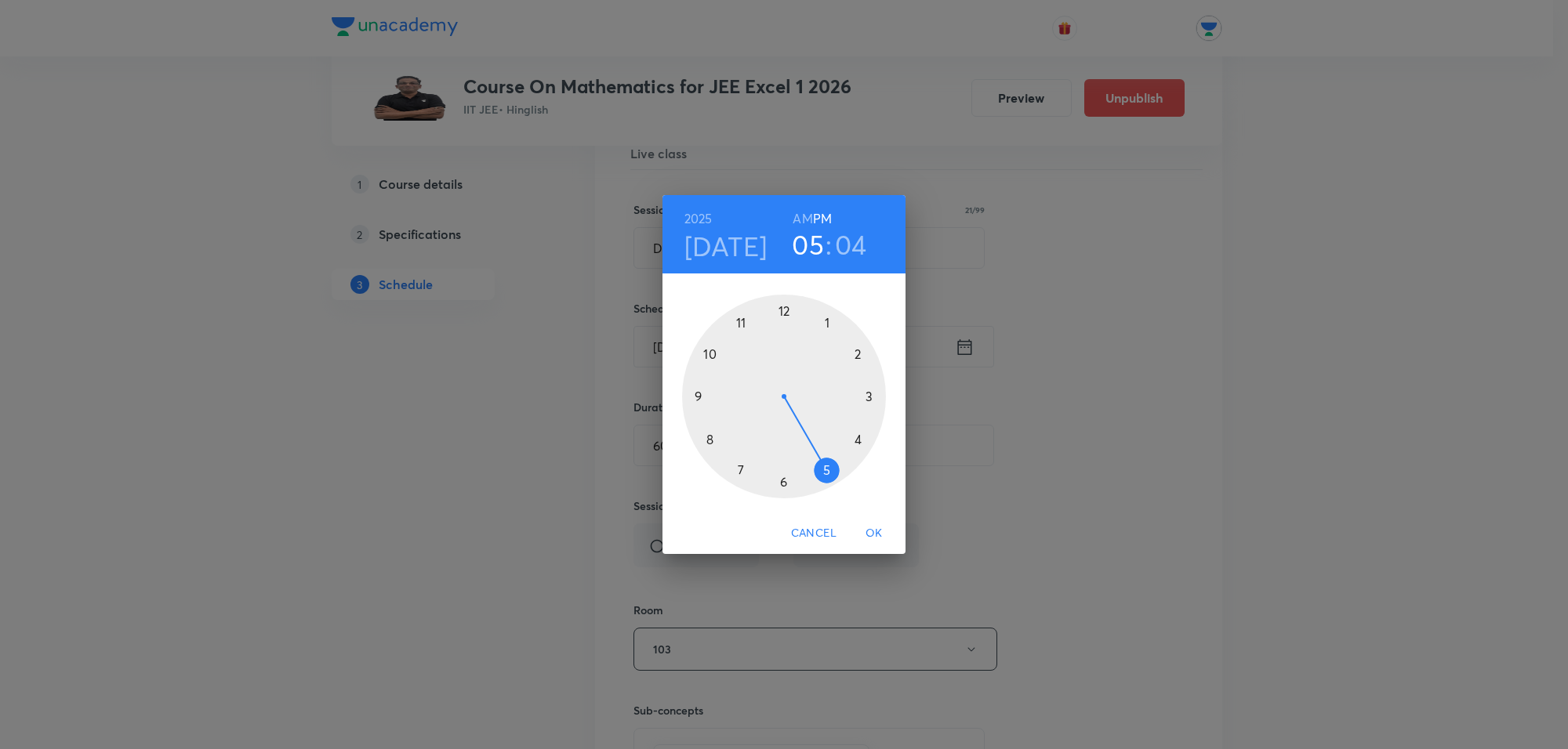
click at [863, 443] on div at bounding box center [784, 396] width 203 height 203
click at [784, 303] on div at bounding box center [784, 396] width 203 height 203
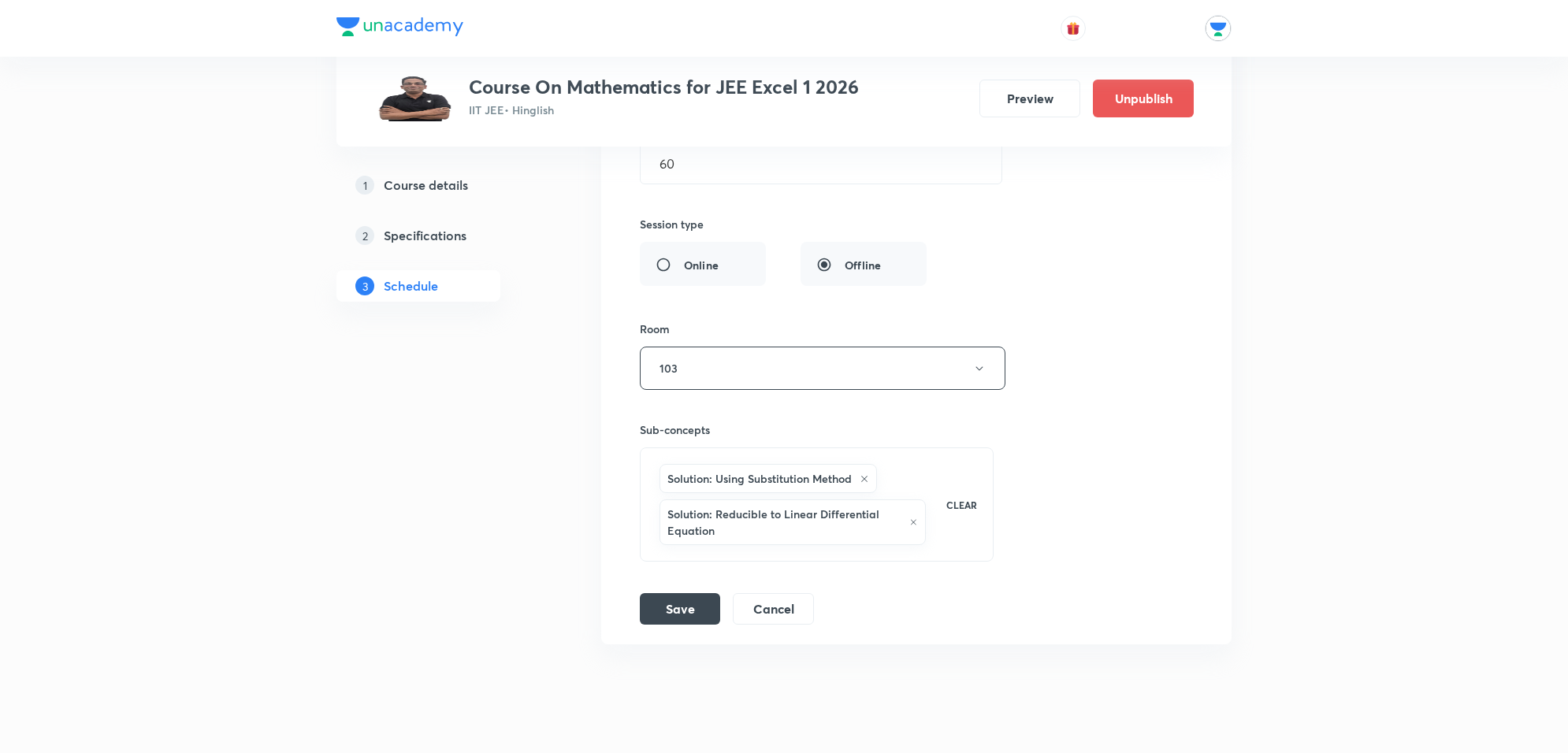
scroll to position [14348, 0]
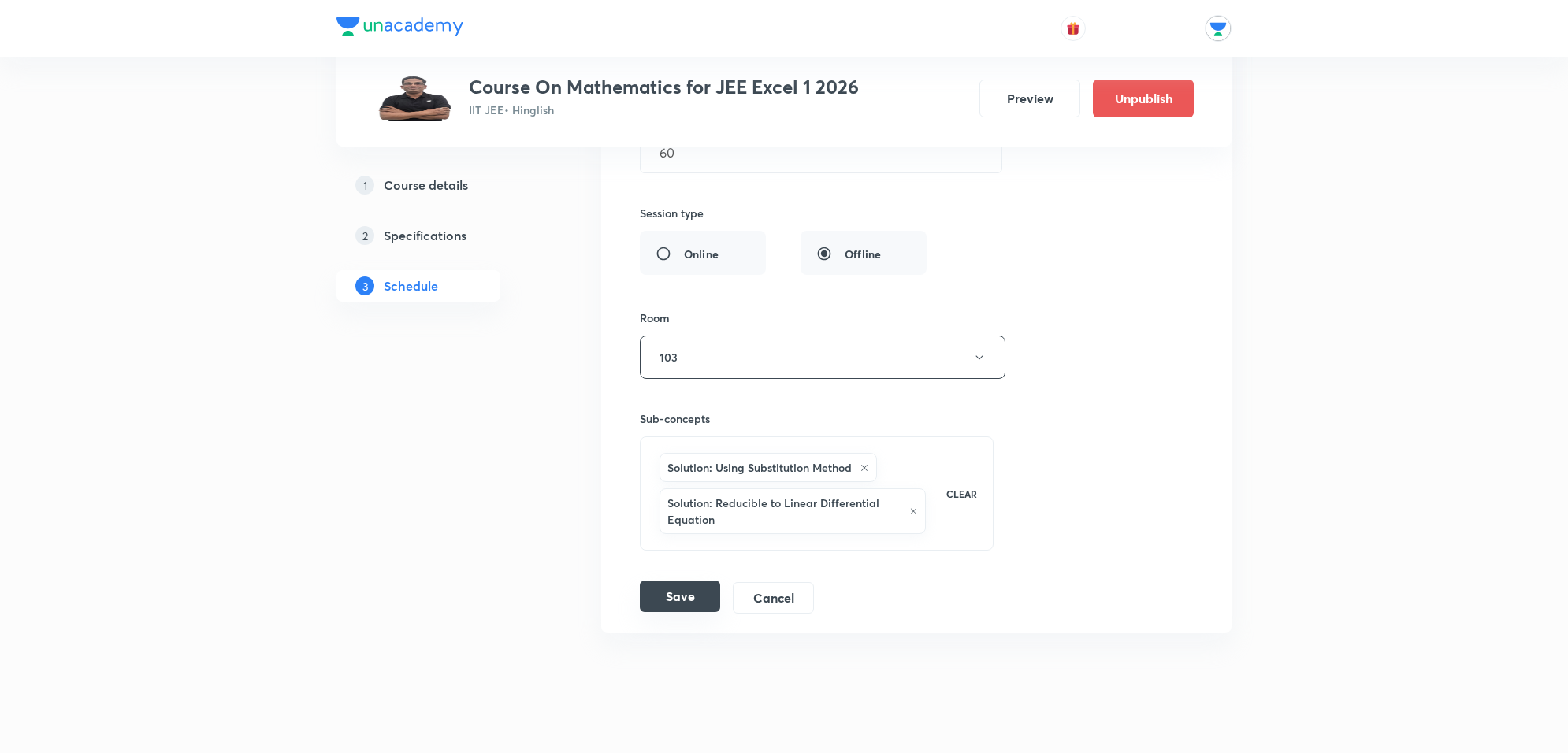
click at [695, 613] on button "Save" at bounding box center [679, 596] width 80 height 31
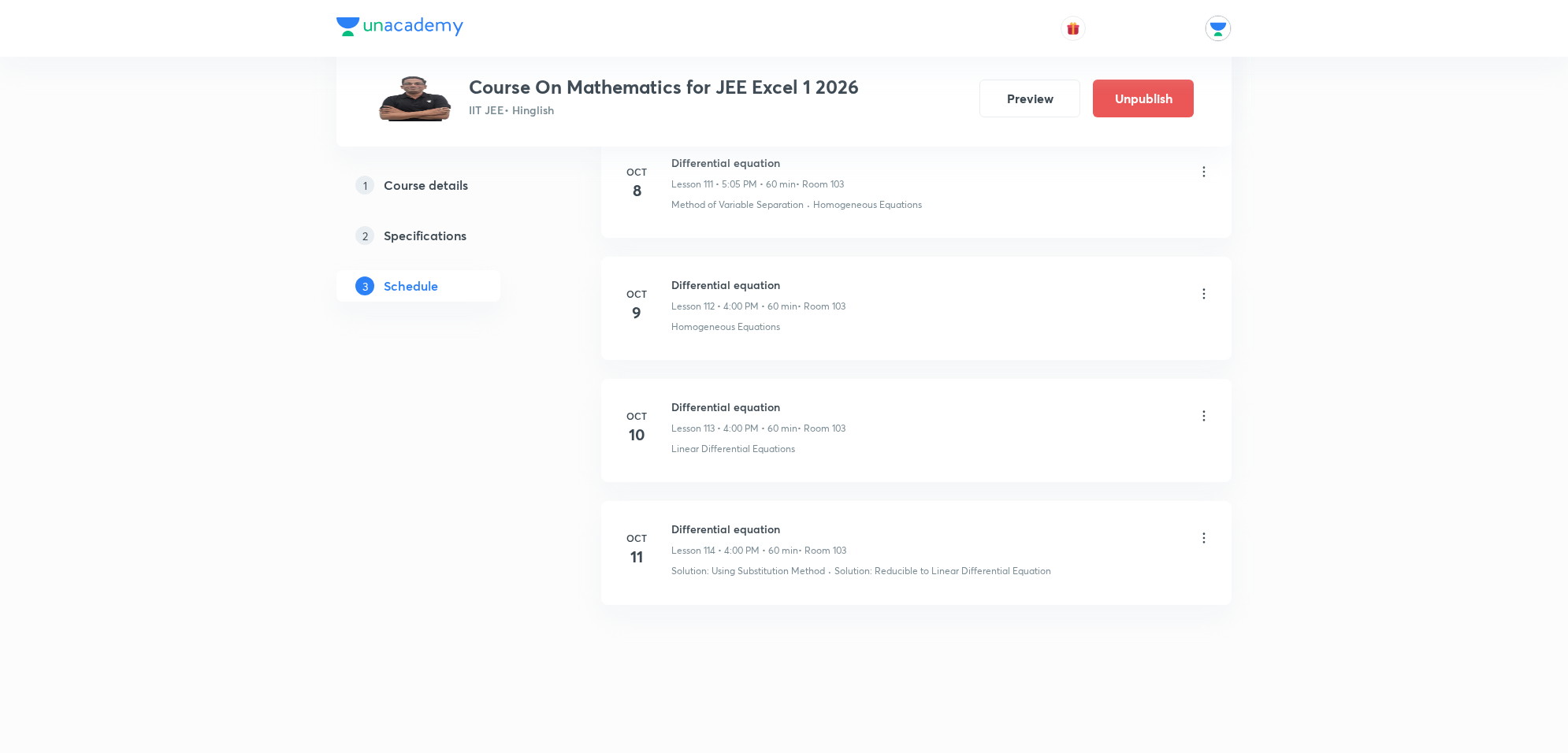
scroll to position [13758, 0]
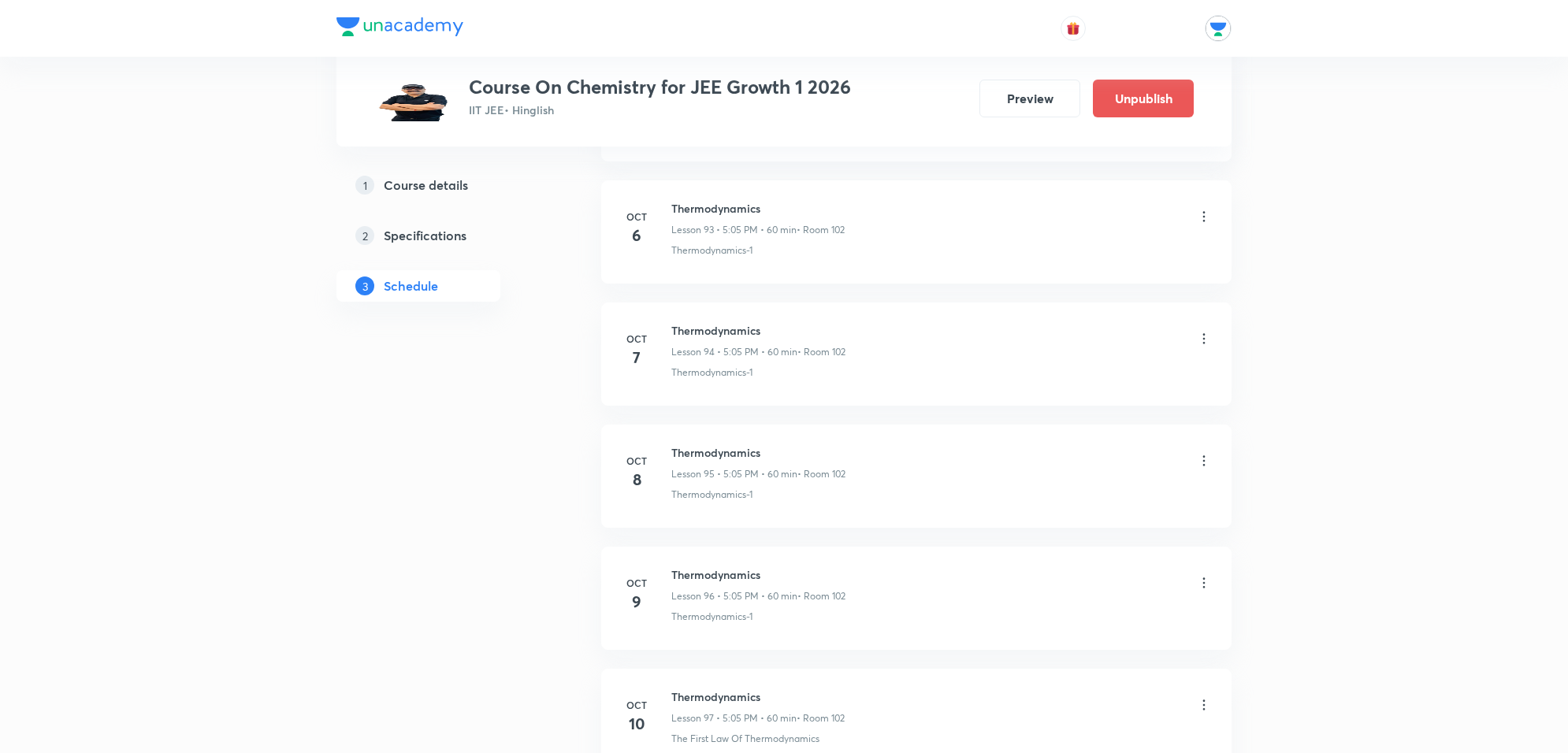
scroll to position [12520, 0]
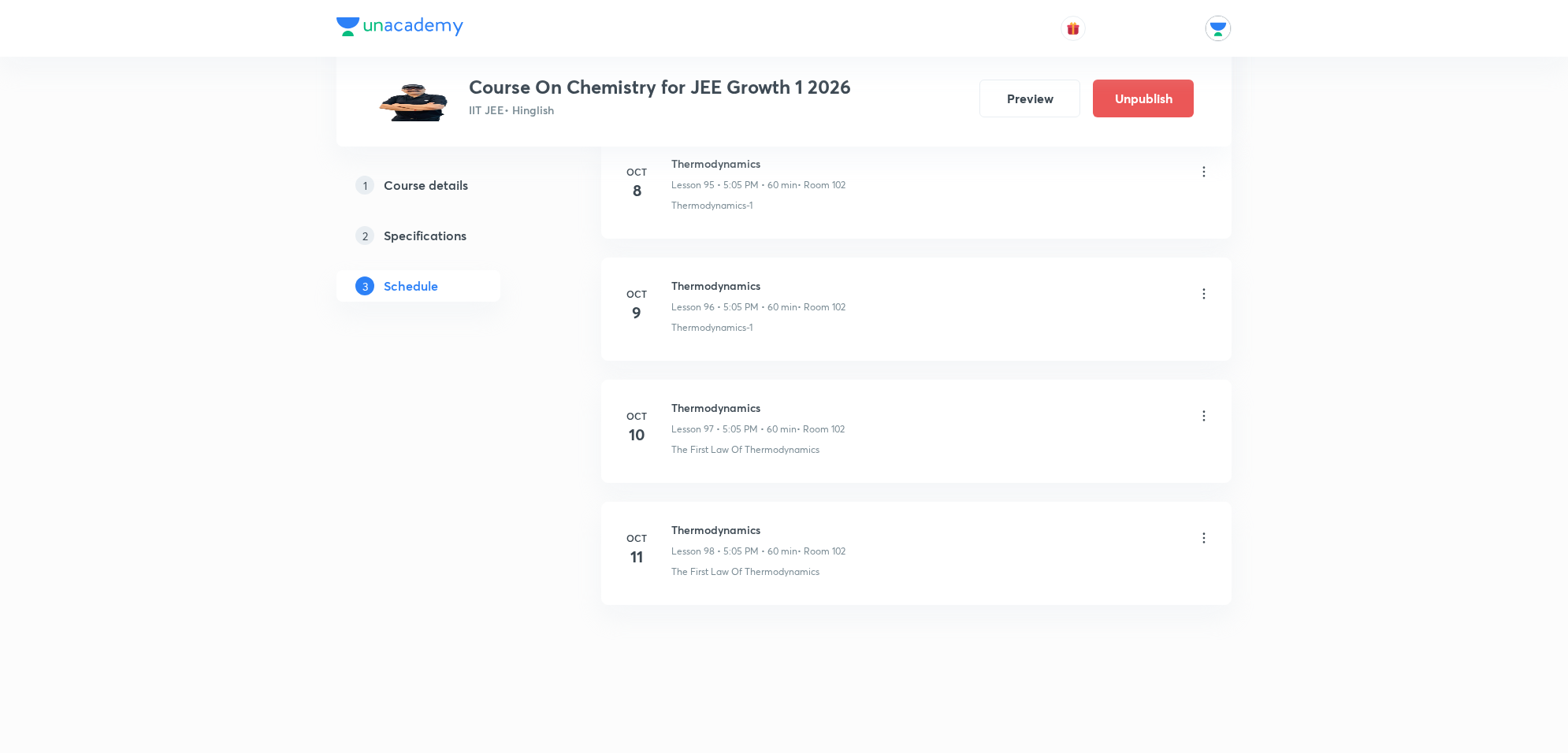
click at [1200, 536] on icon at bounding box center [1203, 538] width 16 height 16
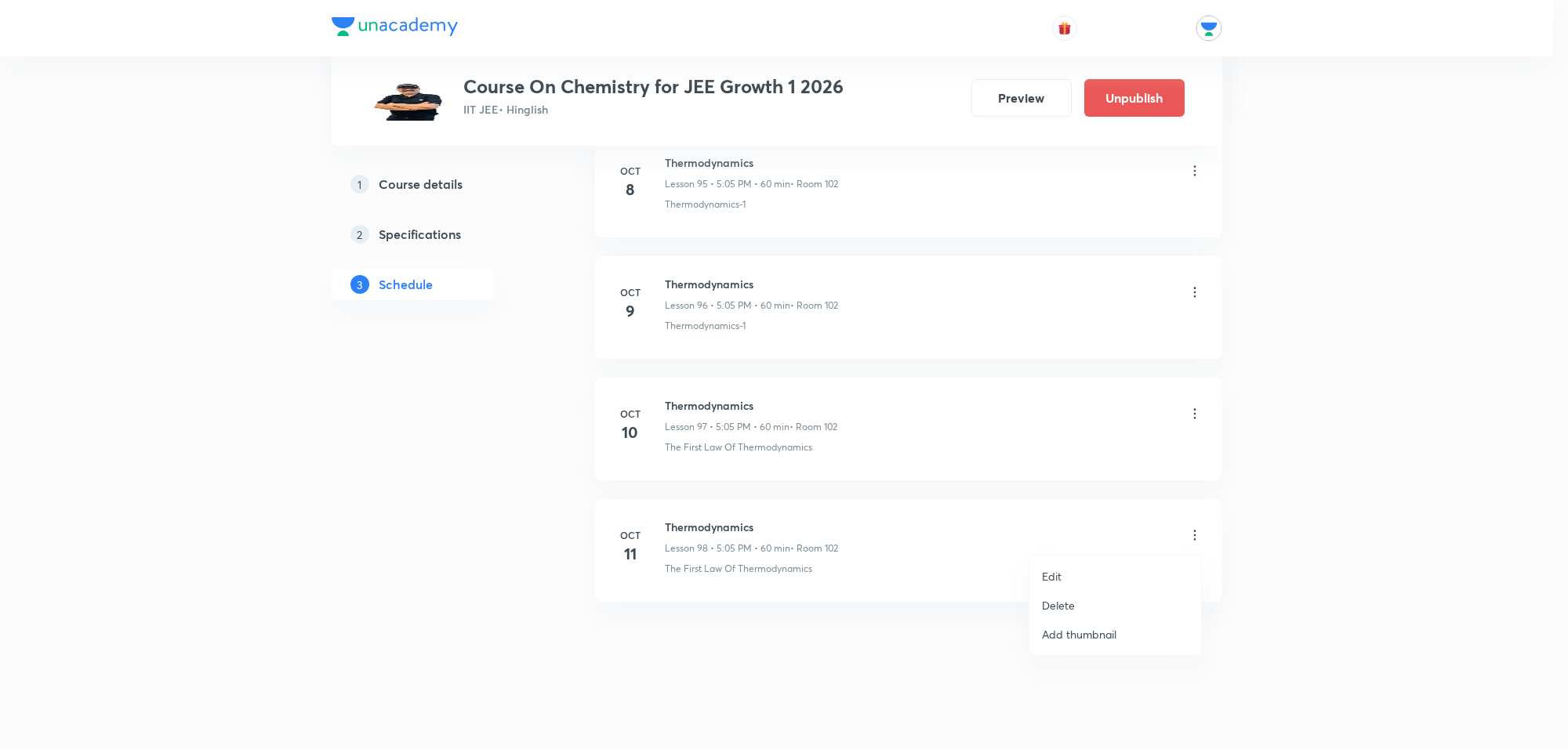
click at [1066, 601] on p "Delete" at bounding box center [1057, 606] width 33 height 17
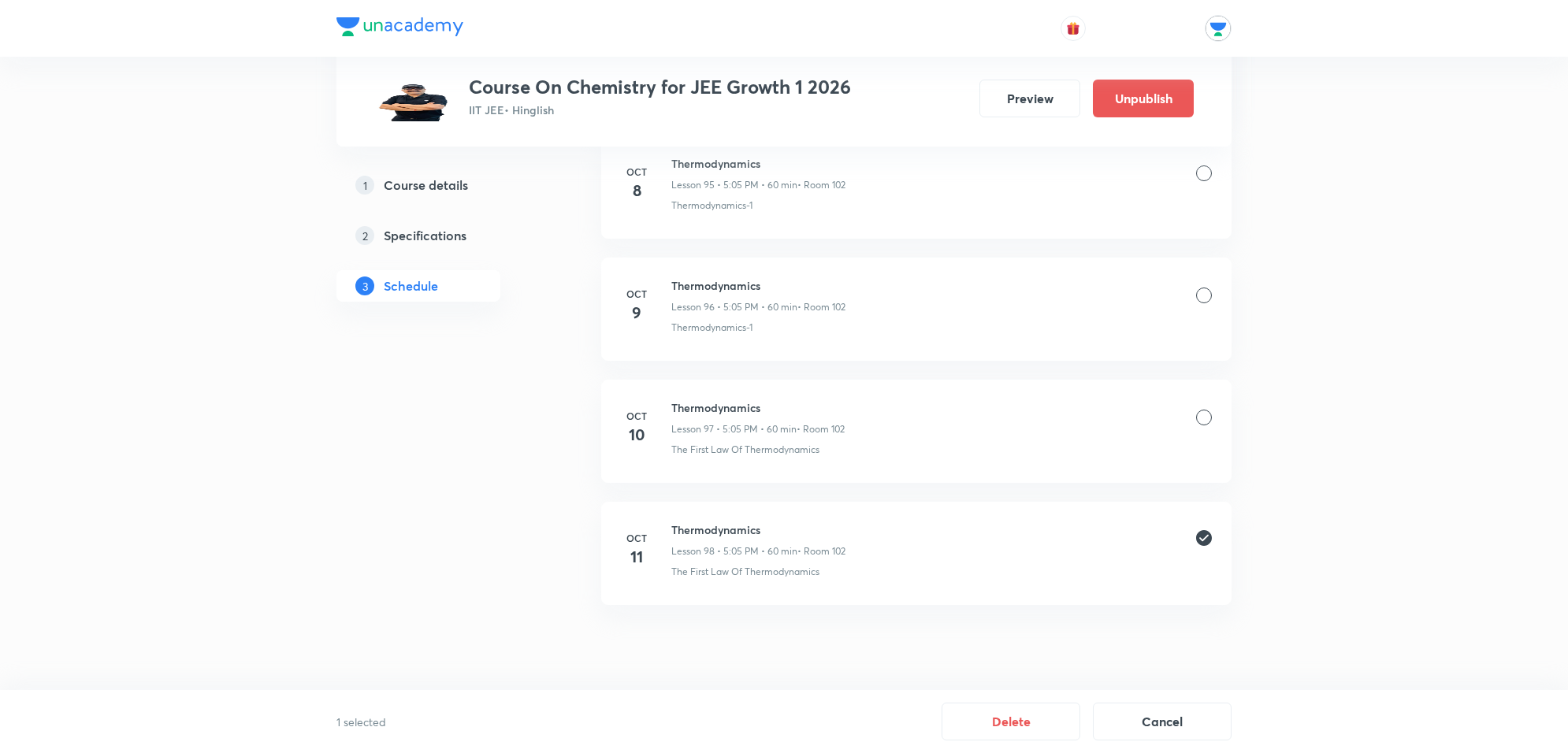
click at [1196, 432] on div "Thermodynamics Lesson 97 • 5:05 PM • 60 min • Room 102" at bounding box center [942, 417] width 541 height 37
click at [1208, 423] on div at bounding box center [1203, 417] width 16 height 16
click at [1208, 296] on div at bounding box center [1203, 295] width 16 height 16
click at [1018, 714] on button "Delete" at bounding box center [1010, 720] width 139 height 38
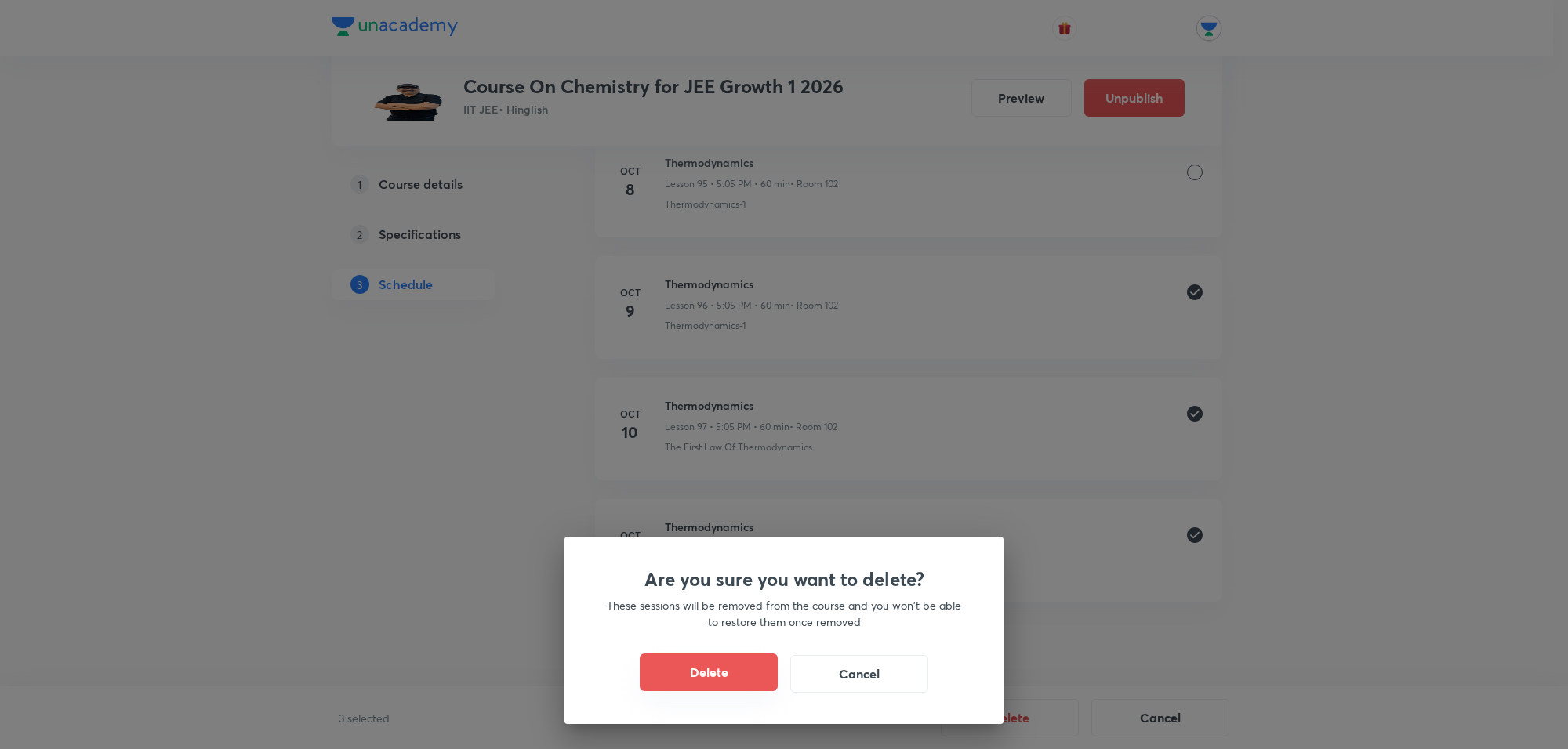
click at [695, 654] on button "Delete" at bounding box center [708, 672] width 138 height 37
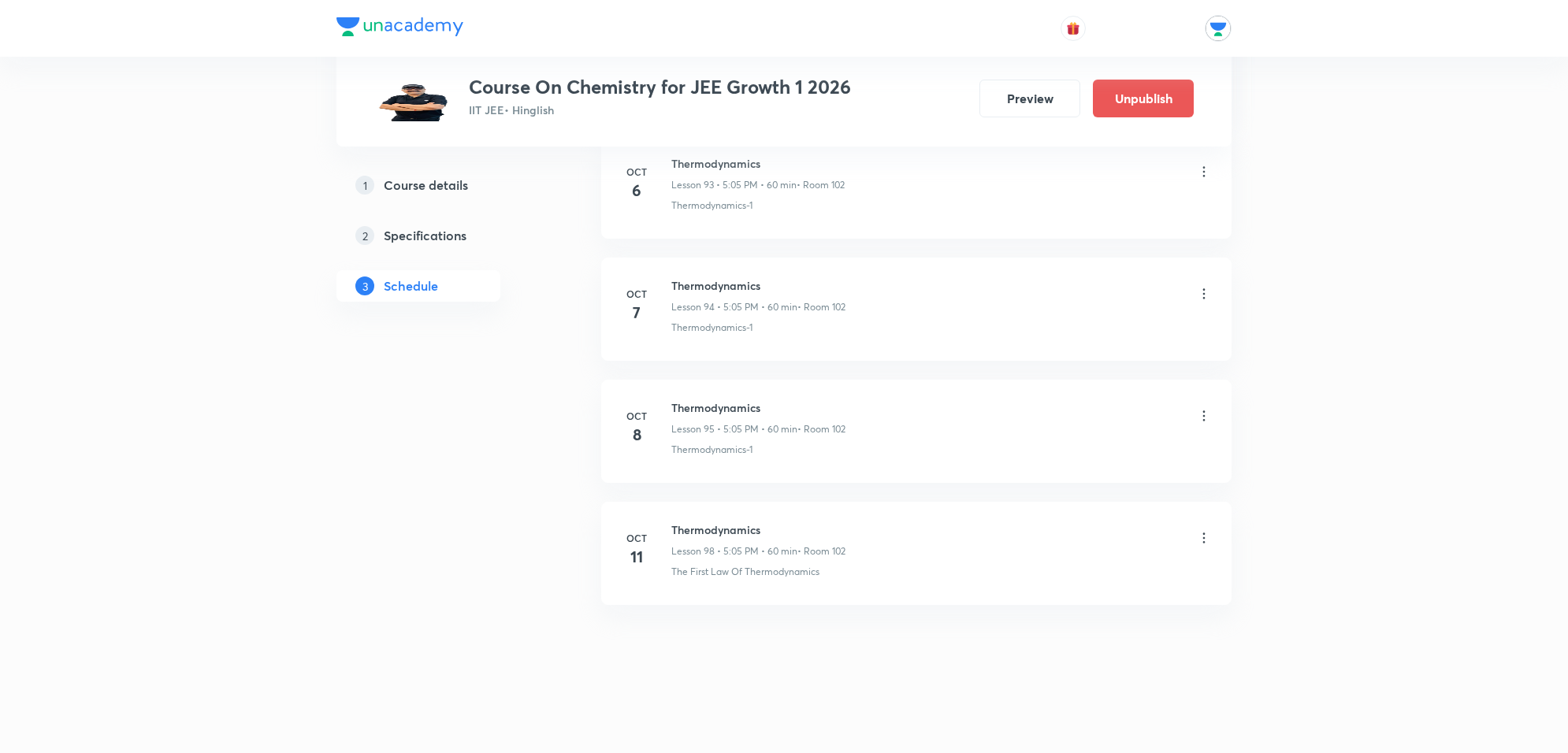
scroll to position [12152, 0]
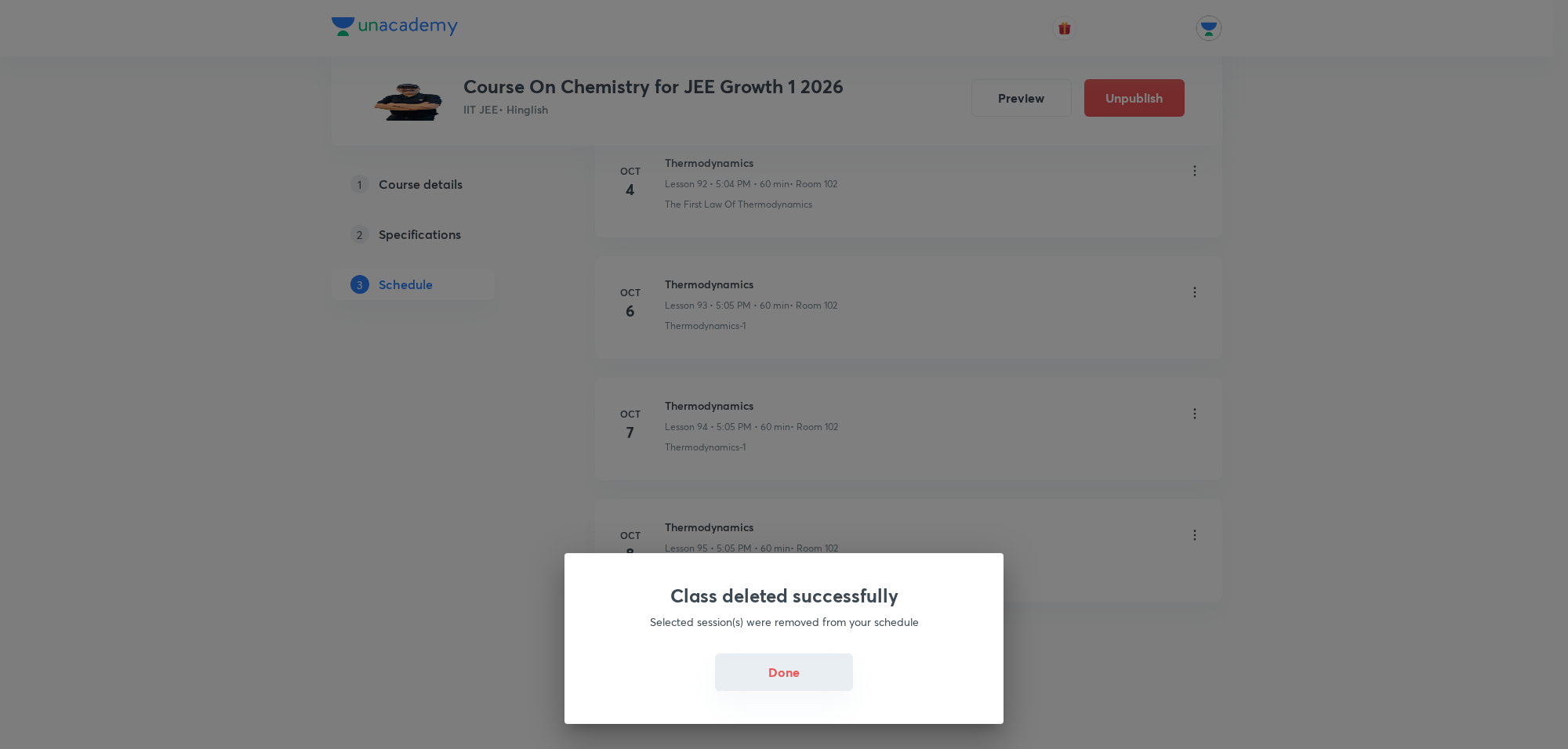
click at [767, 680] on button "Done" at bounding box center [784, 672] width 138 height 37
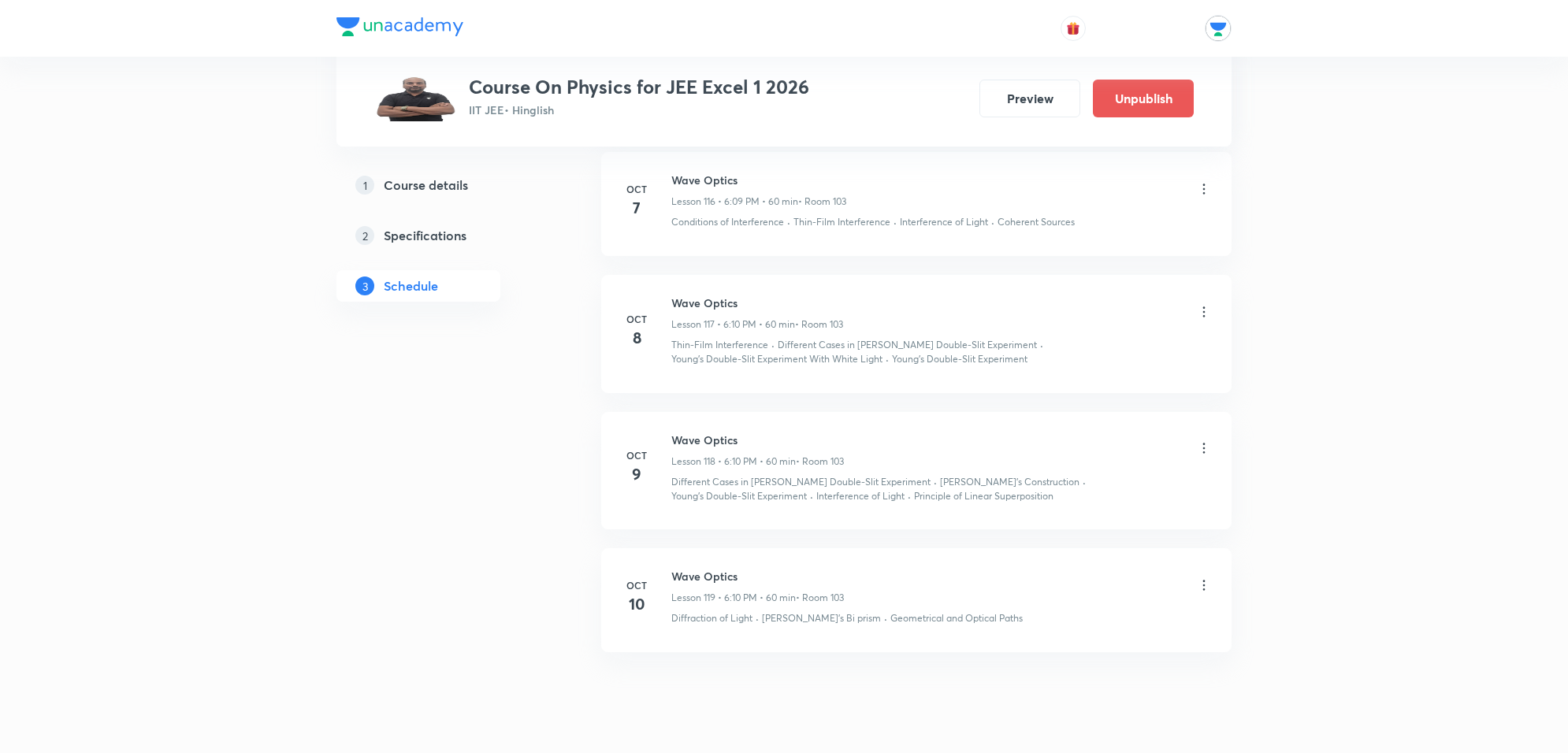
scroll to position [15198, 0]
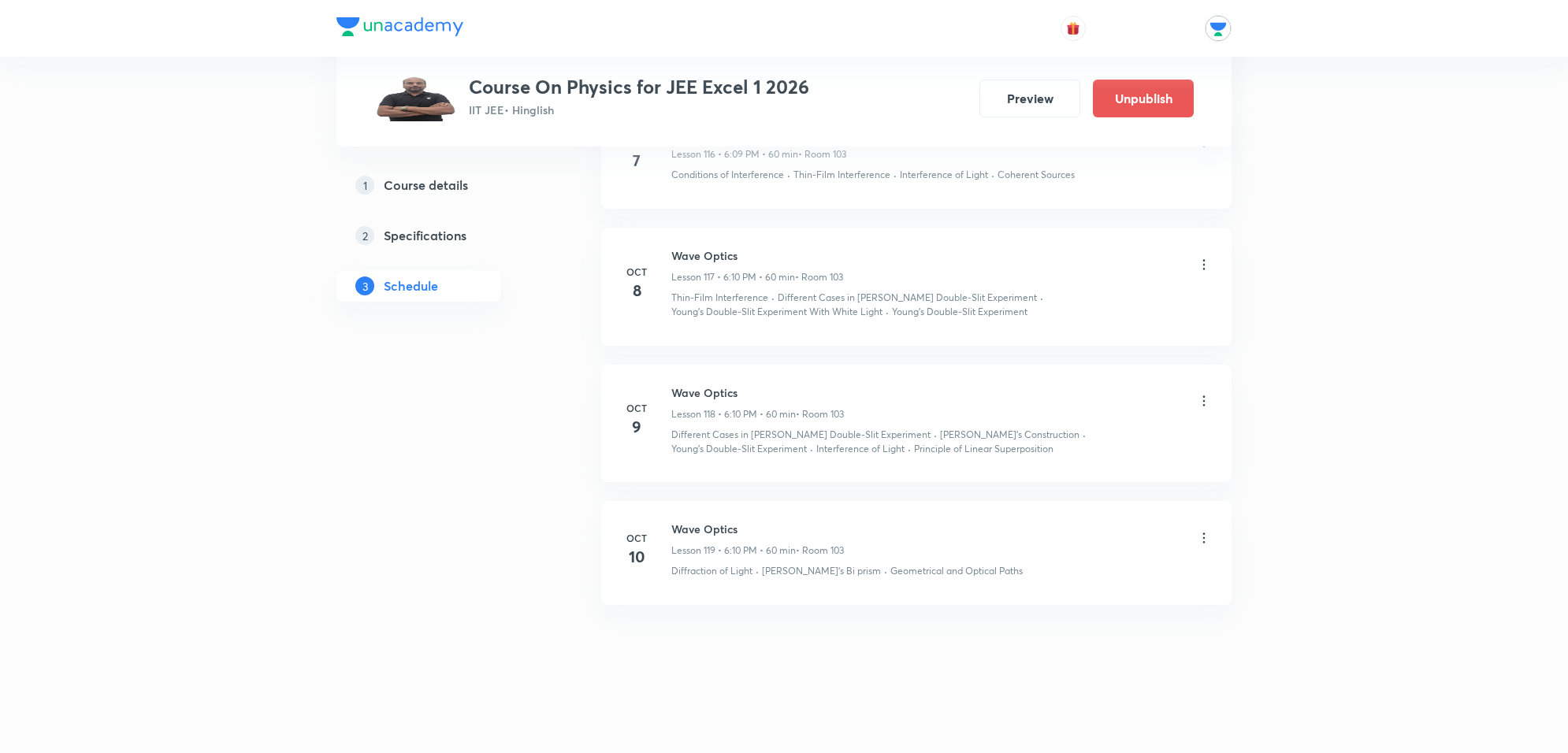
drag, startPoint x: 131, startPoint y: 254, endPoint x: 127, endPoint y: 242, distance: 12.6
drag, startPoint x: 127, startPoint y: 242, endPoint x: 261, endPoint y: 171, distance: 151.6
drag, startPoint x: 256, startPoint y: 172, endPoint x: 132, endPoint y: 229, distance: 136.5
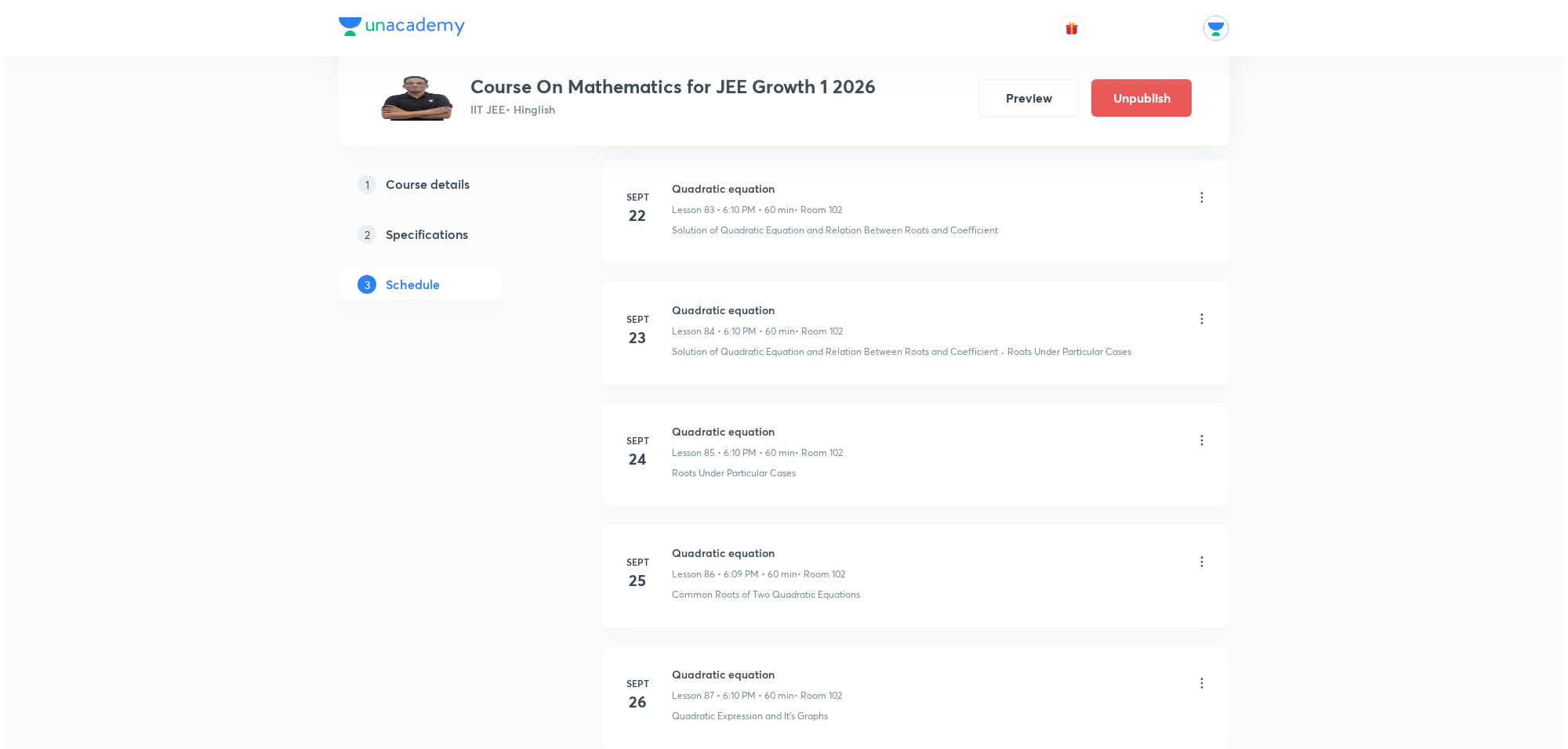
scroll to position [12224, 0]
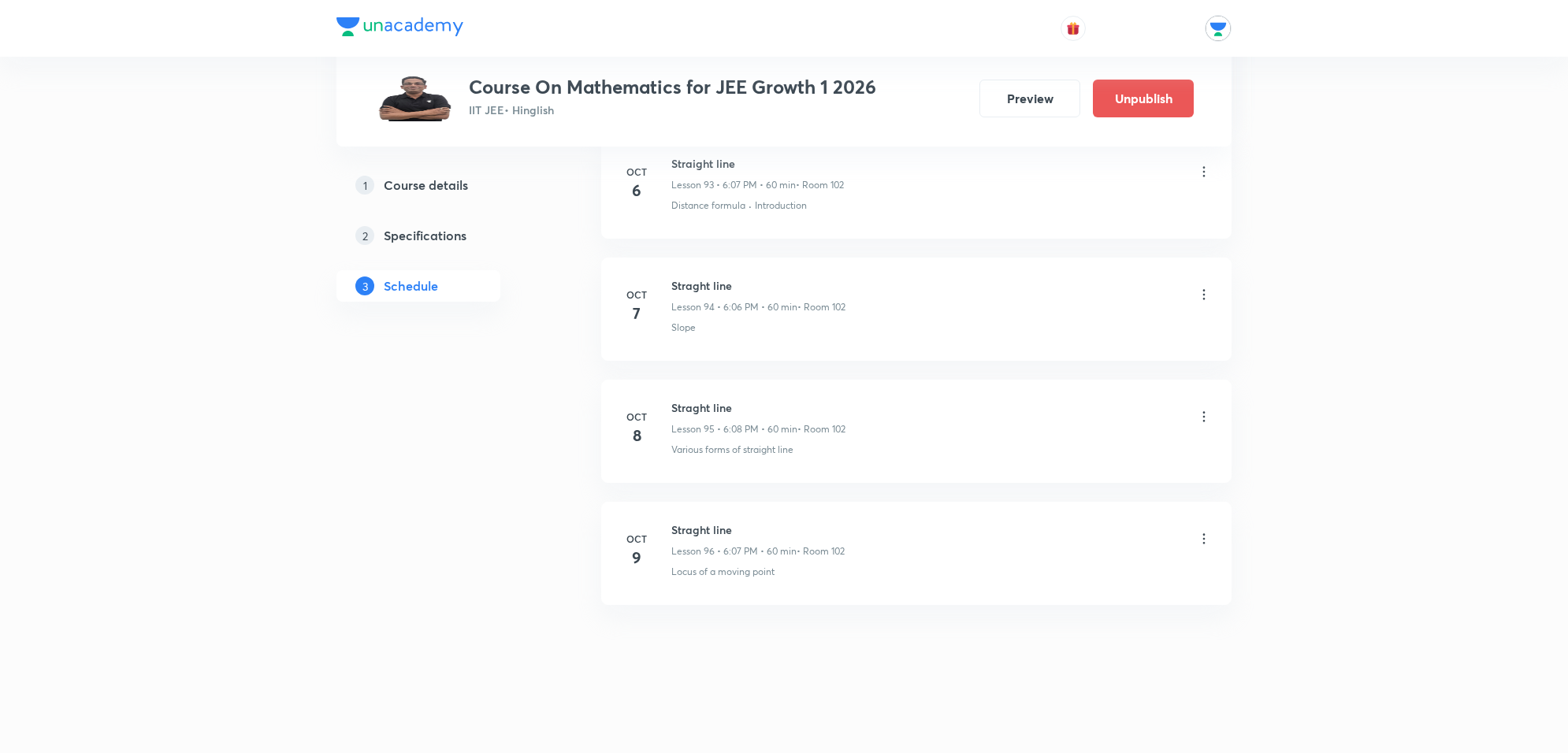
click at [1196, 538] on icon at bounding box center [1203, 539] width 16 height 16
click at [1076, 578] on li "Edit" at bounding box center [1120, 580] width 172 height 29
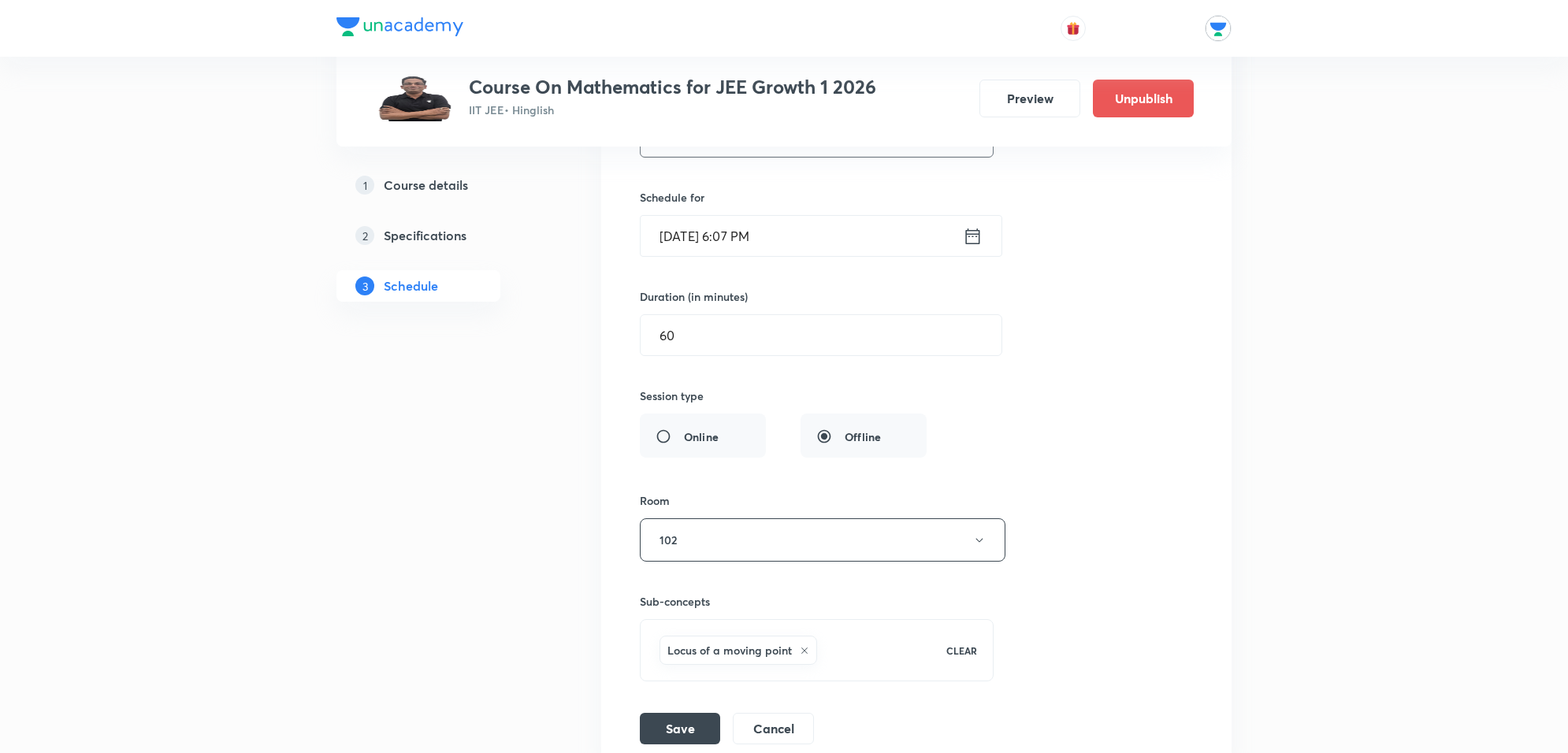
scroll to position [11876, 0]
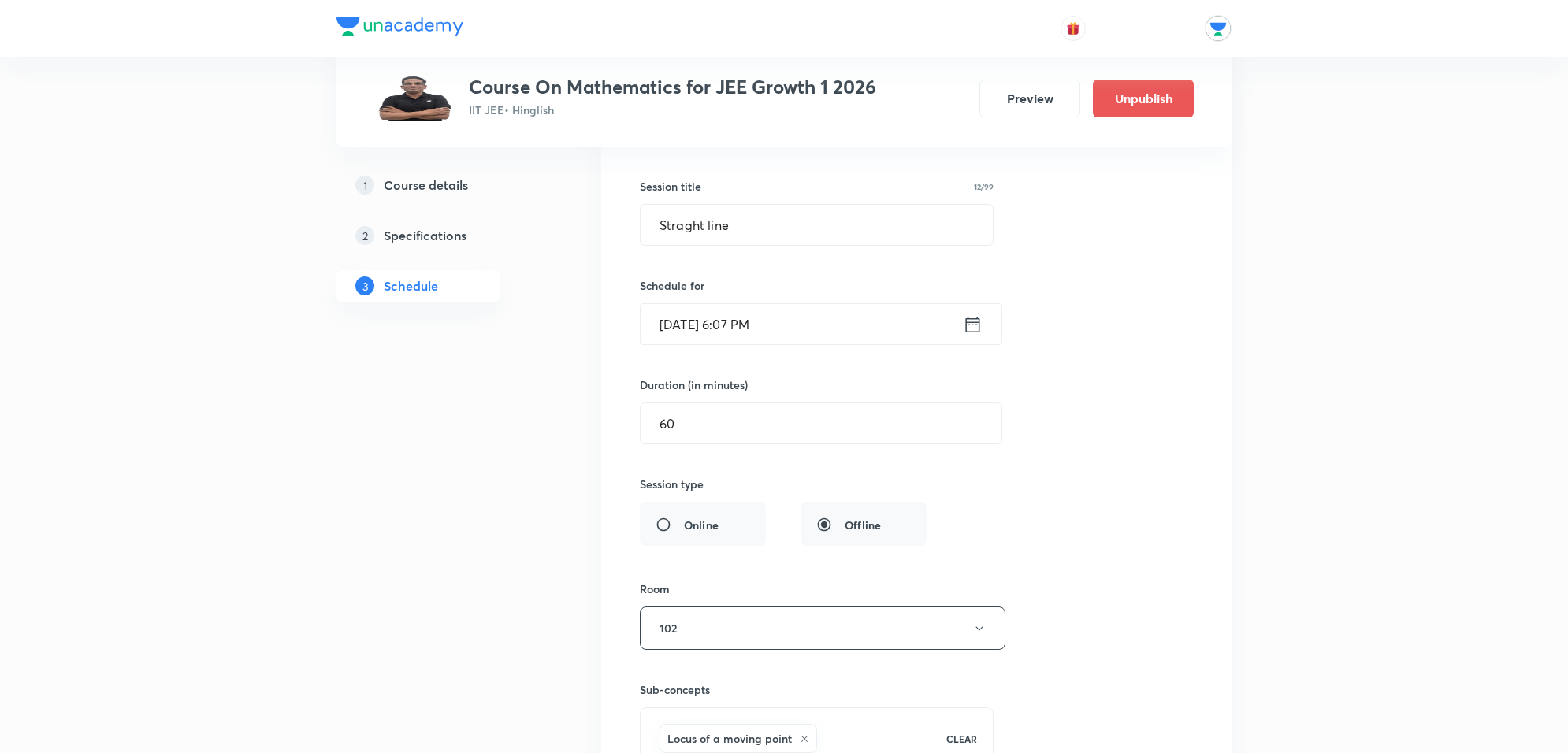
click at [821, 344] on input "[DATE] 6:07 PM" at bounding box center [802, 324] width 322 height 41
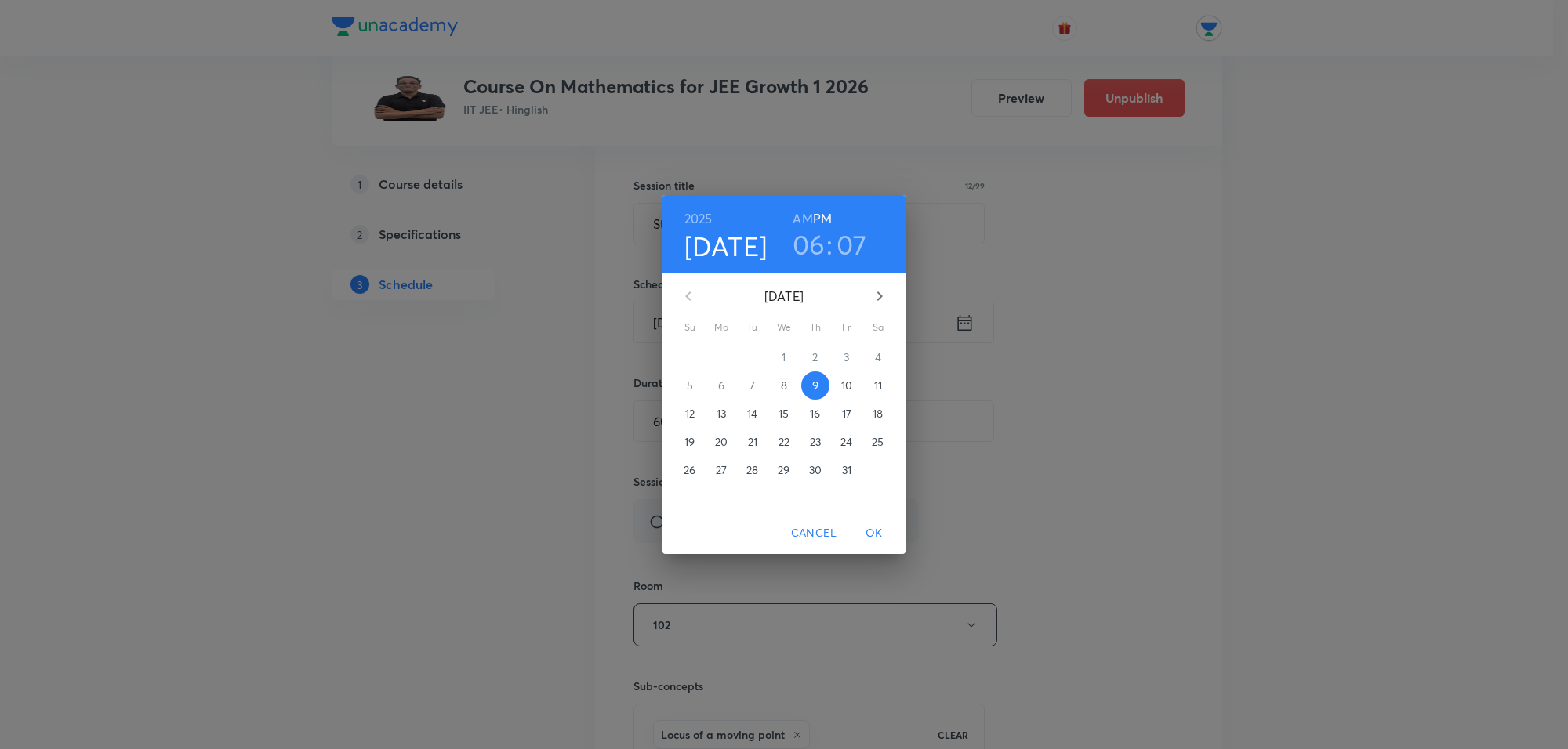
click at [809, 240] on h3 "06" at bounding box center [808, 244] width 33 height 33
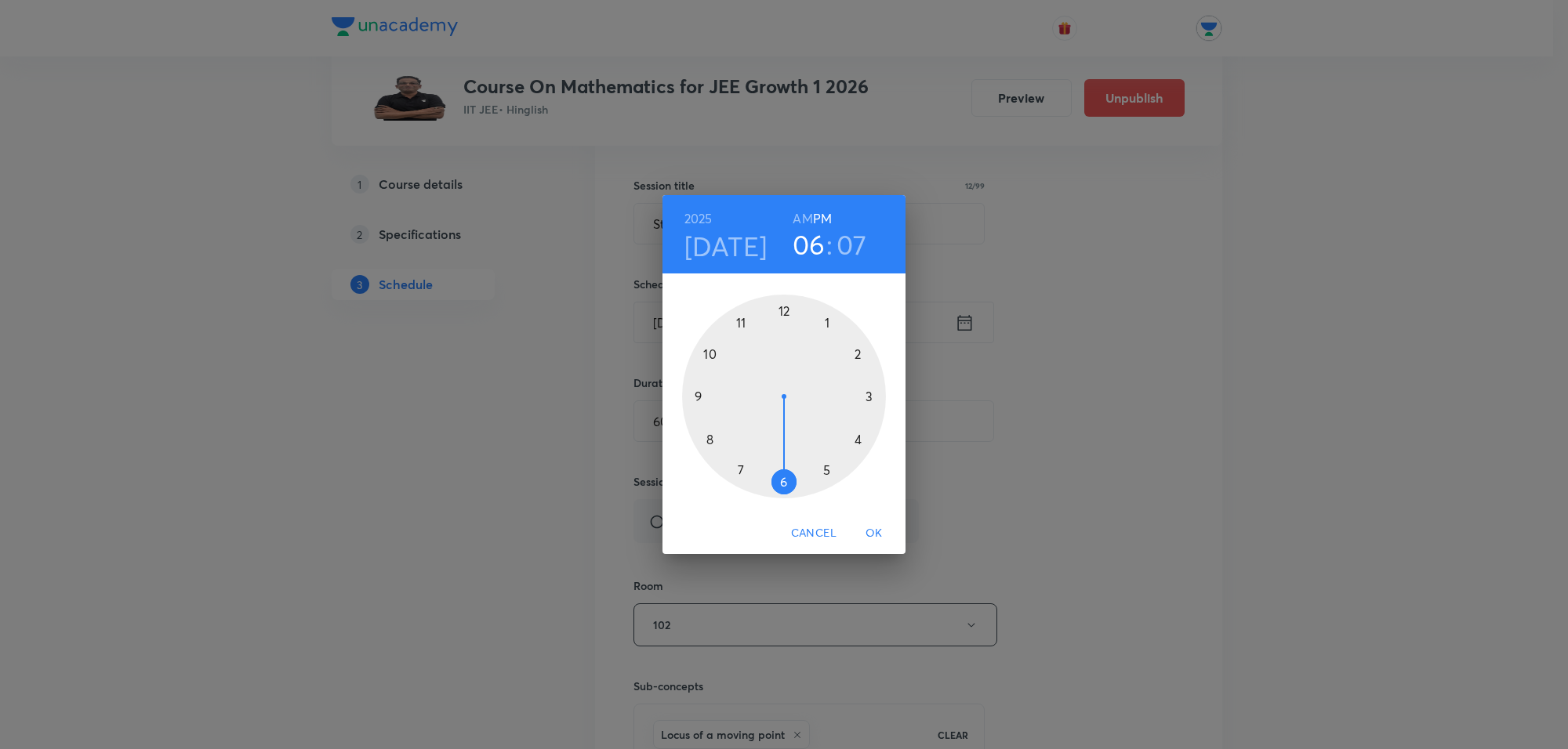
click at [832, 476] on div at bounding box center [784, 396] width 203 height 203
click at [786, 304] on div at bounding box center [784, 396] width 203 height 203
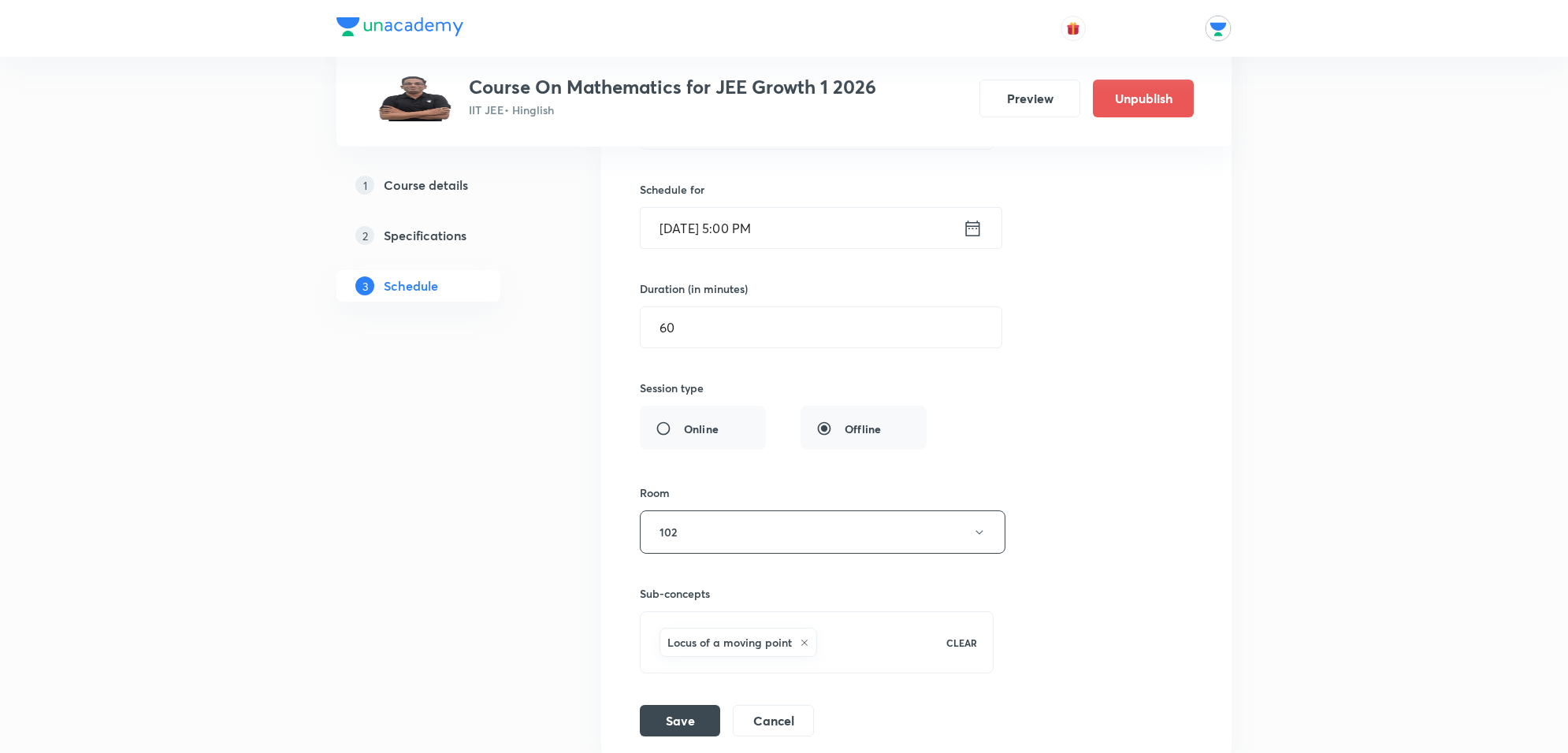
scroll to position [12073, 0]
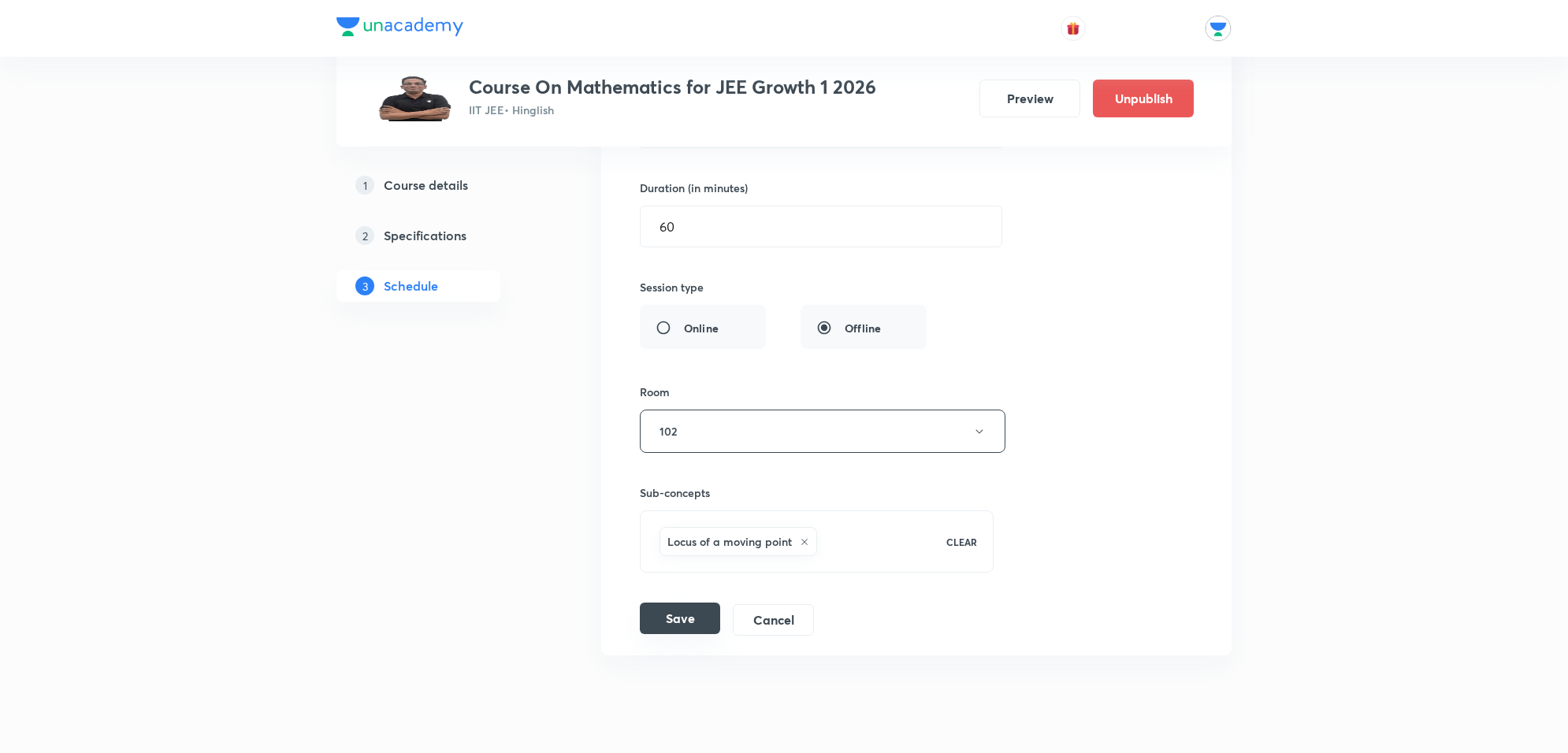
click at [690, 634] on button "Save" at bounding box center [679, 618] width 80 height 31
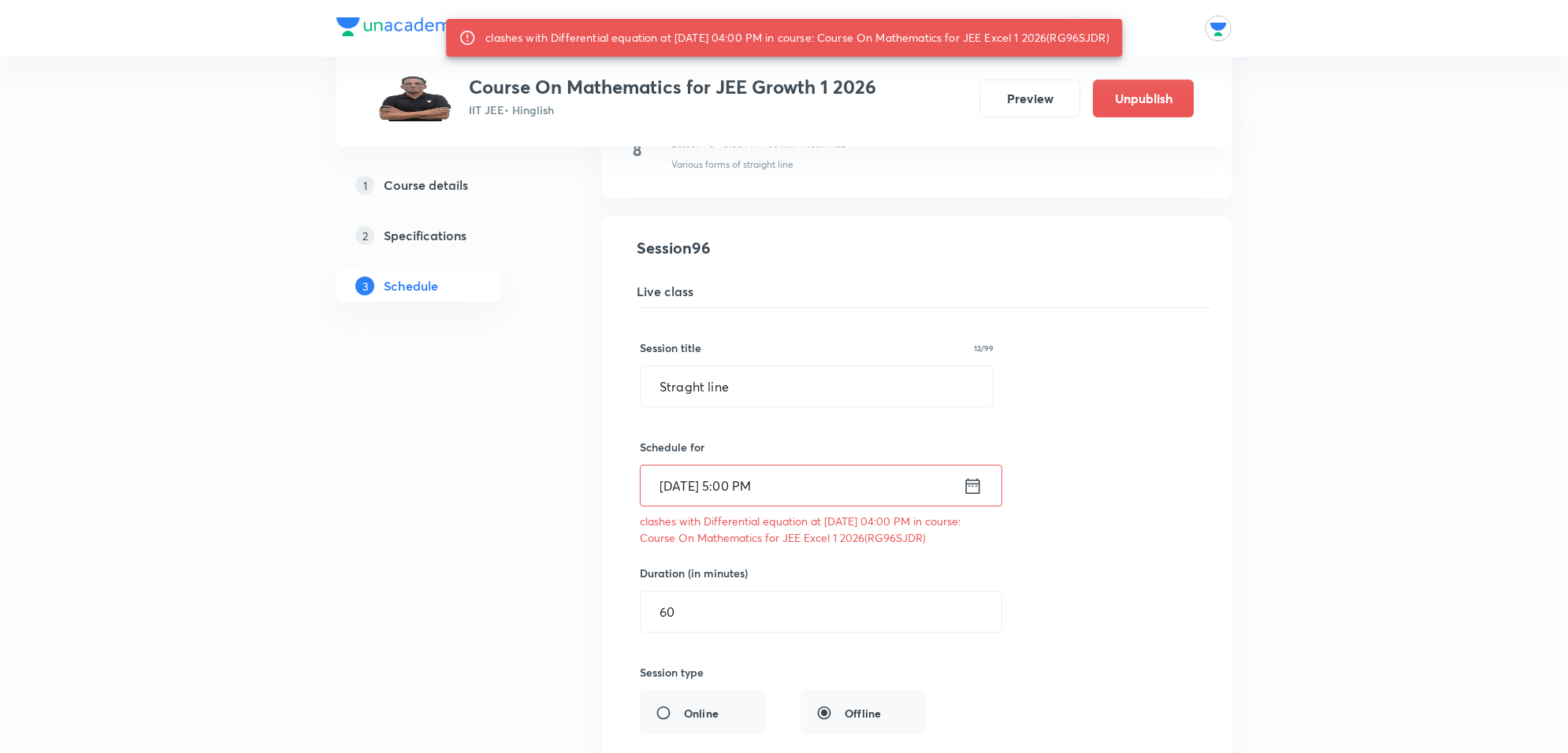
scroll to position [11706, 0]
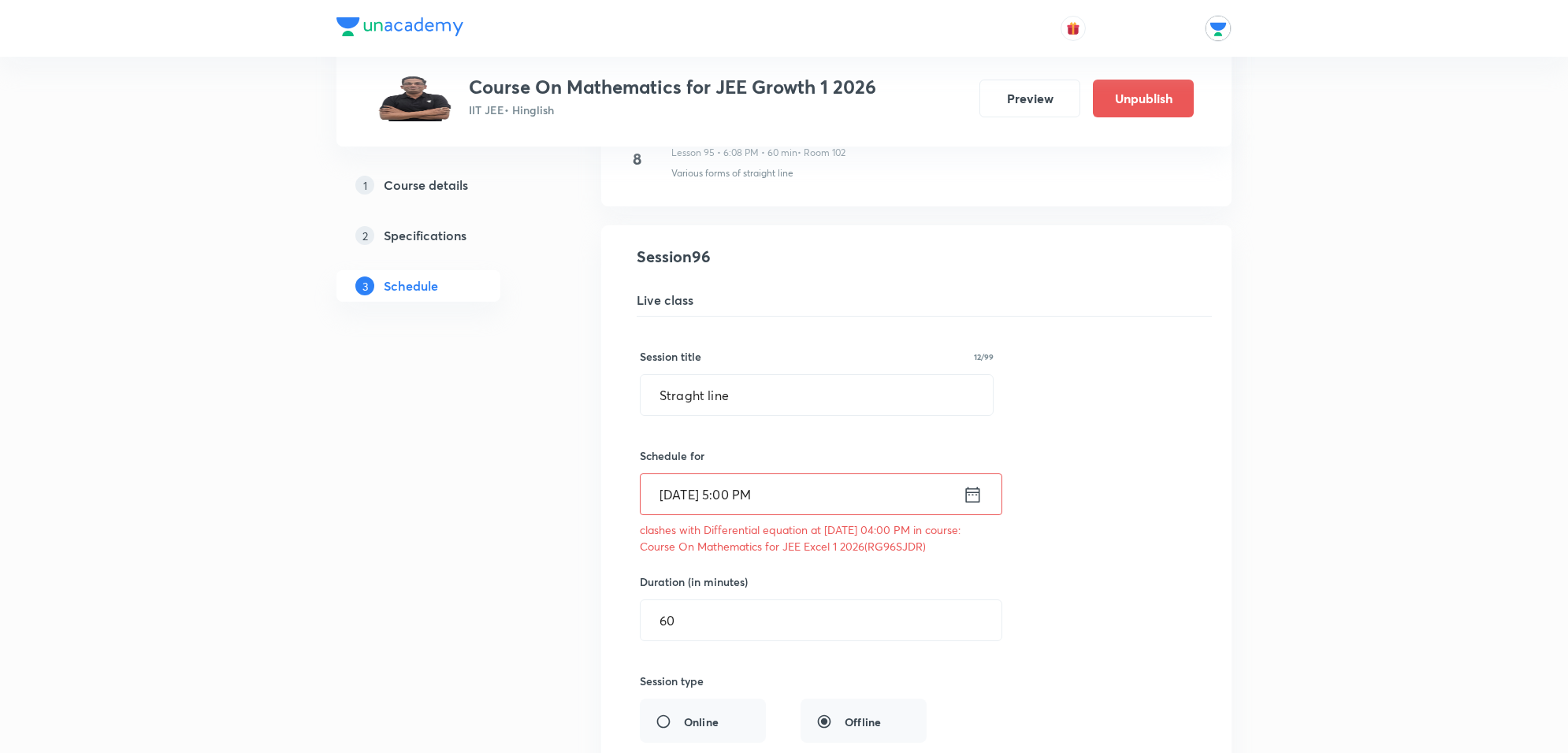
click at [759, 515] on input "[DATE] 5:00 PM" at bounding box center [802, 494] width 322 height 41
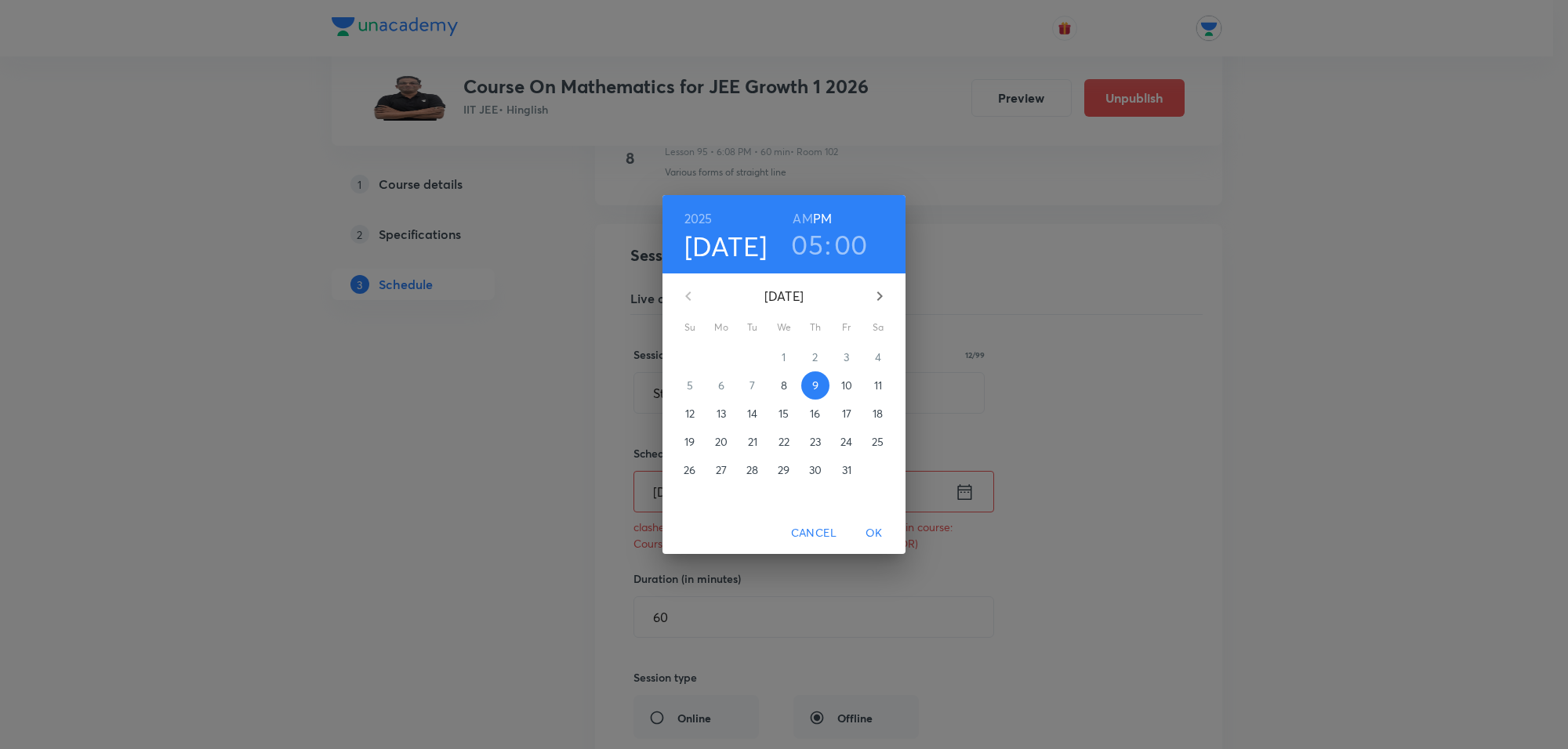
click at [846, 251] on h3 "00" at bounding box center [851, 244] width 34 height 33
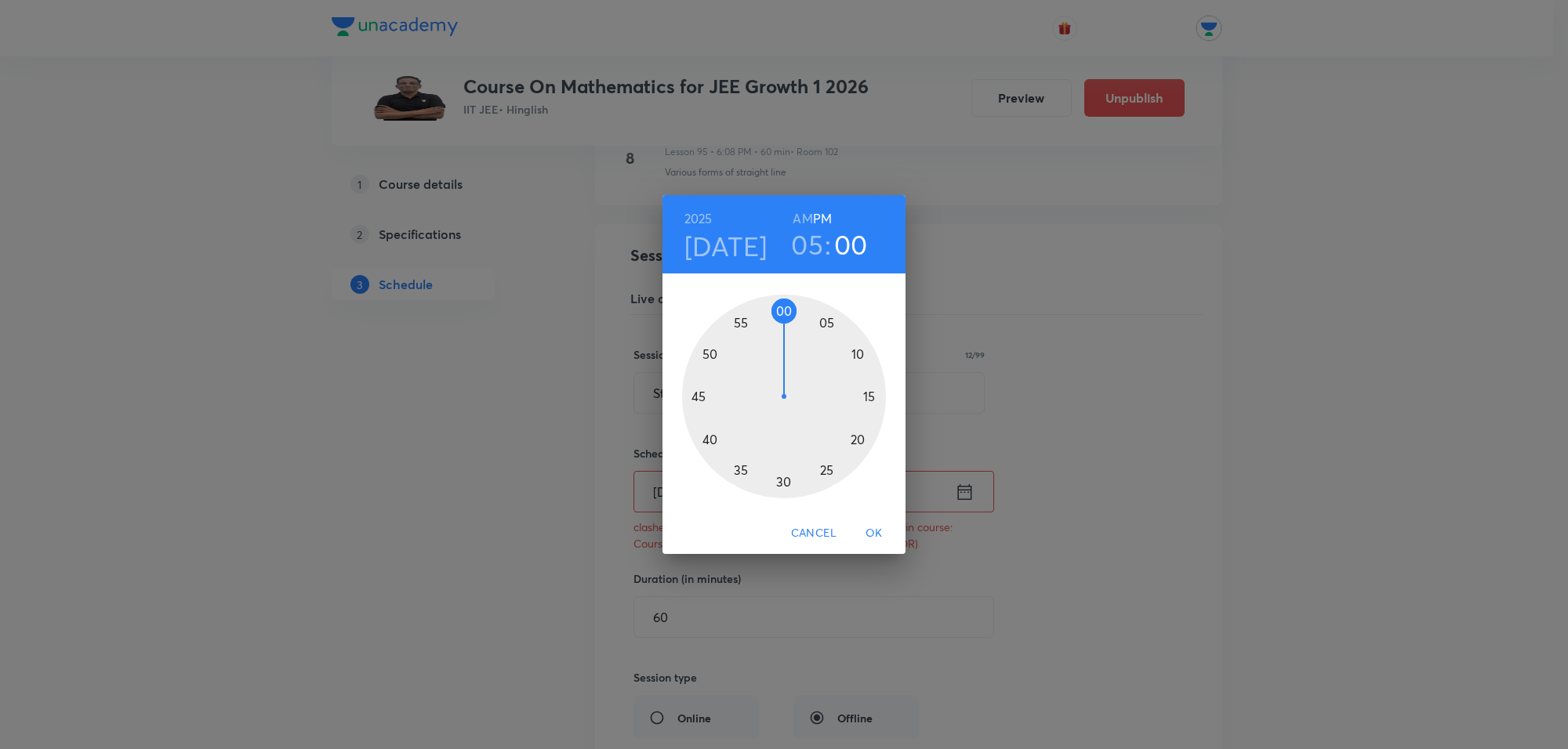
click at [825, 322] on div at bounding box center [784, 396] width 203 height 203
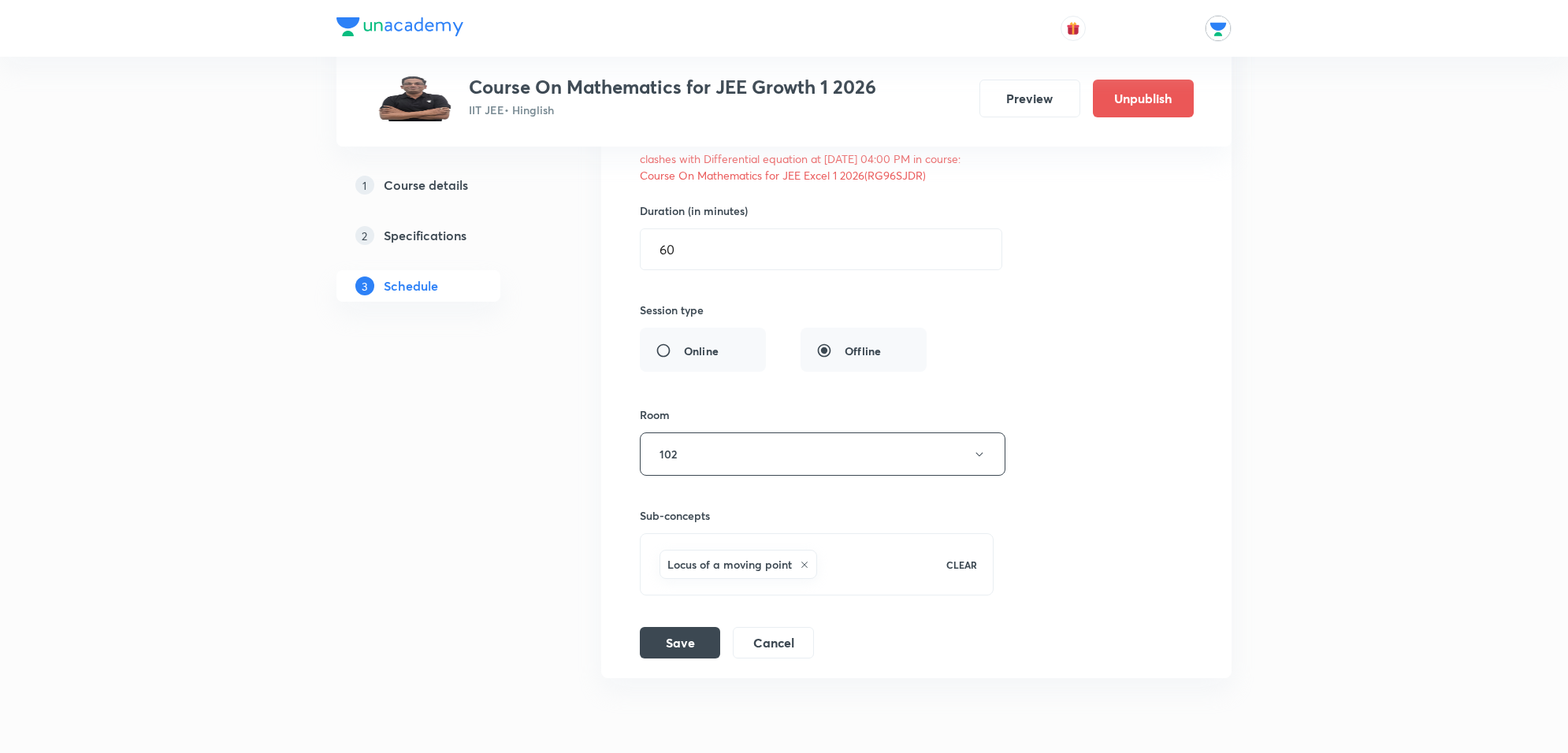
scroll to position [12100, 0]
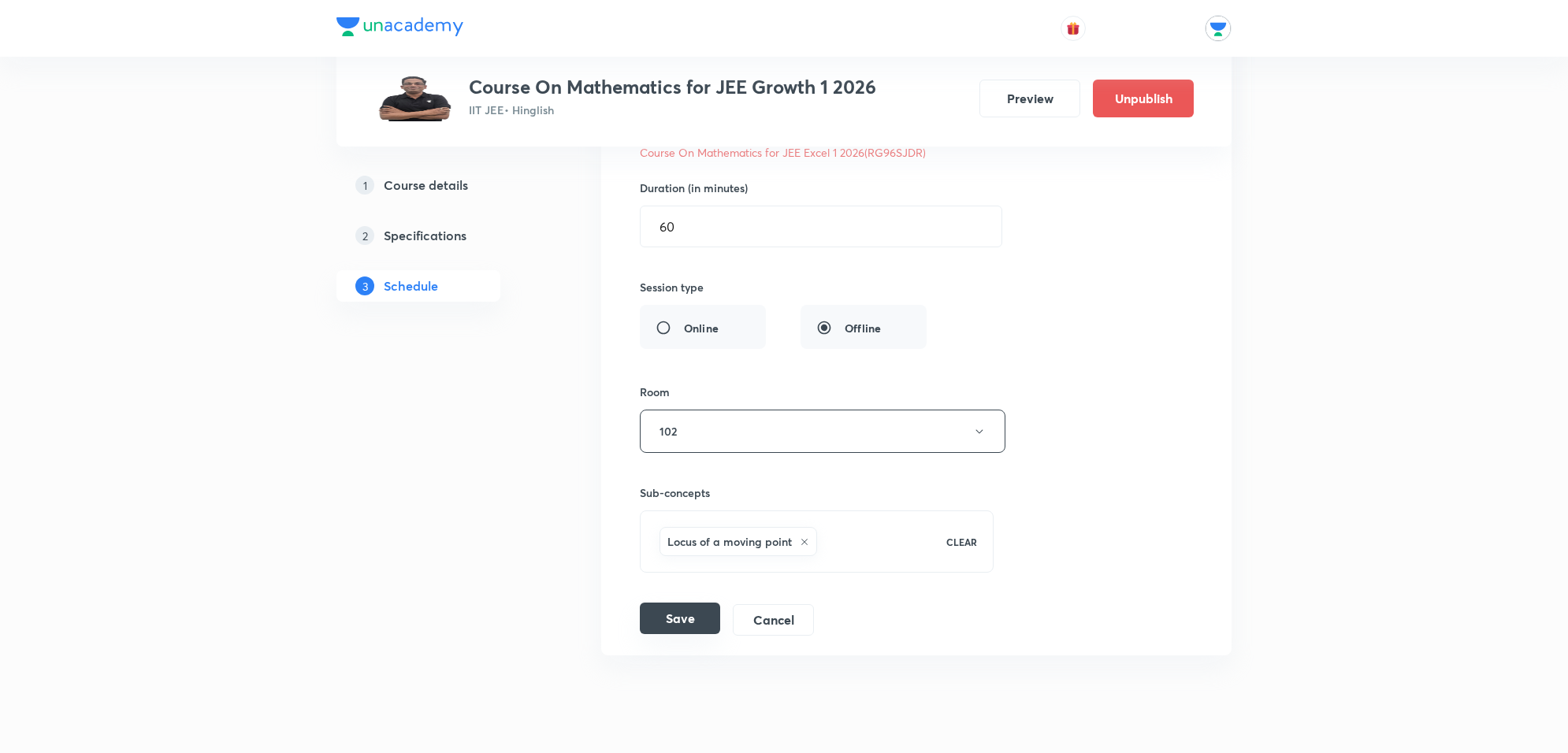
click at [695, 634] on button "Save" at bounding box center [679, 618] width 80 height 31
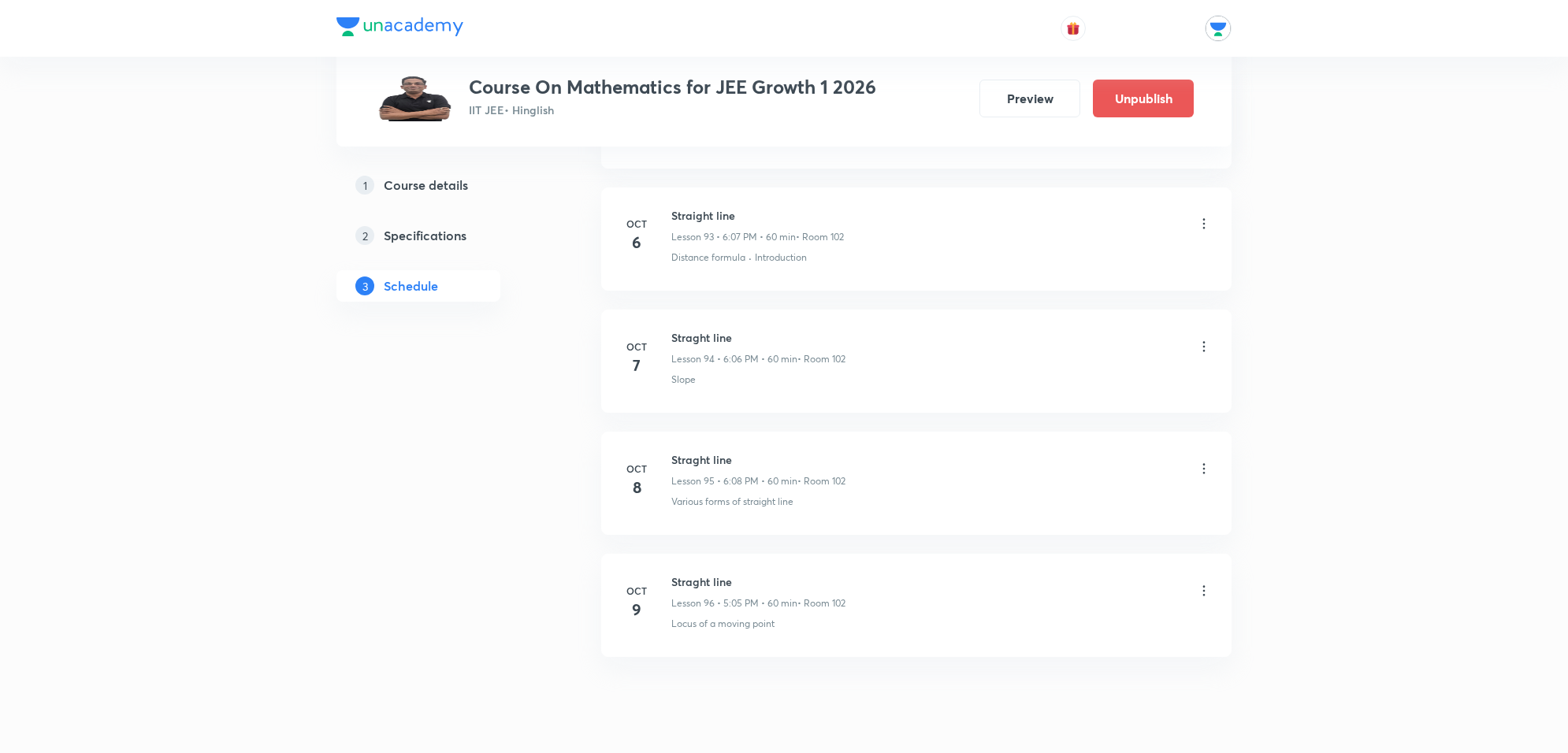
scroll to position [11465, 0]
